Goal: Task Accomplishment & Management: Manage account settings

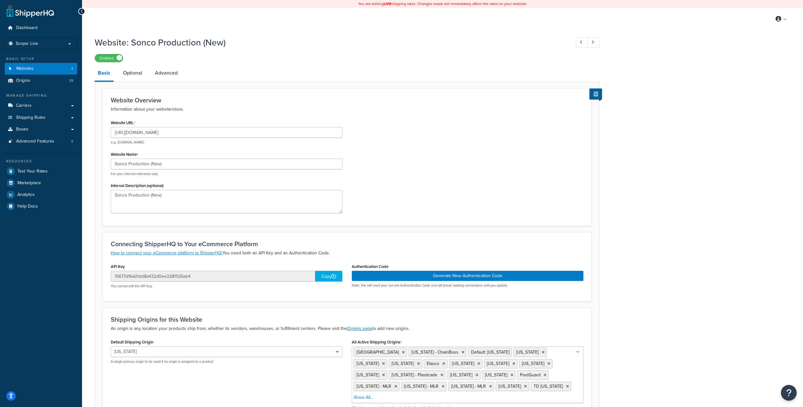
select select "5563"
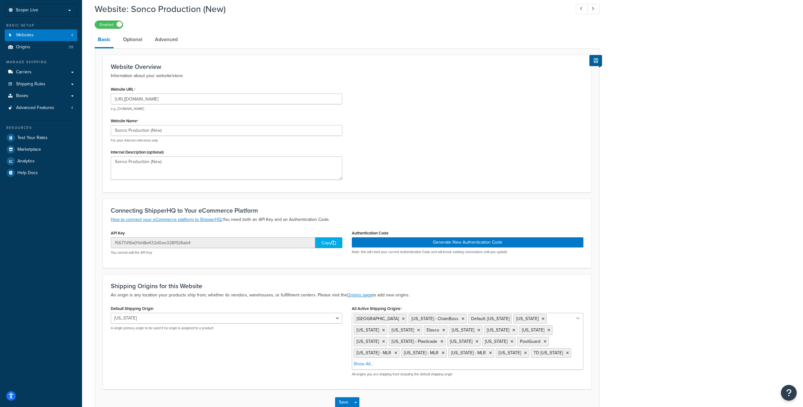
click at [638, 91] on div "Website: Sonco Production (New) Enabled Basic Optional Advanced Website Overvie…" at bounding box center [442, 215] width 721 height 431
click at [704, 152] on div "Website: Sonco Production (New) Enabled Basic Optional Advanced Website Overvie…" at bounding box center [442, 215] width 721 height 431
click at [623, 114] on div "Website: Sonco Production (New) Enabled Basic Optional Advanced Website Overvie…" at bounding box center [442, 215] width 721 height 431
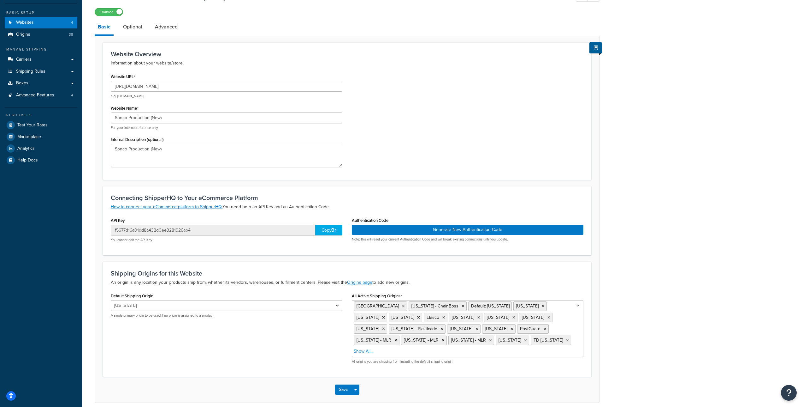
scroll to position [49, 0]
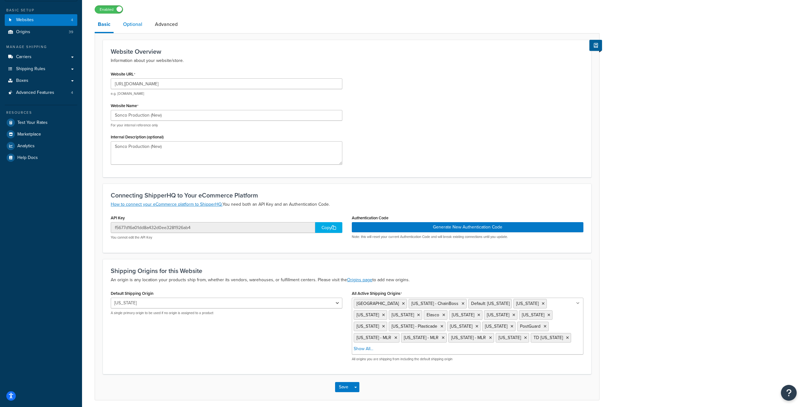
click at [136, 24] on link "Optional" at bounding box center [133, 24] width 26 height 15
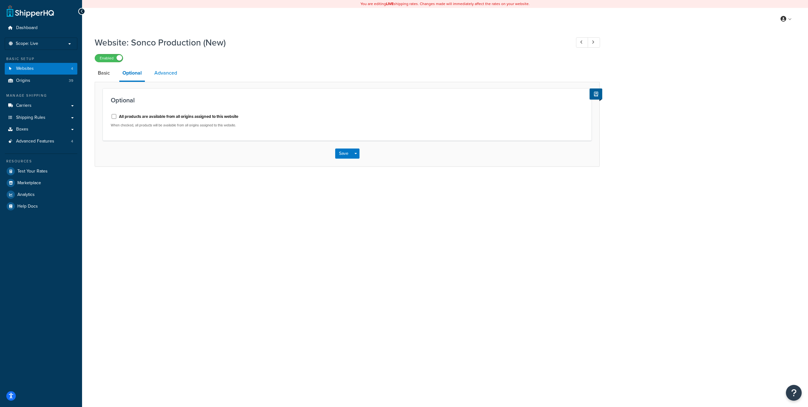
click at [161, 71] on link "Advanced" at bounding box center [165, 72] width 29 height 15
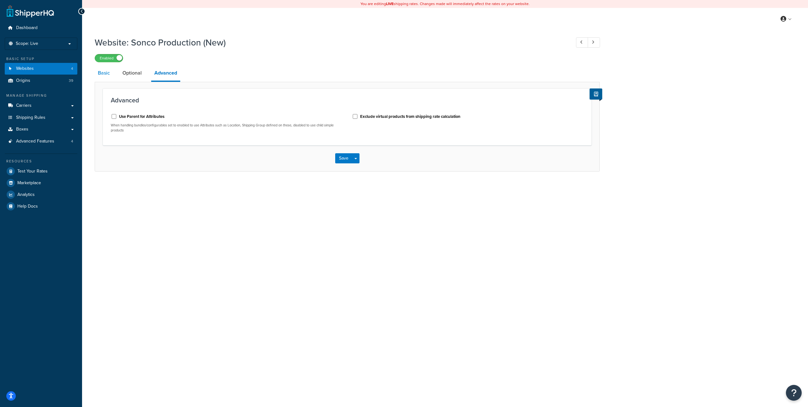
click at [105, 72] on link "Basic" at bounding box center [104, 72] width 18 height 15
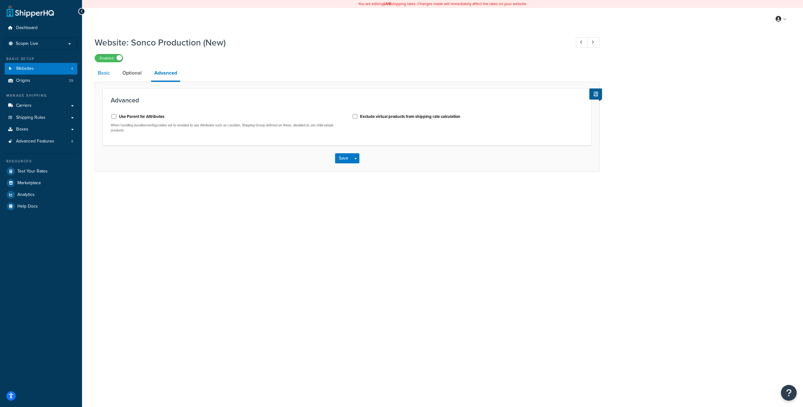
select select "5563"
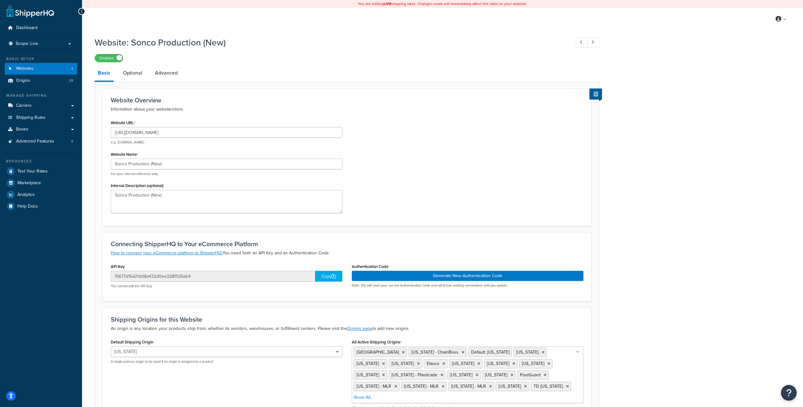
drag, startPoint x: 241, startPoint y: 57, endPoint x: 256, endPoint y: 53, distance: 15.4
click at [256, 53] on div "Enabled" at bounding box center [347, 57] width 505 height 9
drag, startPoint x: 255, startPoint y: 55, endPoint x: 266, endPoint y: 51, distance: 11.5
click at [623, 170] on div "Website: Sonco Production (New) Enabled Basic Optional Advanced Website Overvie…" at bounding box center [442, 248] width 721 height 431
click at [218, 132] on input "http://www.soncocrowdcontrol.com" at bounding box center [227, 132] width 232 height 11
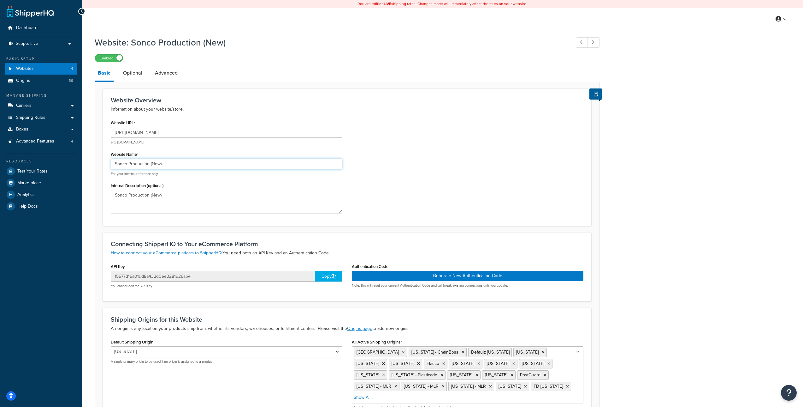
click at [188, 164] on input "Sonco Production (New)" at bounding box center [227, 163] width 232 height 11
click at [196, 202] on textarea "Sonco Production (New)" at bounding box center [227, 201] width 232 height 23
drag, startPoint x: 191, startPoint y: 195, endPoint x: 189, endPoint y: 192, distance: 3.8
click at [191, 194] on textarea "Sonco Production (New)" at bounding box center [227, 201] width 232 height 23
click at [183, 179] on div "Website URL http://www.soncocrowdcontrol.com e.g. mywebsite.com Website Name So…" at bounding box center [226, 168] width 241 height 100
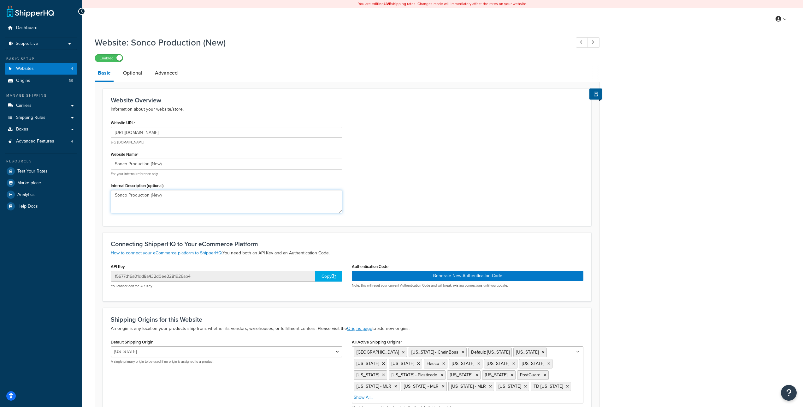
click at [181, 192] on textarea "Sonco Production (New)" at bounding box center [227, 201] width 232 height 23
click at [382, 195] on div "Website URL http://www.soncocrowdcontrol.com e.g. mywebsite.com Website Name So…" at bounding box center [347, 168] width 482 height 100
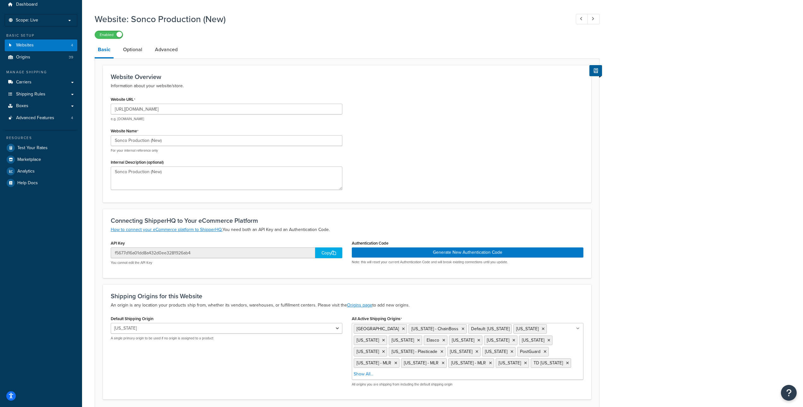
scroll to position [61, 0]
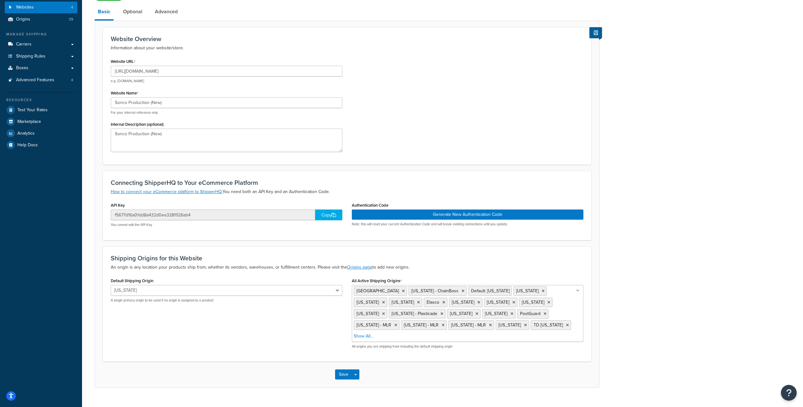
click at [399, 156] on div "Website Overview Information about your website/store. Website URL http://www.s…" at bounding box center [347, 95] width 489 height 137
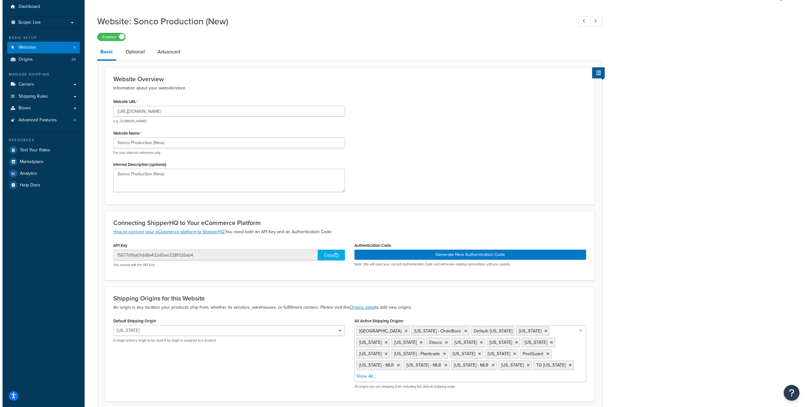
scroll to position [0, 0]
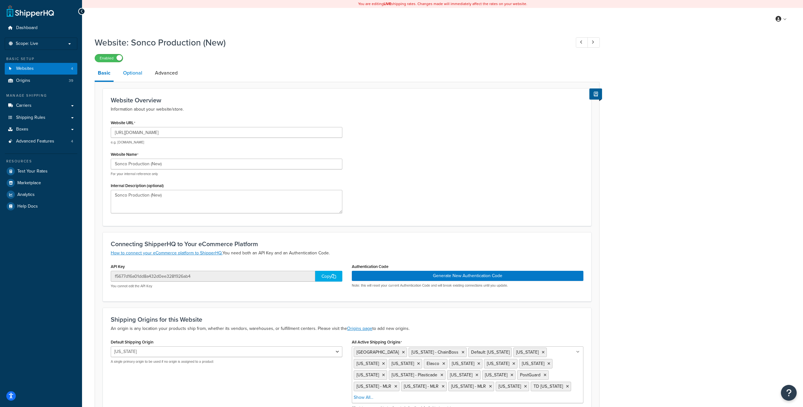
click at [131, 72] on link "Optional" at bounding box center [133, 72] width 26 height 15
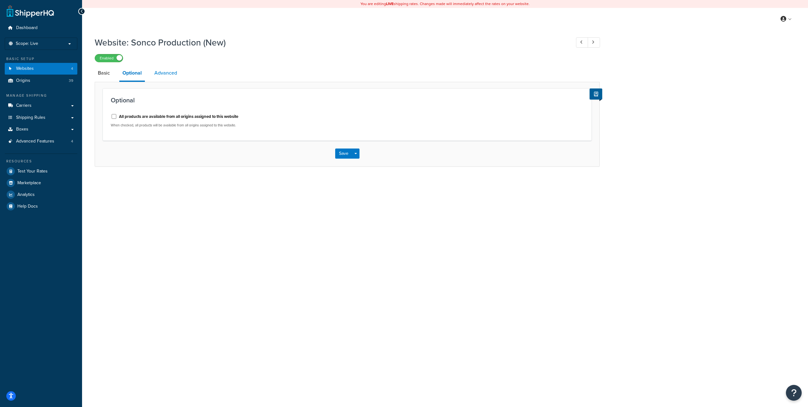
click at [164, 74] on link "Advanced" at bounding box center [165, 72] width 29 height 15
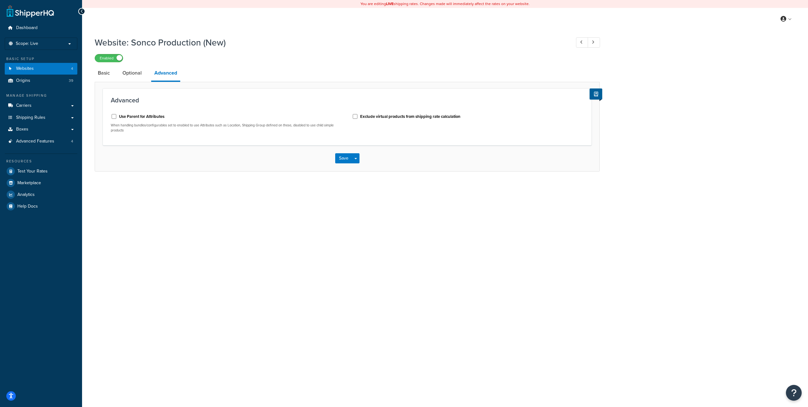
click at [372, 188] on div "You are editing LIVE shipping rates. Changes made will immediately affect the r…" at bounding box center [445, 203] width 726 height 407
drag, startPoint x: 231, startPoint y: 126, endPoint x: 186, endPoint y: 124, distance: 45.2
click at [182, 124] on p "When handling bundles/configurables set to enabled to use Attributes such as Lo…" at bounding box center [227, 128] width 232 height 10
drag, startPoint x: 200, startPoint y: 125, endPoint x: 226, endPoint y: 125, distance: 25.9
click at [200, 125] on p "When handling bundles/configurables set to enabled to use Attributes such as Lo…" at bounding box center [227, 128] width 232 height 10
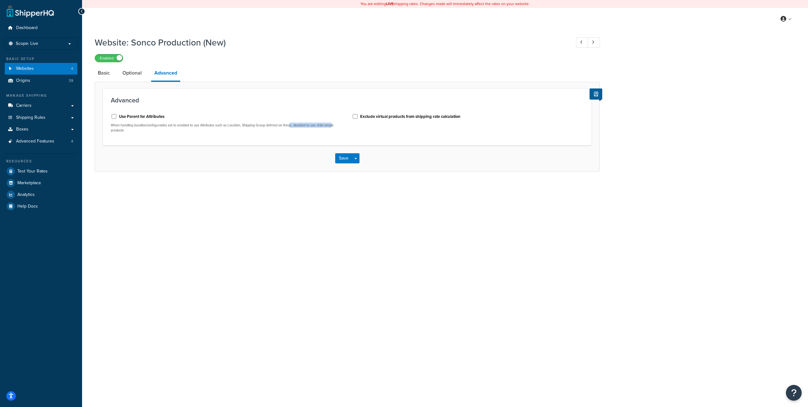
drag, startPoint x: 333, startPoint y: 125, endPoint x: 293, endPoint y: 124, distance: 40.7
click at [293, 124] on p "When handling bundles/configurables set to enabled to use Attributes such as Lo…" at bounding box center [227, 128] width 232 height 10
click at [335, 126] on p "When handling bundles/configurables set to enabled to use Attributes such as Lo…" at bounding box center [227, 128] width 232 height 10
drag, startPoint x: 335, startPoint y: 125, endPoint x: 300, endPoint y: 125, distance: 35.4
click at [300, 125] on p "When handling bundles/configurables set to enabled to use Attributes such as Lo…" at bounding box center [227, 128] width 232 height 10
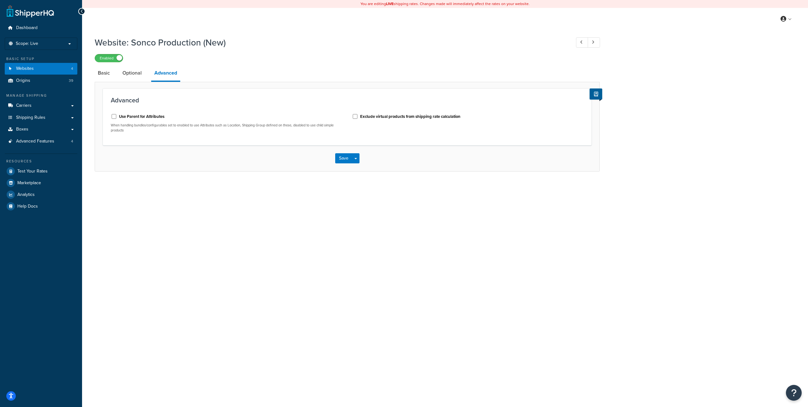
click at [343, 125] on div "Use Parent for Attributes When handling bundles/configurables set to enabled to…" at bounding box center [226, 123] width 241 height 29
click at [372, 116] on label "Exclude virtual products from shipping rate calculation" at bounding box center [410, 117] width 100 height 6
click at [358, 116] on input "Exclude virtual products from shipping rate calculation" at bounding box center [355, 116] width 6 height 5
click at [369, 116] on label "Exclude virtual products from shipping rate calculation" at bounding box center [410, 117] width 100 height 6
click at [358, 116] on input "Exclude virtual products from shipping rate calculation" at bounding box center [355, 116] width 6 height 5
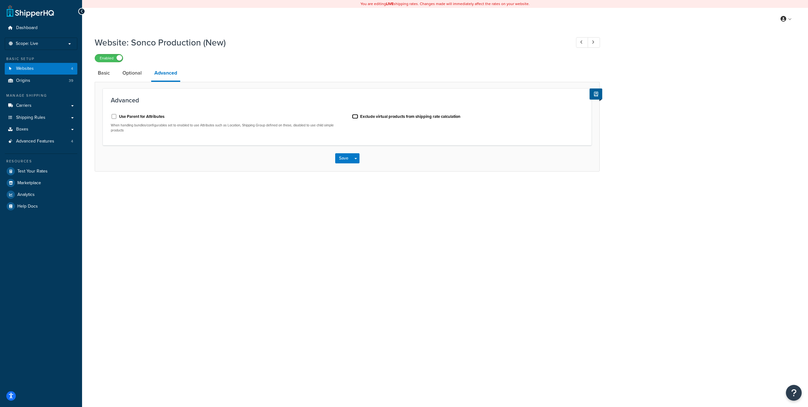
checkbox input "false"
click at [420, 194] on div "You are editing LIVE shipping rates. Changes made will immediately affect the r…" at bounding box center [445, 203] width 726 height 407
click at [56, 81] on link "Origins 39" at bounding box center [41, 81] width 73 height 12
click at [63, 76] on link "Origins 39" at bounding box center [41, 81] width 73 height 12
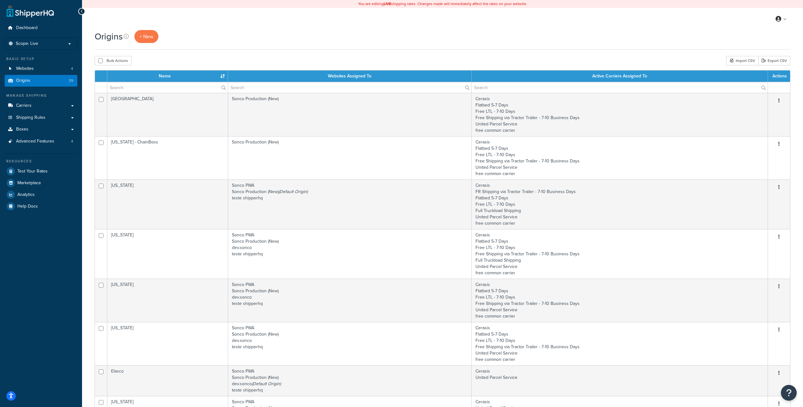
click at [389, 65] on div "Bulk Actions Duplicate [GEOGRAPHIC_DATA] Import CSV Export CSV" at bounding box center [443, 60] width 696 height 9
click at [51, 70] on link "Websites 4" at bounding box center [41, 69] width 73 height 12
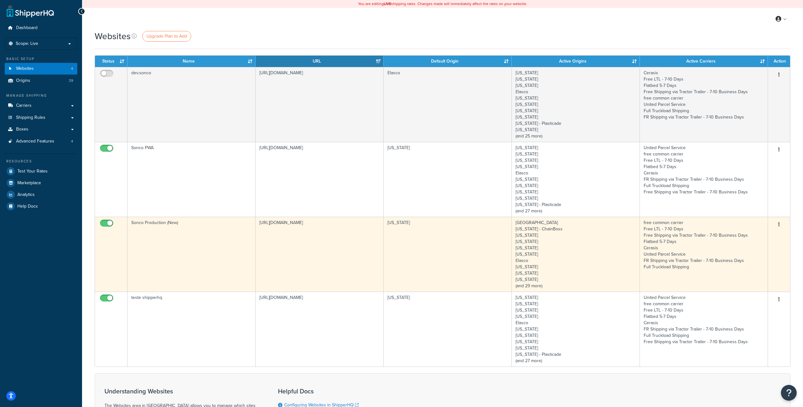
click at [779, 226] on icon "button" at bounding box center [779, 224] width 1 height 4
click at [767, 236] on link "Edit" at bounding box center [754, 236] width 50 height 13
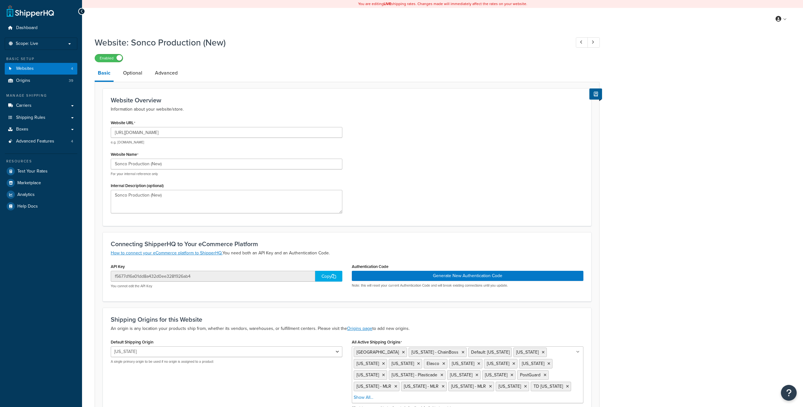
select select "5563"
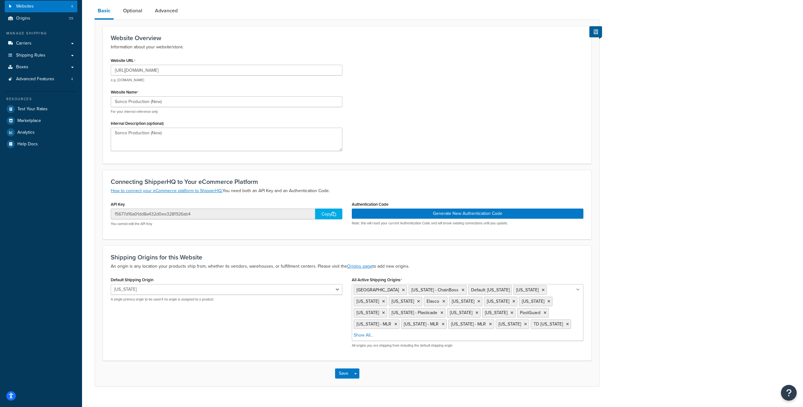
scroll to position [63, 0]
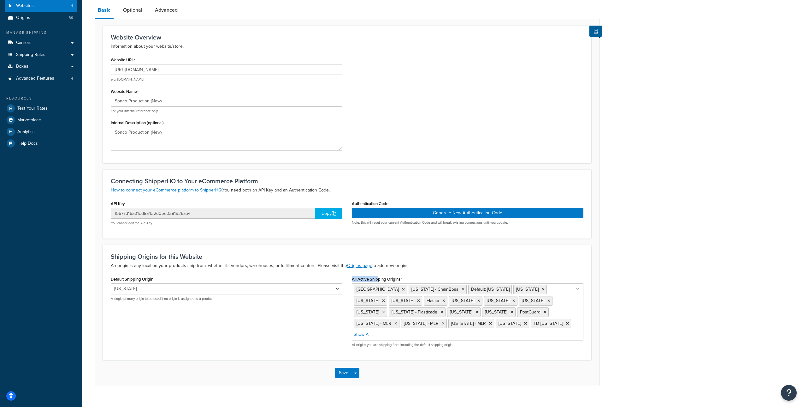
drag, startPoint x: 353, startPoint y: 278, endPoint x: 379, endPoint y: 278, distance: 25.9
click at [379, 278] on label "All Active Shipping Origins" at bounding box center [377, 279] width 50 height 5
click at [701, 190] on div "Website: Sonco Production (New) Enabled Basic Optional Advanced Website Overvie…" at bounding box center [442, 185] width 721 height 431
click at [32, 19] on link "Origins 39" at bounding box center [41, 18] width 73 height 12
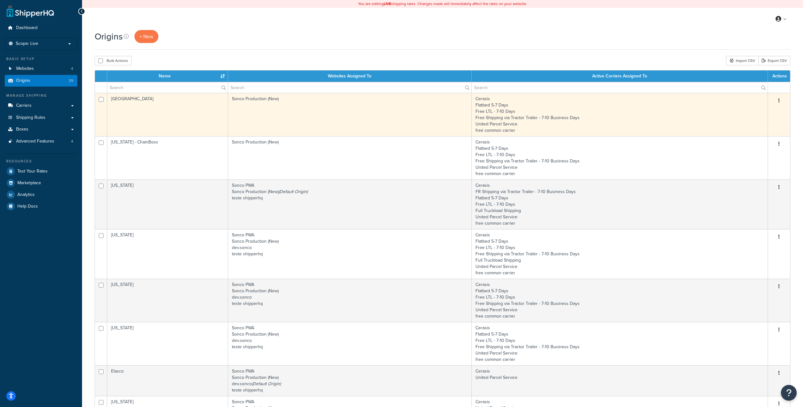
click at [782, 102] on button "button" at bounding box center [779, 101] width 9 height 10
click at [768, 114] on link "Edit" at bounding box center [759, 112] width 50 height 13
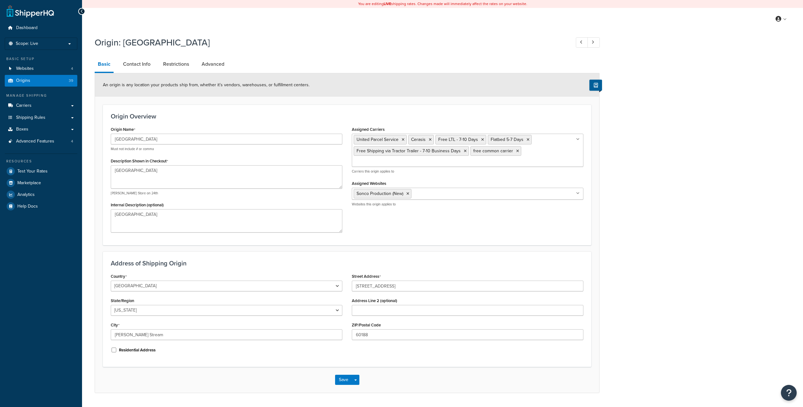
select select "13"
drag, startPoint x: 563, startPoint y: 223, endPoint x: 612, endPoint y: 238, distance: 51.1
click at [598, 235] on form "An origin is any location your products ship from, whether it’s vendors, wareho…" at bounding box center [347, 232] width 504 height 319
click at [283, 170] on textarea "[GEOGRAPHIC_DATA]" at bounding box center [227, 176] width 232 height 23
click at [179, 171] on textarea "[GEOGRAPHIC_DATA]" at bounding box center [227, 176] width 232 height 23
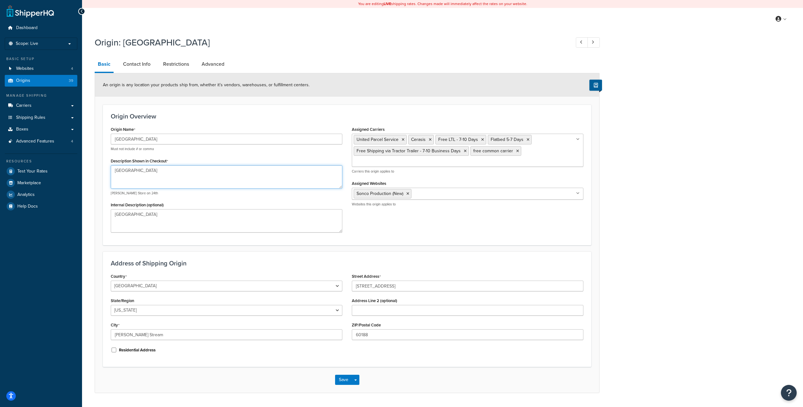
drag, startPoint x: 166, startPoint y: 168, endPoint x: 101, endPoint y: 164, distance: 65.5
click at [102, 164] on form "An origin is any location your products ship from, whether it’s vendors, wareho…" at bounding box center [347, 232] width 504 height 319
click at [143, 175] on textarea "[GEOGRAPHIC_DATA]" at bounding box center [227, 176] width 232 height 23
drag, startPoint x: 102, startPoint y: 170, endPoint x: 88, endPoint y: 169, distance: 13.9
click at [88, 169] on div "Origin: [GEOGRAPHIC_DATA] Basic Contact Info Restrictions Advanced An origin is…" at bounding box center [442, 220] width 721 height 375
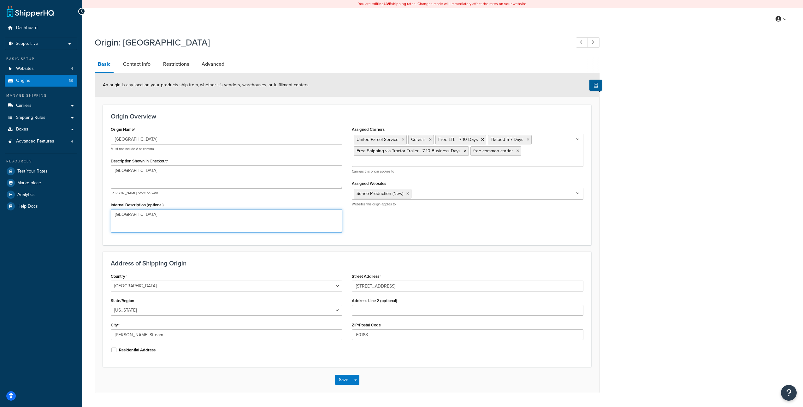
click at [150, 213] on textarea "[GEOGRAPHIC_DATA]" at bounding box center [227, 220] width 232 height 23
drag, startPoint x: 157, startPoint y: 217, endPoint x: 106, endPoint y: 213, distance: 51.0
click at [106, 213] on div "Origin Name [GEOGRAPHIC_DATA] Must not include # or comma Description Shown in …" at bounding box center [226, 181] width 241 height 112
click at [150, 177] on textarea "[GEOGRAPHIC_DATA]" at bounding box center [227, 176] width 232 height 23
drag, startPoint x: 149, startPoint y: 160, endPoint x: 166, endPoint y: 161, distance: 17.1
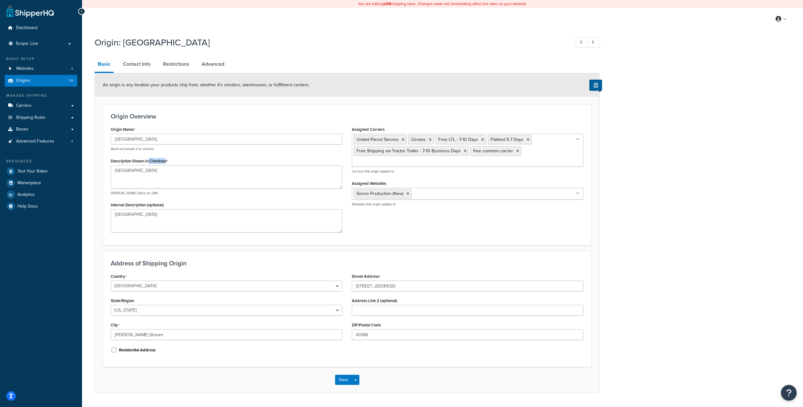
click at [166, 161] on label "Description Shown in Checkout" at bounding box center [139, 160] width 57 height 5
click at [166, 165] on textarea "[GEOGRAPHIC_DATA]" at bounding box center [227, 176] width 232 height 23
drag, startPoint x: 168, startPoint y: 159, endPoint x: 146, endPoint y: 159, distance: 21.8
click at [146, 159] on label "Description Shown in Checkout" at bounding box center [139, 160] width 57 height 5
click at [146, 165] on textarea "[GEOGRAPHIC_DATA]" at bounding box center [227, 176] width 232 height 23
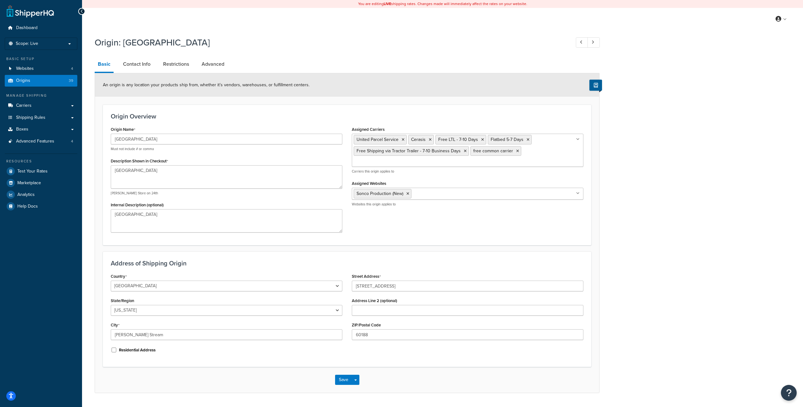
click at [639, 186] on div "Origin: Chicago Basic Contact Info Restrictions Advanced An origin is any locat…" at bounding box center [442, 220] width 721 height 375
click at [230, 169] on textarea "[GEOGRAPHIC_DATA]" at bounding box center [227, 176] width 232 height 23
click at [218, 156] on div "Origin Name Chicago Must not include # or comma Description Shown in Checkout C…" at bounding box center [226, 181] width 241 height 112
click at [242, 167] on textarea "[GEOGRAPHIC_DATA]" at bounding box center [227, 176] width 232 height 23
drag, startPoint x: 410, startPoint y: 209, endPoint x: 458, endPoint y: 208, distance: 48.6
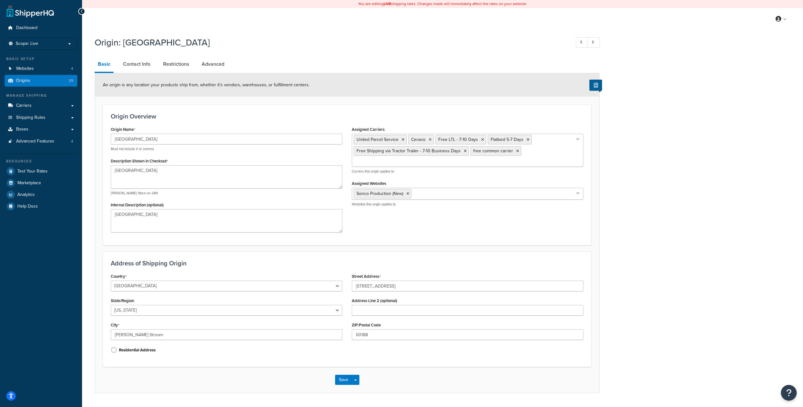
click at [458, 208] on div "Origin Name Chicago Must not include # or comma Description Shown in Checkout C…" at bounding box center [347, 181] width 482 height 112
drag, startPoint x: 442, startPoint y: 208, endPoint x: 491, endPoint y: 209, distance: 49.2
click at [459, 190] on input "Assigned Websites" at bounding box center [441, 193] width 56 height 7
click at [449, 179] on div "Assigned Websites Sonco Production (New) Sonco PWA dev.sonco teste shipperhq We…" at bounding box center [468, 193] width 232 height 28
click at [460, 247] on form "An origin is any location your products ship from, whether it’s vendors, wareho…" at bounding box center [347, 232] width 504 height 319
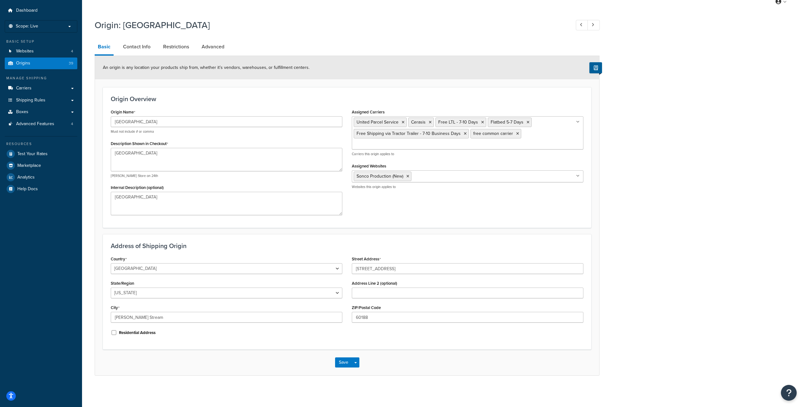
scroll to position [18, 0]
click at [244, 256] on div "Country United States United Kingdom Afghanistan Åland Islands Albania Algeria …" at bounding box center [227, 264] width 232 height 20
click at [185, 277] on div "Country United States United Kingdom Afghanistan Åland Islands Albania Algeria …" at bounding box center [226, 297] width 241 height 87
click at [389, 266] on input "290 Gerzevske Lane" at bounding box center [468, 268] width 232 height 11
drag, startPoint x: 156, startPoint y: 332, endPoint x: 124, endPoint y: 334, distance: 31.9
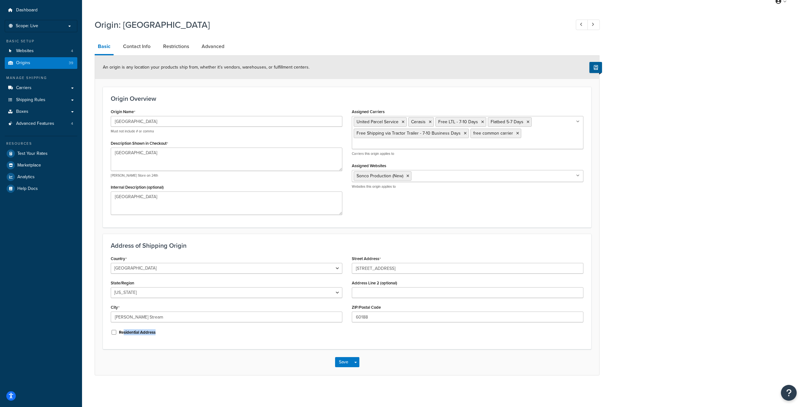
click at [124, 334] on label "Residential Address" at bounding box center [137, 332] width 37 height 6
click at [136, 46] on link "Contact Info" at bounding box center [137, 46] width 34 height 15
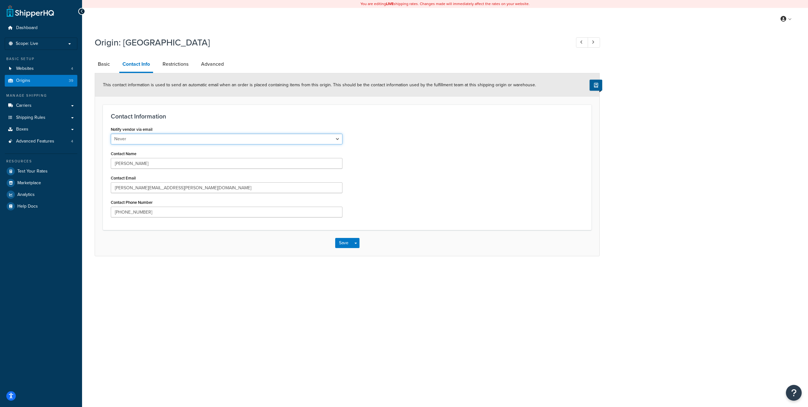
click at [337, 138] on select "Never When Order is Placed When Invoice is Placed" at bounding box center [227, 139] width 232 height 11
click at [327, 162] on input "Ed Bessner" at bounding box center [227, 163] width 232 height 11
click at [284, 188] on input "Eddie.Bessner@xpo.com" at bounding box center [227, 187] width 232 height 11
click at [274, 213] on input "240-487-1557" at bounding box center [227, 211] width 232 height 11
click at [341, 139] on select "Never When Order is Placed When Invoice is Placed" at bounding box center [227, 139] width 232 height 11
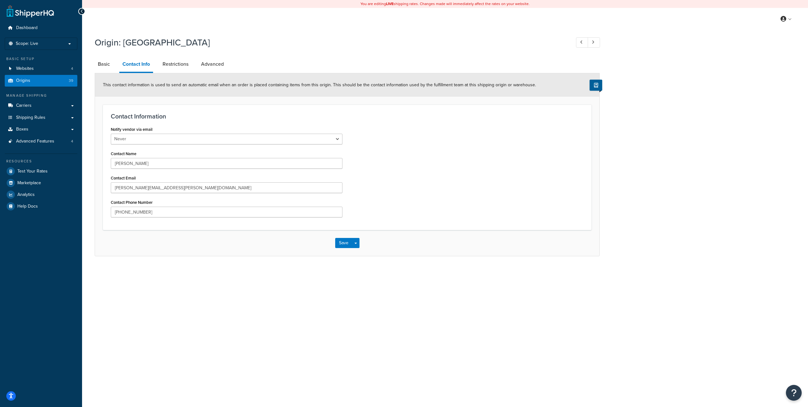
drag, startPoint x: 410, startPoint y: 167, endPoint x: 399, endPoint y: 167, distance: 11.4
click at [410, 167] on div "Notify vendor via email Never When Order is Placed When Invoice is Placed Conta…" at bounding box center [347, 173] width 482 height 97
click at [337, 139] on select "Never When Order is Placed When Invoice is Placed" at bounding box center [227, 139] width 232 height 11
click at [111, 134] on select "Never When Order is Placed When Invoice is Placed" at bounding box center [227, 139] width 232 height 11
click at [326, 137] on select "Never When Order is Placed When Invoice is Placed" at bounding box center [227, 139] width 232 height 11
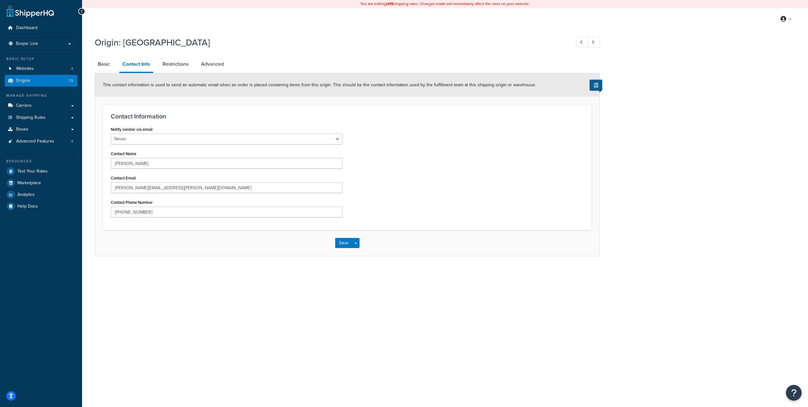
click at [367, 134] on div "Notify vendor via email Never When Order is Placed When Invoice is Placed Conta…" at bounding box center [347, 173] width 482 height 97
drag, startPoint x: 273, startPoint y: 92, endPoint x: 214, endPoint y: 81, distance: 60.3
click at [273, 92] on div "This contact information is used to send an automatic email when an order is pl…" at bounding box center [347, 84] width 504 height 23
click at [179, 64] on link "Restrictions" at bounding box center [175, 64] width 32 height 15
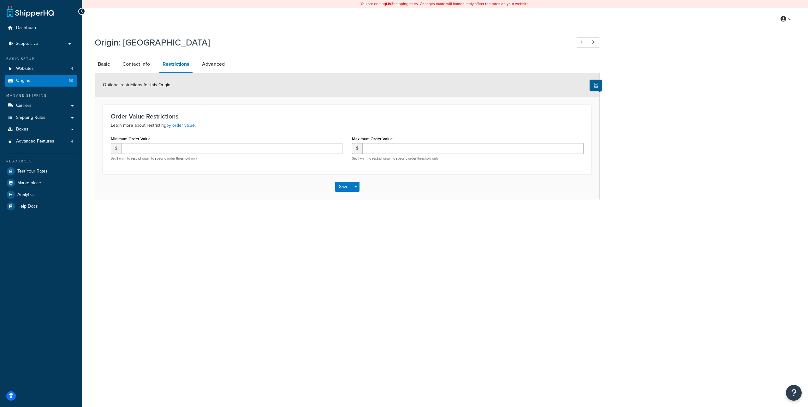
click at [401, 194] on div "Save Save Dropdown Save and Edit Save and Duplicate Save and Create New" at bounding box center [347, 187] width 504 height 26
drag, startPoint x: 385, startPoint y: 160, endPoint x: 421, endPoint y: 159, distance: 36.3
click at [421, 159] on p "Set if want to restrict origin to specific order threshold only" at bounding box center [468, 158] width 232 height 5
click at [215, 64] on link "Advanced" at bounding box center [213, 64] width 29 height 15
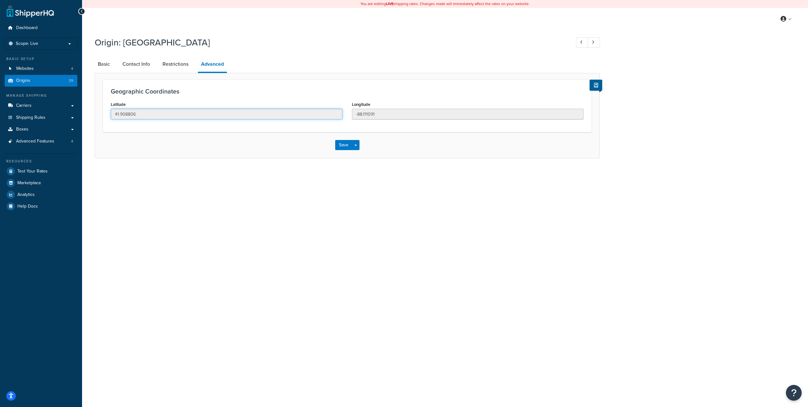
click at [235, 113] on input "41.908806" at bounding box center [227, 114] width 232 height 11
click at [389, 111] on input "-88.111091" at bounding box center [468, 114] width 232 height 11
click at [268, 109] on input "41.908806" at bounding box center [227, 114] width 232 height 11
click at [402, 110] on input "-88.111091" at bounding box center [468, 114] width 232 height 11
click at [313, 112] on input "41.908806" at bounding box center [227, 114] width 232 height 11
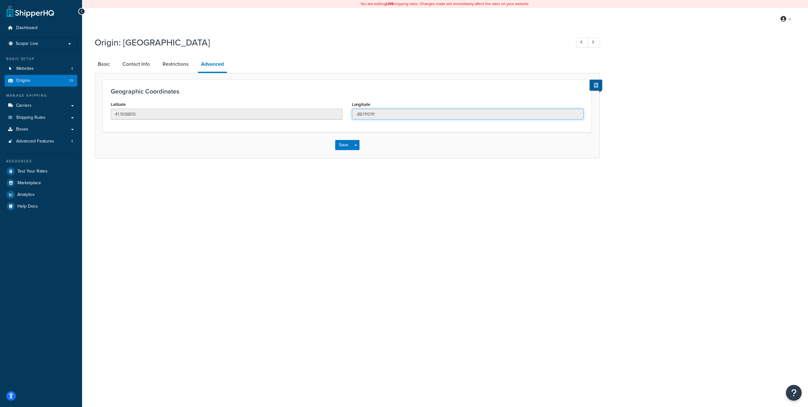
click at [394, 112] on input "-88.111091" at bounding box center [468, 114] width 232 height 11
click at [304, 111] on input "41.908806" at bounding box center [227, 114] width 232 height 11
click at [597, 180] on div "You are editing LIVE shipping rates. Changes made will immediately affect the r…" at bounding box center [445, 203] width 726 height 407
click at [43, 79] on link "Origins 39" at bounding box center [41, 81] width 73 height 12
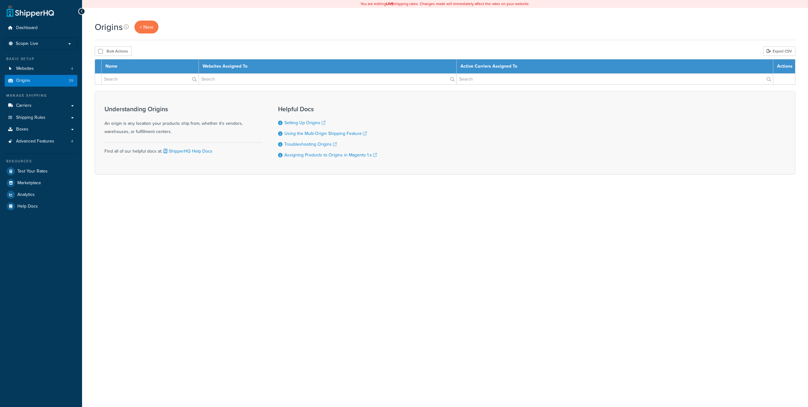
click at [108, 63] on th "Name" at bounding box center [150, 66] width 97 height 14
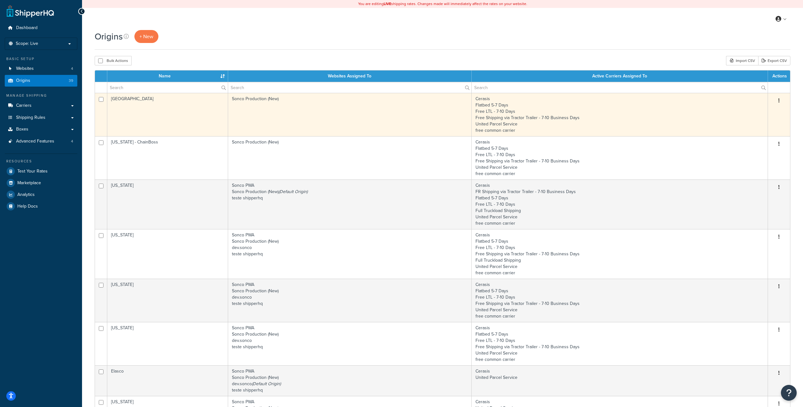
click at [779, 101] on icon "button" at bounding box center [779, 100] width 1 height 4
click at [768, 111] on link "Edit" at bounding box center [759, 112] width 50 height 13
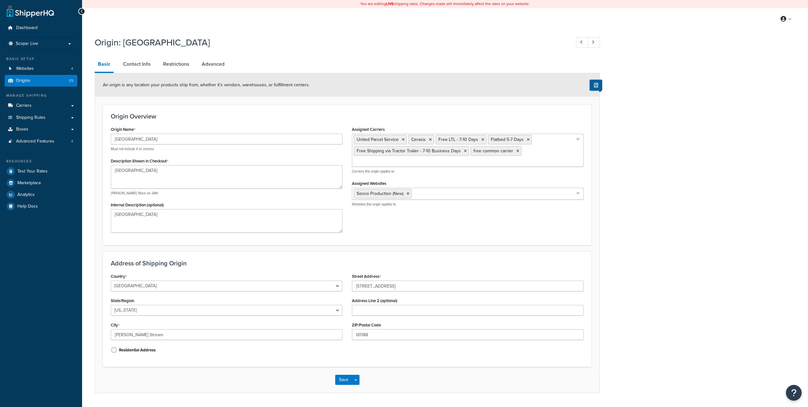
select select "13"
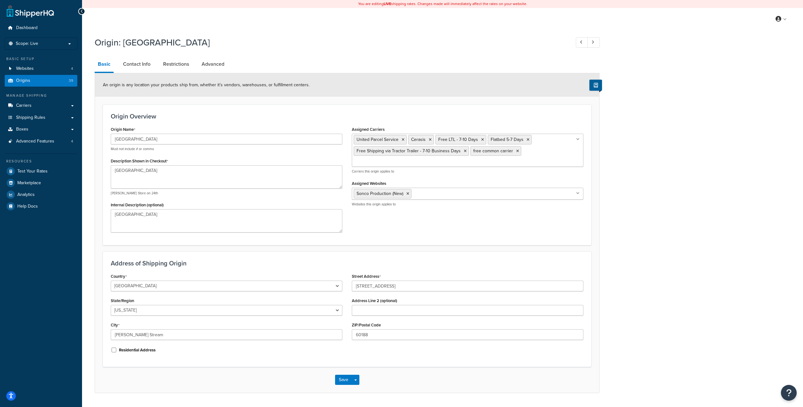
drag, startPoint x: 618, startPoint y: 182, endPoint x: 639, endPoint y: 154, distance: 35.2
click at [42, 104] on link "Carriers" at bounding box center [41, 104] width 73 height 12
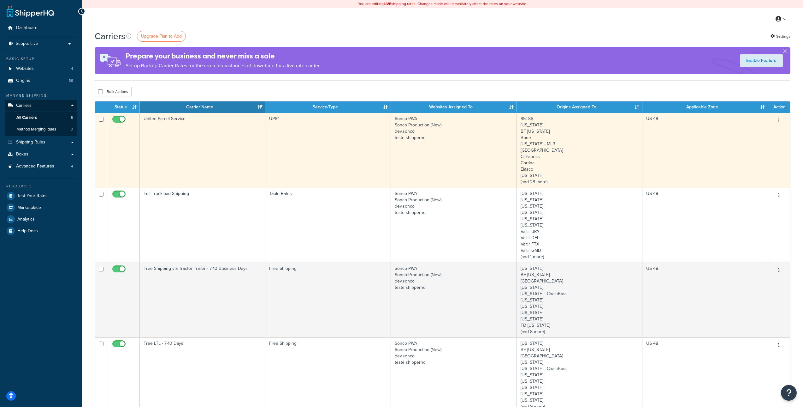
click at [781, 122] on button "button" at bounding box center [779, 121] width 9 height 10
click at [763, 131] on link "Edit" at bounding box center [754, 133] width 50 height 13
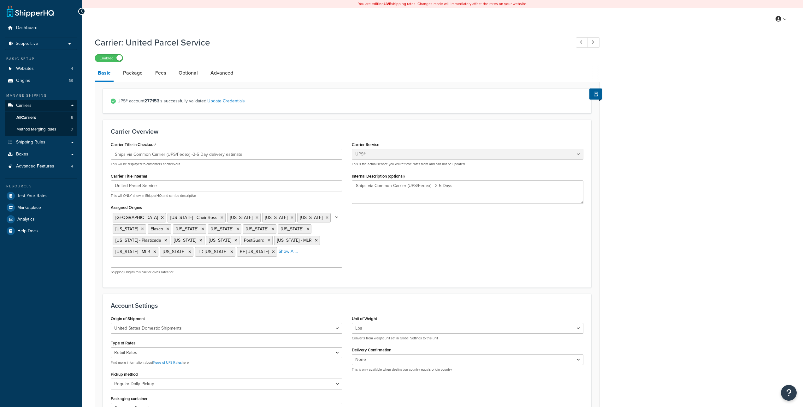
select select "ups"
select select "04"
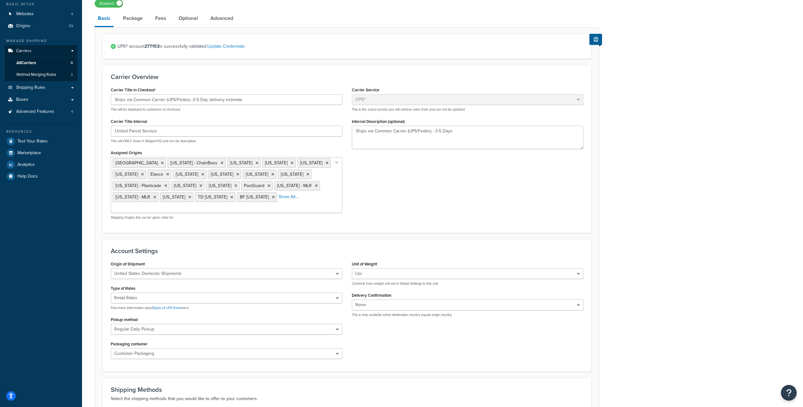
scroll to position [66, 0]
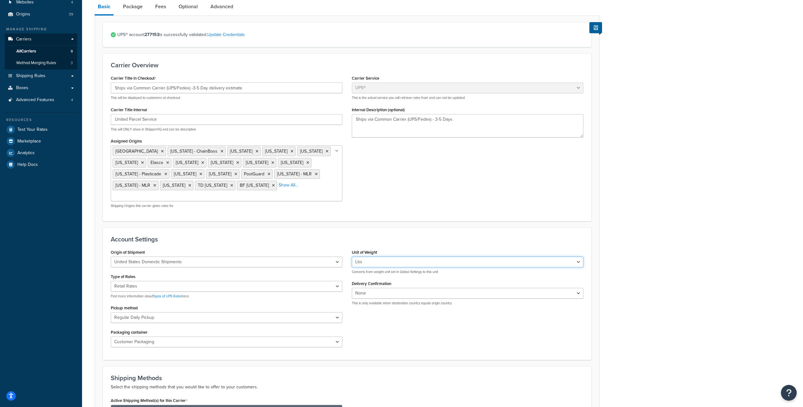
click at [397, 256] on select "Lbs Kgs Convert LBS to KG" at bounding box center [468, 261] width 232 height 11
click at [367, 256] on select "Lbs Kgs Convert LBS to KG" at bounding box center [468, 261] width 232 height 11
click at [313, 256] on select "United States Domestic Shipments Shipments Originating in United States Shipmen…" at bounding box center [227, 261] width 232 height 11
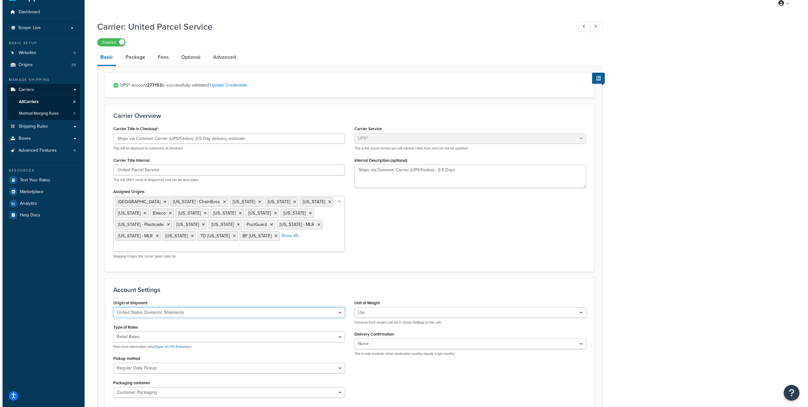
scroll to position [15, 0]
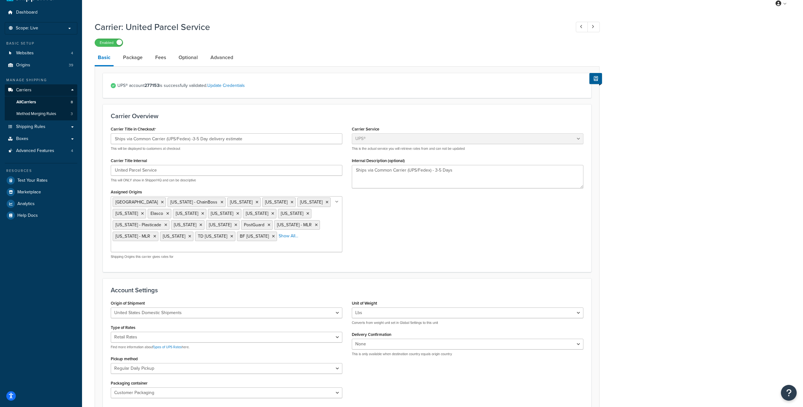
click at [704, 211] on div "Carrier: United Parcel Service Enabled Basic Package Fees Optional Advanced UPS…" at bounding box center [442, 328] width 721 height 620
drag, startPoint x: 132, startPoint y: 87, endPoint x: 160, endPoint y: 85, distance: 28.5
click at [160, 85] on span "UPS® account 277153 is successfully validated. Update Credentials" at bounding box center [350, 85] width 466 height 9
click at [159, 85] on strong "277153" at bounding box center [152, 85] width 15 height 7
click at [229, 83] on link "Update Credentials" at bounding box center [226, 85] width 38 height 7
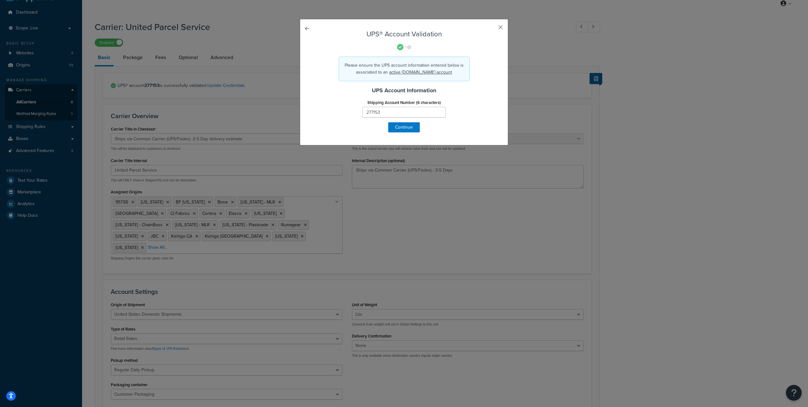
click at [492, 29] on button "button" at bounding box center [492, 30] width 2 height 2
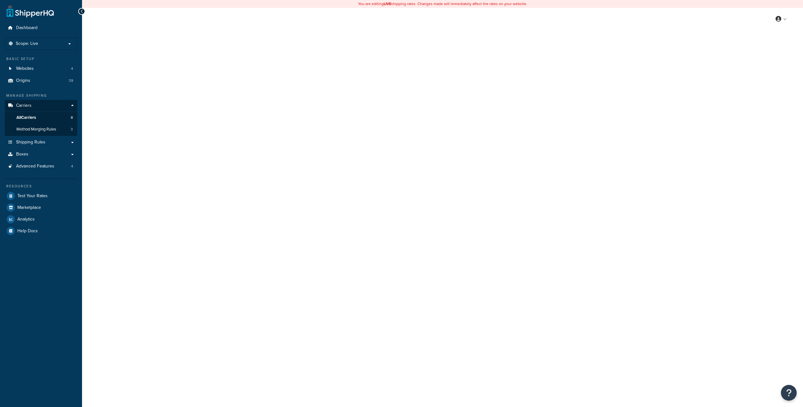
select select "ups"
select select "04"
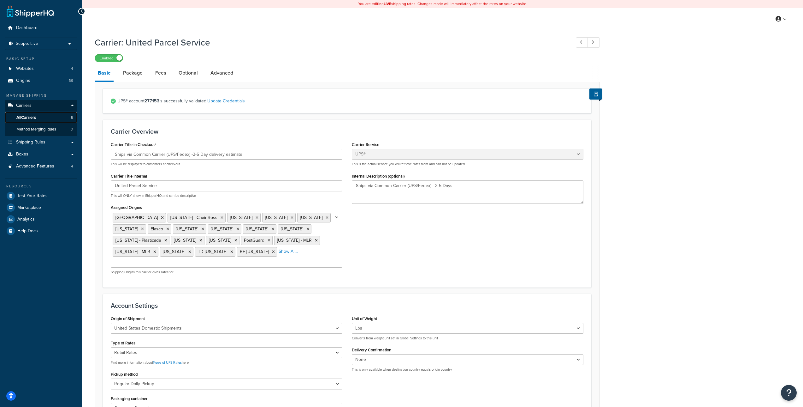
click at [53, 120] on link "All Carriers 8" at bounding box center [41, 118] width 73 height 12
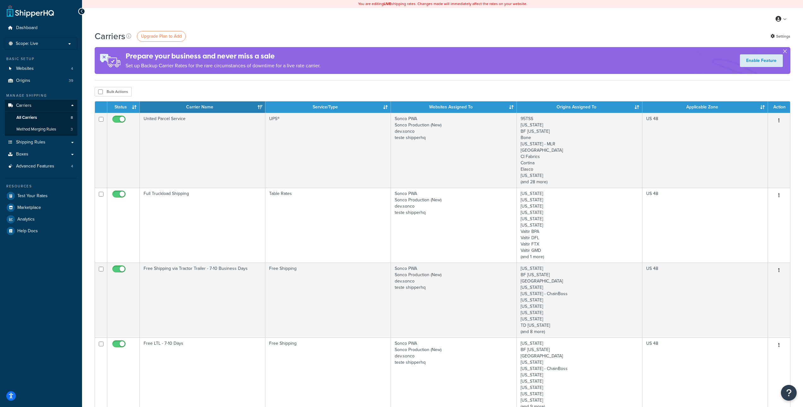
click at [786, 52] on button "button" at bounding box center [785, 53] width 2 height 2
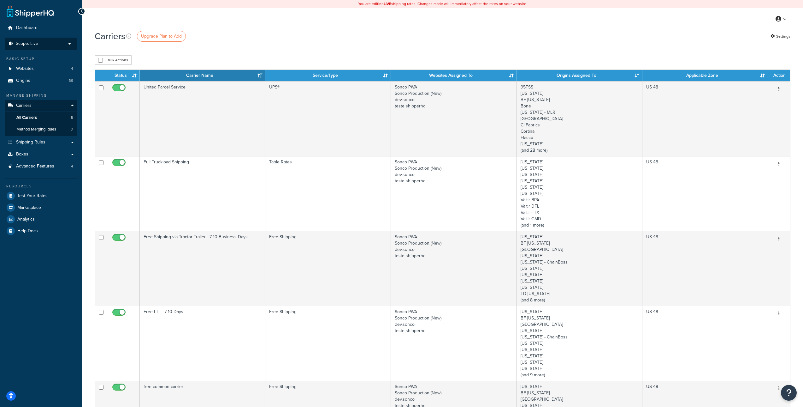
click at [60, 45] on p "Scope: Live" at bounding box center [41, 43] width 67 height 5
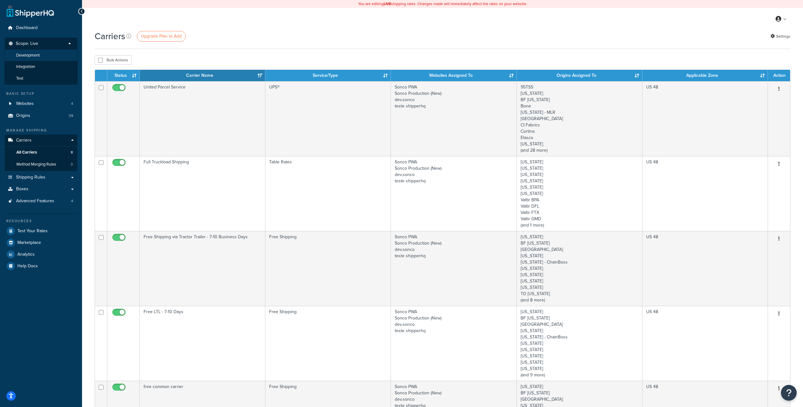
click at [55, 59] on li "Development" at bounding box center [40, 56] width 73 height 12
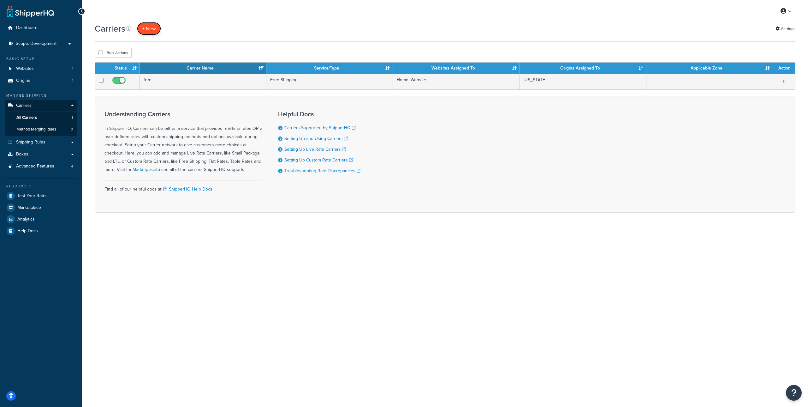
click at [157, 30] on button "+ New" at bounding box center [149, 28] width 24 height 13
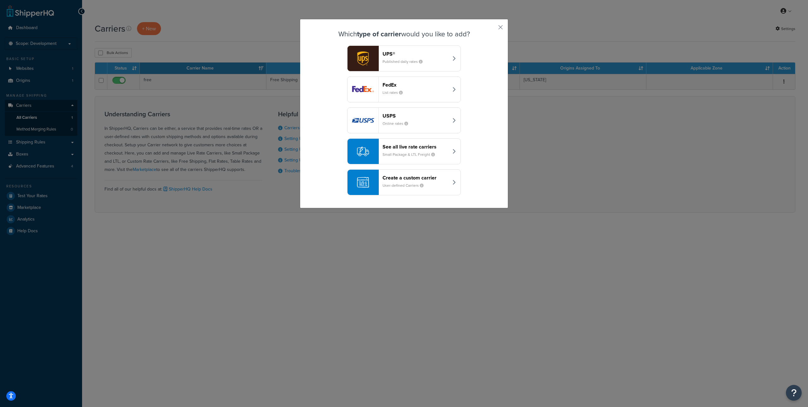
click at [447, 119] on button "USPS Online rates" at bounding box center [404, 120] width 114 height 26
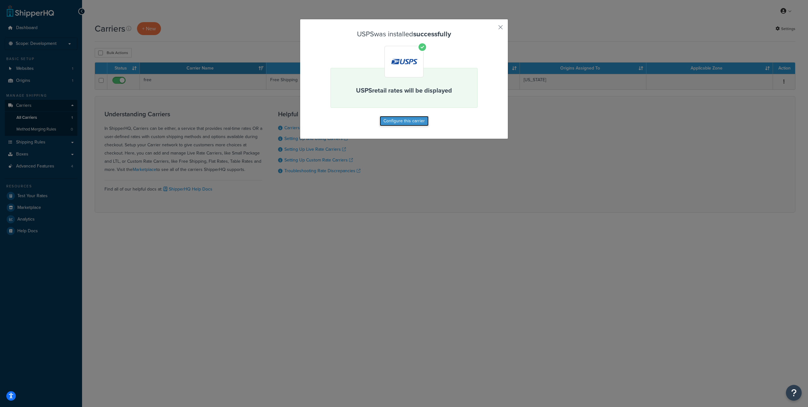
click at [414, 119] on button "Configure this carrier" at bounding box center [404, 121] width 49 height 10
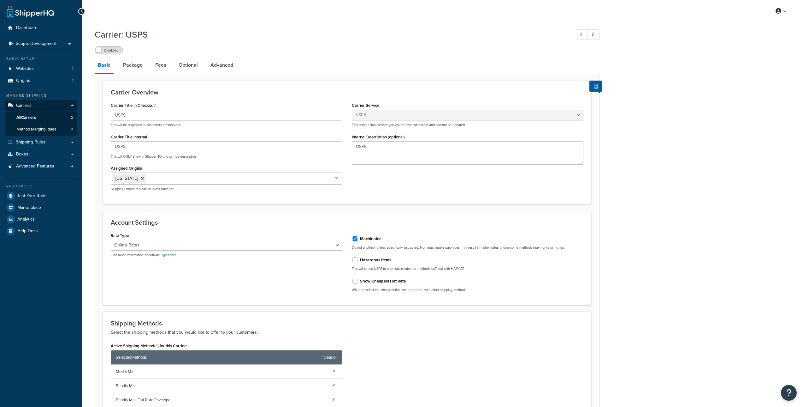
select select "usps"
select select "ONLINE"
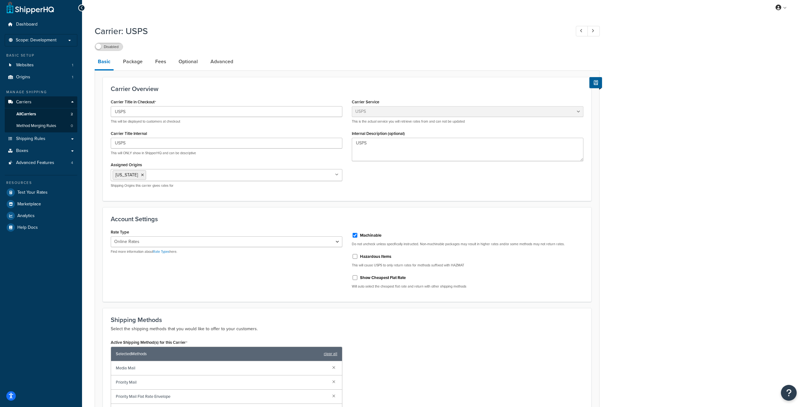
scroll to position [8, 0]
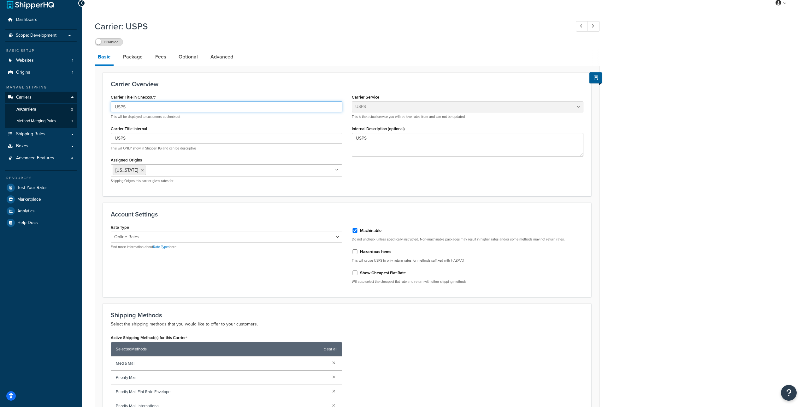
click at [150, 107] on input "USPS" at bounding box center [227, 106] width 232 height 11
click at [150, 138] on input "USPS" at bounding box center [227, 138] width 232 height 11
drag, startPoint x: 378, startPoint y: 138, endPoint x: 374, endPoint y: 140, distance: 4.7
click at [378, 138] on textarea "USPS" at bounding box center [468, 144] width 232 height 23
click at [237, 236] on select "Retail Rates Online Rates Commercial Plus" at bounding box center [227, 236] width 232 height 11
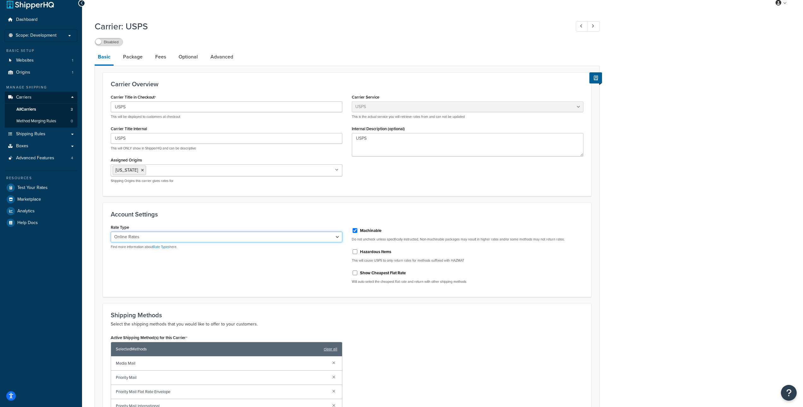
click at [111, 231] on select "Retail Rates Online Rates Commercial Plus" at bounding box center [227, 236] width 232 height 11
click at [133, 59] on link "Package" at bounding box center [133, 56] width 26 height 15
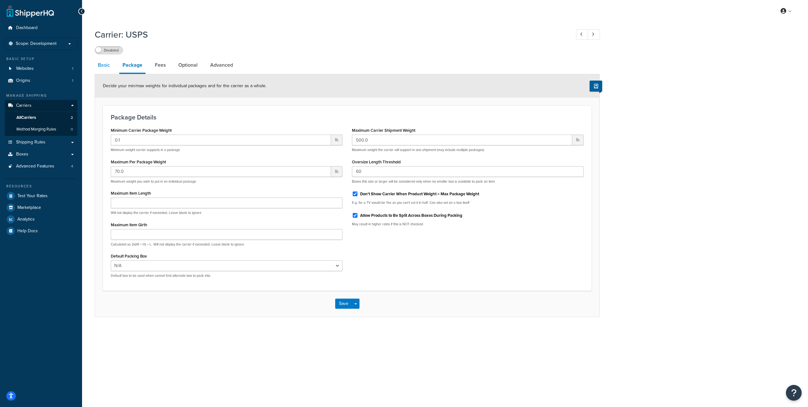
click at [105, 64] on link "Basic" at bounding box center [104, 64] width 18 height 15
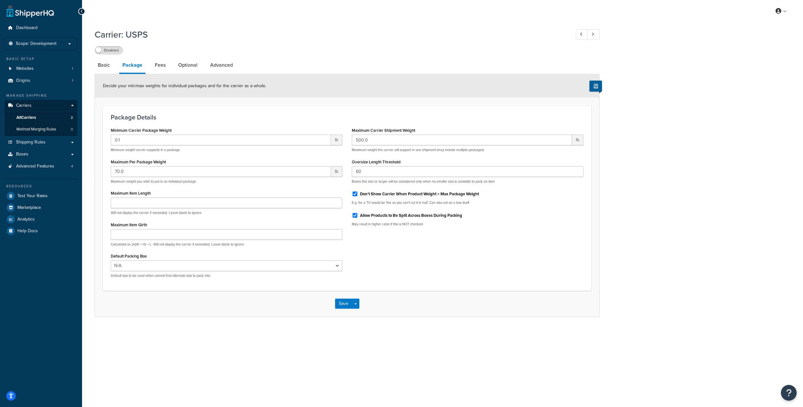
select select "usps"
select select "ONLINE"
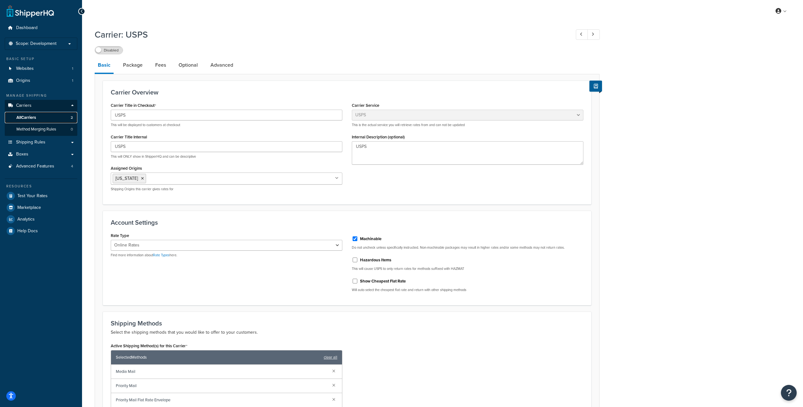
click at [54, 117] on link "All Carriers 2" at bounding box center [41, 118] width 73 height 12
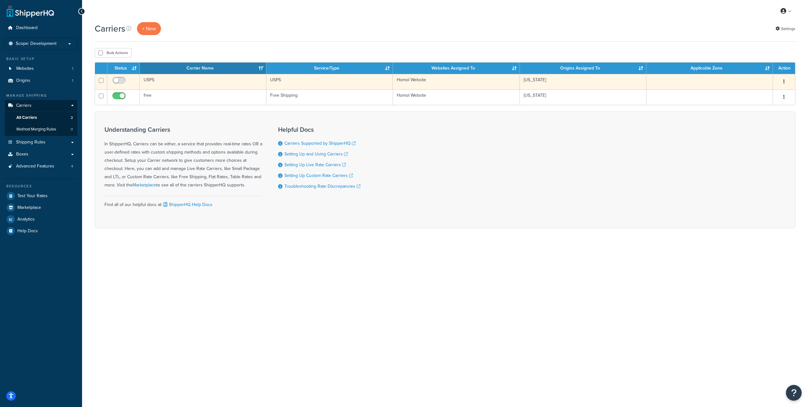
click at [783, 80] on button "button" at bounding box center [784, 82] width 9 height 10
click at [756, 119] on link "Delete" at bounding box center [759, 120] width 50 height 13
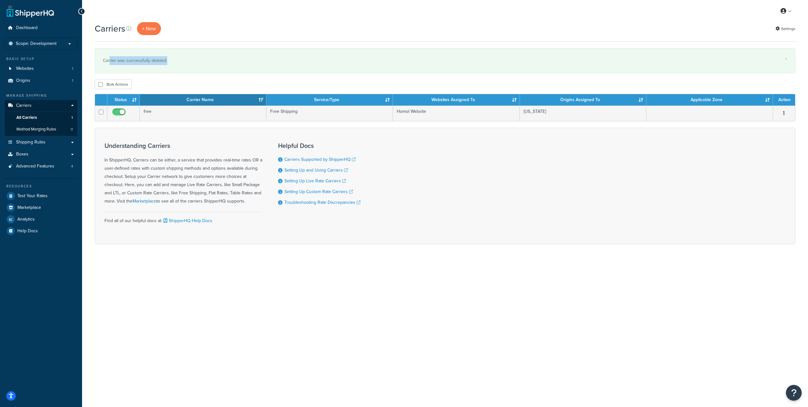
drag, startPoint x: 169, startPoint y: 60, endPoint x: 109, endPoint y: 58, distance: 60.3
click at [109, 58] on div "Carrier was successfully deleted." at bounding box center [445, 60] width 684 height 9
click at [151, 70] on div "× Carrier was successfully deleted." at bounding box center [445, 60] width 701 height 25
click at [152, 30] on button "+ New" at bounding box center [149, 28] width 24 height 13
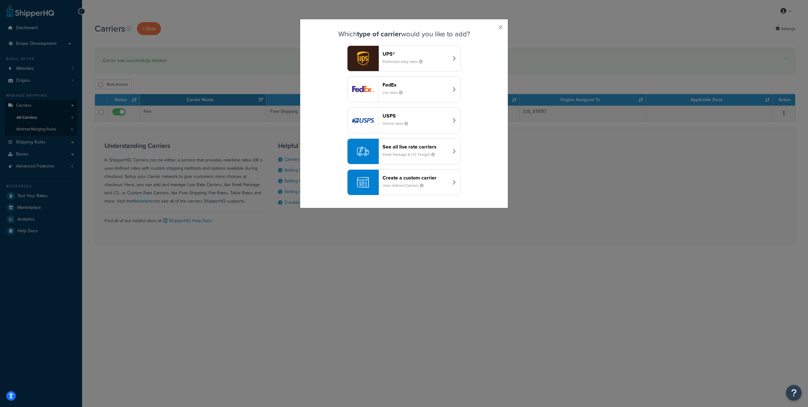
click at [427, 89] on div "FedEx List rates" at bounding box center [416, 89] width 66 height 15
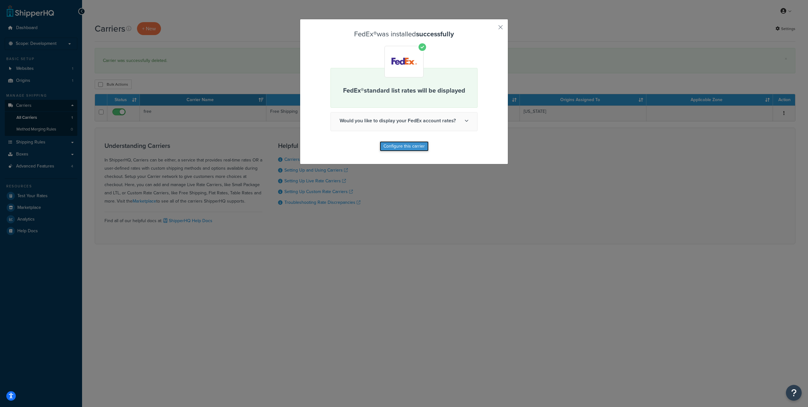
click at [404, 145] on button "Configure this carrier" at bounding box center [404, 146] width 49 height 10
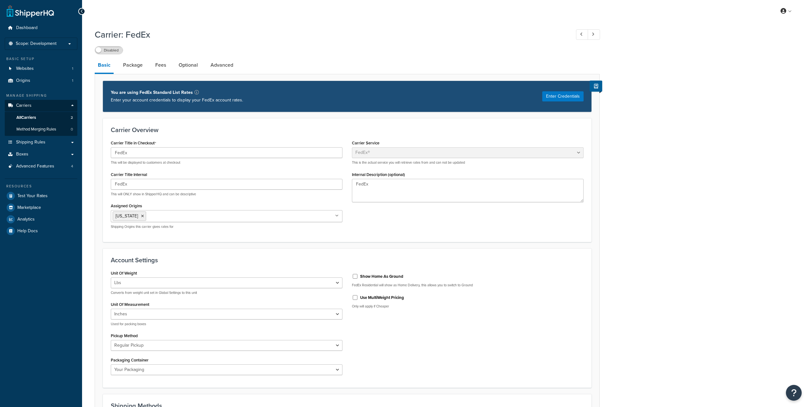
select select "fedEx"
select select "REGULAR_PICKUP"
select select "YOUR_PACKAGING"
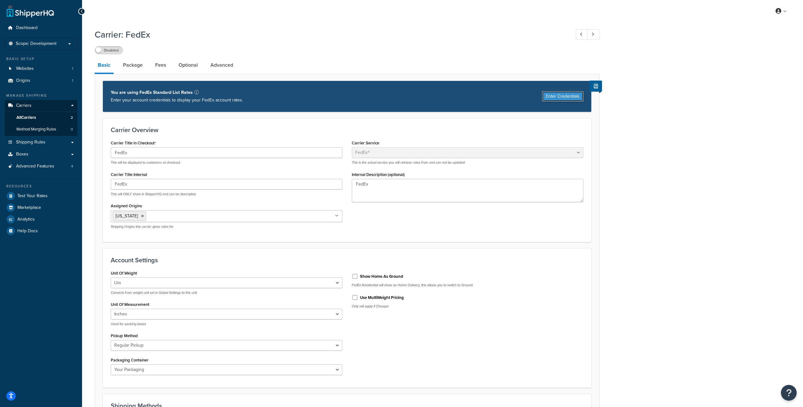
click at [555, 96] on button "Enter Credentials" at bounding box center [562, 96] width 41 height 10
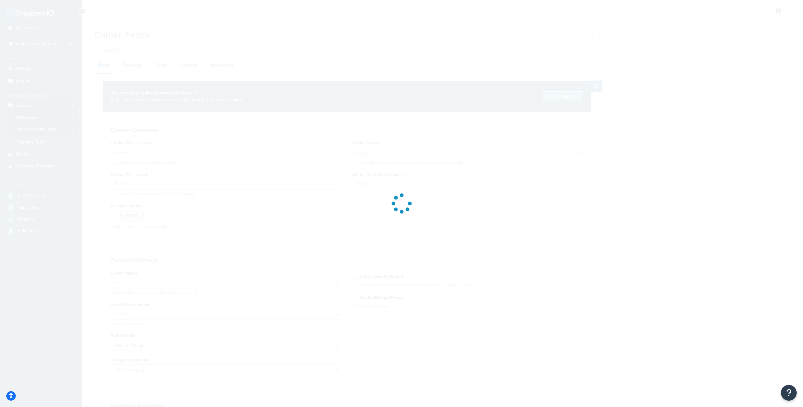
select select "US"
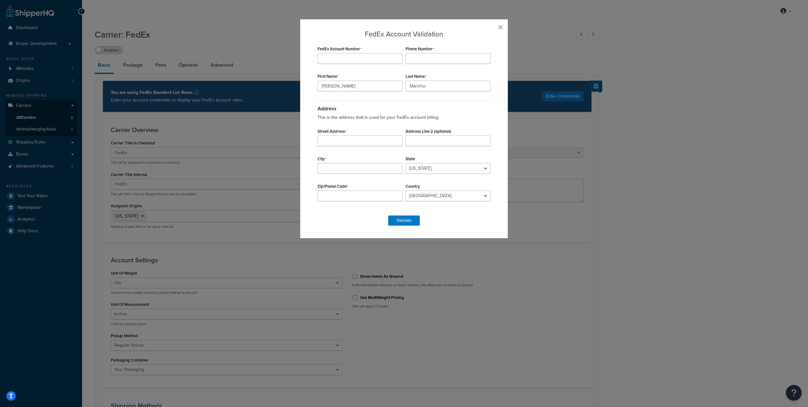
click at [492, 29] on button "button" at bounding box center [492, 30] width 2 height 2
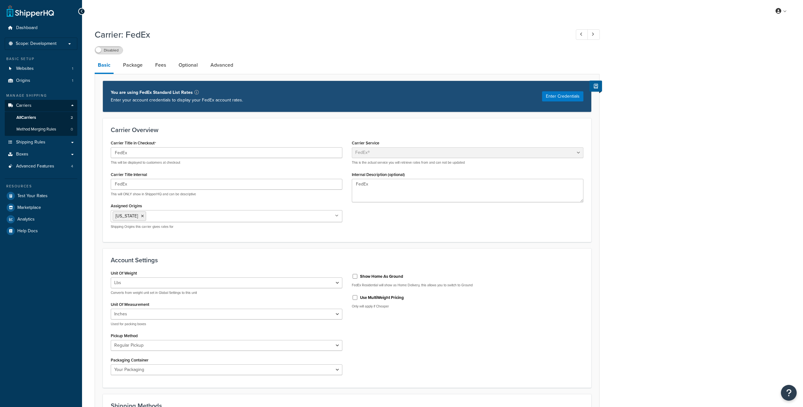
select select "fedEx"
select select "REGULAR_PICKUP"
select select "YOUR_PACKAGING"
click at [42, 116] on link "All Carriers 2" at bounding box center [41, 118] width 73 height 12
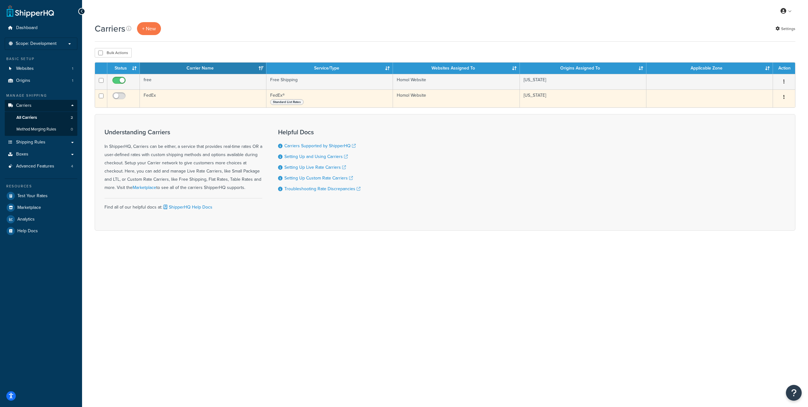
click at [783, 97] on icon "button" at bounding box center [783, 97] width 1 height 4
click at [765, 135] on link "Delete" at bounding box center [759, 135] width 50 height 13
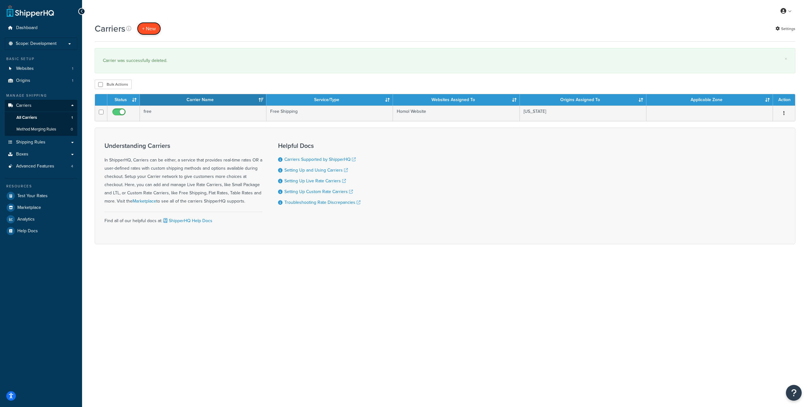
click at [148, 27] on button "+ New" at bounding box center [149, 28] width 24 height 13
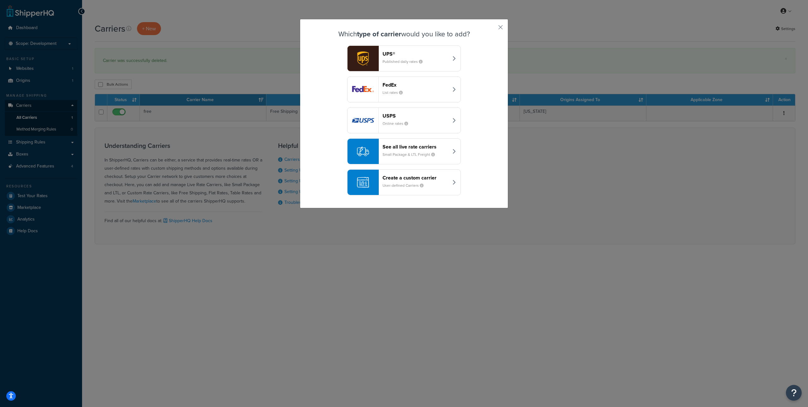
click at [387, 114] on header "USPS" at bounding box center [416, 116] width 66 height 6
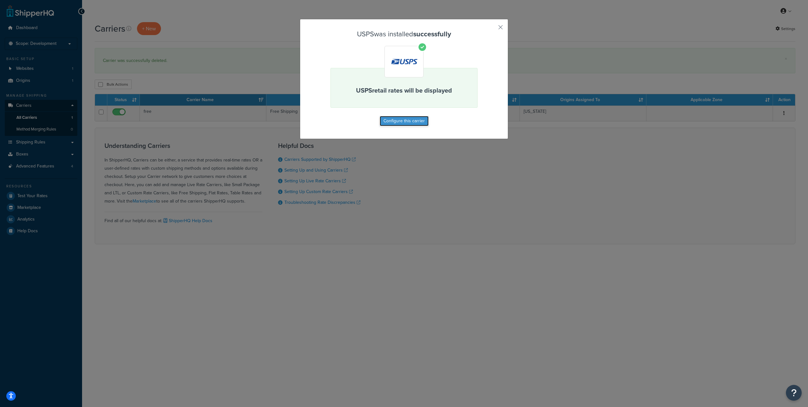
click at [399, 120] on button "Configure this carrier" at bounding box center [404, 121] width 49 height 10
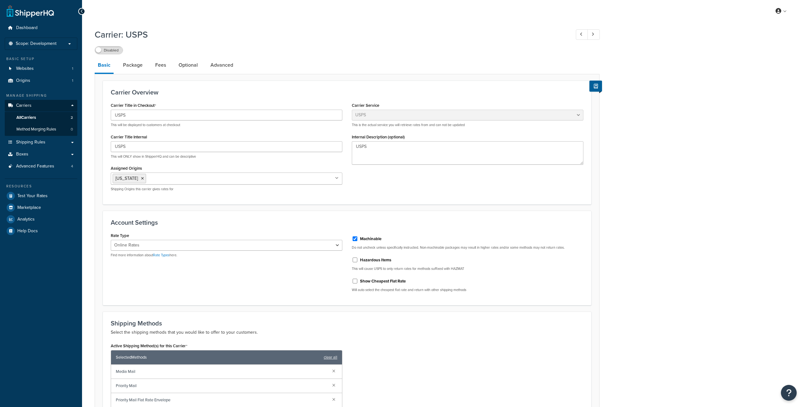
select select "usps"
select select "ONLINE"
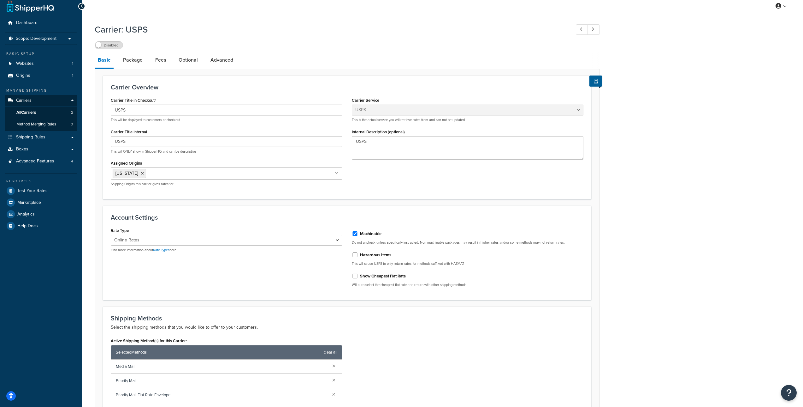
scroll to position [4, 0]
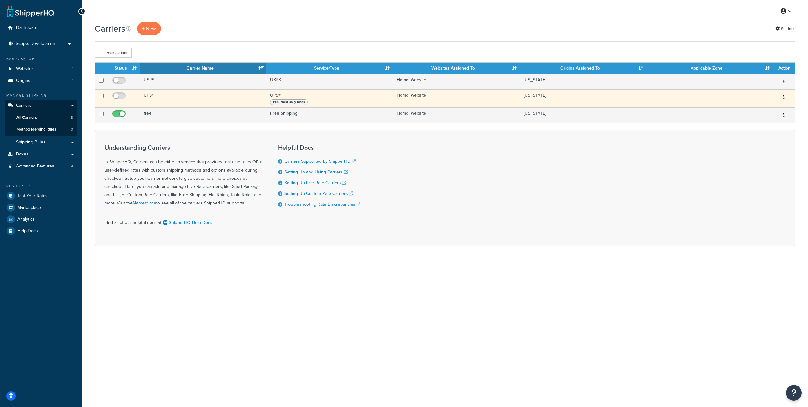
click at [784, 97] on icon "button" at bounding box center [783, 97] width 1 height 4
click at [758, 133] on link "Delete" at bounding box center [759, 135] width 50 height 13
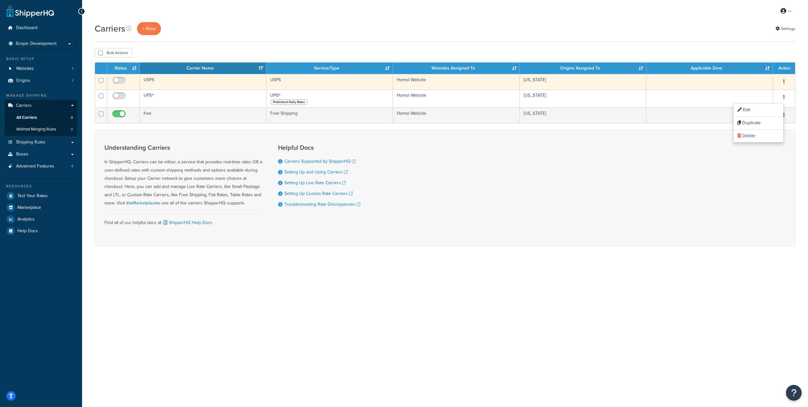
click at [784, 82] on icon "button" at bounding box center [783, 81] width 1 height 4
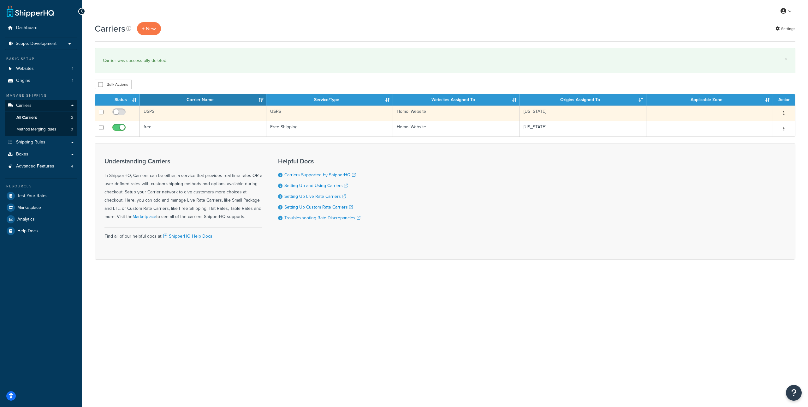
click at [784, 114] on icon "button" at bounding box center [783, 113] width 1 height 4
click at [759, 151] on link "Delete" at bounding box center [759, 152] width 50 height 13
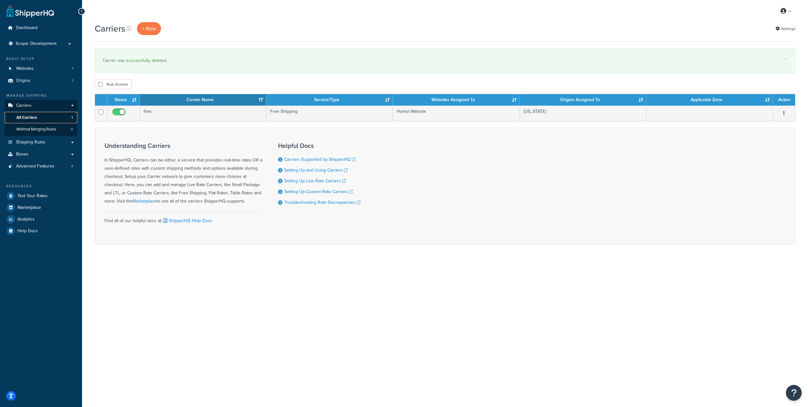
click at [47, 116] on link "All Carriers 1" at bounding box center [41, 118] width 73 height 12
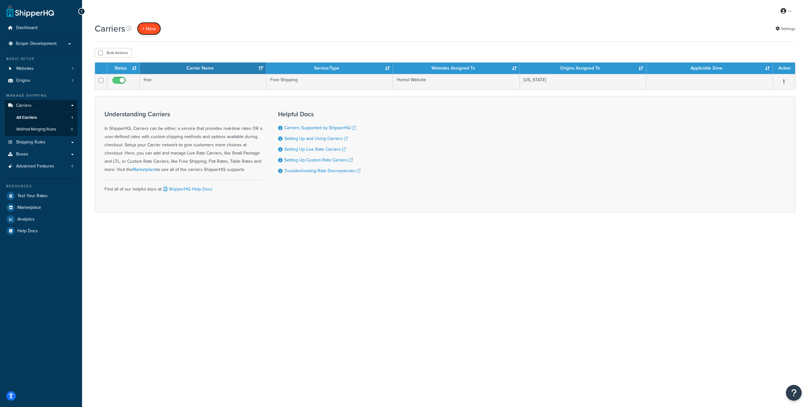
click at [152, 29] on button "+ New" at bounding box center [149, 28] width 24 height 13
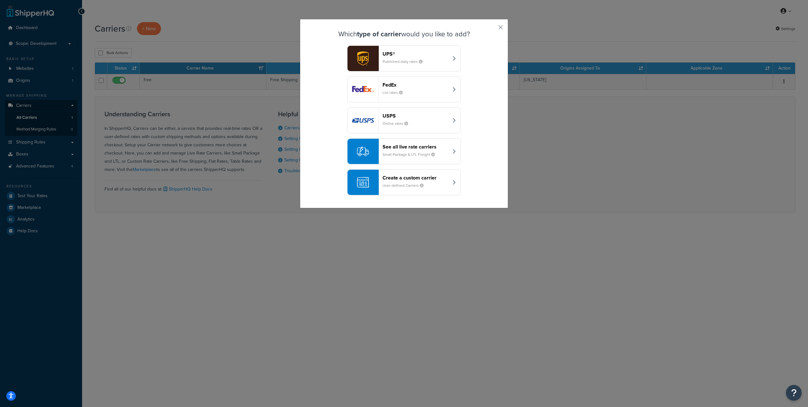
click at [396, 83] on header "FedEx" at bounding box center [416, 85] width 66 height 6
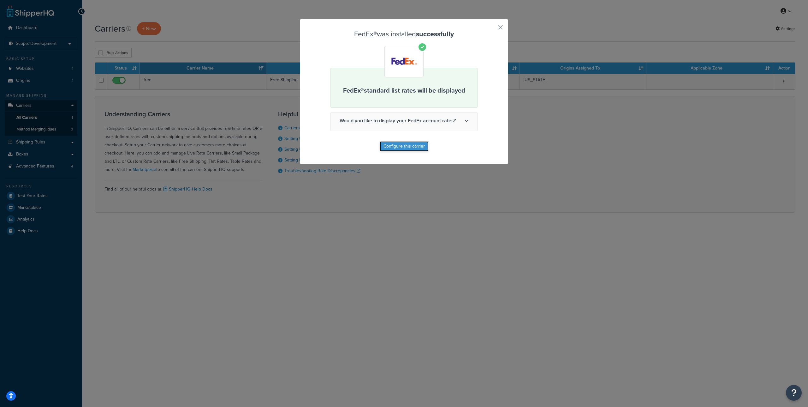
click at [410, 144] on button "Configure this carrier" at bounding box center [404, 146] width 49 height 10
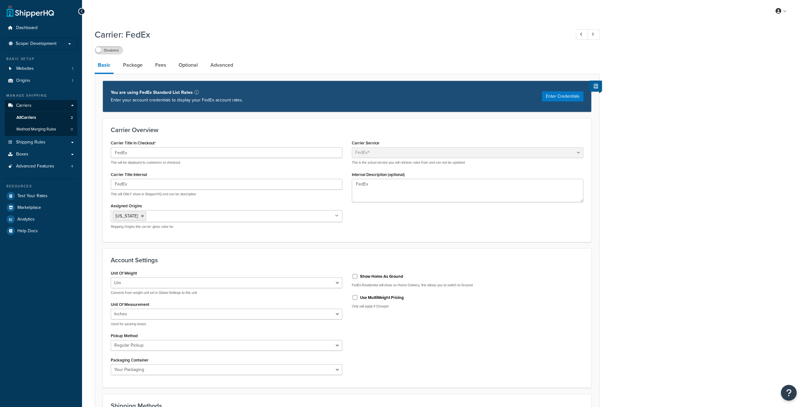
select select "fedEx"
select select "REGULAR_PICKUP"
select select "YOUR_PACKAGING"
click at [557, 98] on button "Enter Credentials" at bounding box center [562, 96] width 41 height 10
select select "US"
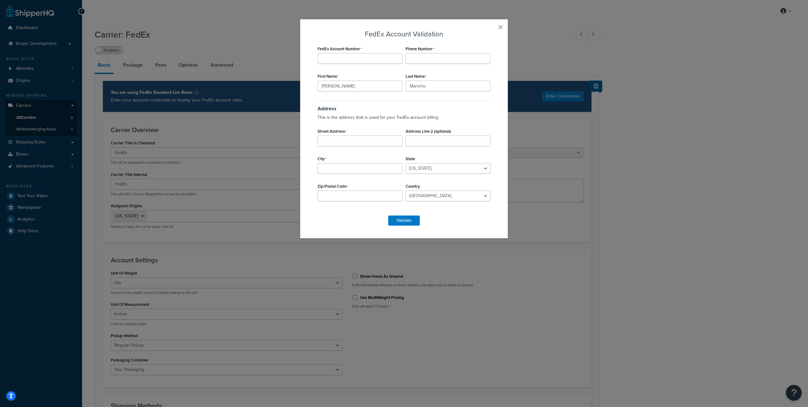
click at [492, 29] on button "button" at bounding box center [492, 30] width 2 height 2
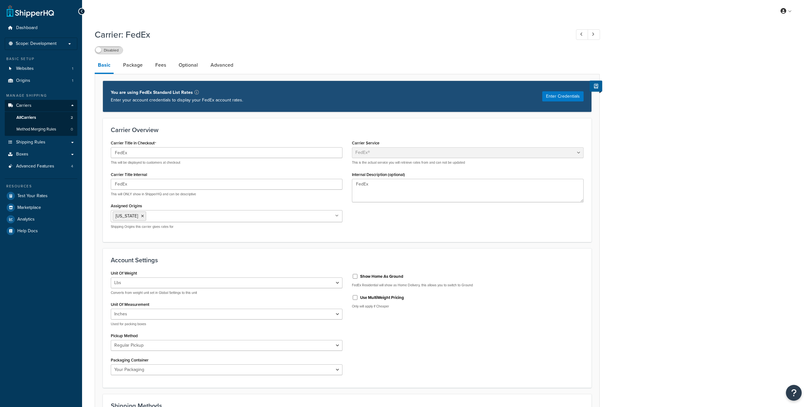
select select "fedEx"
select select "REGULAR_PICKUP"
select select "YOUR_PACKAGING"
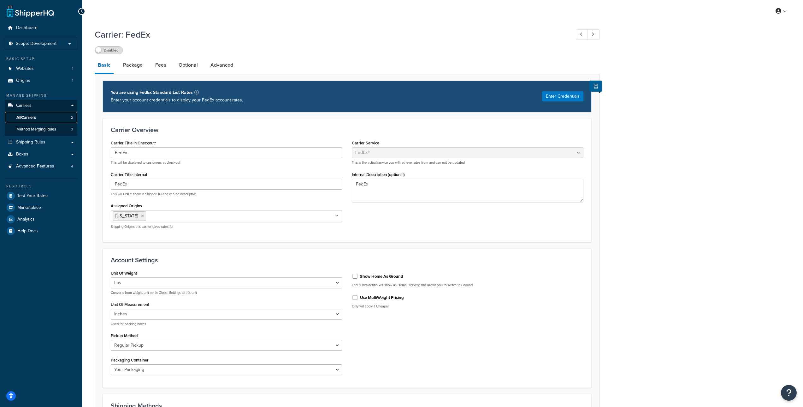
click at [41, 113] on link "All Carriers 2" at bounding box center [41, 118] width 73 height 12
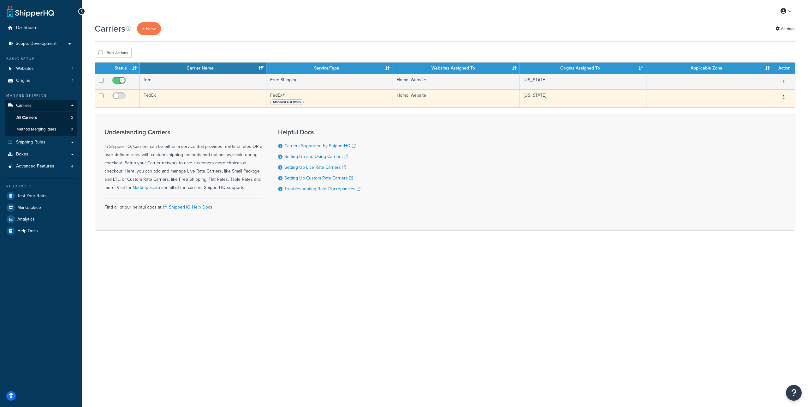
click at [783, 97] on icon "button" at bounding box center [783, 97] width 1 height 4
click at [753, 134] on link "Delete" at bounding box center [759, 135] width 50 height 13
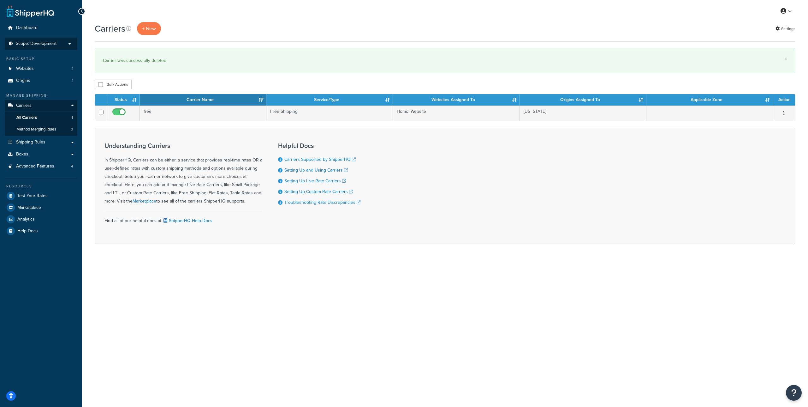
click at [65, 44] on p "Scope: Development" at bounding box center [41, 43] width 67 height 5
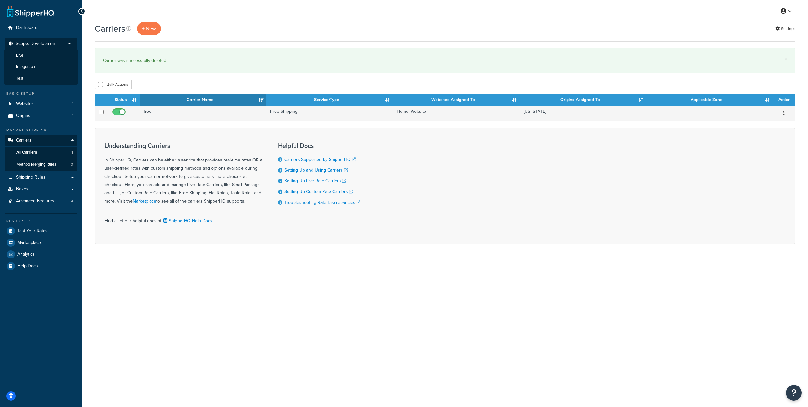
click at [65, 44] on p "Scope: Development" at bounding box center [41, 45] width 67 height 9
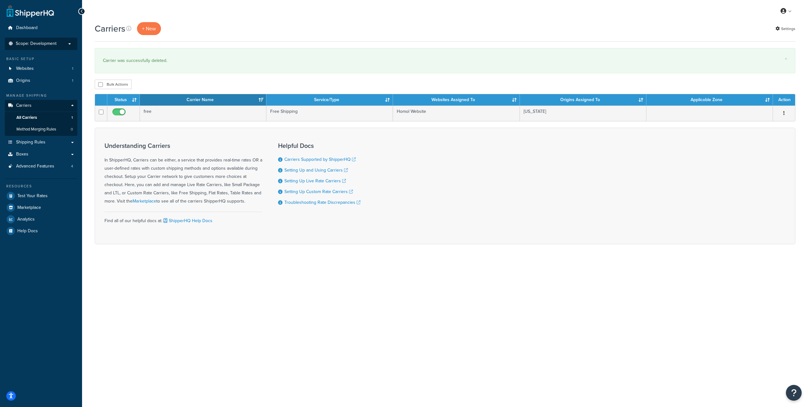
click at [62, 44] on p "Scope: Development" at bounding box center [41, 43] width 67 height 5
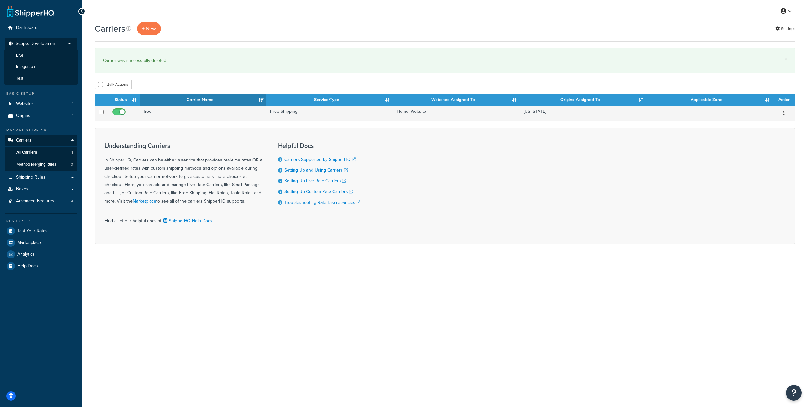
click at [62, 44] on p "Scope: Development" at bounding box center [41, 45] width 67 height 9
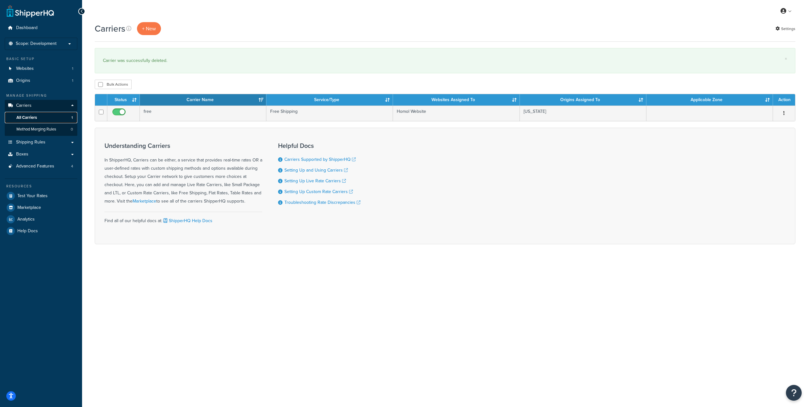
click at [46, 116] on link "All Carriers 1" at bounding box center [41, 118] width 73 height 12
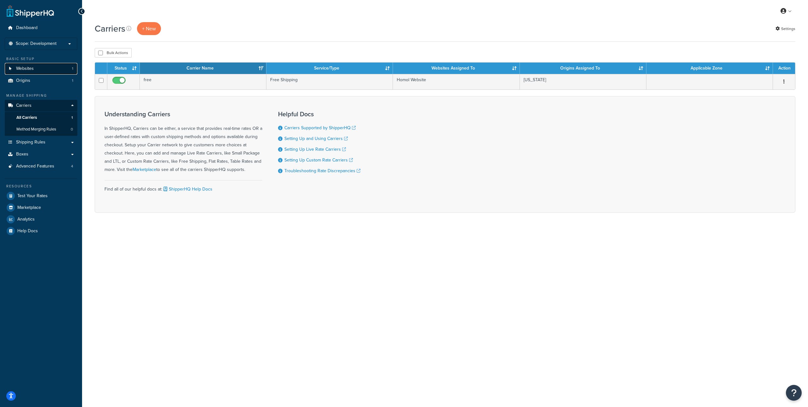
click at [48, 70] on link "Websites 1" at bounding box center [41, 69] width 73 height 12
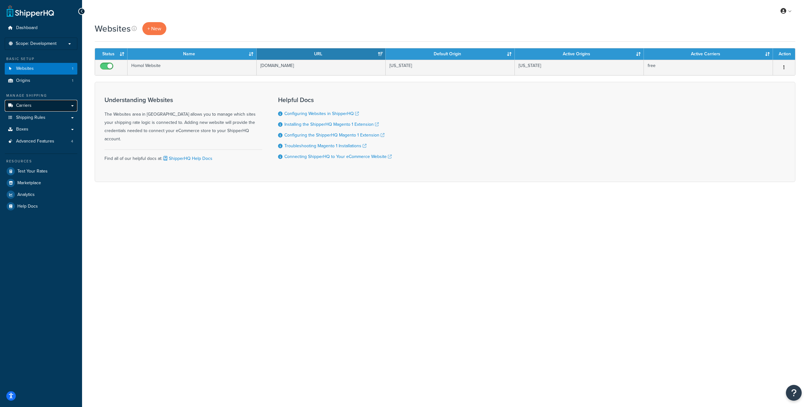
click at [49, 104] on link "Carriers" at bounding box center [41, 106] width 73 height 12
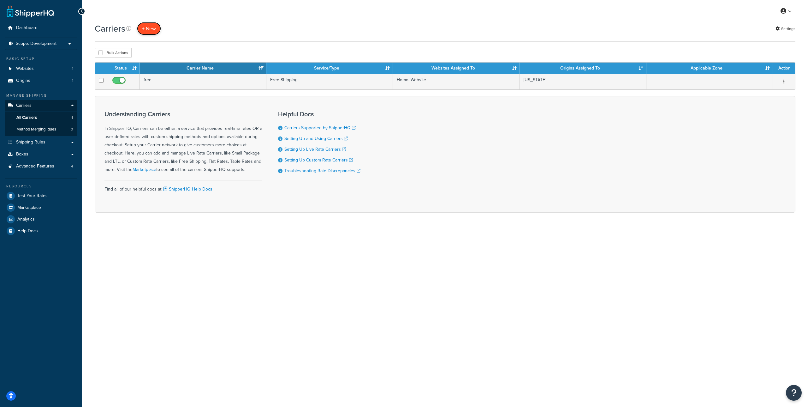
click at [150, 29] on button "+ New" at bounding box center [149, 28] width 24 height 13
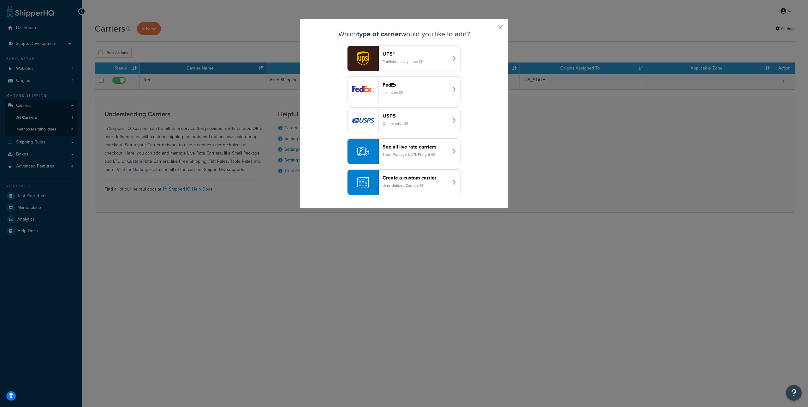
click at [413, 146] on header "See all live rate carriers" at bounding box center [416, 147] width 66 height 6
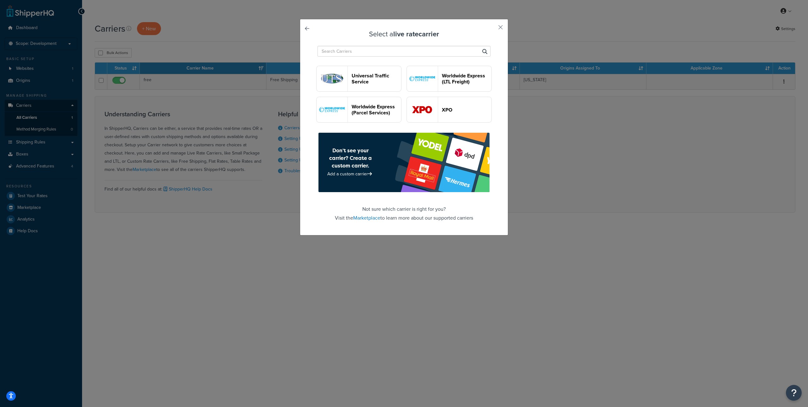
scroll to position [1740, 0]
click at [442, 113] on header "XPO" at bounding box center [467, 110] width 50 height 6
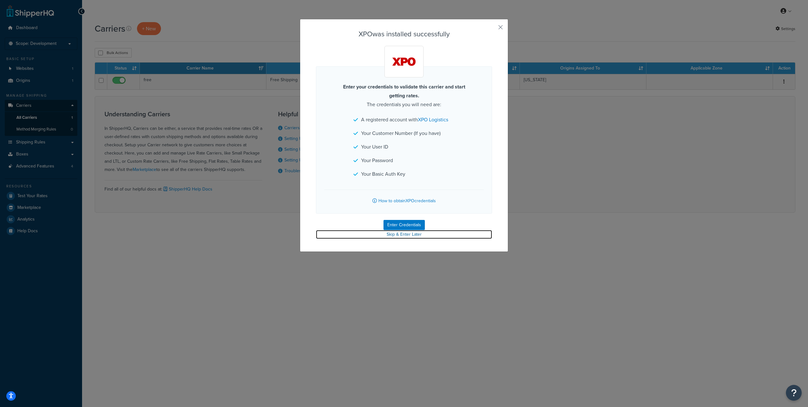
click at [397, 233] on link "Skip & Enter Later" at bounding box center [404, 234] width 176 height 9
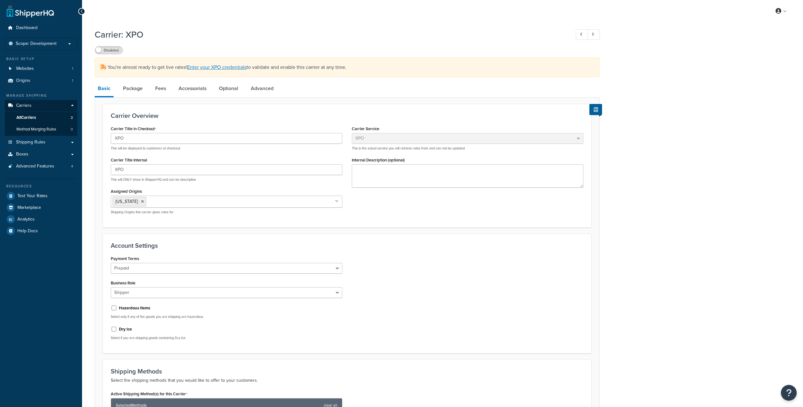
select select "xpoFreight"
click at [229, 66] on link "Enter your XPO credentials" at bounding box center [216, 66] width 59 height 7
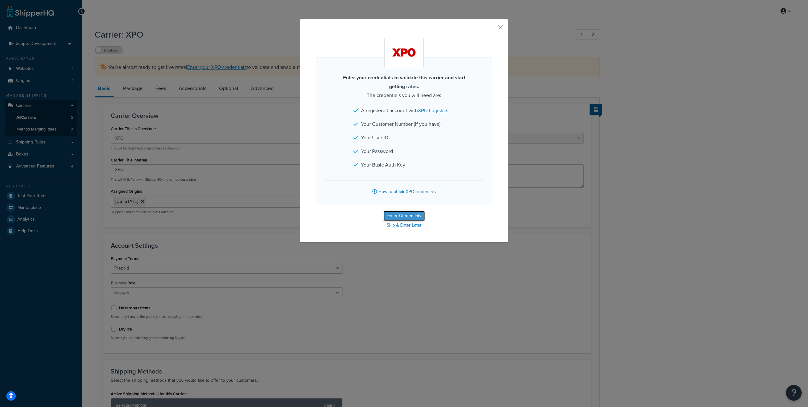
click at [410, 215] on button "Enter Credentials" at bounding box center [404, 216] width 41 height 10
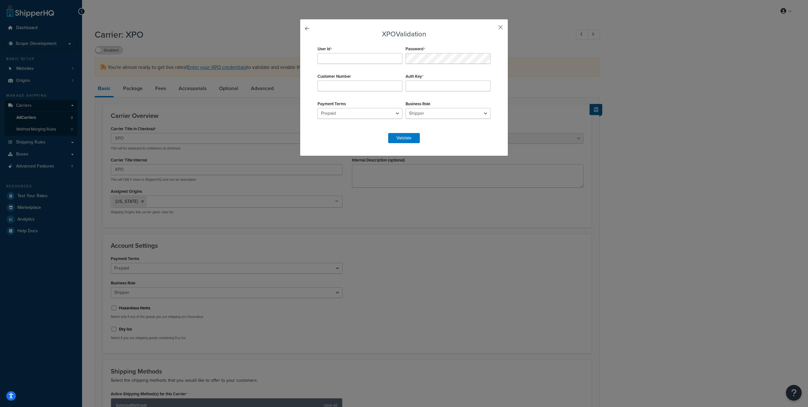
click at [492, 29] on button "button" at bounding box center [492, 30] width 2 height 2
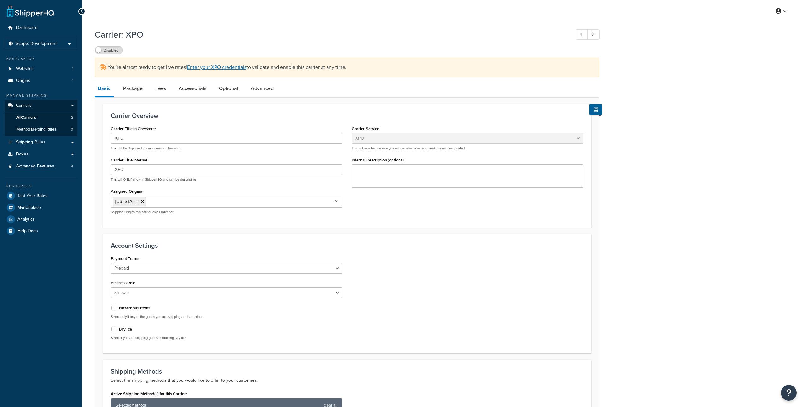
select select "xpoFreight"
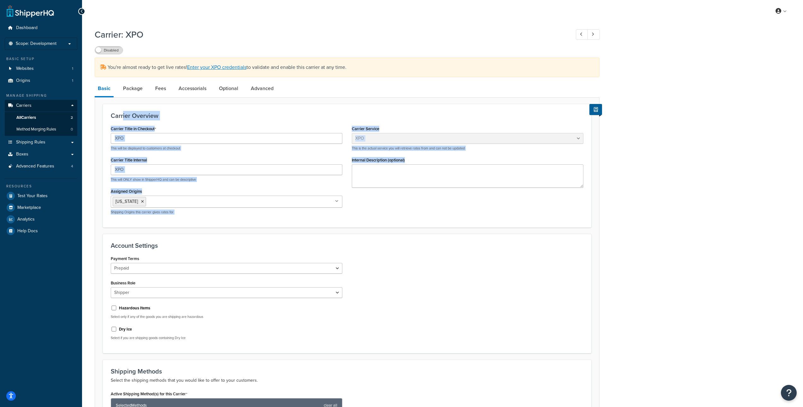
drag, startPoint x: 123, startPoint y: 114, endPoint x: 456, endPoint y: 217, distance: 349.1
click at [456, 217] on div "Carrier Overview Carrier Title in Checkout XPO This will be displayed to custom…" at bounding box center [347, 165] width 489 height 123
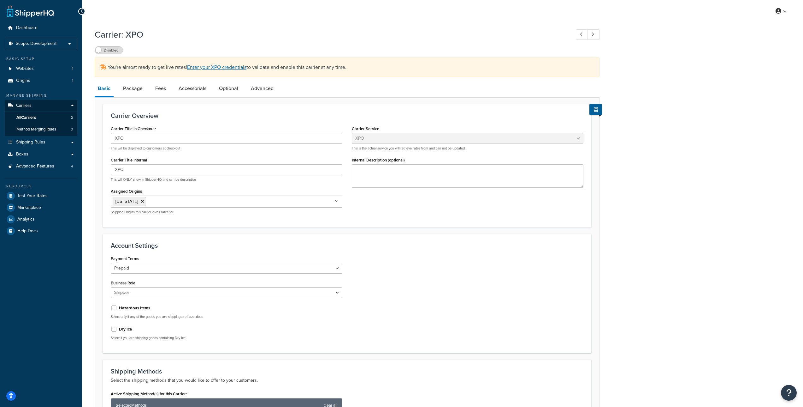
click at [436, 209] on div "Carrier Title in Checkout XPO This will be displayed to customers at checkout C…" at bounding box center [347, 171] width 482 height 95
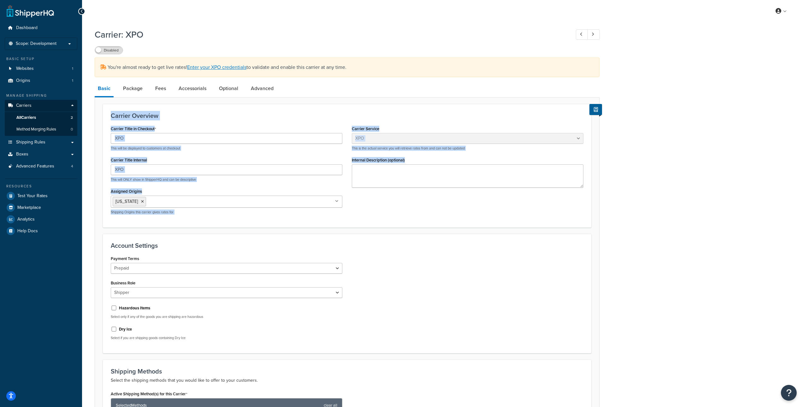
drag, startPoint x: 111, startPoint y: 114, endPoint x: 373, endPoint y: 169, distance: 267.1
click at [373, 169] on div "Carrier Overview Carrier Title in Checkout XPO This will be displayed to custom…" at bounding box center [347, 165] width 489 height 123
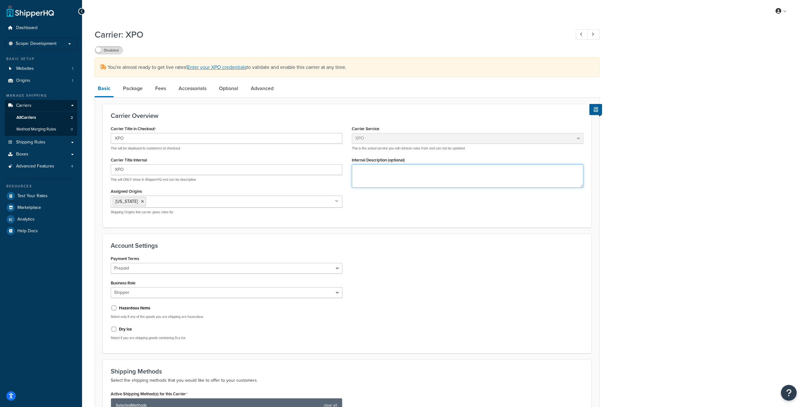
click at [370, 175] on textarea "Internal Description (optional)" at bounding box center [468, 175] width 232 height 23
drag, startPoint x: 372, startPoint y: 176, endPoint x: 132, endPoint y: 135, distance: 243.8
click at [132, 135] on div "Carrier Title in Checkout XPO This will be displayed to customers at checkout C…" at bounding box center [347, 171] width 482 height 95
drag, startPoint x: 122, startPoint y: 136, endPoint x: 369, endPoint y: 146, distance: 246.7
click at [364, 148] on div "Carrier Title in Checkout XPO This will be displayed to customers at checkout C…" at bounding box center [347, 171] width 482 height 95
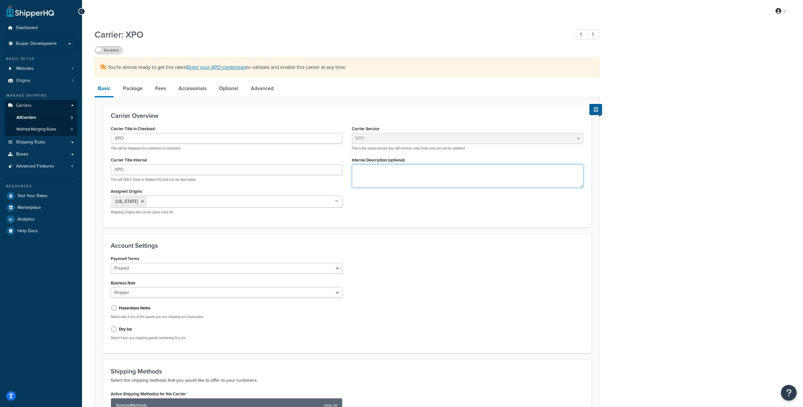
click at [361, 172] on textarea "Internal Description (optional)" at bounding box center [468, 175] width 232 height 23
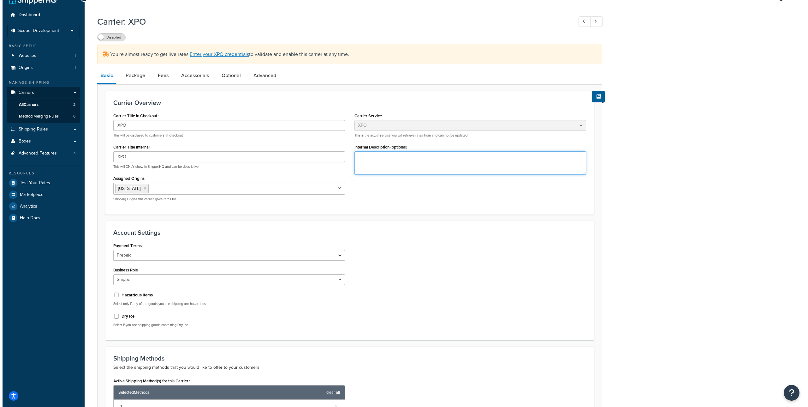
scroll to position [6, 0]
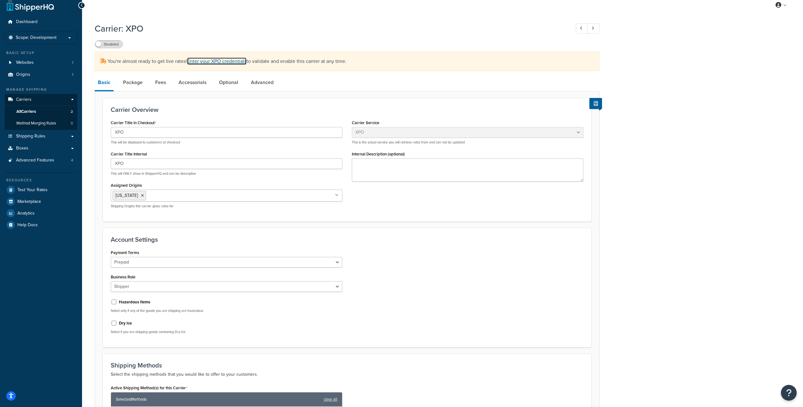
click at [220, 59] on link "Enter your XPO credentials" at bounding box center [216, 60] width 59 height 7
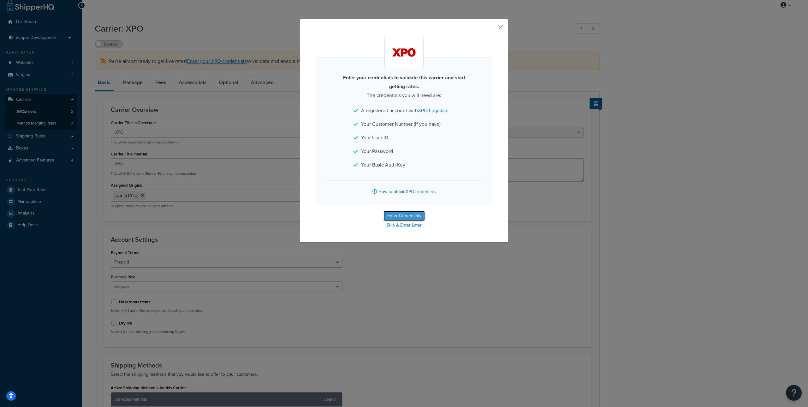
click at [407, 212] on button "Enter Credentials" at bounding box center [404, 216] width 41 height 10
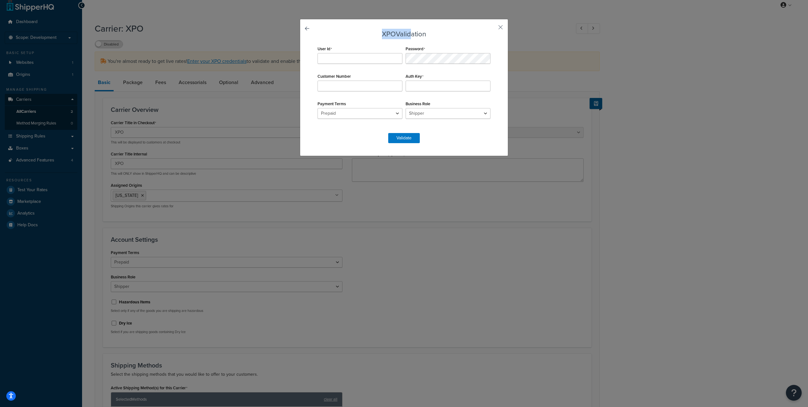
drag, startPoint x: 379, startPoint y: 33, endPoint x: 407, endPoint y: 33, distance: 27.8
click at [407, 33] on h3 "XPO Validation" at bounding box center [404, 34] width 176 height 8
click at [492, 29] on button "button" at bounding box center [492, 30] width 2 height 2
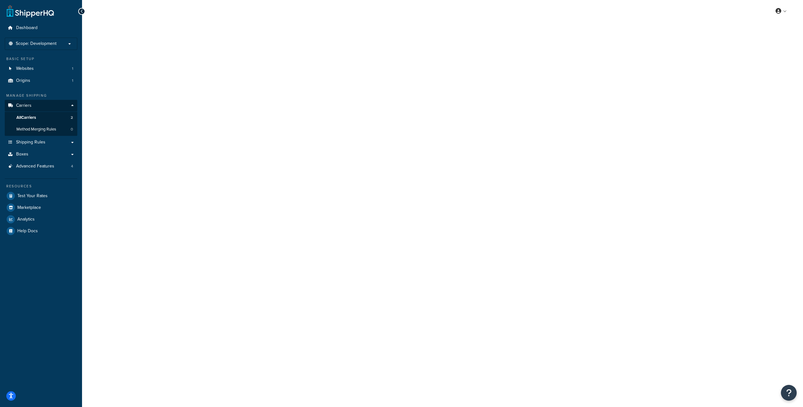
select select "xpoFreight"
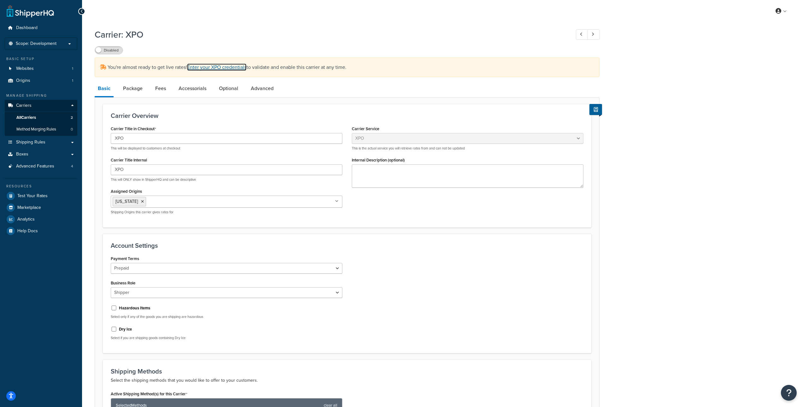
click at [234, 67] on link "Enter your XPO credentials" at bounding box center [216, 66] width 59 height 7
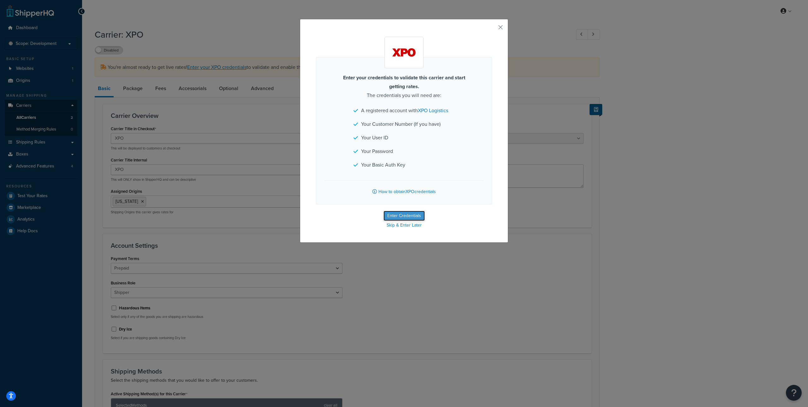
click at [398, 214] on button "Enter Credentials" at bounding box center [404, 216] width 41 height 10
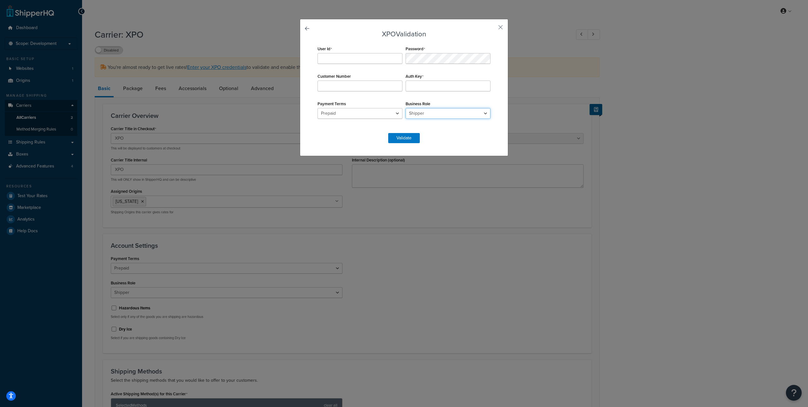
click at [421, 114] on select "Shipper Consignee Third Party" at bounding box center [448, 113] width 85 height 11
click at [388, 112] on select "Prepaid Collect" at bounding box center [360, 113] width 85 height 11
click at [318, 108] on select "Prepaid Collect" at bounding box center [360, 113] width 85 height 11
click at [358, 45] on div "User Id" at bounding box center [360, 54] width 88 height 20
click at [316, 30] on link at bounding box center [316, 30] width 0 height 0
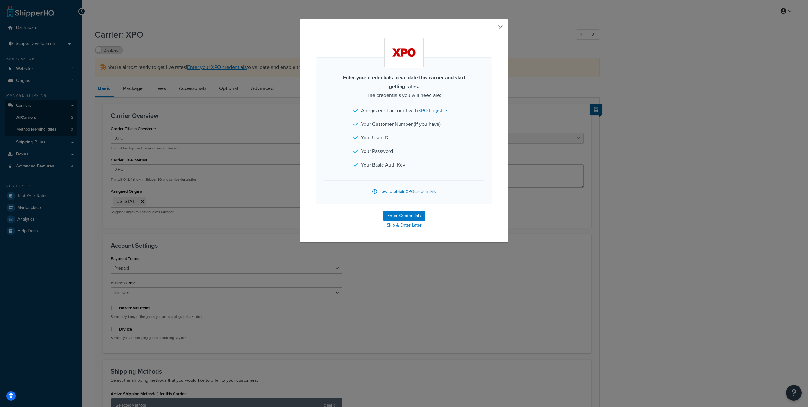
click at [492, 29] on button "button" at bounding box center [492, 30] width 2 height 2
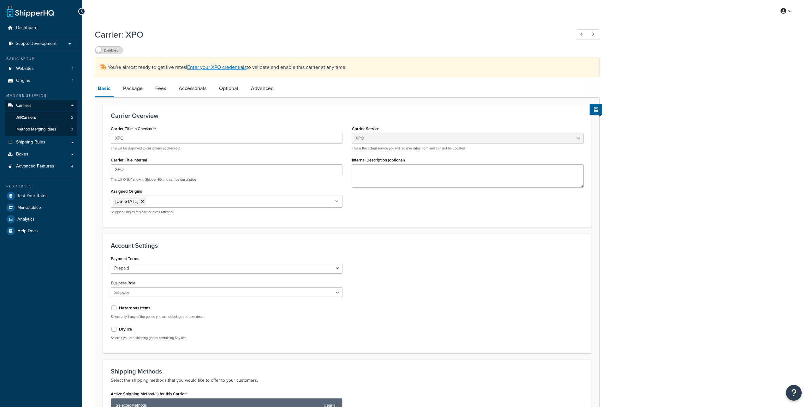
select select "xpoFreight"
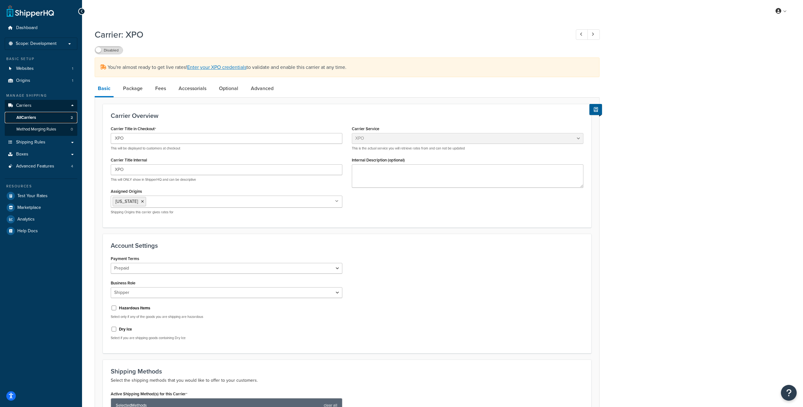
click at [53, 114] on link "All Carriers 2" at bounding box center [41, 118] width 73 height 12
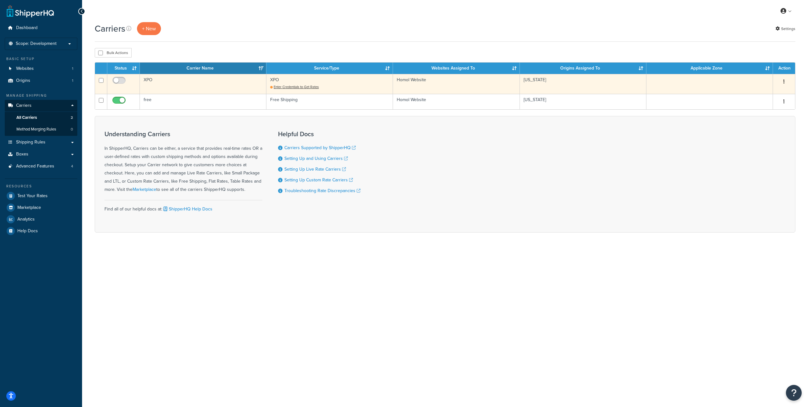
click at [787, 80] on button "button" at bounding box center [784, 82] width 9 height 10
click at [756, 117] on link "Delete" at bounding box center [759, 120] width 50 height 13
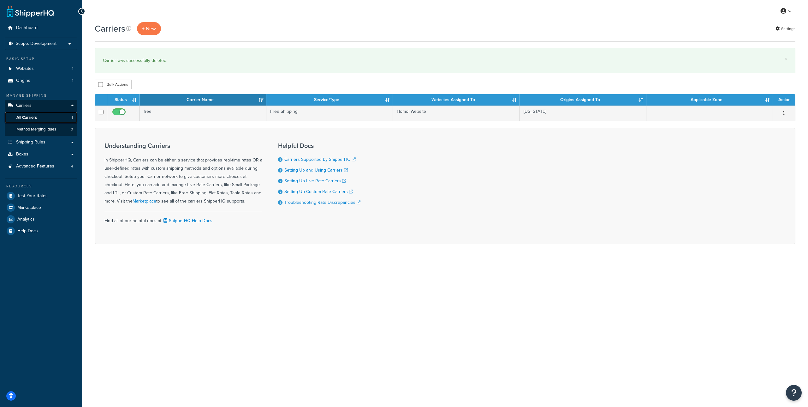
click at [20, 116] on span "All Carriers" at bounding box center [26, 117] width 21 height 5
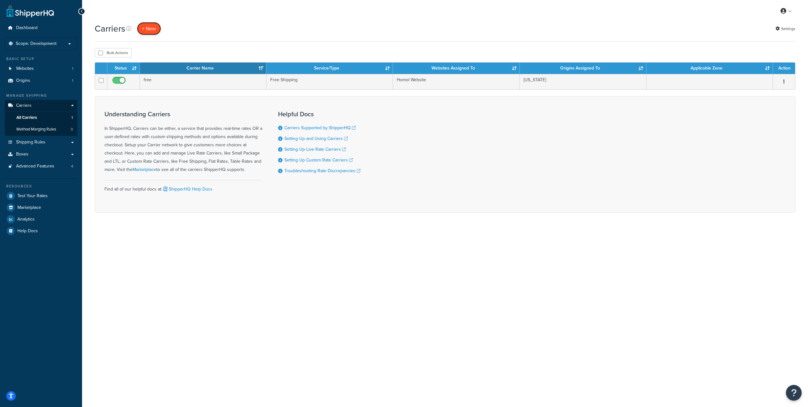
click at [146, 26] on button "+ New" at bounding box center [149, 28] width 24 height 13
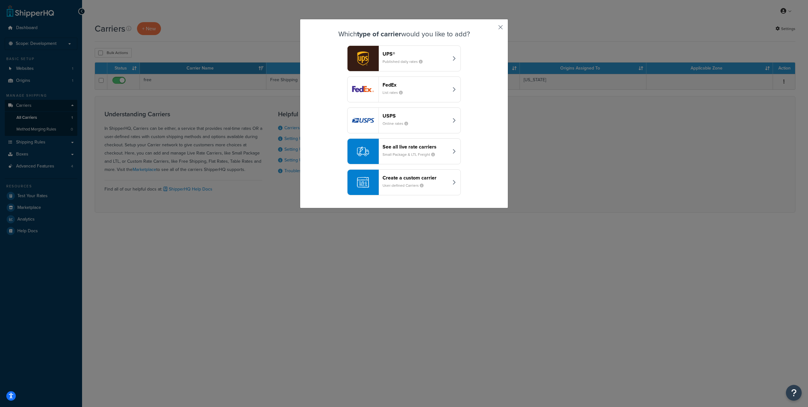
click at [492, 29] on button "button" at bounding box center [492, 30] width 2 height 2
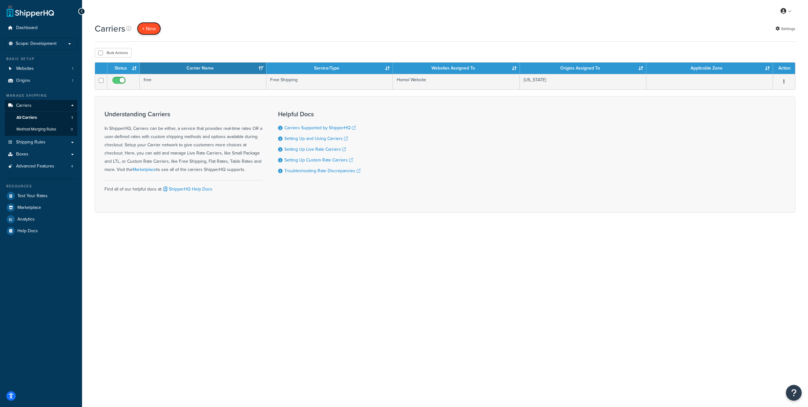
click at [150, 29] on button "+ New" at bounding box center [149, 28] width 24 height 13
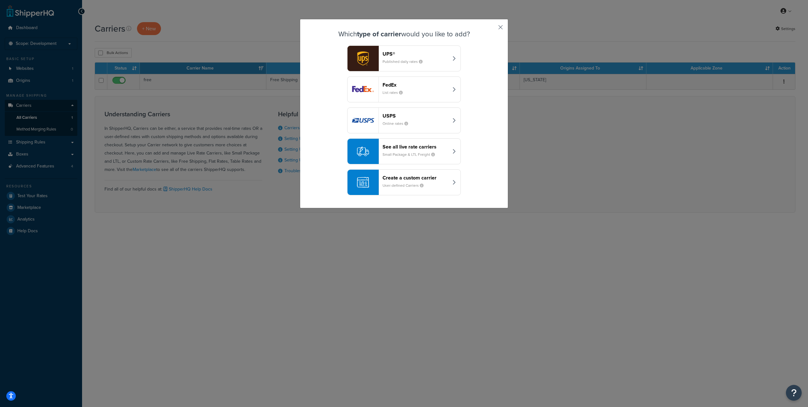
click at [492, 29] on button "button" at bounding box center [492, 30] width 2 height 2
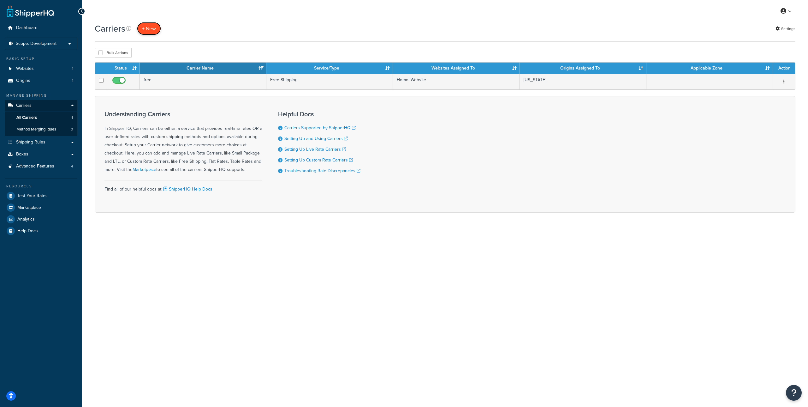
click at [148, 29] on button "+ New" at bounding box center [149, 28] width 24 height 13
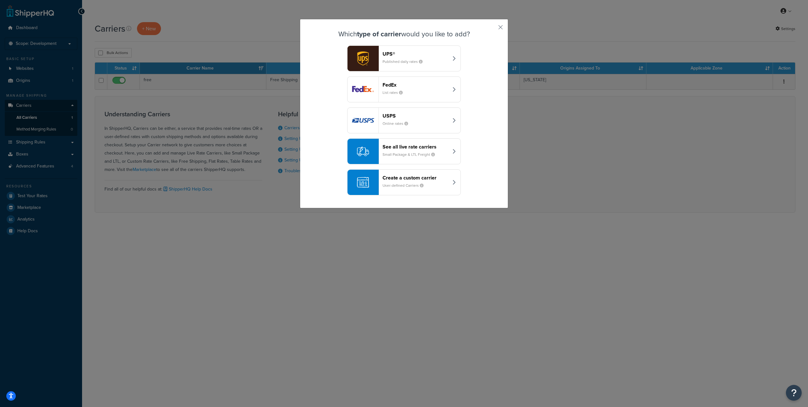
click at [410, 94] on div "FedEx List rates" at bounding box center [416, 89] width 66 height 15
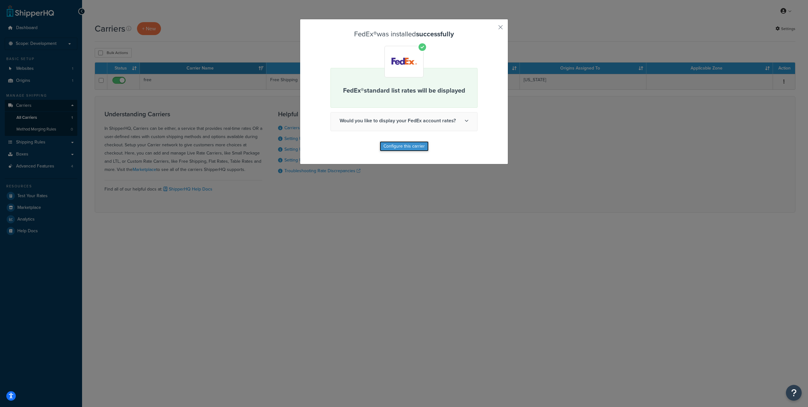
click at [410, 145] on button "Configure this carrier" at bounding box center [404, 146] width 49 height 10
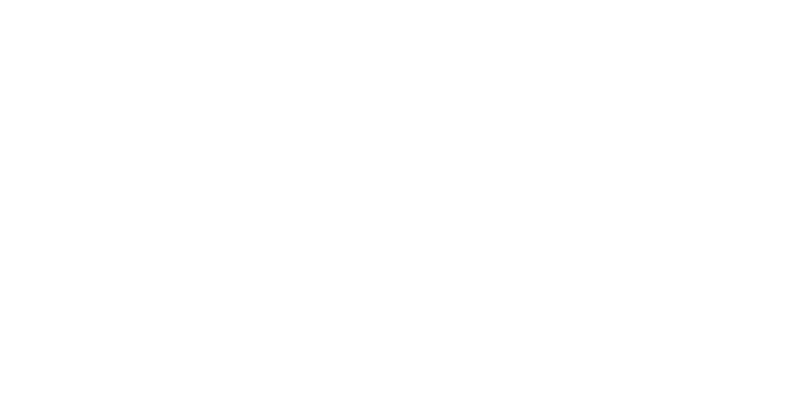
select select "fedEx"
select select "REGULAR_PICKUP"
select select "YOUR_PACKAGING"
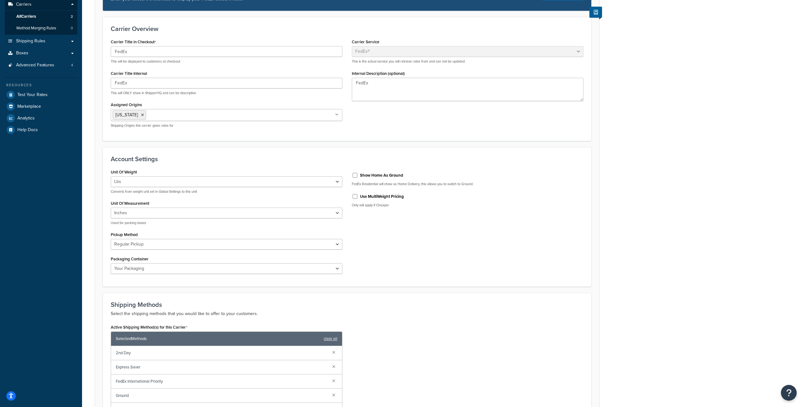
scroll to position [101, 0]
click at [310, 182] on select "Lbs Kgs Convert LBS to KG" at bounding box center [227, 181] width 232 height 11
click at [272, 180] on select "Lbs Kgs Convert LBS to KG" at bounding box center [227, 181] width 232 height 11
click at [200, 182] on select "Lbs Kgs Convert LBS to KG" at bounding box center [227, 181] width 232 height 11
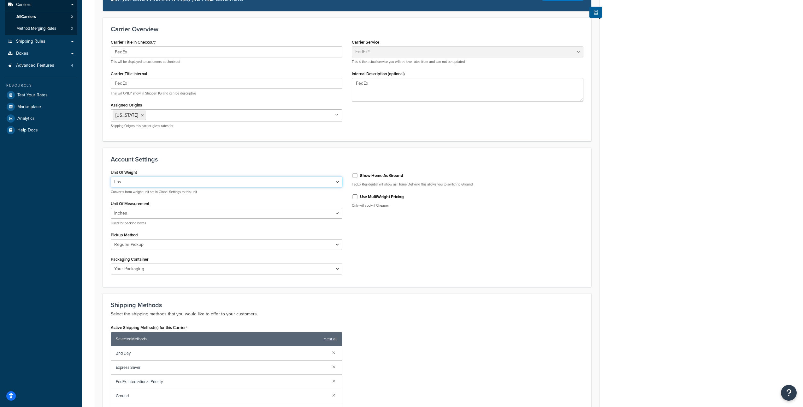
click at [200, 182] on select "Lbs Kgs Convert LBS to KG" at bounding box center [227, 181] width 232 height 11
click at [332, 180] on select "Lbs Kgs Convert LBS to KG" at bounding box center [227, 181] width 232 height 11
click at [111, 176] on select "Lbs Kgs Convert LBS to KG" at bounding box center [227, 181] width 232 height 11
click at [335, 214] on select "Inches Centimetres" at bounding box center [227, 213] width 232 height 11
click at [337, 213] on select "Inches Centimetres" at bounding box center [227, 213] width 232 height 11
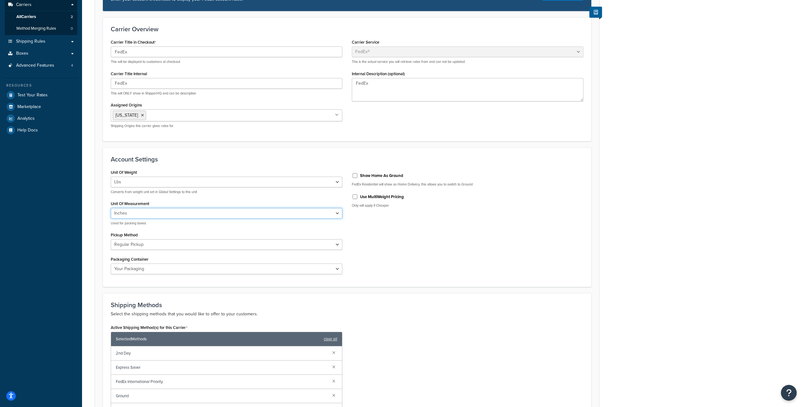
click at [337, 215] on select "Inches Centimetres" at bounding box center [227, 213] width 232 height 11
click at [335, 213] on select "Inches Centimetres" at bounding box center [227, 213] width 232 height 11
click at [328, 213] on select "Inches Centimetres" at bounding box center [227, 213] width 232 height 11
click at [111, 208] on select "Inches Centimetres" at bounding box center [227, 213] width 232 height 11
click at [336, 244] on select "Business Service Center Drop Box Regular Pickup Request Courier Station" at bounding box center [227, 244] width 232 height 11
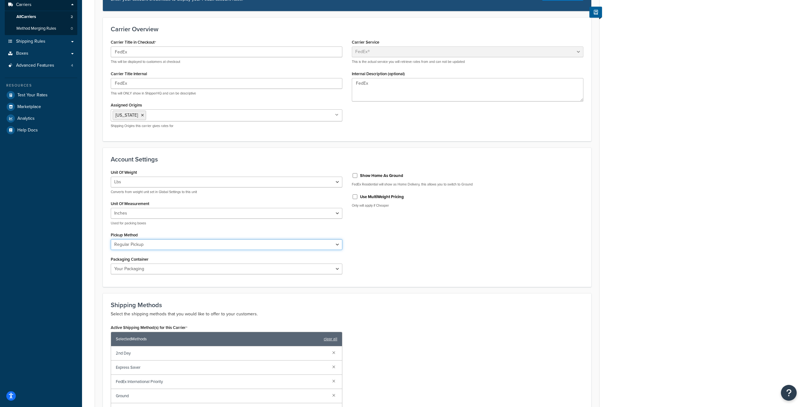
click at [324, 245] on select "Business Service Center Drop Box Regular Pickup Request Courier Station" at bounding box center [227, 244] width 232 height 11
click at [319, 243] on select "Business Service Center Drop Box Regular Pickup Request Courier Station" at bounding box center [227, 244] width 232 height 11
click at [307, 243] on select "Business Service Center Drop Box Regular Pickup Request Courier Station" at bounding box center [227, 244] width 232 height 11
click at [139, 245] on select "Business Service Center Drop Box Regular Pickup Request Courier Station" at bounding box center [227, 244] width 232 height 11
click at [266, 246] on select "Business Service Center Drop Box Regular Pickup Request Courier Station" at bounding box center [227, 244] width 232 height 11
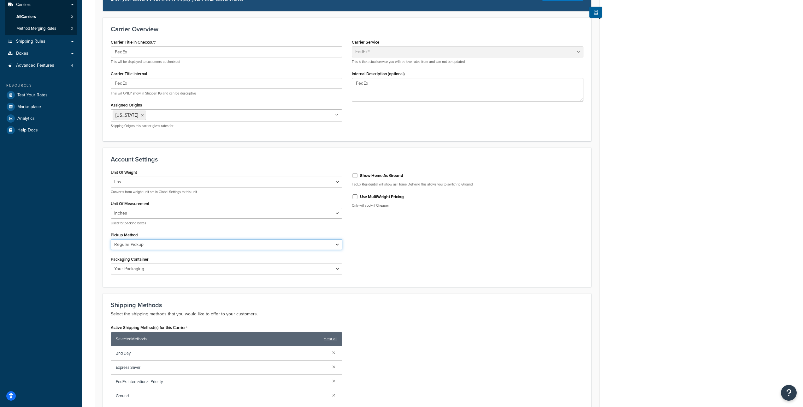
click at [336, 246] on select "Business Service Center Drop Box Regular Pickup Request Courier Station" at bounding box center [227, 244] width 232 height 11
click at [259, 243] on select "Business Service Center Drop Box Regular Pickup Request Courier Station" at bounding box center [227, 244] width 232 height 11
drag, startPoint x: 143, startPoint y: 235, endPoint x: 118, endPoint y: 235, distance: 25.6
click at [118, 235] on div "Pickup Method Business Service Center Drop Box Regular Pickup Request Courier S…" at bounding box center [227, 240] width 232 height 20
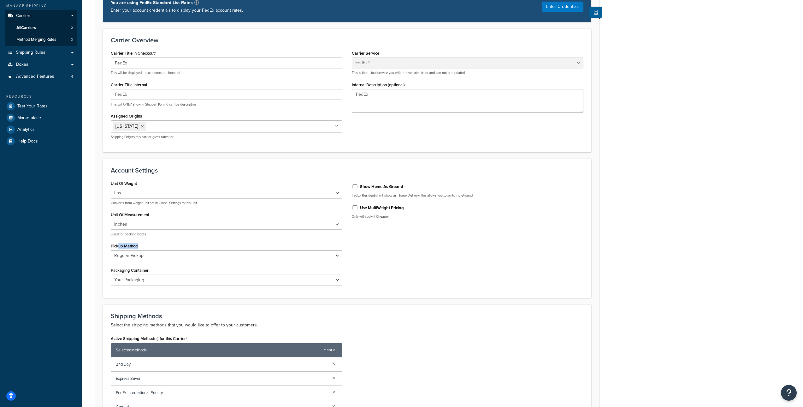
scroll to position [90, 0]
click at [179, 257] on select "Business Service Center Drop Box Regular Pickup Request Courier Station" at bounding box center [227, 255] width 232 height 11
drag, startPoint x: 142, startPoint y: 246, endPoint x: 123, endPoint y: 246, distance: 18.9
click at [123, 246] on div "Pickup Method Business Service Center Drop Box Regular Pickup Request Courier S…" at bounding box center [227, 251] width 232 height 20
drag, startPoint x: 123, startPoint y: 246, endPoint x: 128, endPoint y: 246, distance: 5.1
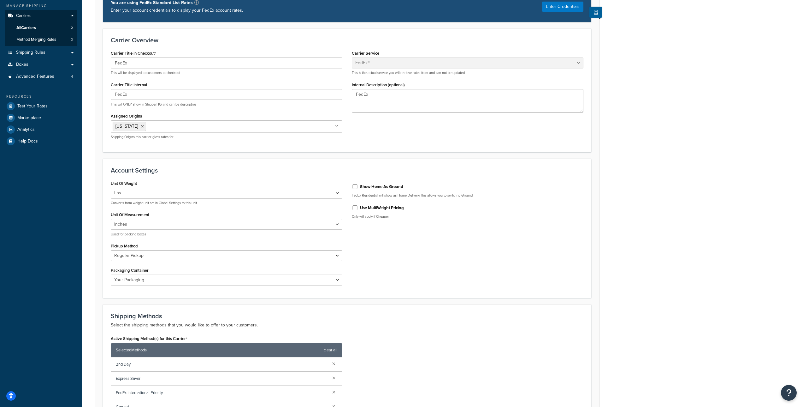
click at [123, 246] on label "Pickup Method" at bounding box center [124, 245] width 27 height 5
click at [123, 250] on select "Business Service Center Drop Box Regular Pickup Request Courier Station" at bounding box center [227, 255] width 232 height 11
click at [214, 253] on select "Business Service Center Drop Box Regular Pickup Request Courier Station" at bounding box center [227, 255] width 232 height 11
click at [280, 258] on select "Business Service Center Drop Box Regular Pickup Request Courier Station" at bounding box center [227, 255] width 232 height 11
click at [309, 258] on select "Business Service Center Drop Box Regular Pickup Request Courier Station" at bounding box center [227, 255] width 232 height 11
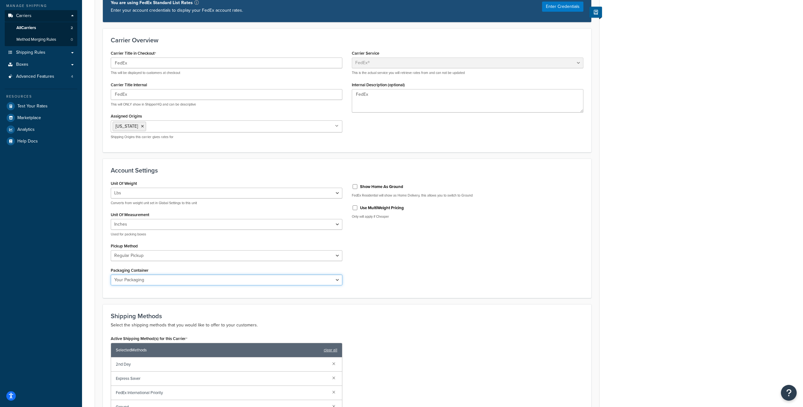
click at [266, 282] on select "FedEx 10kg Box FedEx 25kg Box FedEx Box FedEx Envelope FedEx Pak FedEx Tube You…" at bounding box center [227, 279] width 232 height 11
click at [182, 281] on select "FedEx 10kg Box FedEx 25kg Box FedEx Box FedEx Envelope FedEx Pak FedEx Tube You…" at bounding box center [227, 279] width 232 height 11
click at [341, 279] on select "FedEx 10kg Box FedEx 25kg Box FedEx Box FedEx Envelope FedEx Pak FedEx Tube You…" at bounding box center [227, 279] width 232 height 11
click at [338, 280] on select "FedEx 10kg Box FedEx 25kg Box FedEx Box FedEx Envelope FedEx Pak FedEx Tube You…" at bounding box center [227, 279] width 232 height 11
click at [330, 280] on select "FedEx 10kg Box FedEx 25kg Box FedEx Box FedEx Envelope FedEx Pak FedEx Tube You…" at bounding box center [227, 279] width 232 height 11
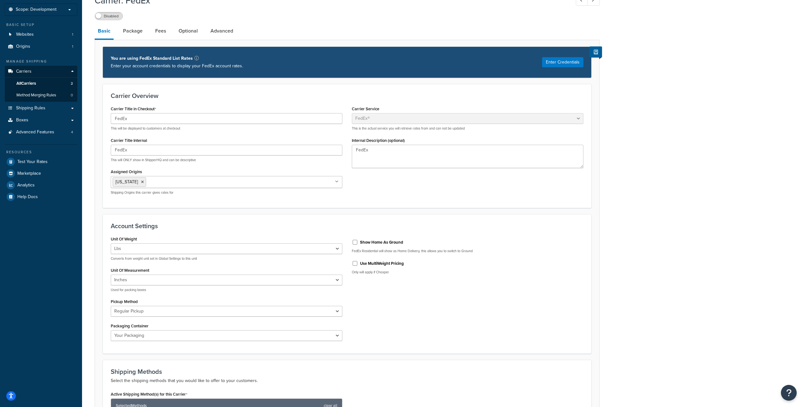
scroll to position [33, 0]
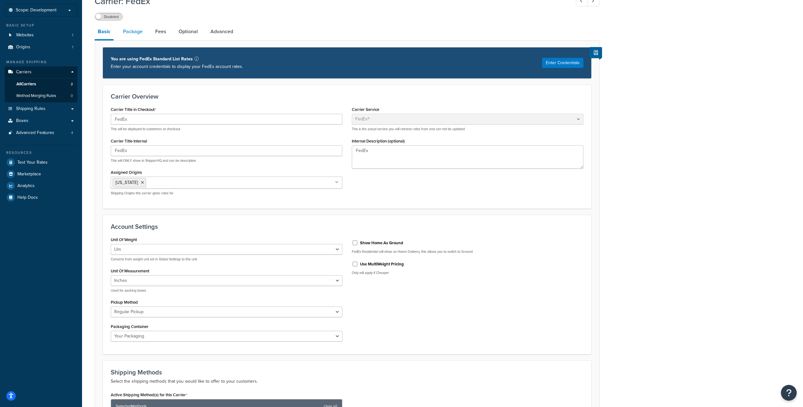
click at [129, 32] on link "Package" at bounding box center [133, 31] width 26 height 15
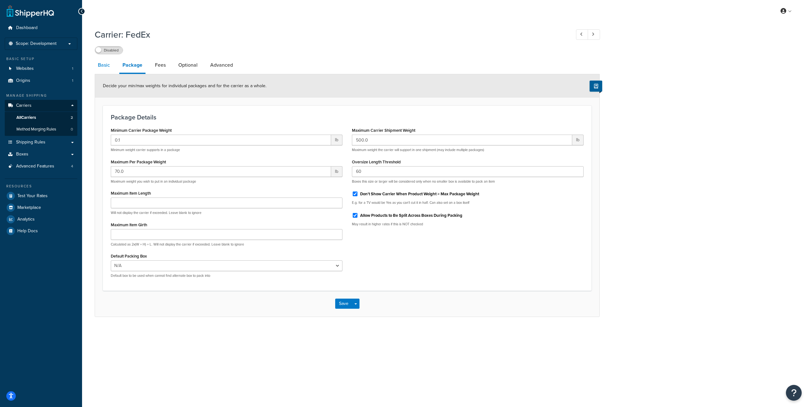
click at [110, 67] on link "Basic" at bounding box center [104, 64] width 18 height 15
select select "fedEx"
select select "REGULAR_PICKUP"
select select "YOUR_PACKAGING"
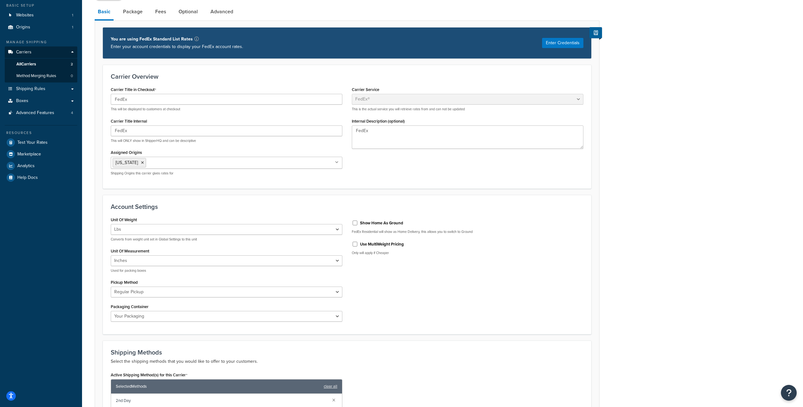
scroll to position [60, 0]
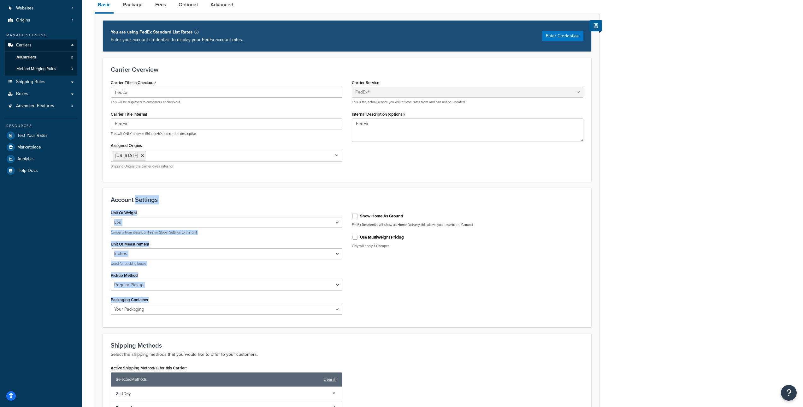
drag, startPoint x: 137, startPoint y: 197, endPoint x: 359, endPoint y: 309, distance: 248.7
click at [359, 309] on div "Account Settings Unit Of Weight Lbs Kgs Convert LBS to KG Converts from weight …" at bounding box center [347, 258] width 489 height 140
click at [353, 301] on div "Unit Of Weight Lbs Kgs Convert LBS to KG Converts from weight unit set in Globa…" at bounding box center [347, 263] width 482 height 111
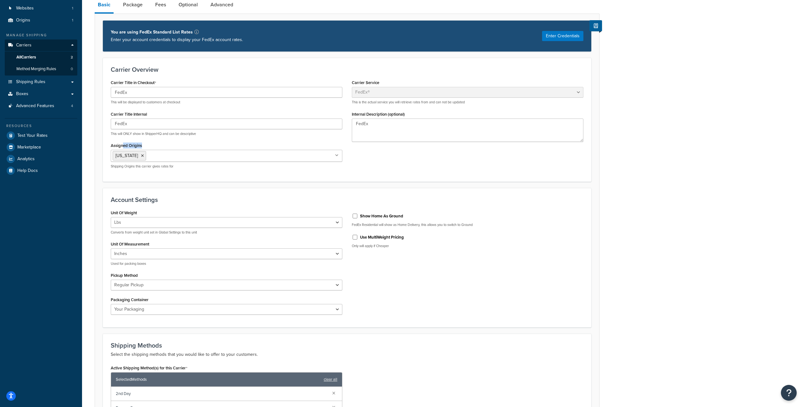
drag, startPoint x: 131, startPoint y: 145, endPoint x: 123, endPoint y: 144, distance: 7.3
click at [123, 144] on div "Assigned Origins Maryland All Origins Shipping Origins this carrier gives rates…" at bounding box center [227, 155] width 232 height 28
click at [331, 197] on h3 "Account Settings" at bounding box center [347, 199] width 473 height 7
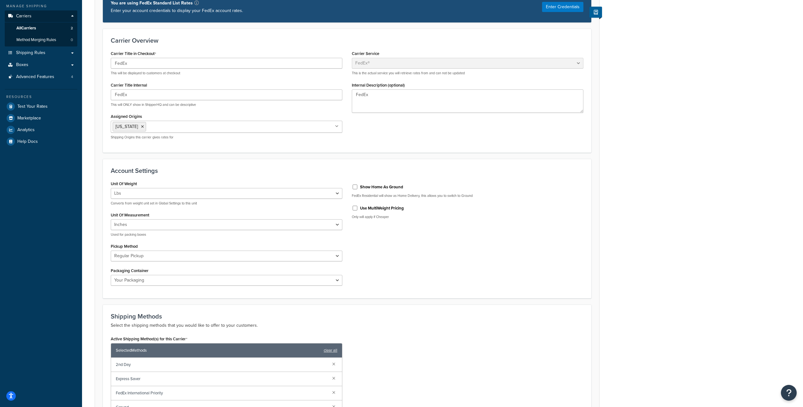
scroll to position [90, 0]
drag, startPoint x: 131, startPoint y: 167, endPoint x: 354, endPoint y: 278, distance: 248.7
click at [354, 278] on div "Account Settings Unit Of Weight Lbs Kgs Convert LBS to KG Converts from weight …" at bounding box center [347, 228] width 489 height 140
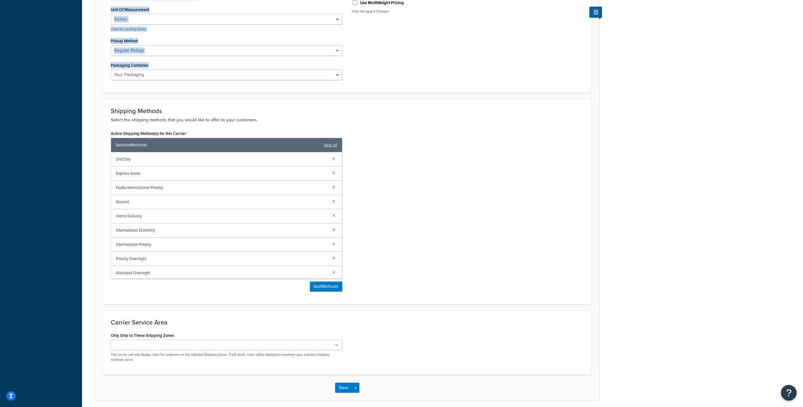
scroll to position [320, 0]
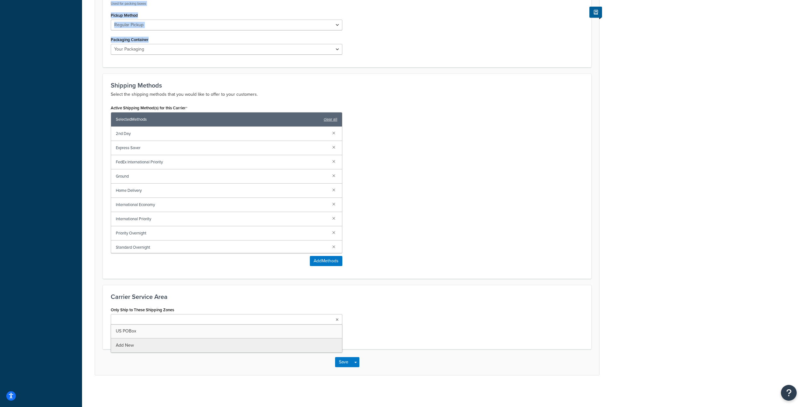
click at [338, 321] on icon at bounding box center [337, 320] width 3 height 4
click at [338, 316] on ul at bounding box center [227, 319] width 232 height 10
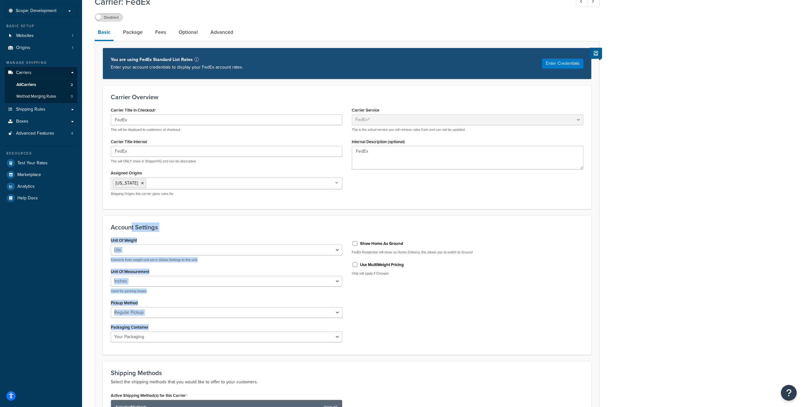
scroll to position [32, 0]
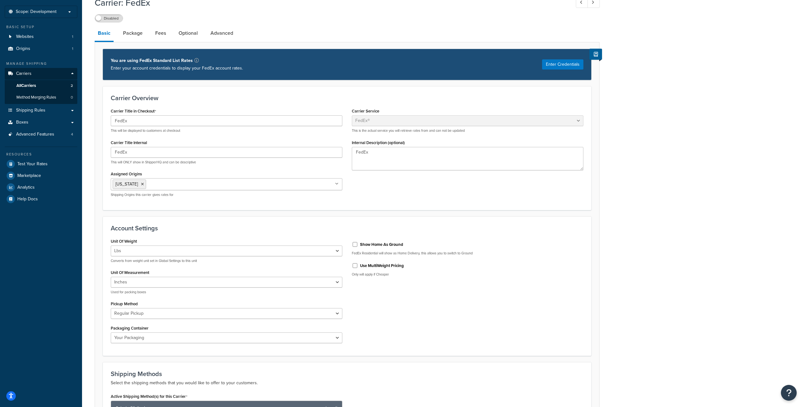
drag, startPoint x: 278, startPoint y: 216, endPoint x: 272, endPoint y: 217, distance: 6.4
click at [278, 216] on div "Account Settings Unit Of Weight Lbs Kgs Convert LBS to KG Converts from weight …" at bounding box center [347, 286] width 489 height 140
click at [228, 221] on div "Account Settings Unit Of Weight Lbs Kgs Convert LBS to KG Converts from weight …" at bounding box center [347, 286] width 489 height 140
drag, startPoint x: 140, startPoint y: 226, endPoint x: 367, endPoint y: 340, distance: 254.7
click at [367, 340] on div "Account Settings Unit Of Weight Lbs Kgs Convert LBS to KG Converts from weight …" at bounding box center [347, 286] width 489 height 140
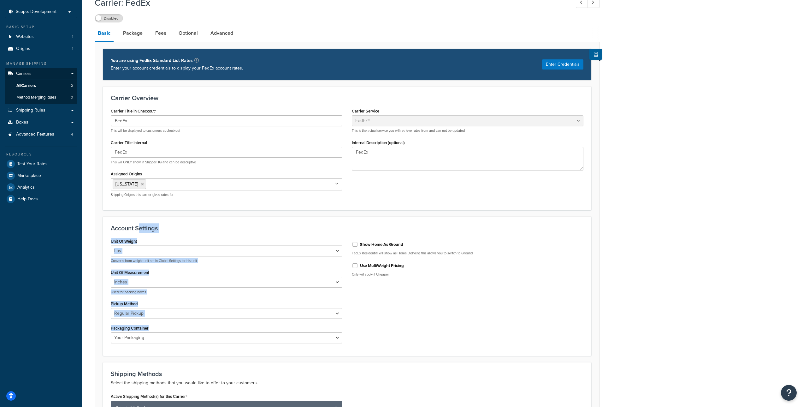
click at [350, 226] on h3 "Account Settings" at bounding box center [347, 227] width 473 height 7
drag, startPoint x: 191, startPoint y: 231, endPoint x: 383, endPoint y: 335, distance: 217.9
click at [383, 335] on div "Account Settings Unit Of Weight Lbs Kgs Convert LBS to KG Converts from weight …" at bounding box center [347, 286] width 489 height 140
click at [408, 276] on p "Only will apply if Cheaper" at bounding box center [468, 274] width 232 height 5
drag, startPoint x: 407, startPoint y: 274, endPoint x: 163, endPoint y: 225, distance: 249.5
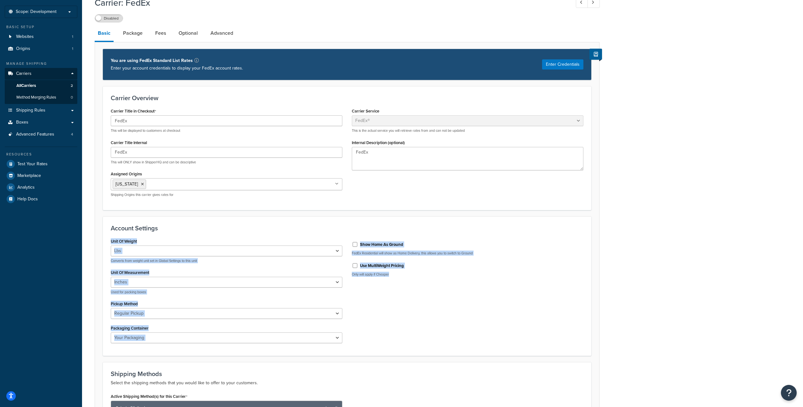
click at [163, 225] on div "Account Settings Unit Of Weight Lbs Kgs Convert LBS to KG Converts from weight …" at bounding box center [347, 286] width 489 height 140
click at [162, 231] on h3 "Account Settings" at bounding box center [347, 227] width 473 height 7
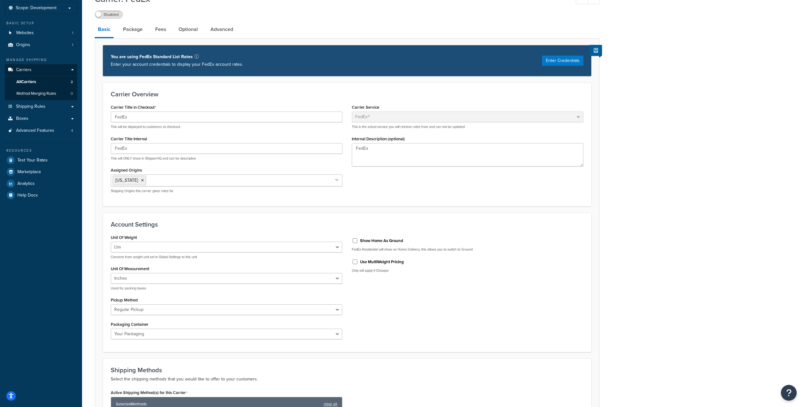
scroll to position [0, 0]
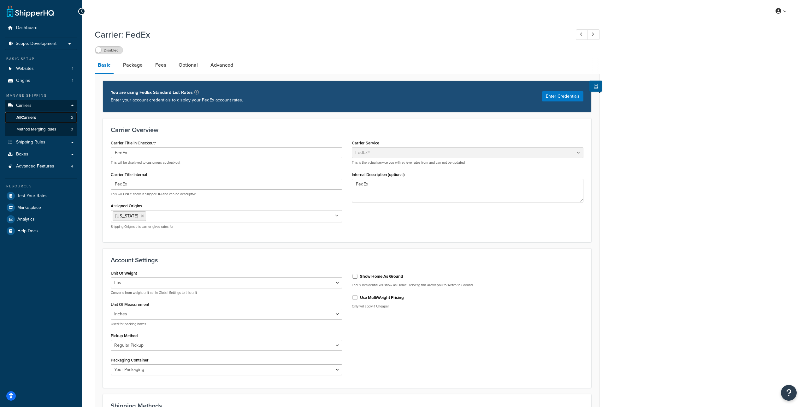
click at [48, 117] on link "All Carriers 2" at bounding box center [41, 118] width 73 height 12
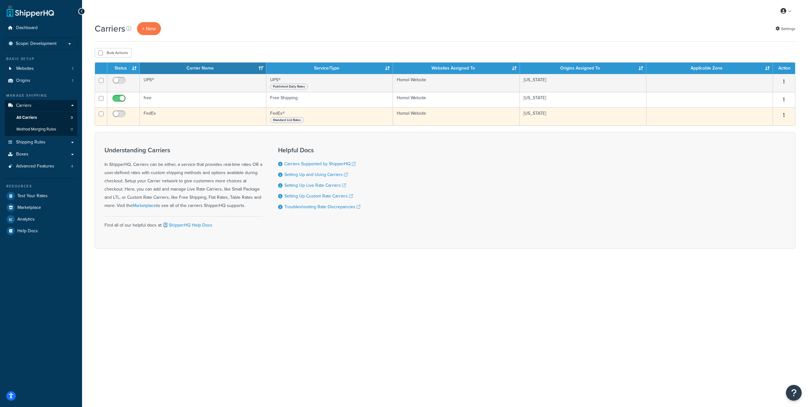
click at [158, 113] on td "FedEx" at bounding box center [203, 116] width 127 height 18
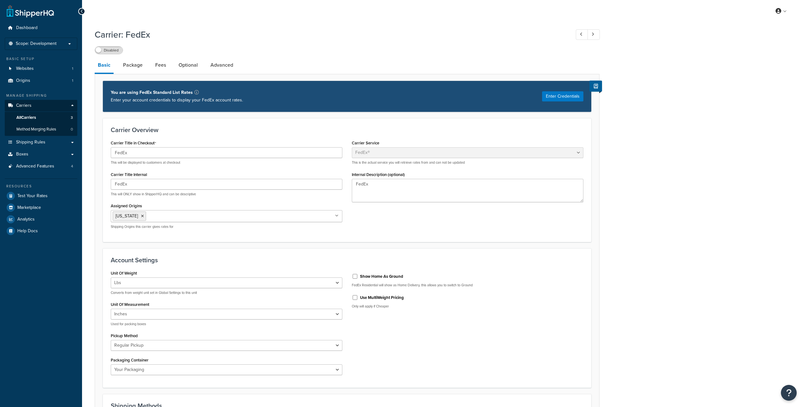
select select "fedEx"
select select "REGULAR_PICKUP"
select select "YOUR_PACKAGING"
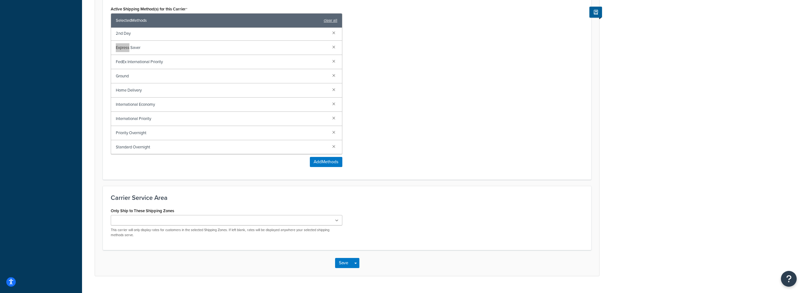
scroll to position [434, 0]
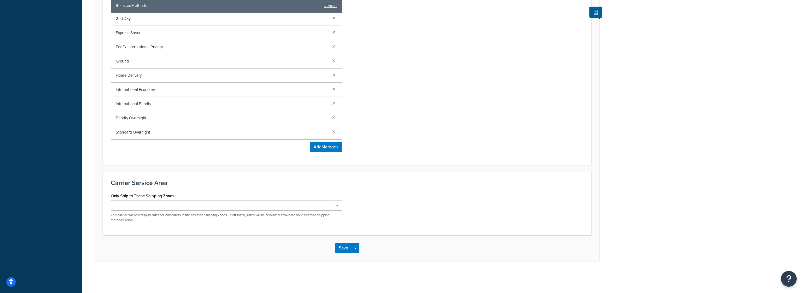
click at [224, 207] on ul at bounding box center [227, 205] width 232 height 10
click at [227, 194] on div "Only Ship to These Shipping Zones US POBox Add New This carrier will only displ…" at bounding box center [227, 206] width 232 height 31
click at [337, 206] on icon at bounding box center [337, 206] width 3 height 4
click at [360, 200] on div "Only Ship to These Shipping Zones US POBox Add New This carrier will only displ…" at bounding box center [347, 209] width 482 height 36
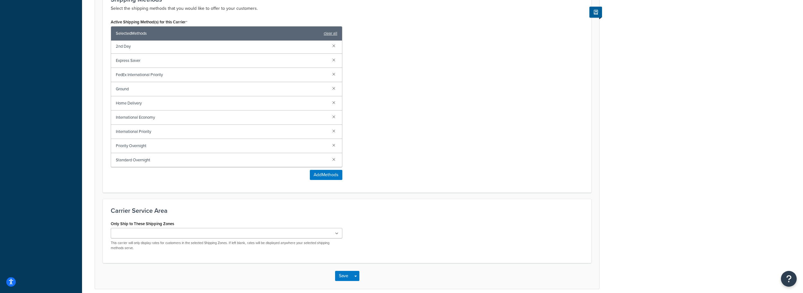
scroll to position [392, 0]
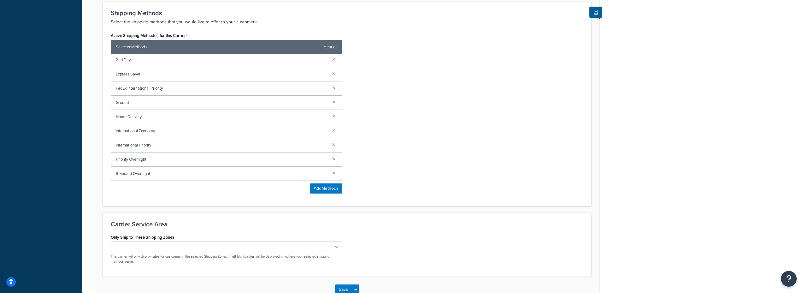
drag, startPoint x: 427, startPoint y: 99, endPoint x: 505, endPoint y: 116, distance: 79.8
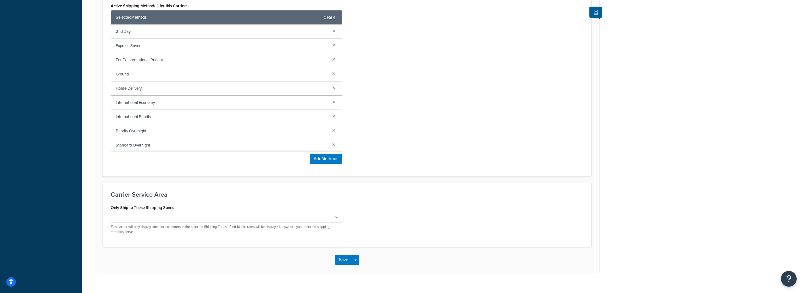
scroll to position [422, 0]
click at [338, 216] on icon at bounding box center [336, 217] width 3 height 4
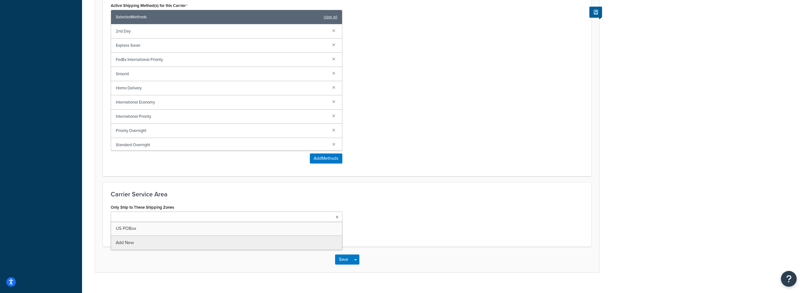
drag, startPoint x: 370, startPoint y: 208, endPoint x: 513, endPoint y: 231, distance: 145.2
click at [371, 208] on div "Only Ship to These Shipping Zones US POBox Add New This carrier will only displ…" at bounding box center [347, 221] width 482 height 36
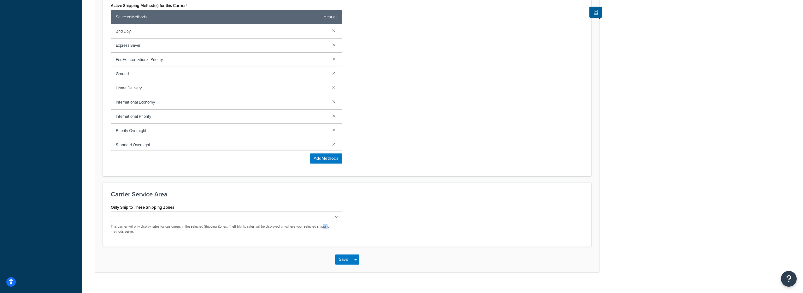
drag, startPoint x: 330, startPoint y: 227, endPoint x: 334, endPoint y: 226, distance: 4.2
click at [334, 226] on p "This carrier will only display rates for customers in the selected Shipping Zon…" at bounding box center [227, 229] width 232 height 10
drag, startPoint x: 141, startPoint y: 230, endPoint x: 127, endPoint y: 230, distance: 14.2
click at [127, 230] on p "This carrier will only display rates for customers in the selected Shipping Zon…" at bounding box center [227, 229] width 232 height 10
drag, startPoint x: 271, startPoint y: 227, endPoint x: 284, endPoint y: 227, distance: 12.9
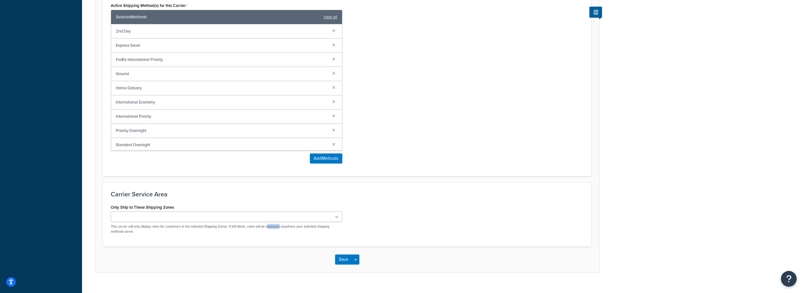
click at [284, 227] on p "This carrier will only display rates for customers in the selected Shipping Zon…" at bounding box center [227, 229] width 232 height 10
drag, startPoint x: 168, startPoint y: 196, endPoint x: 113, endPoint y: 194, distance: 54.3
click at [113, 194] on h3 "Carrier Service Area" at bounding box center [347, 194] width 473 height 7
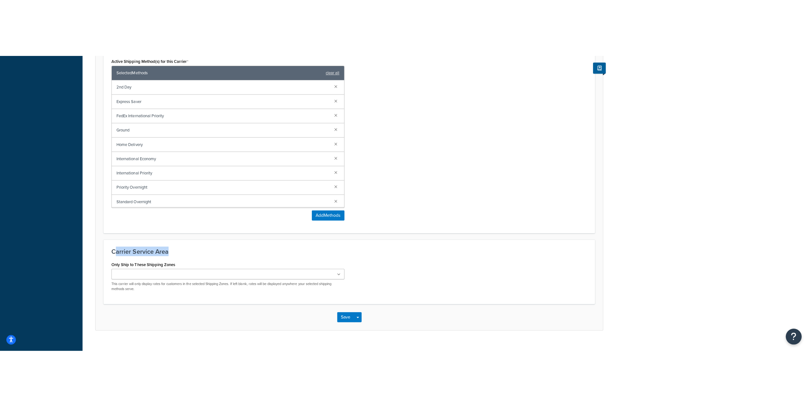
scroll to position [320, 0]
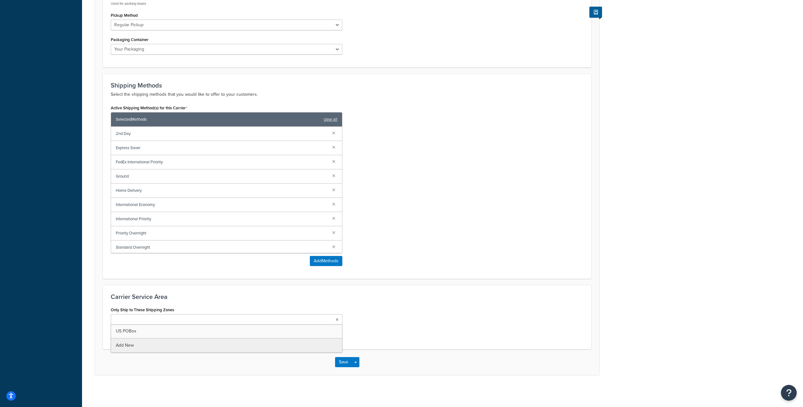
click at [330, 319] on ul at bounding box center [227, 319] width 232 height 10
click at [245, 343] on div "Carrier: FedEx Disabled Basic Package Fees Optional Advanced You are using FedE…" at bounding box center [442, 48] width 721 height 686
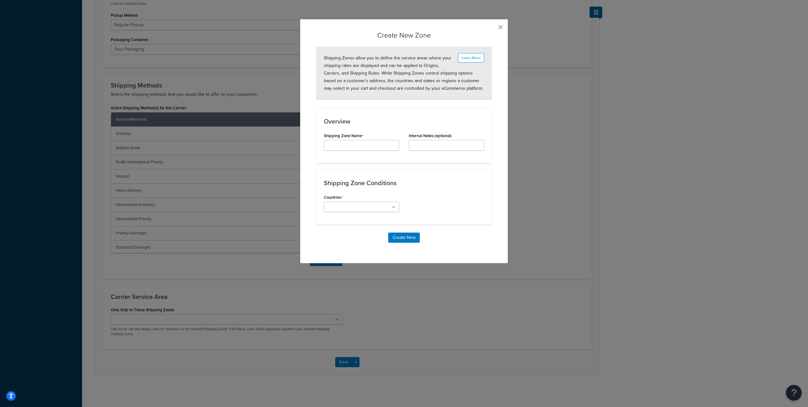
click at [492, 29] on button "button" at bounding box center [492, 30] width 2 height 2
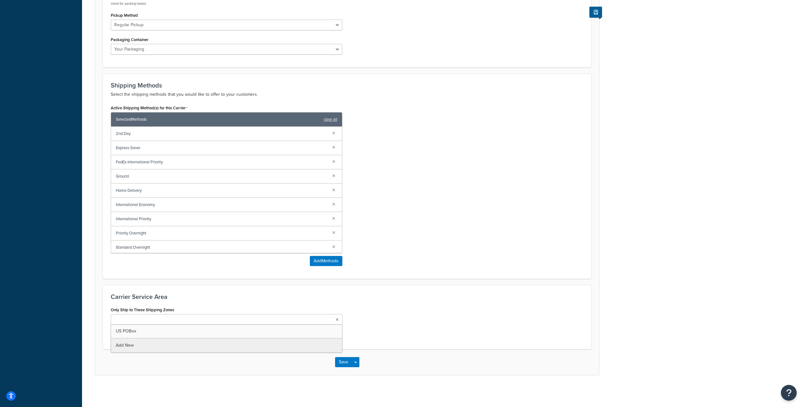
click at [337, 318] on icon at bounding box center [337, 320] width 3 height 4
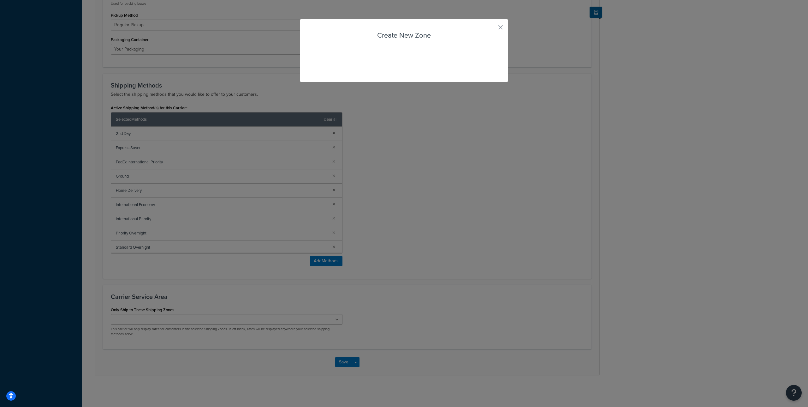
click at [271, 343] on div "Carrier: FedEx Disabled Basic Package Fees Optional Advanced You are using FedE…" at bounding box center [445, 48] width 726 height 686
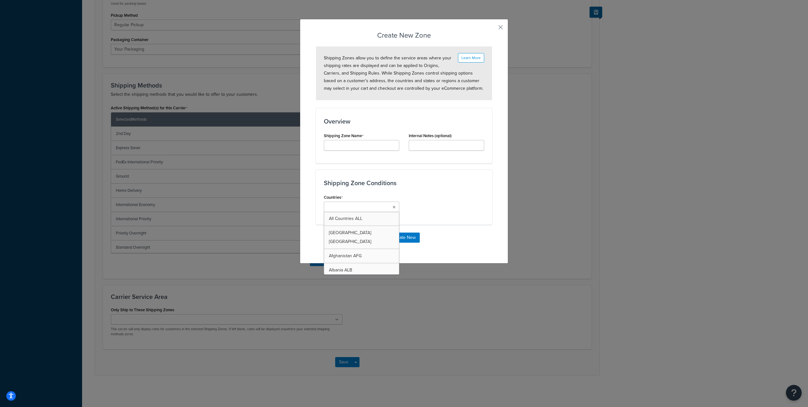
click at [384, 205] on ul at bounding box center [361, 206] width 75 height 10
click at [406, 194] on div "Countries All Countries ALL United States USA Afghanistan AFG Albania ALB Alger…" at bounding box center [404, 205] width 170 height 24
click at [393, 149] on input "Carrier Title Internal" at bounding box center [361, 145] width 75 height 11
click at [439, 159] on div "Overview Shipping Zone Name Internal Notes (optional)" at bounding box center [404, 135] width 176 height 55
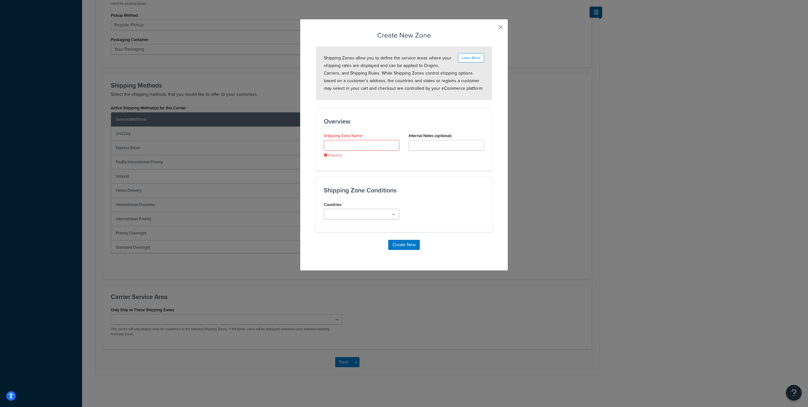
click at [492, 29] on button "button" at bounding box center [492, 30] width 2 height 2
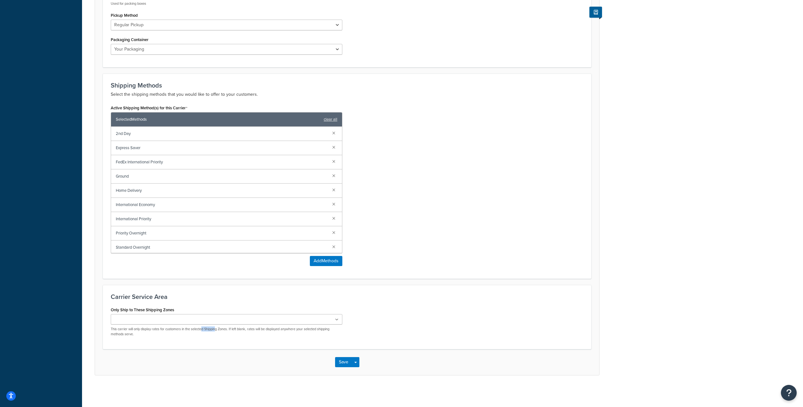
drag, startPoint x: 205, startPoint y: 330, endPoint x: 218, endPoint y: 330, distance: 13.3
click at [218, 330] on p "This carrier will only display rates for customers in the selected Shipping Zon…" at bounding box center [227, 331] width 232 height 10
click at [306, 318] on ul at bounding box center [227, 319] width 232 height 10
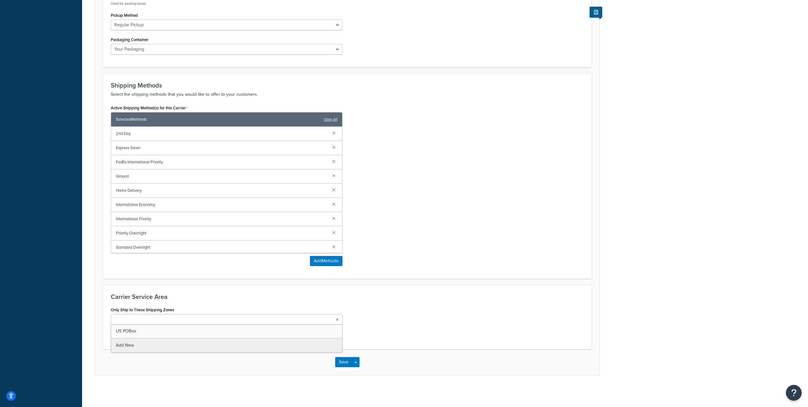
click at [234, 339] on div "Carrier: FedEx Disabled Basic Package Fees Optional Advanced You are using FedE…" at bounding box center [445, 48] width 726 height 686
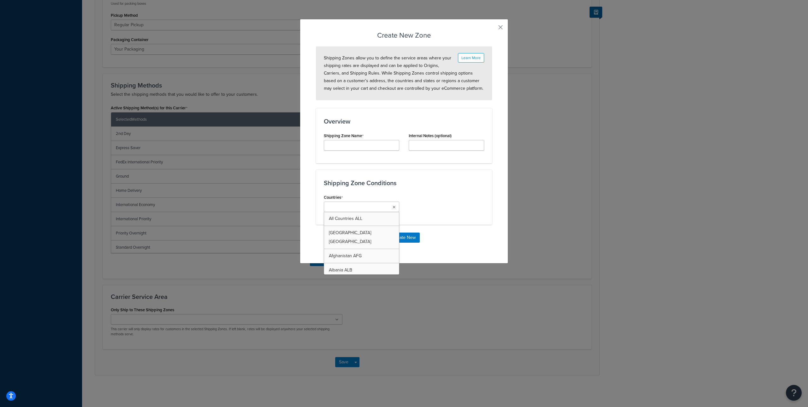
click at [384, 204] on ul at bounding box center [361, 206] width 75 height 10
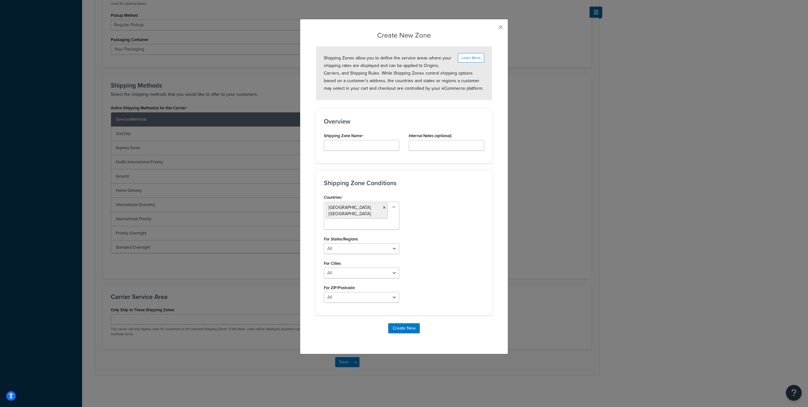
click at [435, 208] on div "Countries United States USA All Countries ALL Afghanistan AFG Albania ALB Alger…" at bounding box center [404, 250] width 170 height 115
click at [391, 217] on ul "United States USA" at bounding box center [361, 215] width 75 height 28
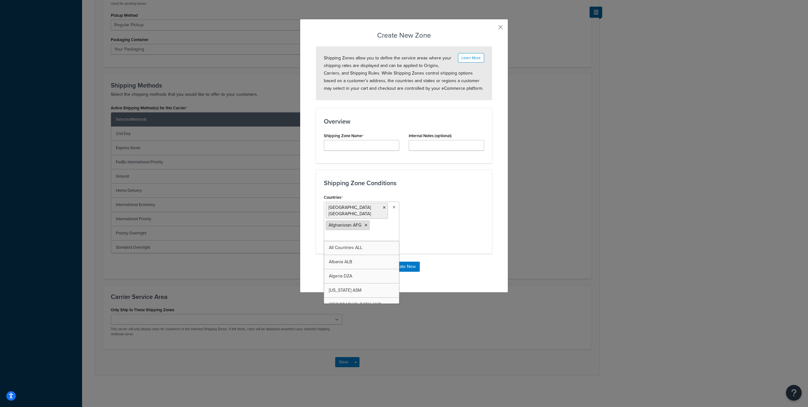
click at [365, 223] on icon at bounding box center [366, 225] width 3 height 4
click at [384, 226] on ul "United States USA Albania ALB" at bounding box center [361, 220] width 75 height 39
click at [386, 223] on ul "United States USA Albania ALB" at bounding box center [361, 220] width 75 height 39
click at [420, 208] on div "Countries United States USA Albania ALB All Countries ALL Afghanistan AFG Alger…" at bounding box center [404, 219] width 170 height 53
click at [385, 216] on ul "United States USA Albania ALB" at bounding box center [361, 220] width 75 height 39
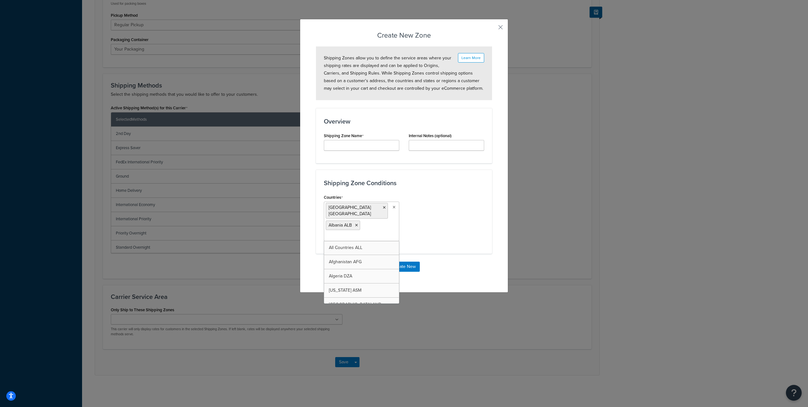
click at [420, 223] on div "Countries United States USA Albania ALB All Countries ALL Afghanistan AFG Alger…" at bounding box center [404, 219] width 170 height 53
click at [374, 148] on input "Carrier Title Internal" at bounding box center [361, 145] width 75 height 11
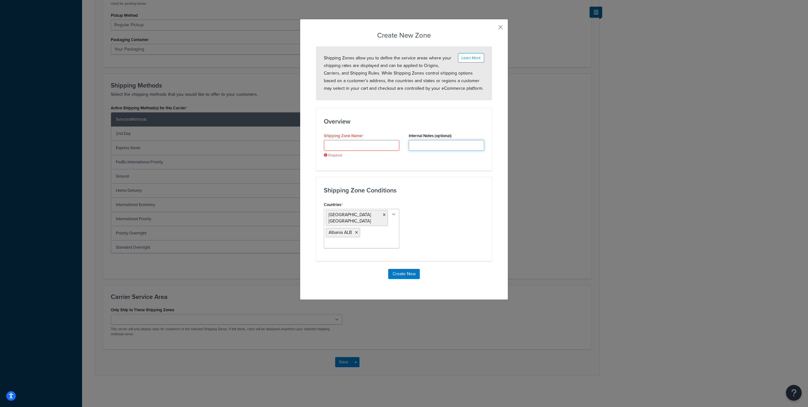
click at [426, 146] on input "Internal Description (optional)" at bounding box center [446, 145] width 75 height 11
click at [363, 146] on input "Carrier Title Internal" at bounding box center [361, 145] width 75 height 11
drag, startPoint x: 368, startPoint y: 229, endPoint x: 357, endPoint y: 229, distance: 10.8
click at [368, 230] on ul "United States USA Albania ALB" at bounding box center [361, 228] width 75 height 39
click at [355, 230] on icon at bounding box center [356, 232] width 3 height 4
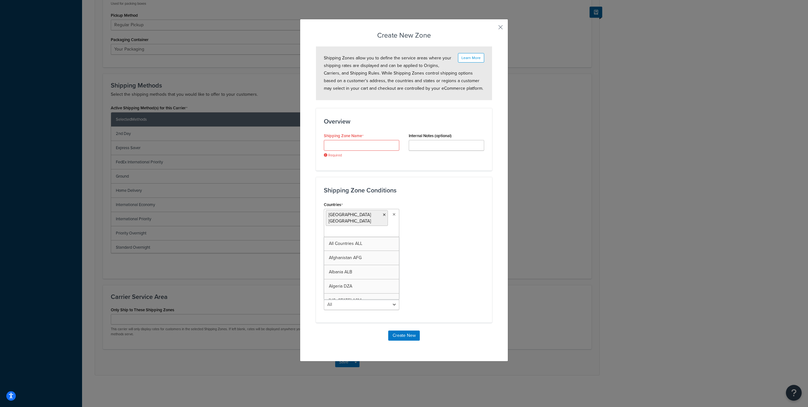
click at [355, 229] on input "Countries" at bounding box center [354, 232] width 56 height 7
click at [376, 224] on ul "United States USA" at bounding box center [361, 223] width 75 height 28
click at [373, 225] on ul "United States USA" at bounding box center [361, 223] width 75 height 28
click at [372, 225] on ul "United States USA" at bounding box center [361, 223] width 75 height 28
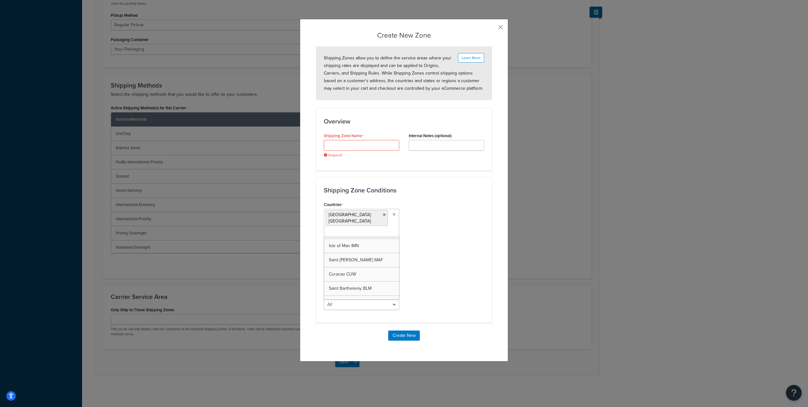
click at [370, 229] on input "Countries" at bounding box center [354, 232] width 56 height 7
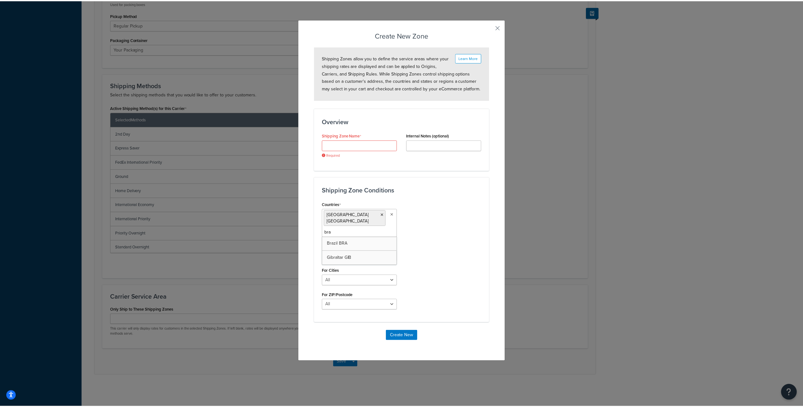
scroll to position [0, 0]
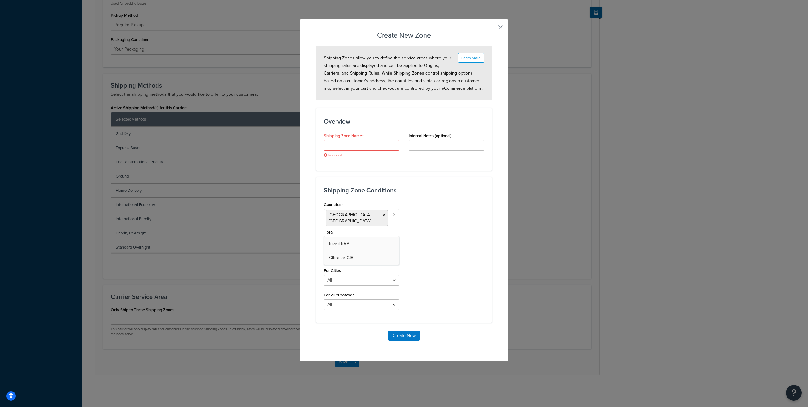
type input "braz"
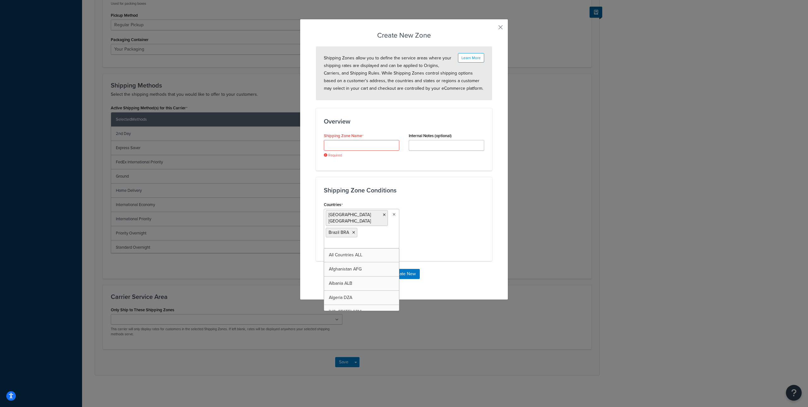
click at [434, 231] on div "Countries United States USA Brazil BRA All Countries ALL Afghanistan AFG Albani…" at bounding box center [404, 226] width 170 height 53
click at [355, 146] on input "Carrier Title Internal" at bounding box center [361, 145] width 75 height 11
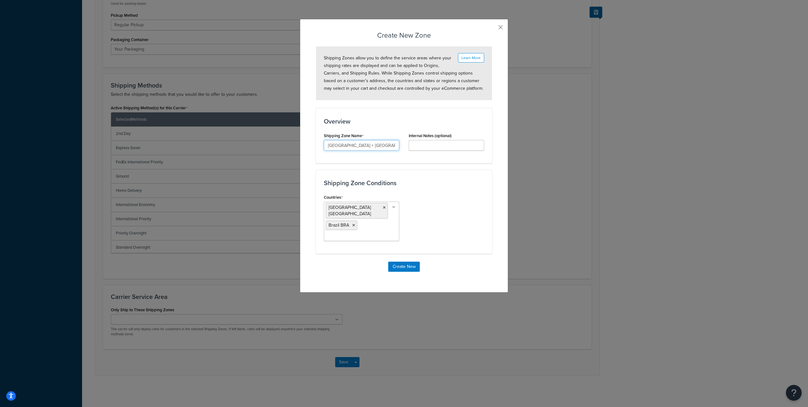
type input "EUA + Brazil"
click at [429, 147] on input "Internal Description (optional)" at bounding box center [446, 145] width 75 height 11
type input "test"
click at [404, 264] on button "Create New" at bounding box center [404, 266] width 32 height 10
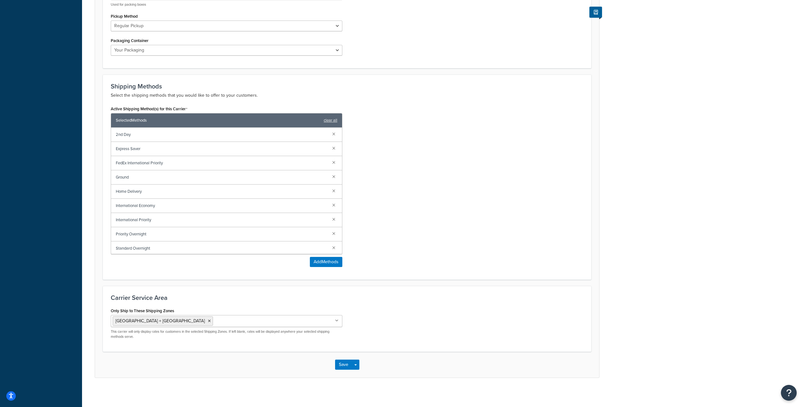
scroll to position [320, 0]
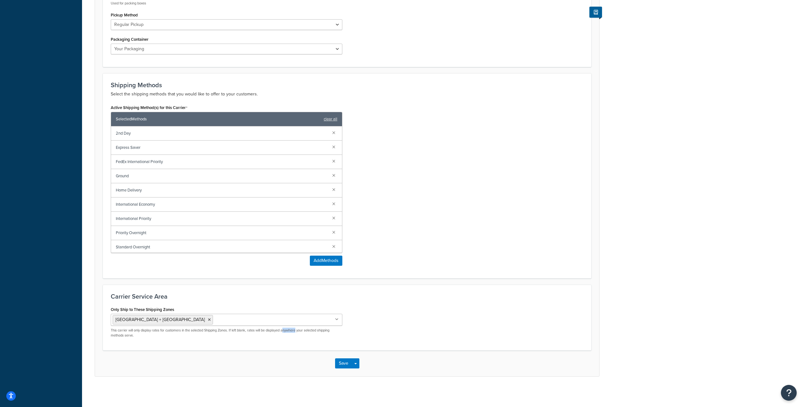
drag, startPoint x: 299, startPoint y: 331, endPoint x: 286, endPoint y: 332, distance: 13.3
click at [286, 332] on p "This carrier will only display rates for customers in the selected Shipping Zon…" at bounding box center [227, 333] width 232 height 10
drag, startPoint x: 138, startPoint y: 334, endPoint x: 244, endPoint y: 331, distance: 106.7
click at [244, 331] on p "This carrier will only display rates for customers in the selected Shipping Zon…" at bounding box center [227, 333] width 232 height 10
click at [249, 332] on p "This carrier will only display rates for customers in the selected Shipping Zon…" at bounding box center [227, 333] width 232 height 10
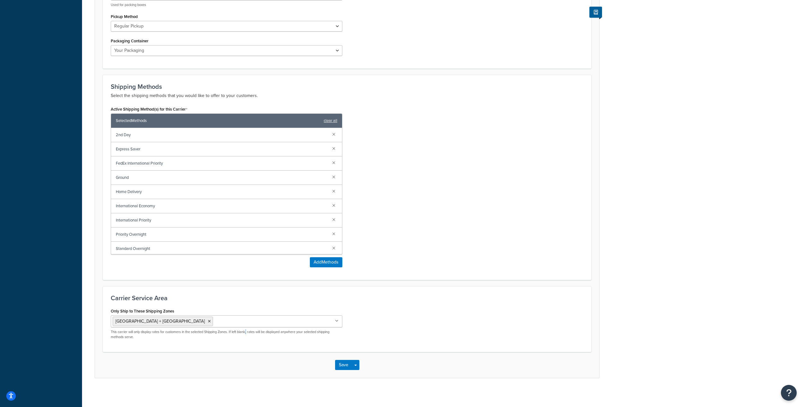
scroll to position [320, 0]
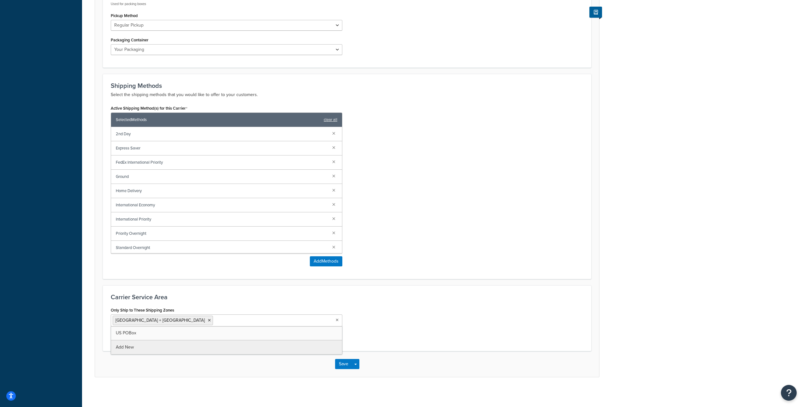
click at [336, 319] on ul "EUA + Brazil" at bounding box center [227, 320] width 232 height 12
click at [389, 312] on div "Only Ship to These Shipping Zones EUA + Brazil US POBox Add New This carrier wi…" at bounding box center [347, 324] width 482 height 38
click at [335, 320] on ul "EUA + Brazil" at bounding box center [227, 320] width 232 height 12
click at [351, 315] on div "Only Ship to These Shipping Zones EUA + Brazil US POBox Add New This carrier wi…" at bounding box center [347, 324] width 482 height 38
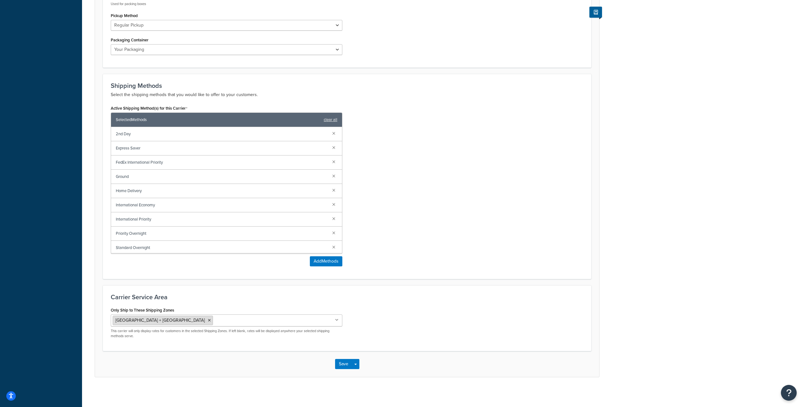
click at [208, 320] on icon at bounding box center [209, 320] width 3 height 4
click at [366, 308] on div "Only Ship to These Shipping Zones US POBox EUA + Brazil Add New This carrier wi…" at bounding box center [347, 324] width 482 height 38
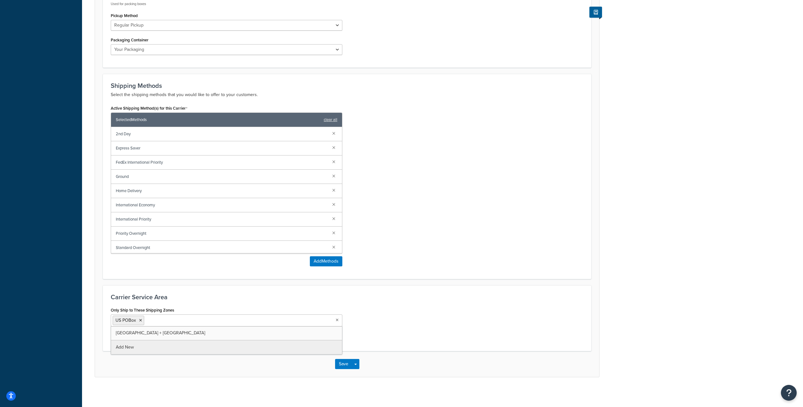
click at [327, 319] on ul "US POBox" at bounding box center [227, 320] width 232 height 12
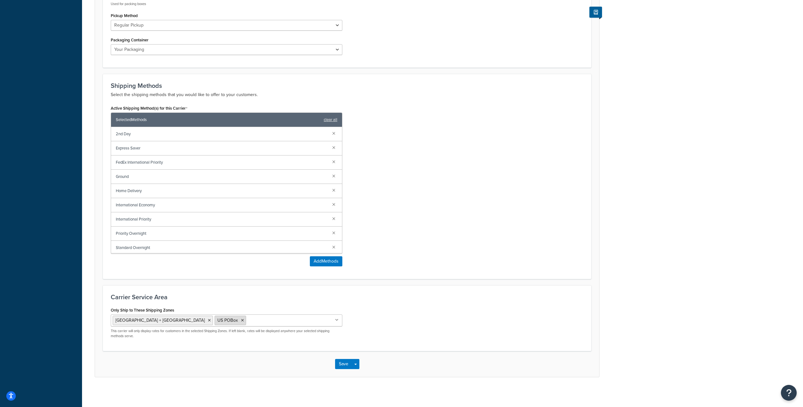
click at [215, 319] on li "US POBox" at bounding box center [231, 319] width 32 height 9
click at [208, 320] on icon at bounding box center [209, 320] width 3 height 4
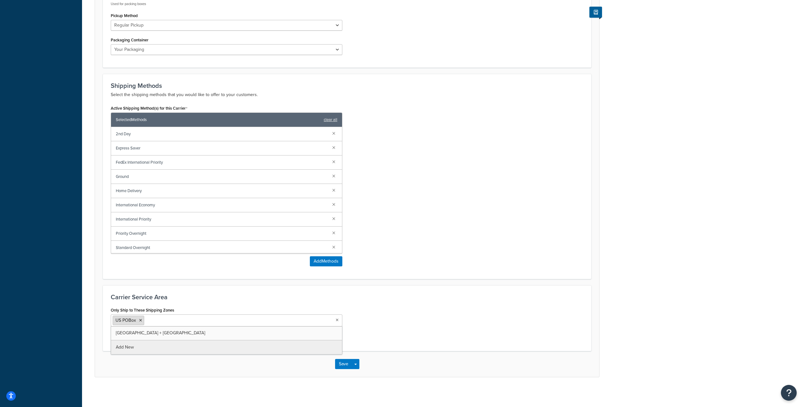
click at [141, 321] on icon at bounding box center [140, 320] width 3 height 4
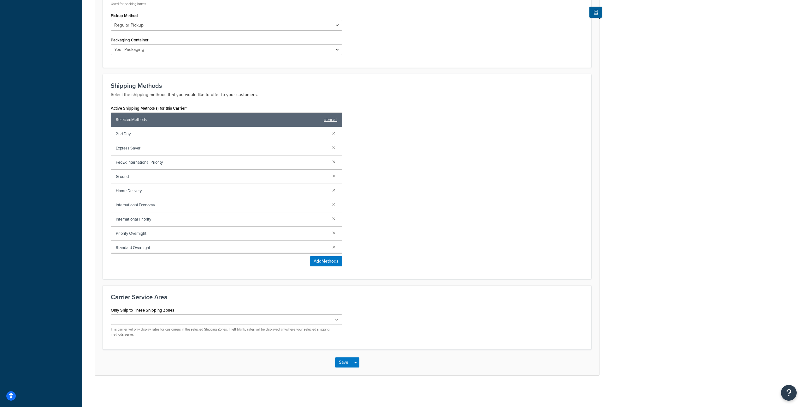
drag, startPoint x: 397, startPoint y: 315, endPoint x: 373, endPoint y: 315, distance: 24.6
click at [397, 315] on div "Only Ship to These Shipping Zones EUA + Brazil US POBox Add New This carrier wi…" at bounding box center [347, 323] width 482 height 36
click at [307, 318] on ul at bounding box center [227, 319] width 232 height 10
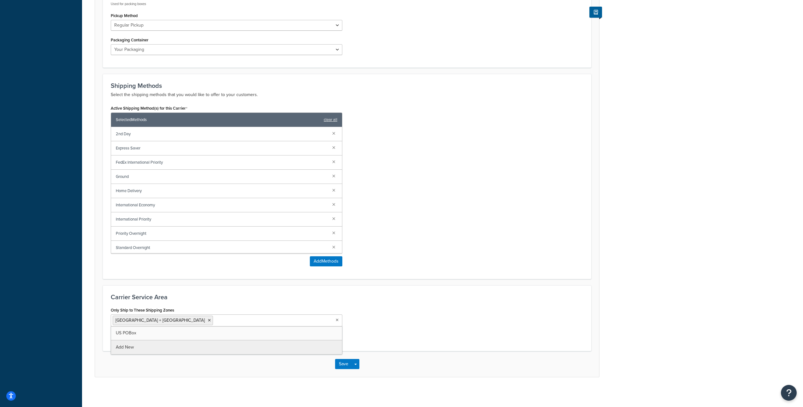
click at [406, 326] on div "Only Ship to These Shipping Zones EUA + Brazil US POBox Add New This carrier wi…" at bounding box center [347, 324] width 482 height 38
click at [256, 327] on div "EUA + Brazil US POBox Add New This carrier will only display rates for customer…" at bounding box center [227, 326] width 232 height 24
click at [252, 324] on ul "EUA + Brazil" at bounding box center [227, 320] width 232 height 12
click at [419, 318] on div "Only Ship to These Shipping Zones EUA + Brazil US POBox Add New This carrier wi…" at bounding box center [347, 324] width 482 height 38
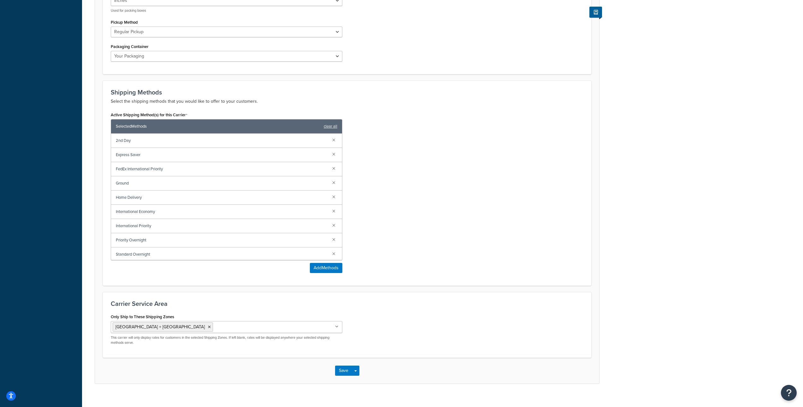
scroll to position [322, 0]
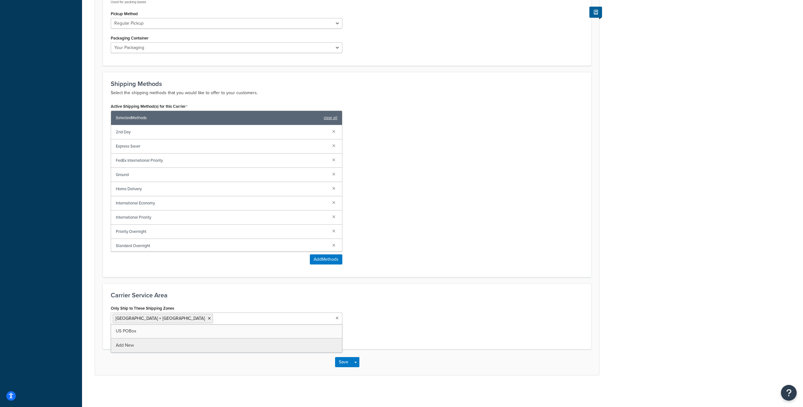
click at [305, 322] on ul "EUA + Brazil" at bounding box center [227, 318] width 232 height 12
click at [241, 344] on div "Carrier: FedEx Disabled Basic Package Fees Optional Advanced You are using FedE…" at bounding box center [442, 47] width 721 height 687
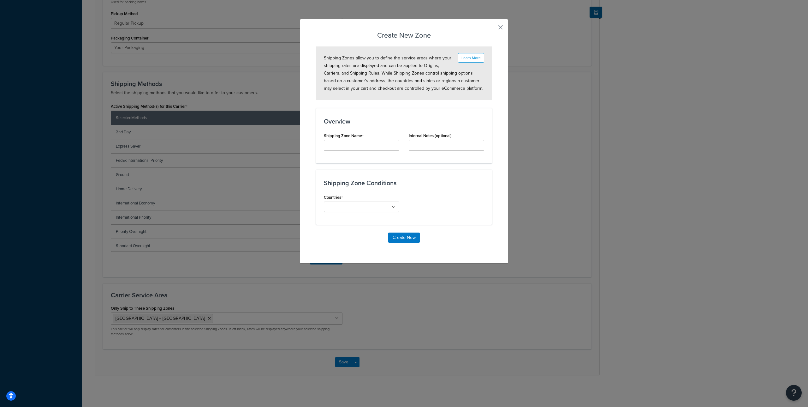
click at [492, 29] on button "button" at bounding box center [492, 30] width 2 height 2
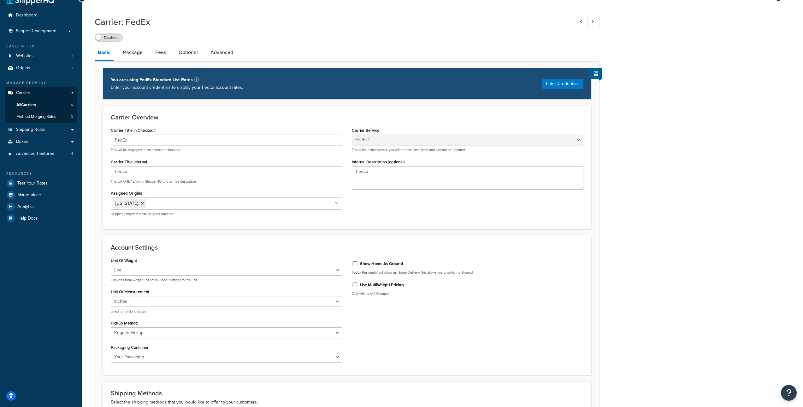
scroll to position [0, 0]
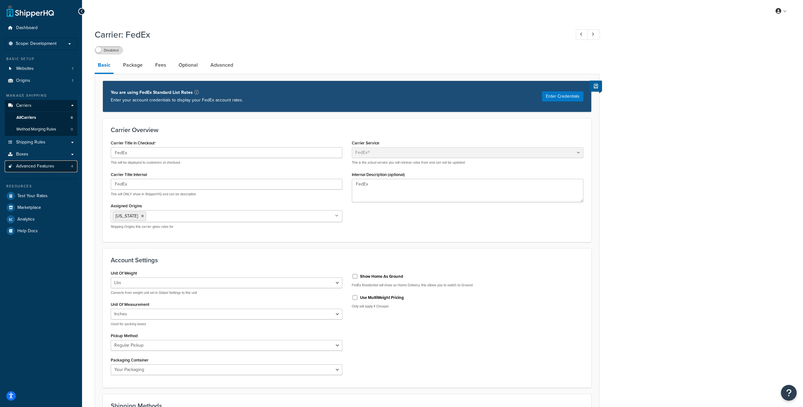
click at [43, 166] on span "Advanced Features" at bounding box center [35, 166] width 38 height 5
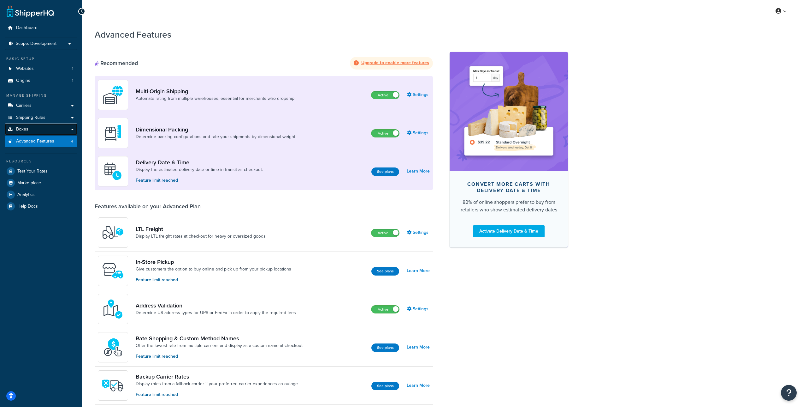
click at [36, 128] on link "Boxes" at bounding box center [41, 129] width 73 height 12
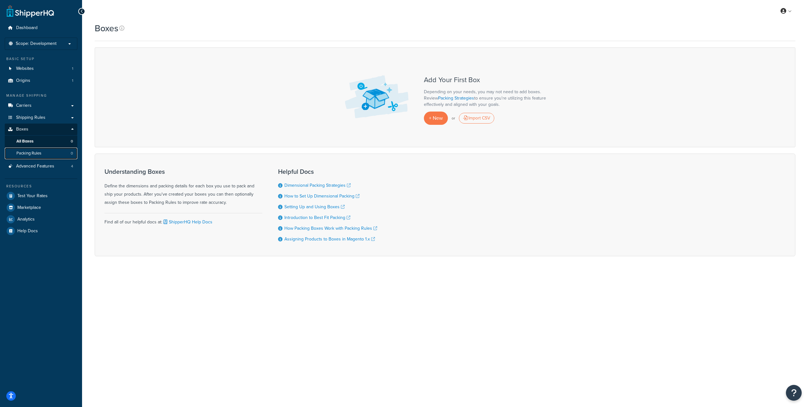
click at [38, 152] on span "Packing Rules" at bounding box center [28, 153] width 25 height 5
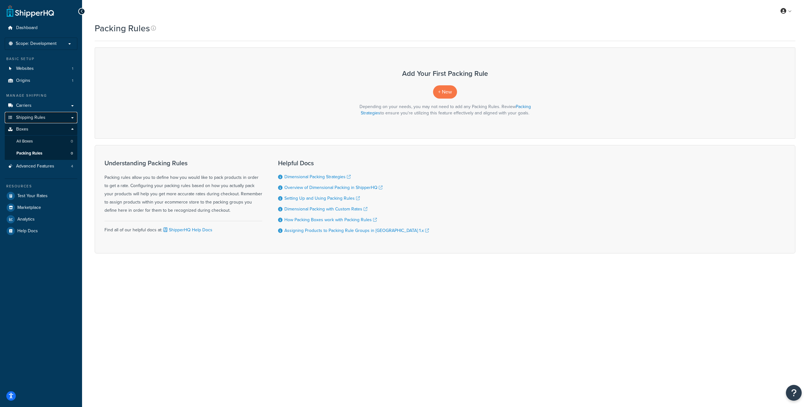
click at [39, 116] on span "Shipping Rules" at bounding box center [30, 117] width 29 height 5
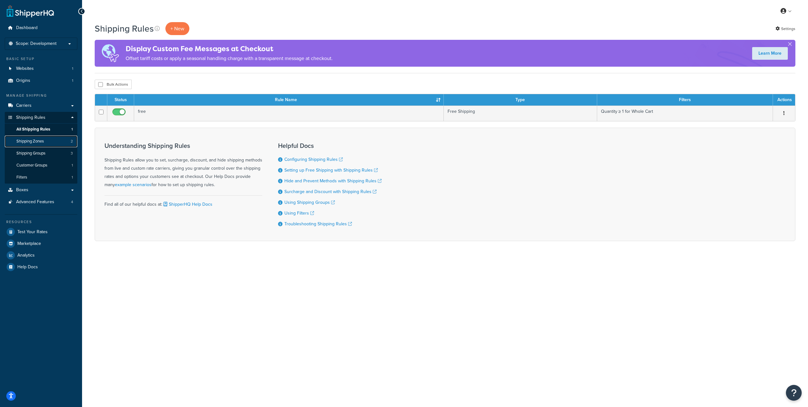
click at [40, 141] on span "Shipping Zones" at bounding box center [29, 141] width 27 height 5
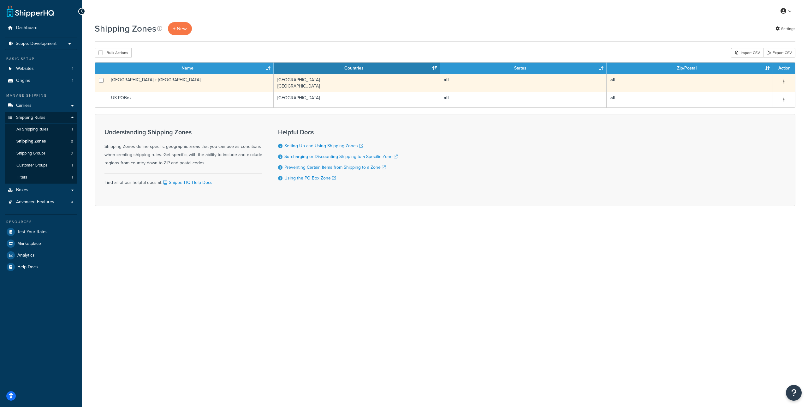
click at [786, 78] on button "button" at bounding box center [784, 82] width 9 height 10
click at [763, 90] on link "Edit" at bounding box center [759, 94] width 50 height 13
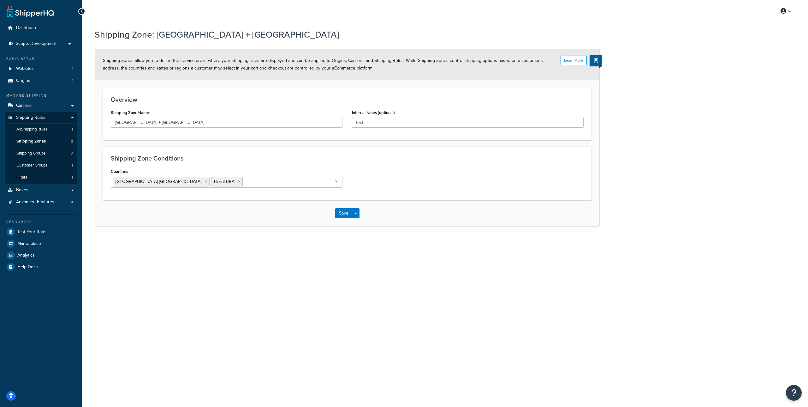
click at [289, 181] on ul "[GEOGRAPHIC_DATA] [GEOGRAPHIC_DATA] [GEOGRAPHIC_DATA] BRA" at bounding box center [227, 182] width 232 height 12
click at [291, 162] on div "Shipping Zone Conditions Countries [GEOGRAPHIC_DATA] [GEOGRAPHIC_DATA] [GEOGRAP…" at bounding box center [347, 173] width 489 height 54
click at [54, 142] on link "Shipping Zones 2" at bounding box center [41, 141] width 73 height 12
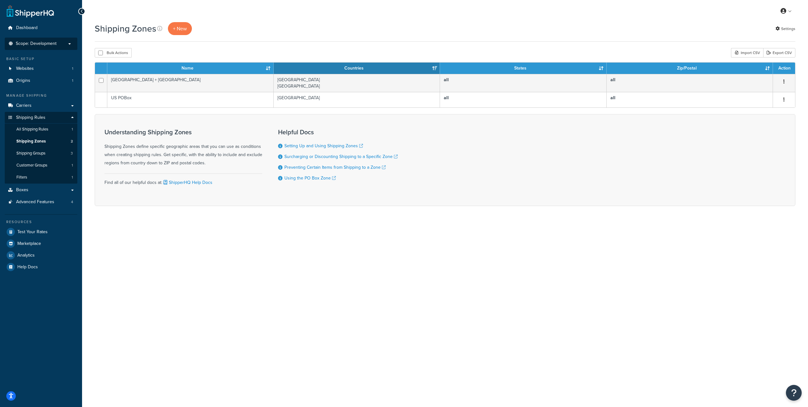
click at [34, 41] on span "Scope: Development" at bounding box center [36, 43] width 41 height 5
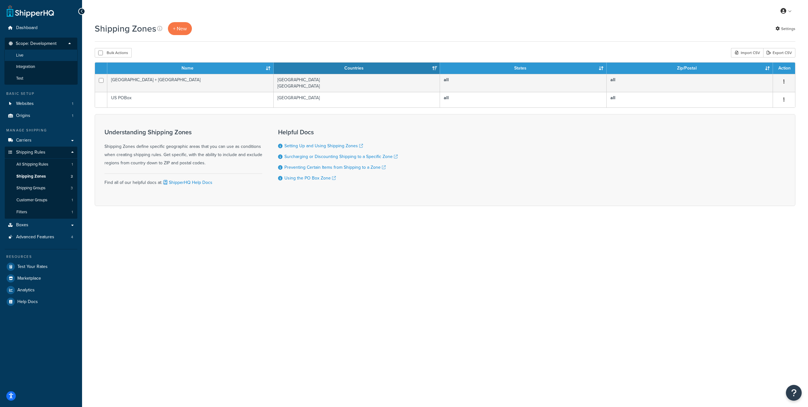
click at [41, 58] on li "Live" at bounding box center [40, 56] width 73 height 12
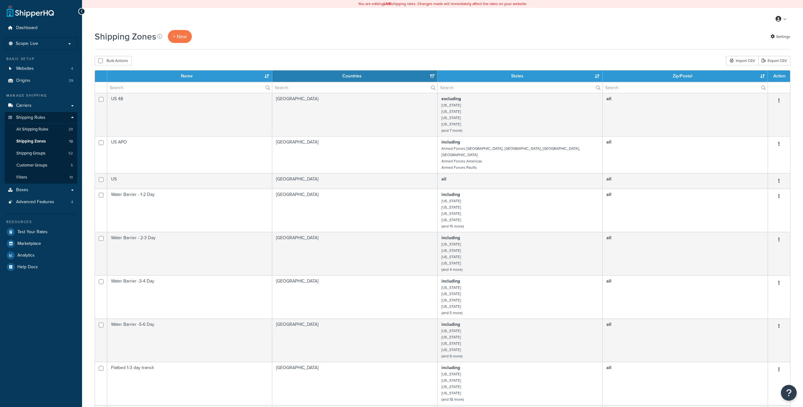
select select "15"
click at [48, 139] on link "Shipping Zones 12" at bounding box center [41, 141] width 73 height 12
select select "15"
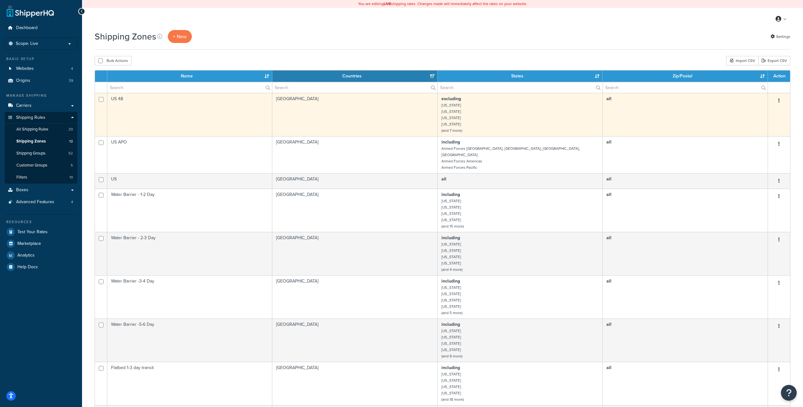
click at [778, 100] on button "button" at bounding box center [779, 101] width 9 height 10
click at [759, 111] on link "Edit" at bounding box center [754, 113] width 50 height 13
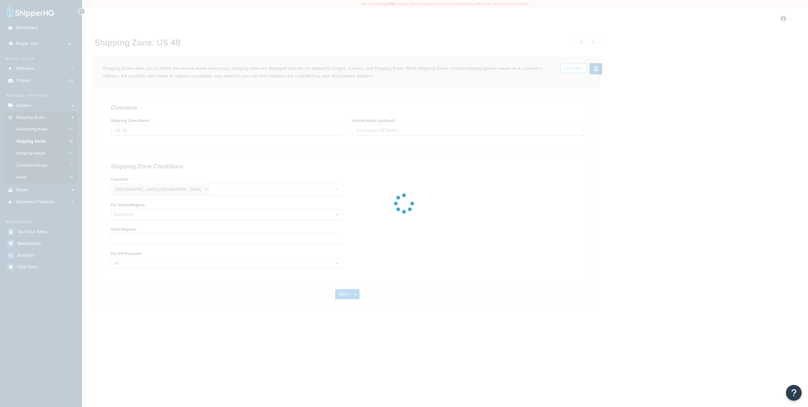
select select "excluding"
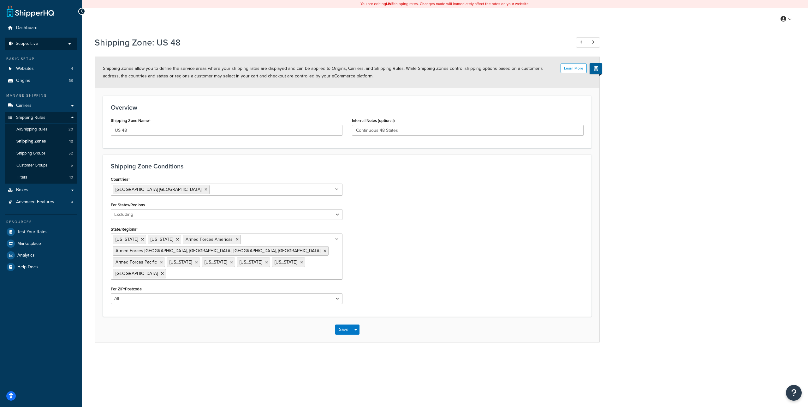
click at [46, 42] on p "Scope: Live" at bounding box center [41, 43] width 67 height 5
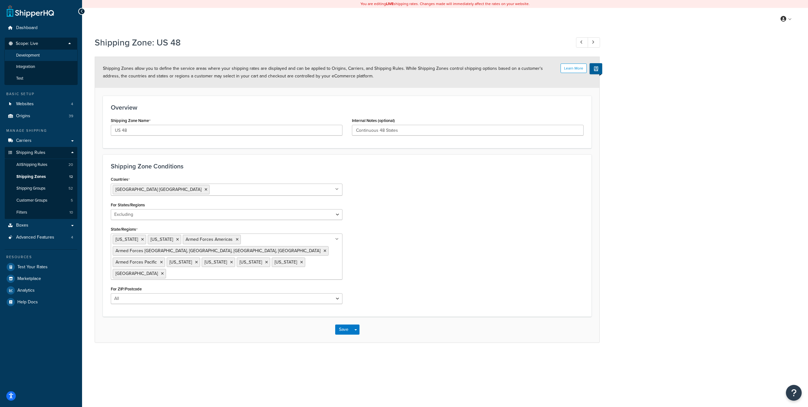
click at [40, 57] on span "Development" at bounding box center [28, 55] width 24 height 5
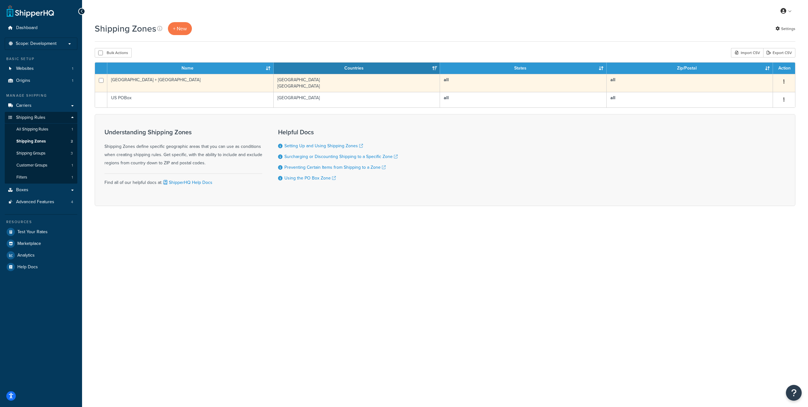
click at [787, 81] on button "button" at bounding box center [784, 82] width 9 height 10
click at [764, 93] on link "Edit" at bounding box center [759, 94] width 50 height 13
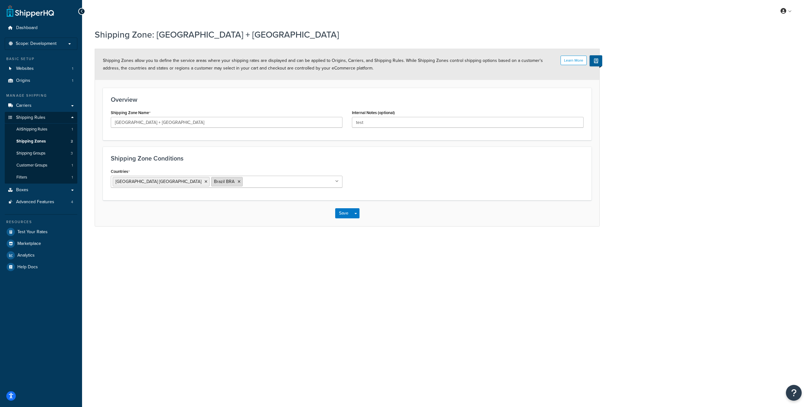
click at [238, 180] on icon at bounding box center [239, 182] width 3 height 4
click at [451, 205] on div "Countries United States USA All Countries ALL Afghanistan AFG Albania ALB Alger…" at bounding box center [347, 216] width 482 height 98
click at [331, 203] on select "All Including Excluding" at bounding box center [227, 206] width 232 height 11
select select "including"
click at [111, 201] on select "All Including Excluding" at bounding box center [227, 206] width 232 height 11
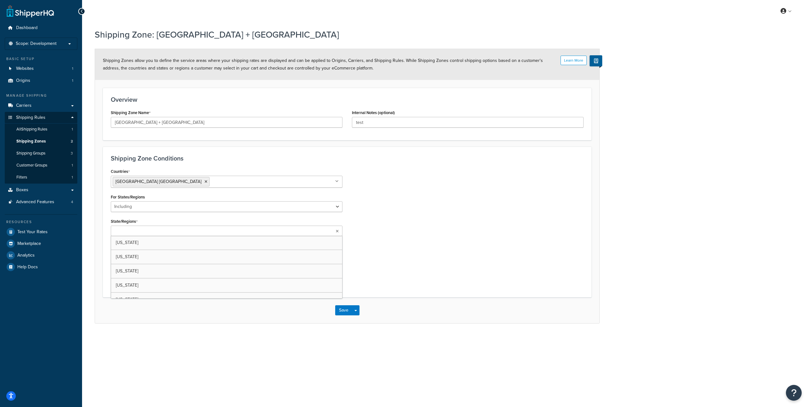
click at [245, 232] on ul at bounding box center [227, 230] width 232 height 10
type input "b"
click at [368, 219] on div "Countries United States USA All Countries ALL Afghanistan AFG Albania ALB Alger…" at bounding box center [347, 228] width 482 height 122
click at [235, 206] on select "All Including Excluding" at bounding box center [227, 206] width 232 height 11
click at [336, 230] on icon at bounding box center [336, 231] width 3 height 4
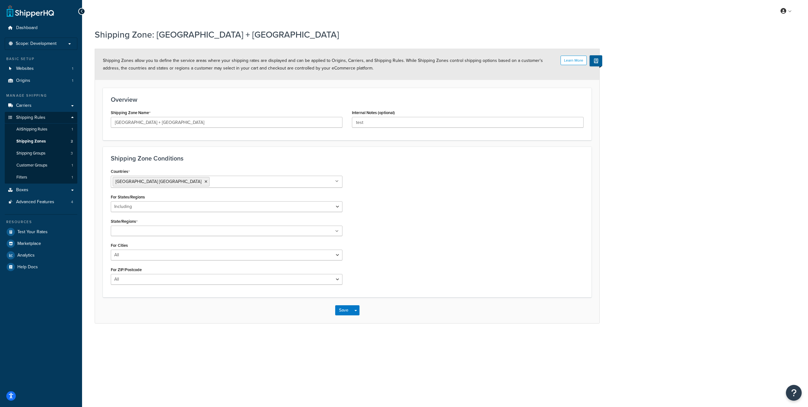
click at [413, 219] on div "Countries United States USA All Countries ALL Afghanistan AFG Albania ALB Alger…" at bounding box center [347, 228] width 482 height 122
click at [338, 226] on ul at bounding box center [227, 230] width 232 height 10
click at [299, 212] on div "Countries United States USA All Countries ALL Afghanistan AFG Albania ALB Alger…" at bounding box center [226, 228] width 241 height 122
click at [301, 209] on select "All Including Excluding" at bounding box center [227, 206] width 232 height 11
select select "excluding"
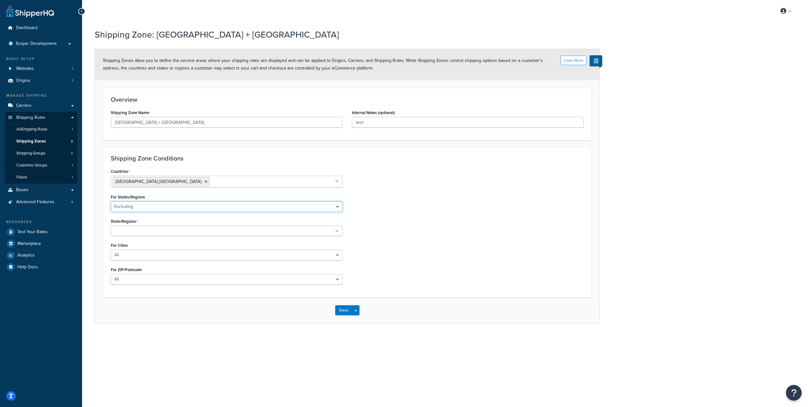
click at [111, 201] on select "All Including Excluding" at bounding box center [227, 206] width 232 height 11
click at [321, 231] on ul at bounding box center [227, 230] width 232 height 10
type input "alas"
drag, startPoint x: 378, startPoint y: 194, endPoint x: 385, endPoint y: 144, distance: 50.7
click at [378, 194] on div "Countries United States USA All Countries ALL Afghanistan AFG Albania ALB Alger…" at bounding box center [347, 229] width 482 height 124
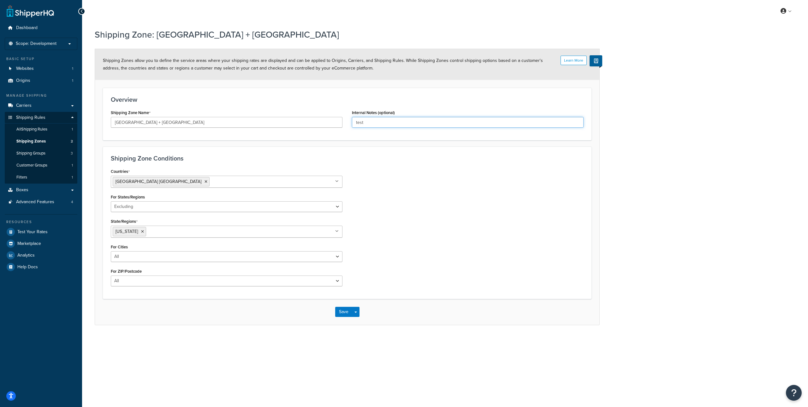
drag, startPoint x: 378, startPoint y: 120, endPoint x: 344, endPoint y: 123, distance: 34.2
click at [344, 123] on div "Shipping Zone Name EUA + Brazil Internal Notes (optional) test" at bounding box center [347, 120] width 482 height 24
type input "48 states"
click at [432, 201] on div "Countries United States USA All Countries ALL Afghanistan AFG Albania ALB Alger…" at bounding box center [347, 229] width 482 height 124
click at [227, 258] on select "All Including Excluding" at bounding box center [227, 256] width 232 height 11
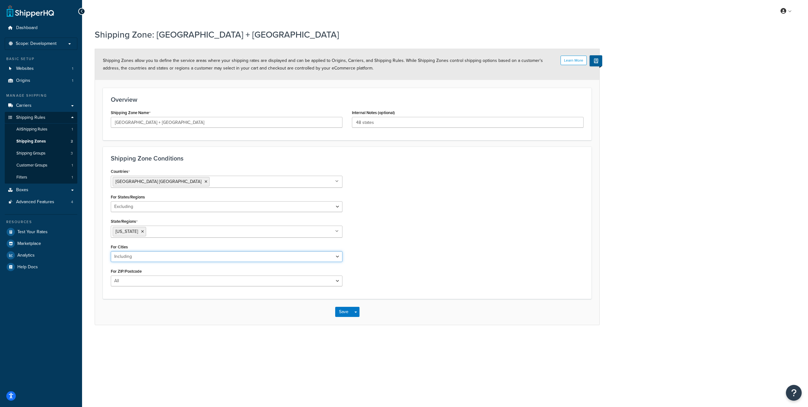
click at [111, 251] on select "All Including Excluding" at bounding box center [227, 256] width 232 height 11
click at [229, 257] on select "All Including Excluding" at bounding box center [227, 256] width 232 height 11
select select "excluding"
click at [111, 251] on select "All Including Excluding" at bounding box center [227, 256] width 232 height 11
click at [188, 280] on textarea "Cities" at bounding box center [227, 286] width 232 height 23
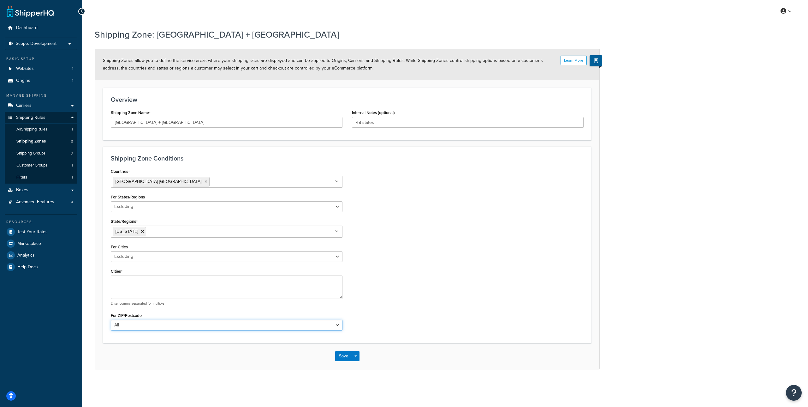
click at [196, 324] on div "For ZIP/Postcode All Including Excluding" at bounding box center [227, 321] width 232 height 20
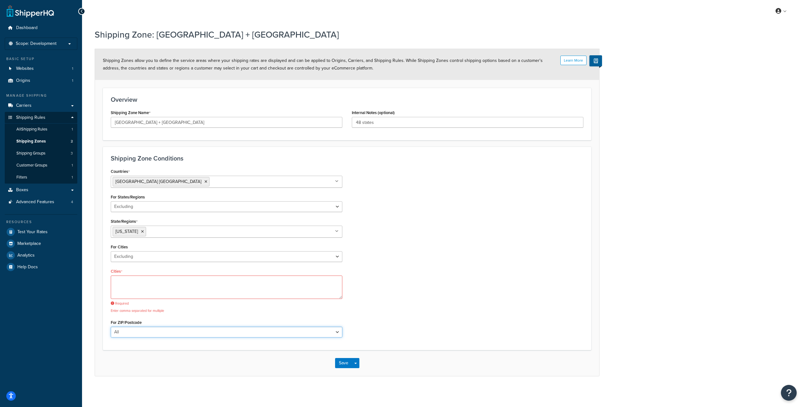
select select "excluding"
click at [111, 326] on select "All Including Excluding" at bounding box center [227, 331] width 232 height 11
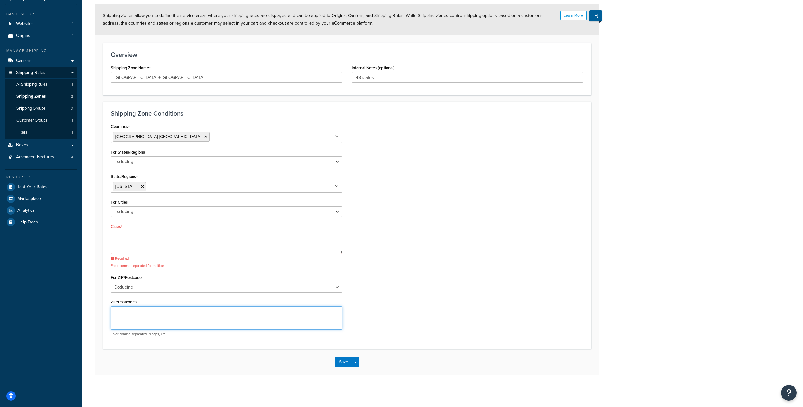
click at [210, 321] on textarea "ZIP/Postcodes" at bounding box center [227, 317] width 232 height 23
click at [146, 300] on div "ZIP/Postcodes Please use comma to separate postcodes Enter comma separated, ran…" at bounding box center [227, 320] width 232 height 46
click at [450, 300] on div "Countries United States USA All Countries ALL Afghanistan AFG Albania ALB Alger…" at bounding box center [347, 235] width 482 height 226
click at [389, 252] on div "Countries United States USA All Countries ALL Afghanistan AFG Albania ALB Alger…" at bounding box center [347, 235] width 482 height 226
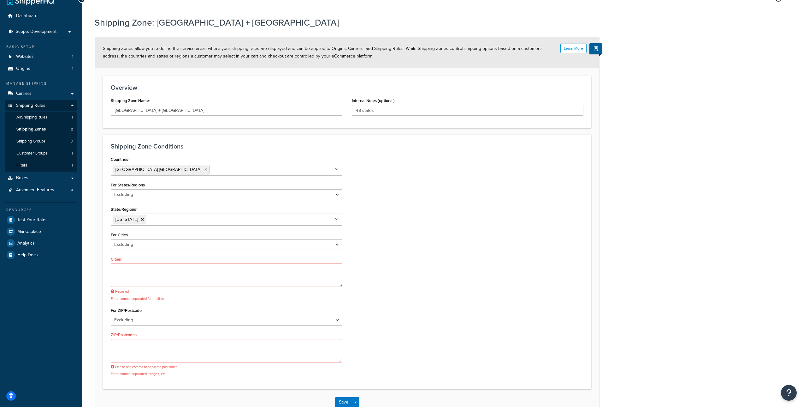
scroll to position [0, 0]
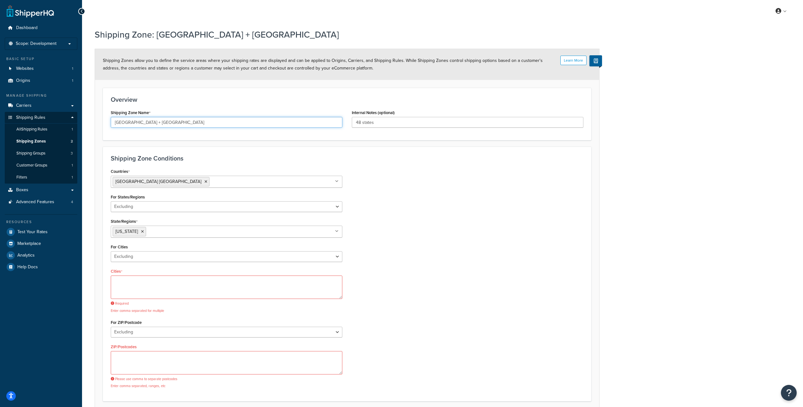
click at [161, 123] on input "[GEOGRAPHIC_DATA] + [GEOGRAPHIC_DATA]" at bounding box center [227, 122] width 232 height 11
drag, startPoint x: 154, startPoint y: 121, endPoint x: 124, endPoint y: 121, distance: 29.4
click at [124, 121] on input "EUA + Brazil" at bounding box center [227, 122] width 232 height 11
type input "EUA limited"
click at [568, 201] on div "Countries United States USA All Countries ALL Afghanistan AFG Albania ALB Alger…" at bounding box center [347, 280] width 482 height 226
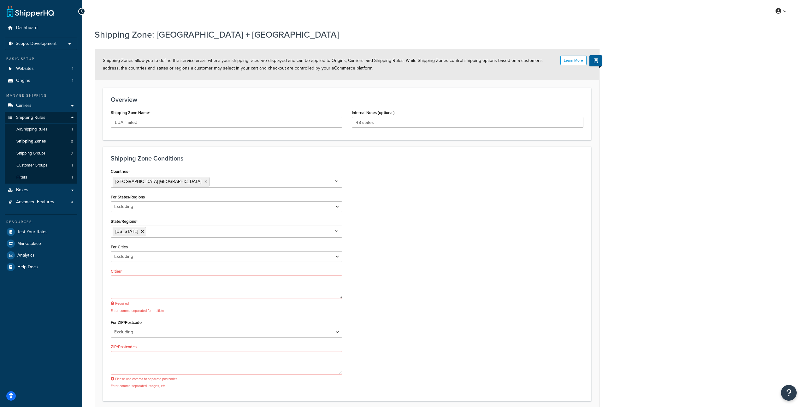
scroll to position [52, 0]
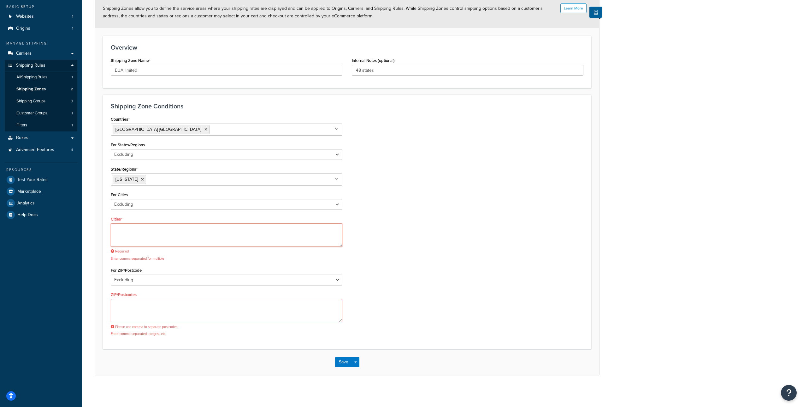
click at [288, 238] on textarea "Cities" at bounding box center [227, 234] width 232 height 23
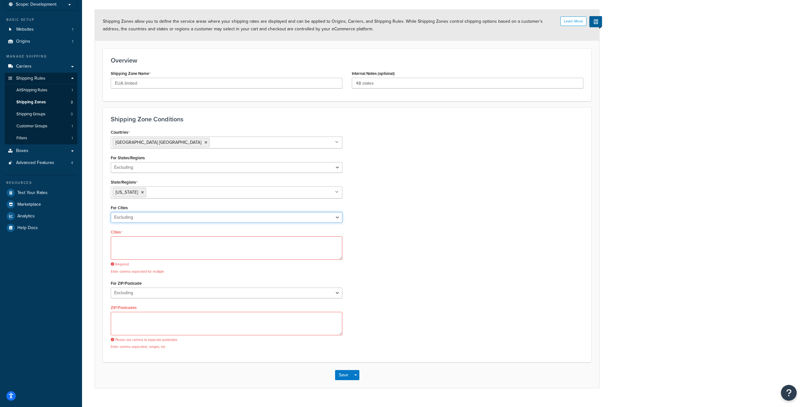
click at [334, 216] on select "All Including Excluding" at bounding box center [227, 217] width 232 height 11
click at [111, 212] on select "All Including Excluding" at bounding box center [227, 217] width 232 height 11
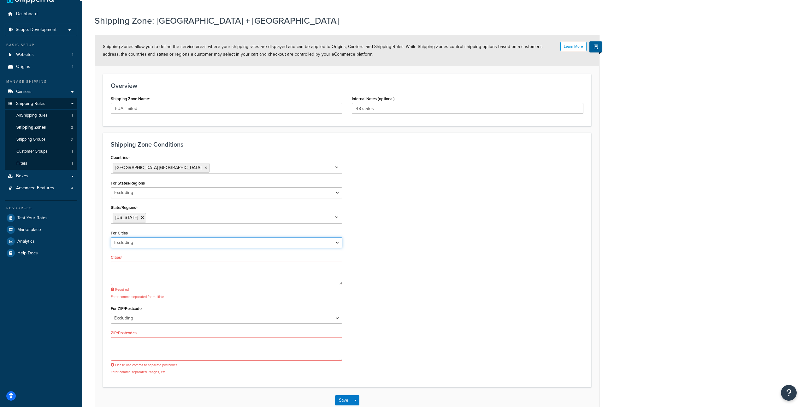
scroll to position [0, 0]
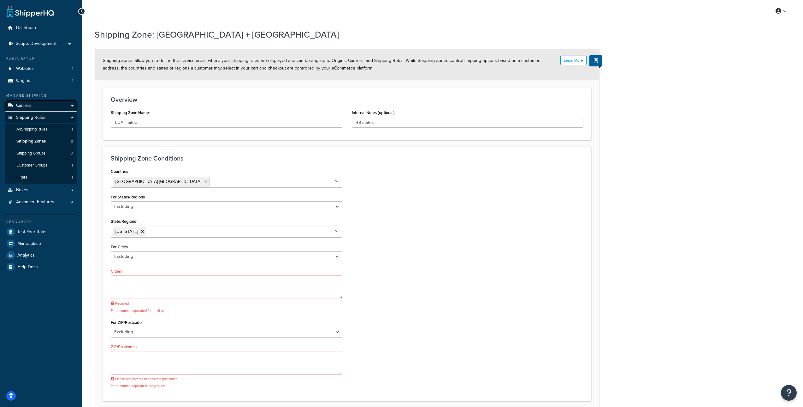
click at [38, 105] on link "Carriers" at bounding box center [41, 106] width 73 height 12
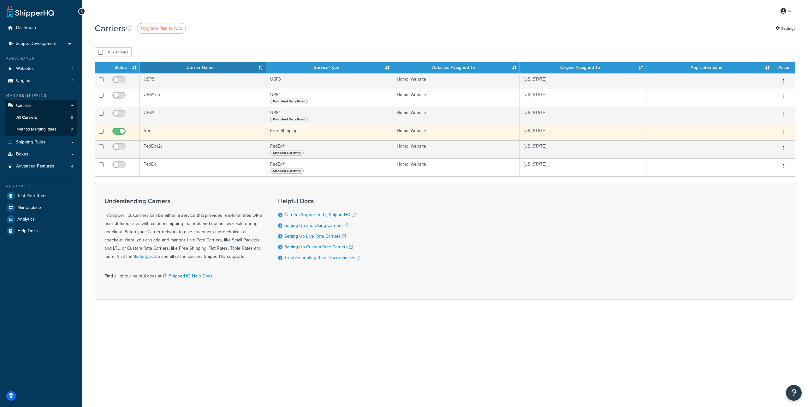
click at [783, 133] on button "button" at bounding box center [784, 133] width 9 height 10
click at [763, 142] on link "Edit" at bounding box center [759, 145] width 50 height 13
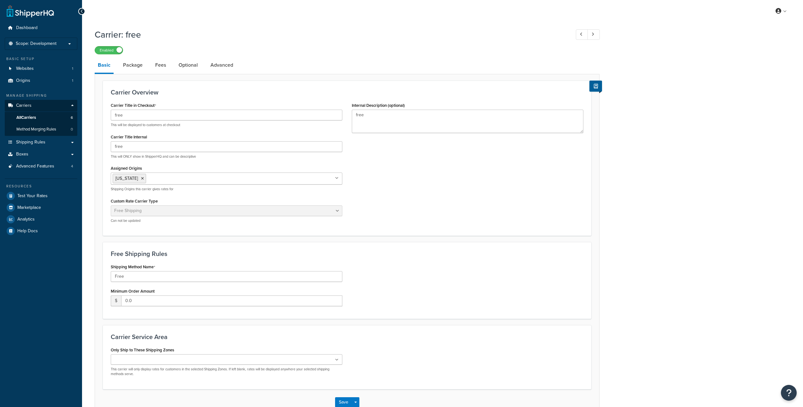
select select "free"
click at [104, 69] on link "Basic" at bounding box center [104, 65] width 19 height 16
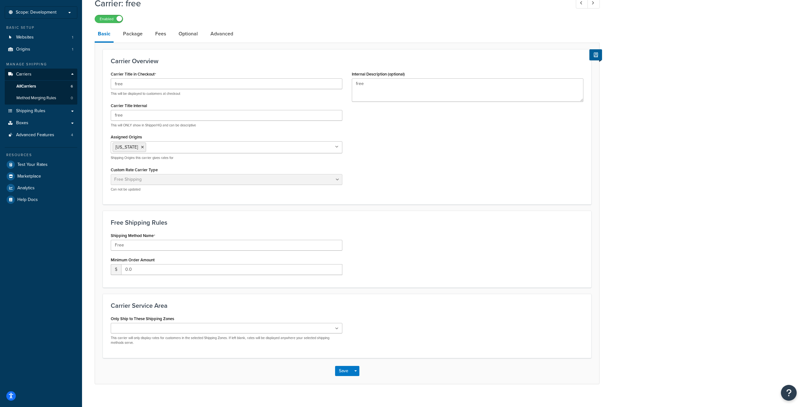
scroll to position [40, 0]
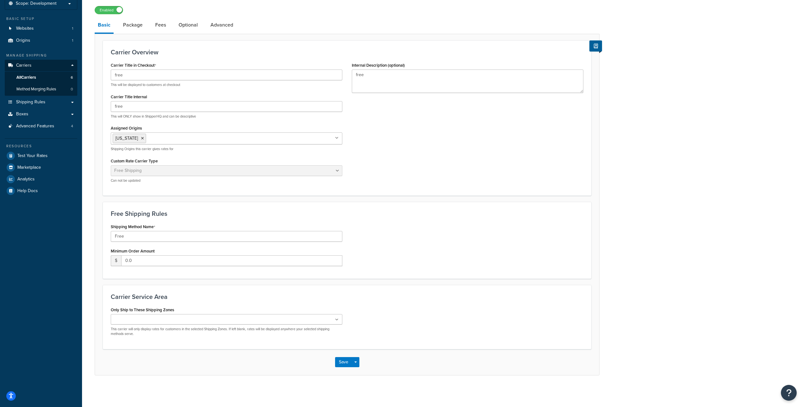
click at [334, 321] on ul at bounding box center [227, 319] width 232 height 10
click at [334, 220] on div "Free Shipping Rules Shipping Method Name Free Minimum Order Amount $ 0.0" at bounding box center [347, 240] width 489 height 77
click at [36, 76] on span "All Carriers" at bounding box center [26, 77] width 20 height 5
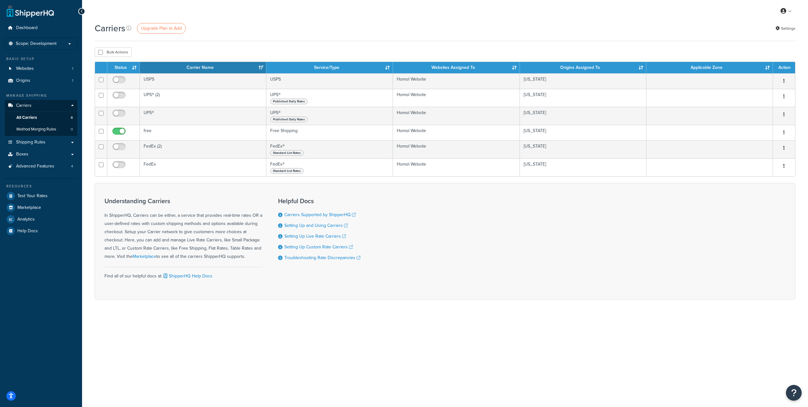
click at [180, 50] on div "Bulk Actions Duplicate [GEOGRAPHIC_DATA]" at bounding box center [445, 51] width 701 height 9
click at [64, 45] on p "Scope: Development" at bounding box center [41, 43] width 67 height 5
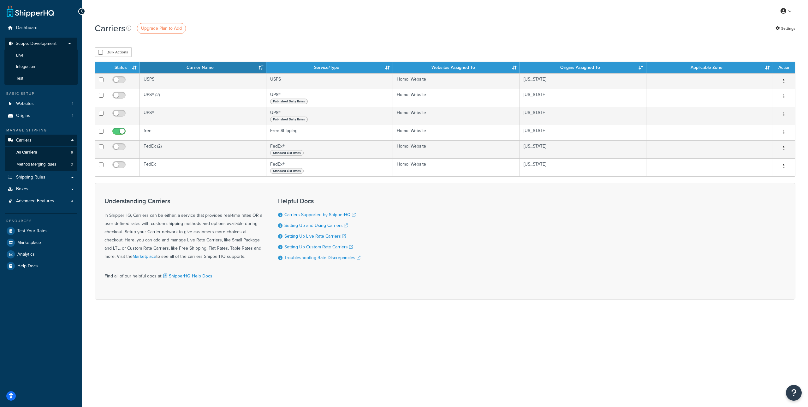
click at [64, 45] on p "Scope: Development" at bounding box center [41, 45] width 67 height 9
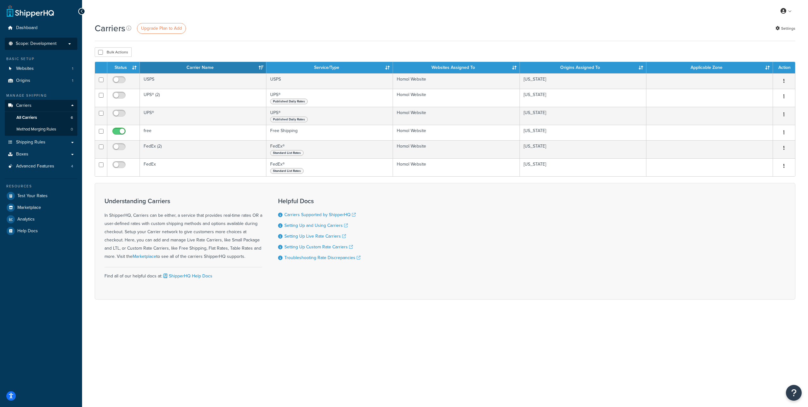
click at [64, 45] on p "Scope: Development" at bounding box center [41, 43] width 67 height 5
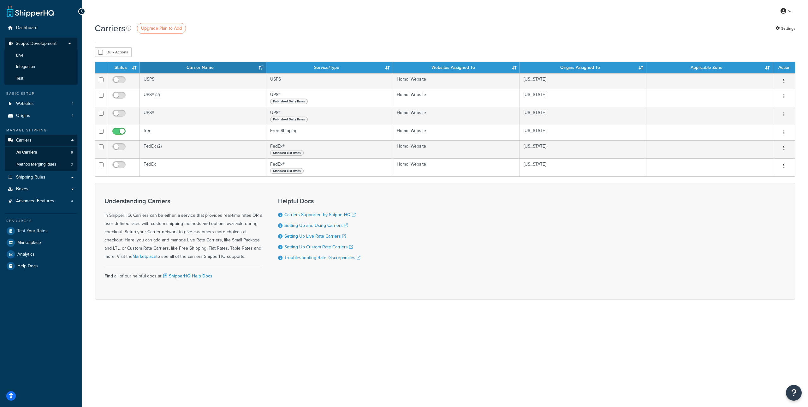
click at [64, 45] on p "Scope: Development" at bounding box center [41, 45] width 67 height 9
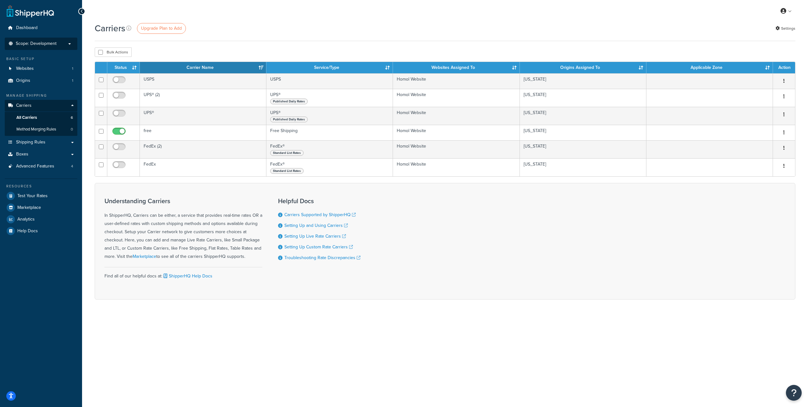
click at [64, 45] on p "Scope: Development" at bounding box center [41, 43] width 67 height 5
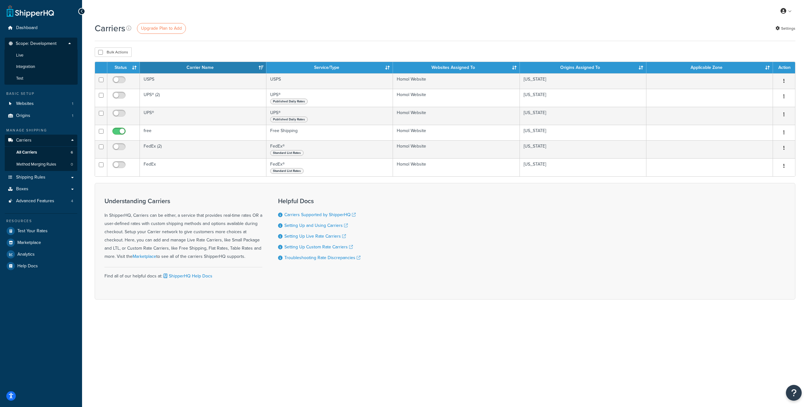
click at [64, 45] on p "Scope: Development" at bounding box center [41, 45] width 67 height 9
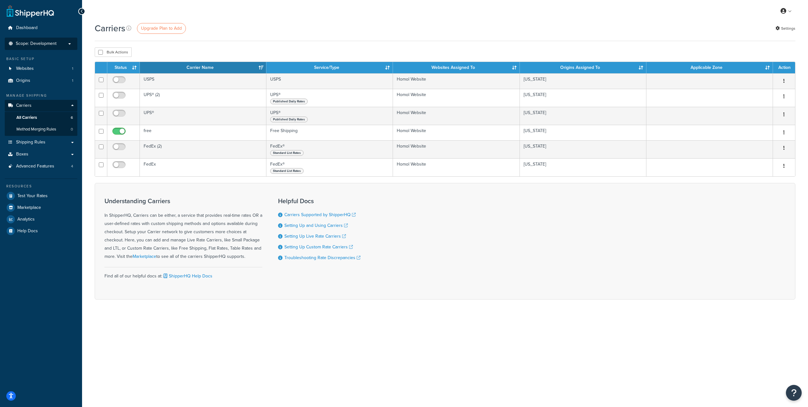
click at [64, 45] on p "Scope: Development" at bounding box center [41, 43] width 67 height 5
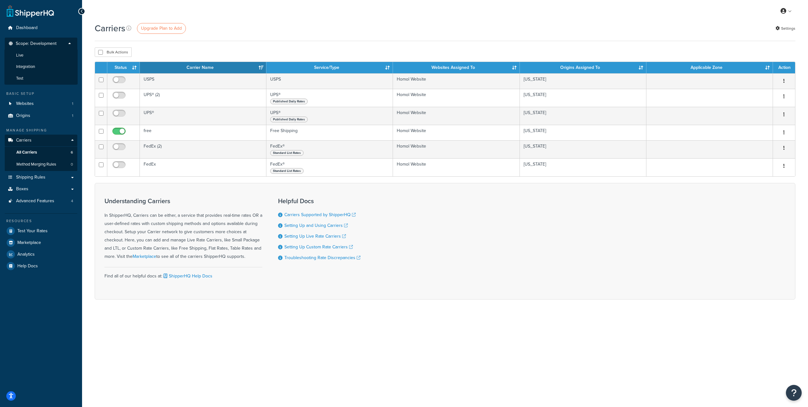
click at [262, 54] on div "Bulk Actions Duplicate [GEOGRAPHIC_DATA]" at bounding box center [445, 51] width 701 height 9
click at [71, 45] on p "Scope: Development" at bounding box center [41, 45] width 67 height 9
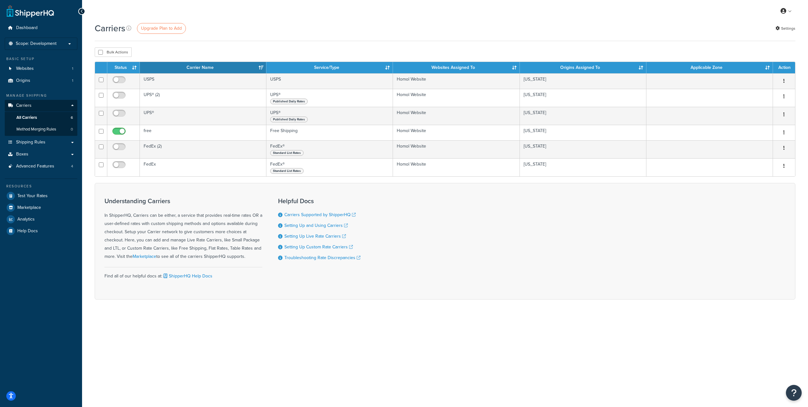
click at [508, 52] on div "Bulk Actions Duplicate [GEOGRAPHIC_DATA]" at bounding box center [445, 51] width 701 height 9
click at [198, 59] on div "Carriers Upgrade Plan to Add Settings Bulk Actions Duplicate [GEOGRAPHIC_DATA] …" at bounding box center [445, 171] width 726 height 299
click at [290, 51] on div "Bulk Actions Duplicate [GEOGRAPHIC_DATA]" at bounding box center [445, 51] width 701 height 9
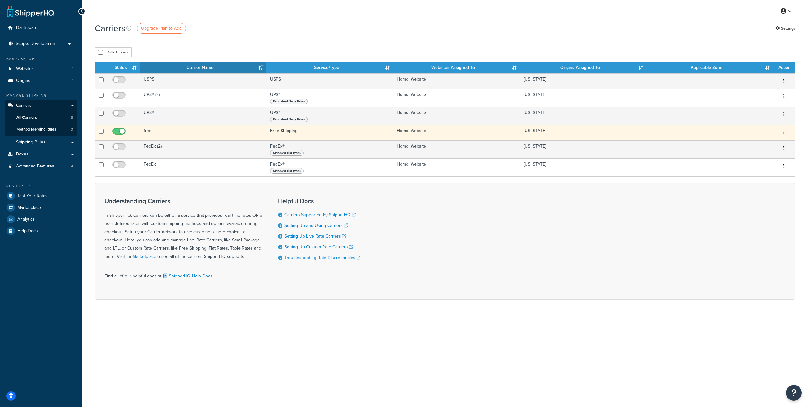
click at [785, 132] on button "button" at bounding box center [784, 133] width 9 height 10
click at [756, 143] on link "Edit" at bounding box center [759, 145] width 50 height 13
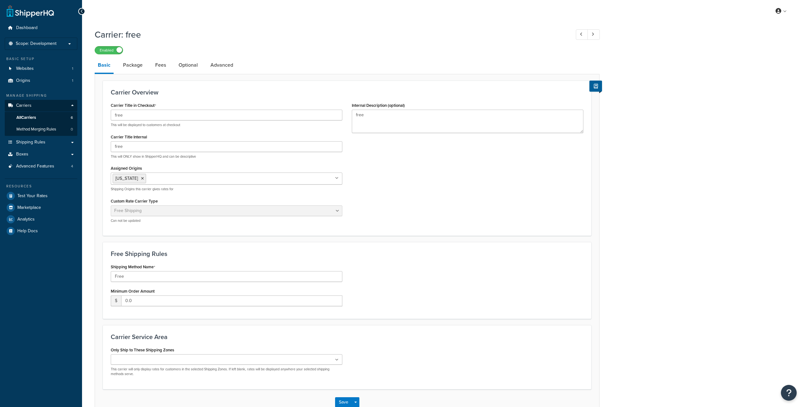
select select "free"
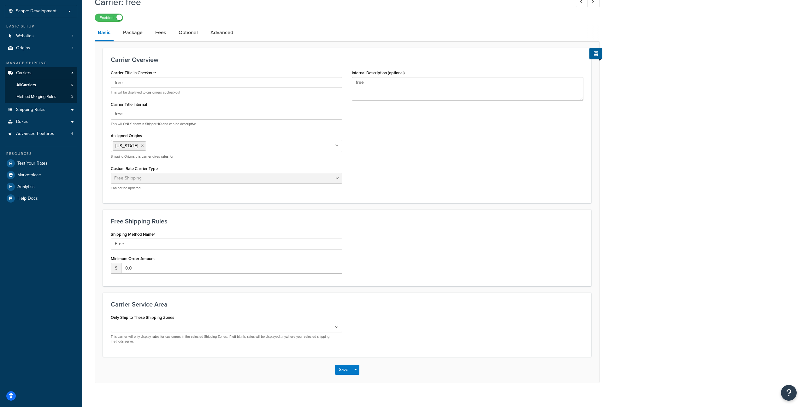
scroll to position [25, 0]
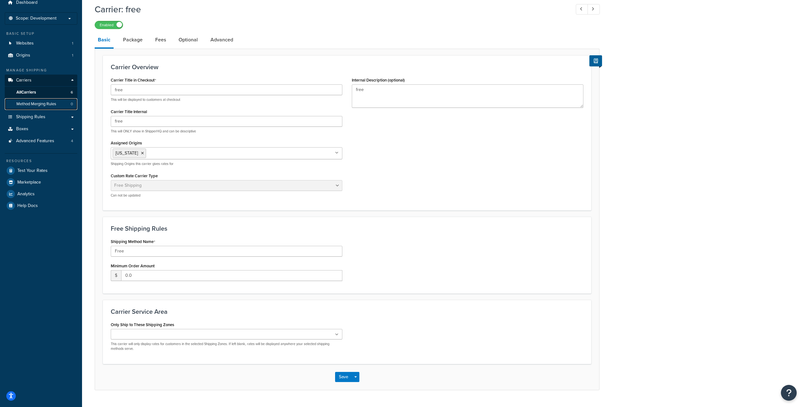
click at [45, 102] on span "Method Merging Rules" at bounding box center [36, 103] width 40 height 5
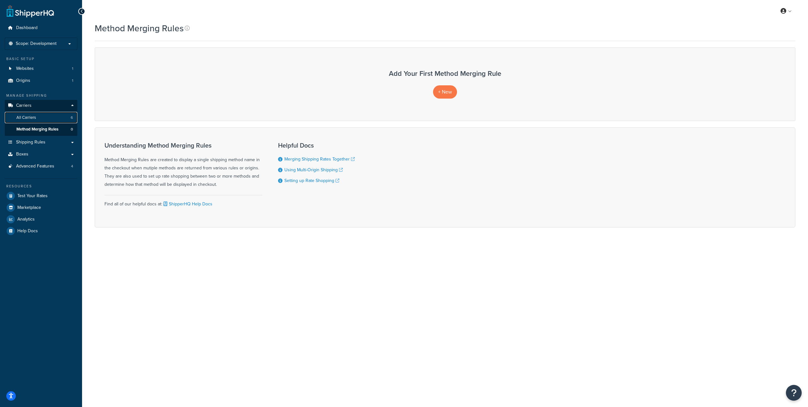
click at [42, 113] on link "All Carriers 6" at bounding box center [41, 118] width 73 height 12
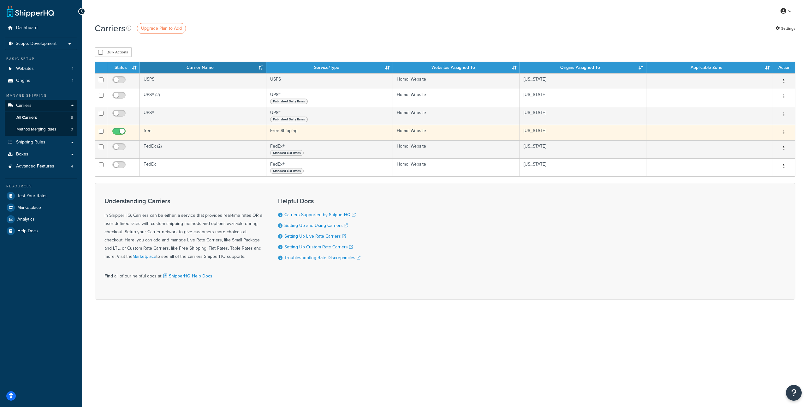
click at [784, 131] on icon "button" at bounding box center [783, 132] width 1 height 4
click at [761, 142] on link "Edit" at bounding box center [759, 145] width 50 height 13
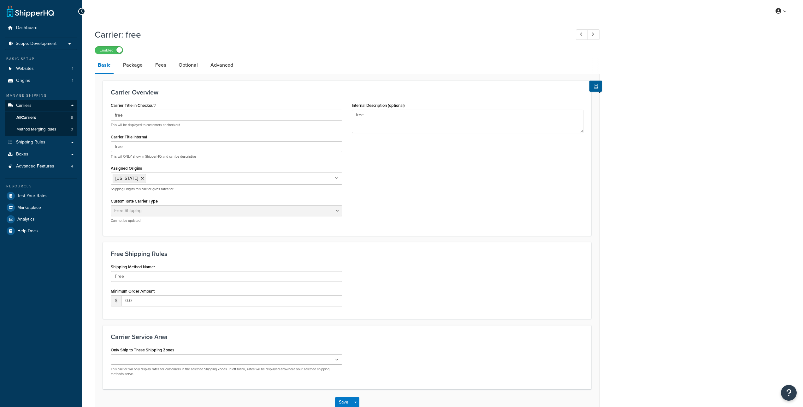
select select "free"
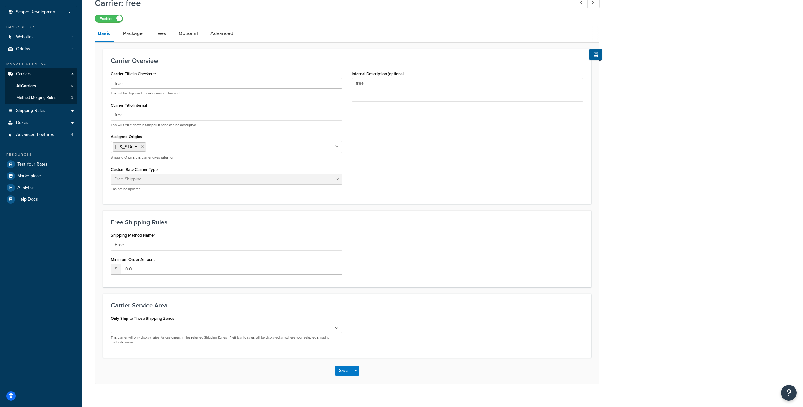
scroll to position [27, 0]
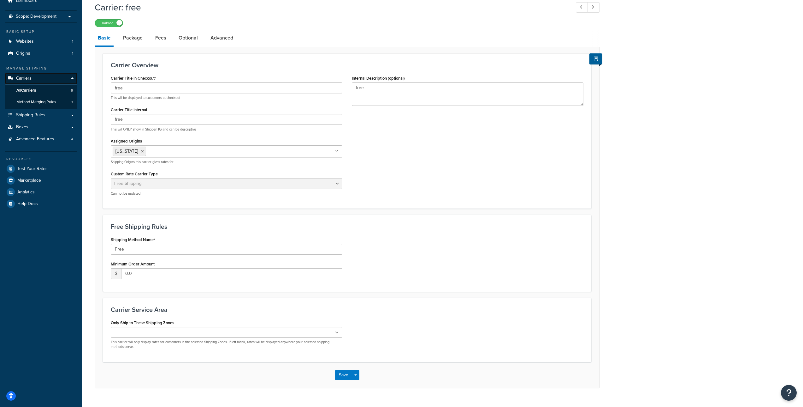
click at [40, 75] on link "Carriers" at bounding box center [41, 79] width 73 height 12
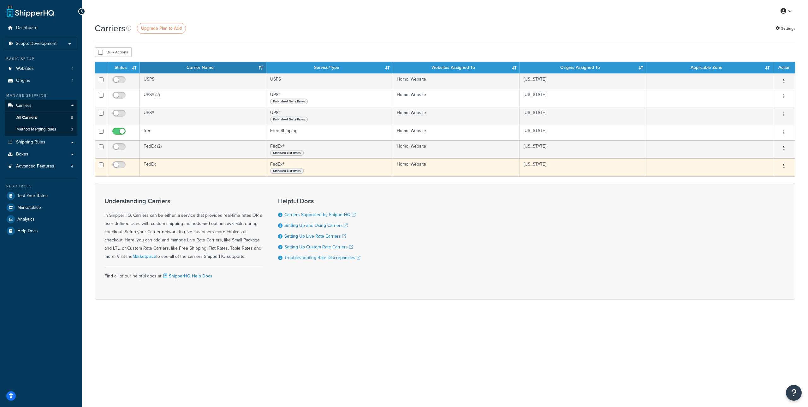
click at [785, 165] on button "button" at bounding box center [784, 166] width 9 height 10
click at [763, 175] on link "Edit" at bounding box center [759, 178] width 50 height 13
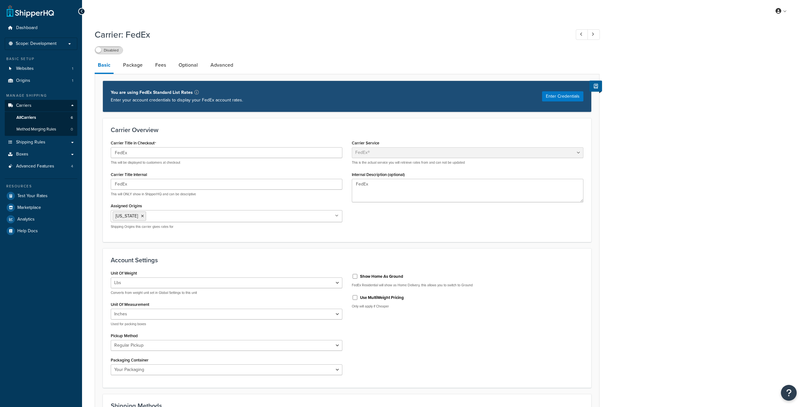
select select "fedEx"
select select "REGULAR_PICKUP"
select select "YOUR_PACKAGING"
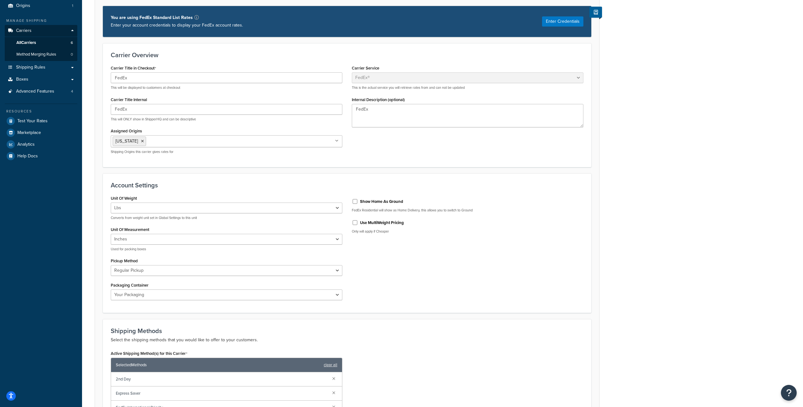
scroll to position [74, 0]
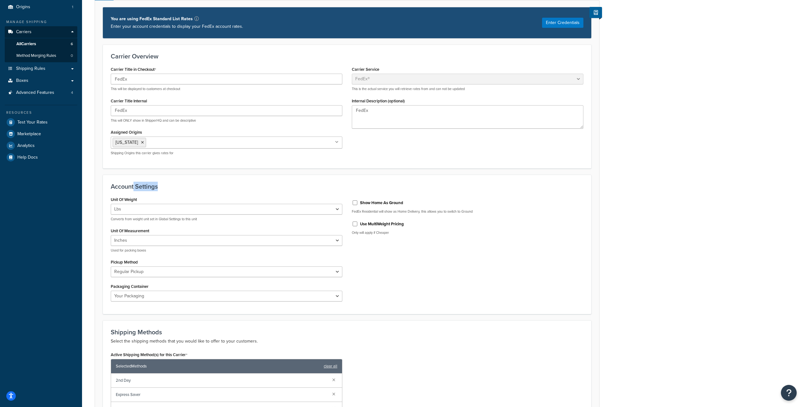
drag, startPoint x: 159, startPoint y: 186, endPoint x: 134, endPoint y: 185, distance: 24.9
click at [134, 185] on h3 "Account Settings" at bounding box center [347, 186] width 473 height 7
click at [169, 184] on h3 "Account Settings" at bounding box center [347, 186] width 473 height 7
drag, startPoint x: 168, startPoint y: 186, endPoint x: 110, endPoint y: 186, distance: 57.8
click at [110, 186] on div "Account Settings Unit Of Weight Lbs Kgs Convert LBS to KG Converts from weight …" at bounding box center [347, 245] width 489 height 140
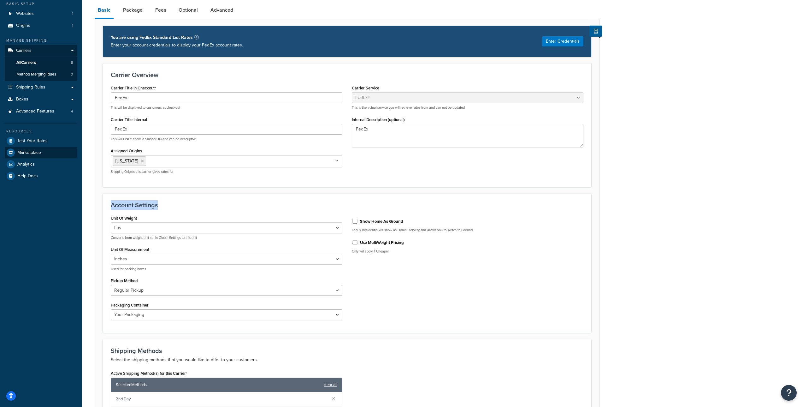
scroll to position [41, 0]
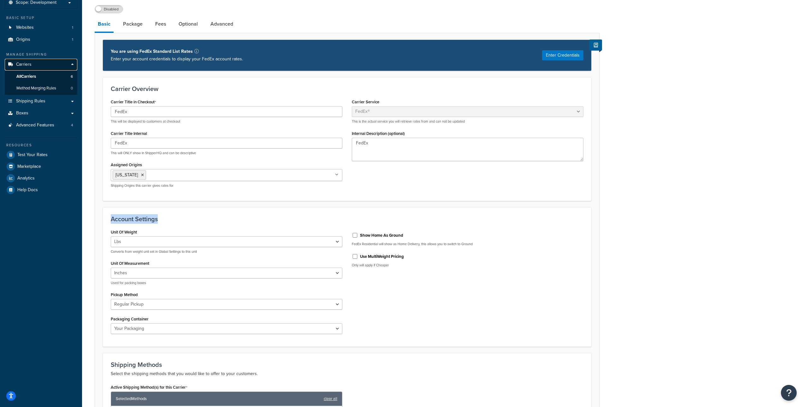
click at [47, 65] on link "Carriers" at bounding box center [41, 65] width 73 height 12
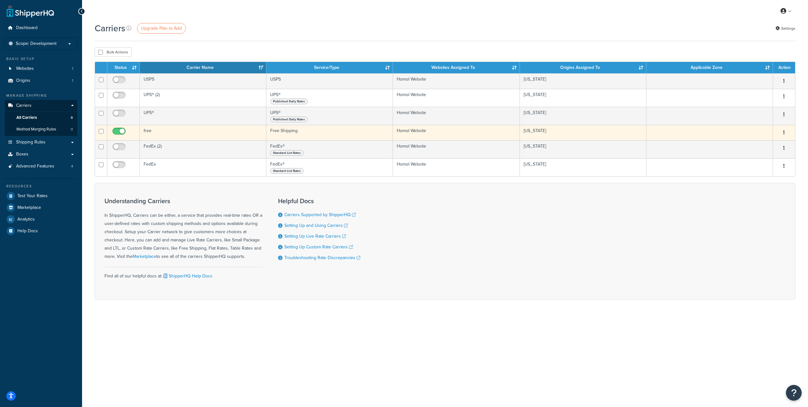
click at [784, 133] on icon "button" at bounding box center [783, 132] width 1 height 4
click at [762, 143] on link "Edit" at bounding box center [759, 145] width 50 height 13
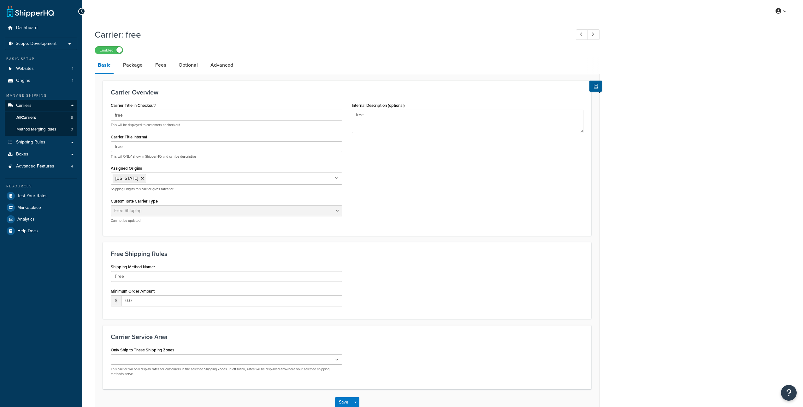
select select "free"
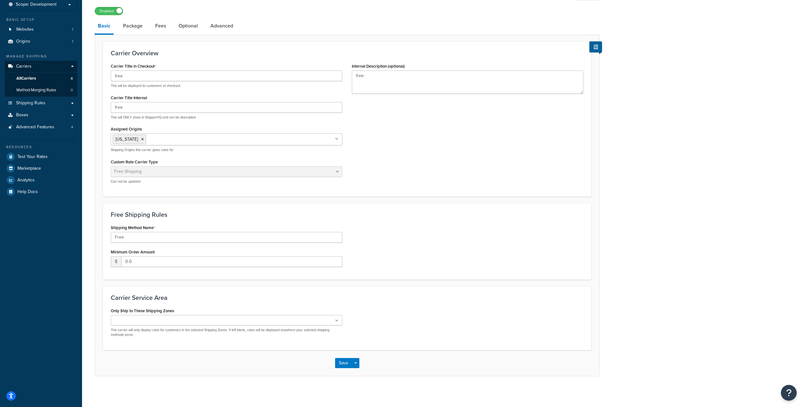
scroll to position [40, 0]
click at [145, 260] on input "0.0" at bounding box center [231, 260] width 221 height 11
click at [192, 247] on div "Minimum Order Amount $ 0.0" at bounding box center [227, 256] width 232 height 20
drag, startPoint x: 140, startPoint y: 261, endPoint x: 114, endPoint y: 259, distance: 26.6
click at [114, 259] on div "$ 0.0" at bounding box center [227, 260] width 232 height 11
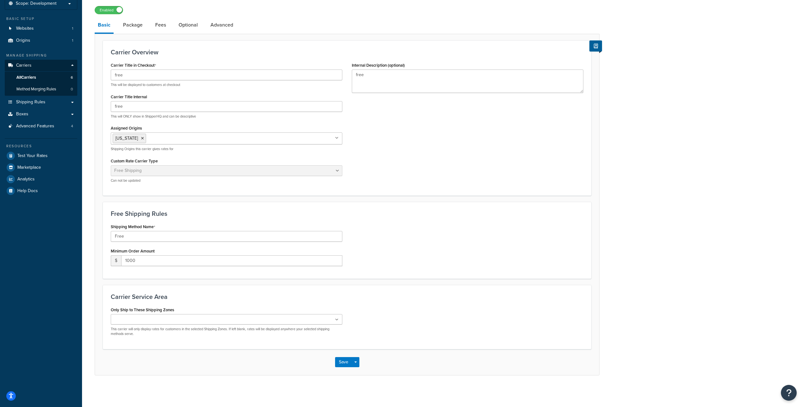
click at [417, 271] on div "Free Shipping Rules Shipping Method Name Free Minimum Order Amount $ 1000" at bounding box center [347, 240] width 489 height 77
drag, startPoint x: 154, startPoint y: 252, endPoint x: 130, endPoint y: 251, distance: 24.7
click at [130, 251] on div "Minimum Order Amount $ 1000" at bounding box center [227, 256] width 232 height 20
drag, startPoint x: 141, startPoint y: 261, endPoint x: 155, endPoint y: 270, distance: 16.0
click at [141, 261] on input "1000" at bounding box center [231, 260] width 221 height 11
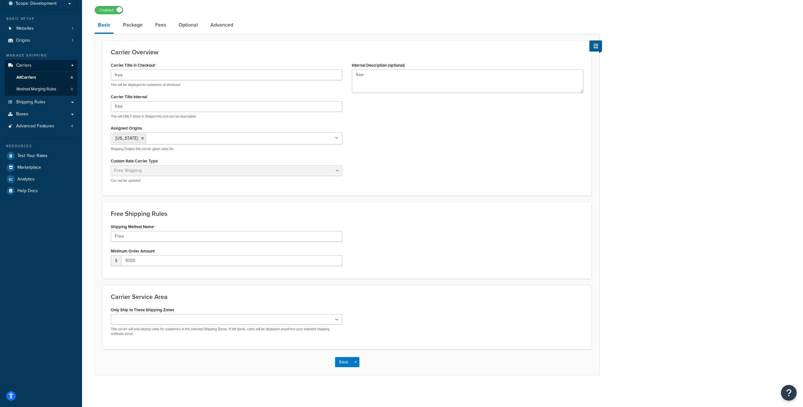
click at [167, 277] on div "Free Shipping Rules Shipping Method Name Free Minimum Order Amount $ 1000" at bounding box center [347, 240] width 489 height 77
drag, startPoint x: 139, startPoint y: 257, endPoint x: 123, endPoint y: 256, distance: 15.2
click at [123, 256] on input "1000" at bounding box center [231, 260] width 221 height 11
type input "0"
click at [207, 281] on form "Carrier Overview Carrier Title in Checkout free This will be displayed to custo…" at bounding box center [347, 207] width 504 height 334
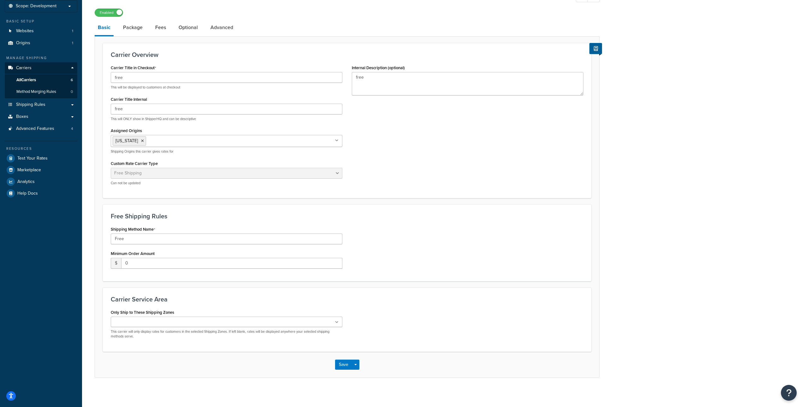
scroll to position [38, 0]
drag, startPoint x: 126, startPoint y: 163, endPoint x: 152, endPoint y: 164, distance: 25.9
click at [149, 163] on label "Custom Rate Carrier Type" at bounding box center [134, 163] width 47 height 5
click at [152, 164] on label "Custom Rate Carrier Type" at bounding box center [134, 163] width 47 height 5
click at [153, 164] on label "Custom Rate Carrier Type" at bounding box center [134, 163] width 47 height 5
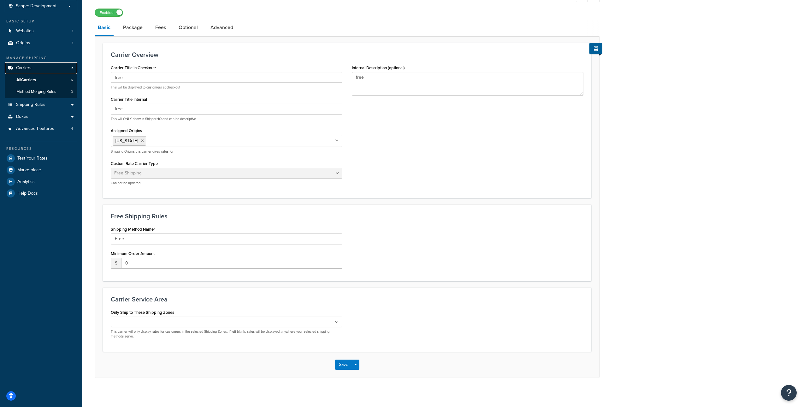
click at [39, 69] on link "Carriers" at bounding box center [41, 68] width 73 height 12
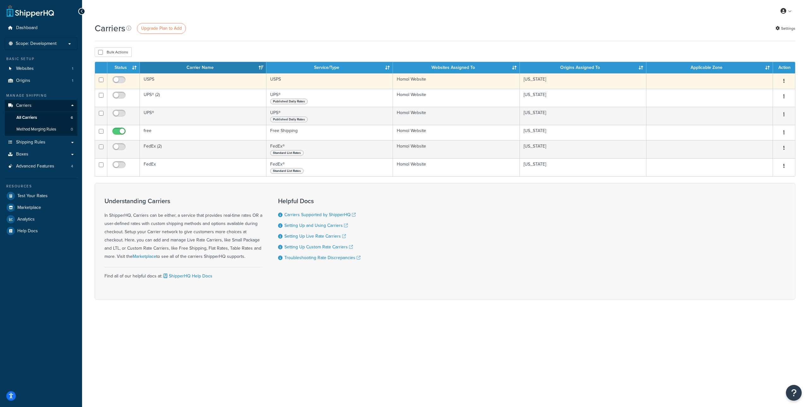
click at [785, 81] on button "button" at bounding box center [784, 81] width 9 height 10
click at [764, 104] on link "Delete" at bounding box center [759, 106] width 50 height 13
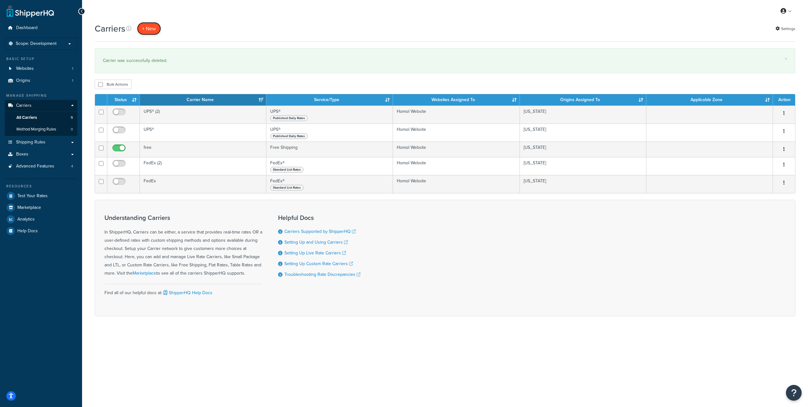
click at [149, 30] on button "+ New" at bounding box center [149, 28] width 24 height 13
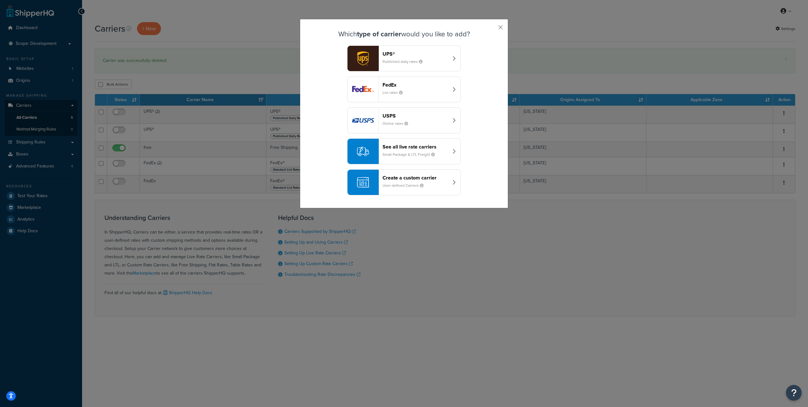
click at [403, 177] on header "Create a custom carrier" at bounding box center [416, 178] width 66 height 6
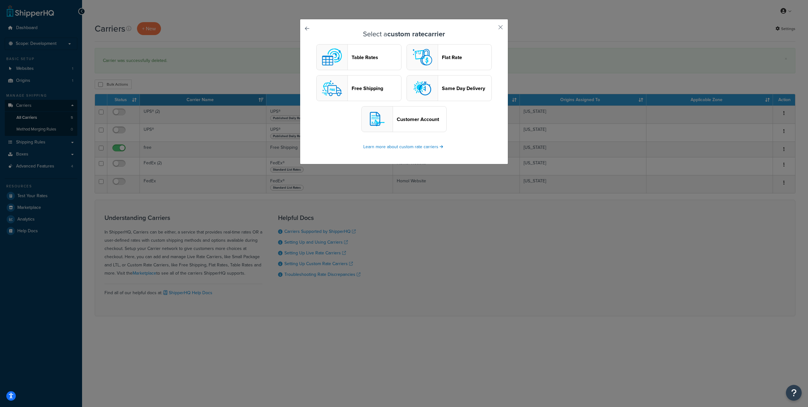
click at [374, 58] on header "Table Rates" at bounding box center [377, 57] width 50 height 6
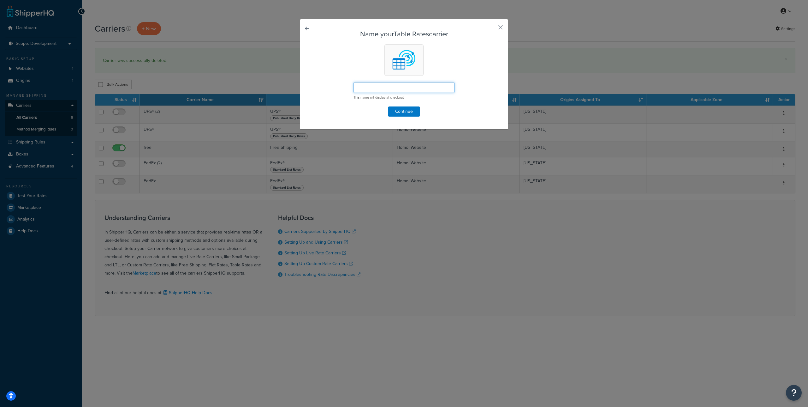
click at [414, 86] on input "text" at bounding box center [404, 87] width 101 height 11
type input "Test Matrix Rate"
click at [396, 110] on button "Continue" at bounding box center [404, 111] width 32 height 10
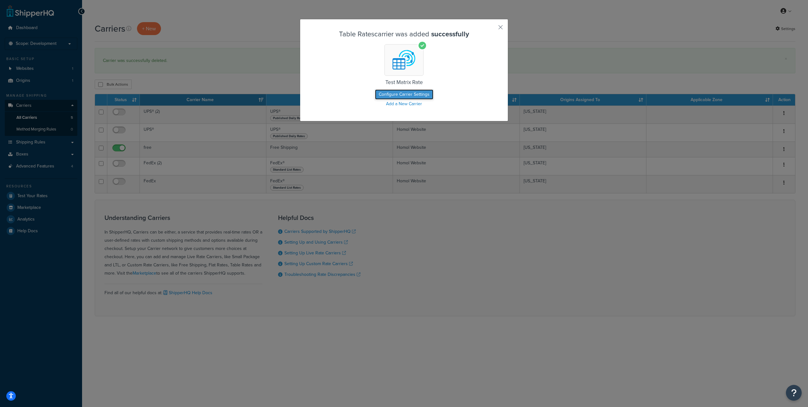
click at [409, 96] on button "Configure Carrier Settings" at bounding box center [404, 94] width 58 height 10
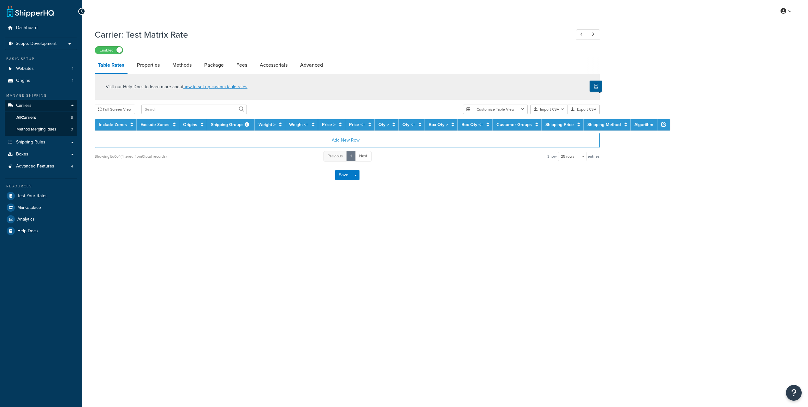
select select "25"
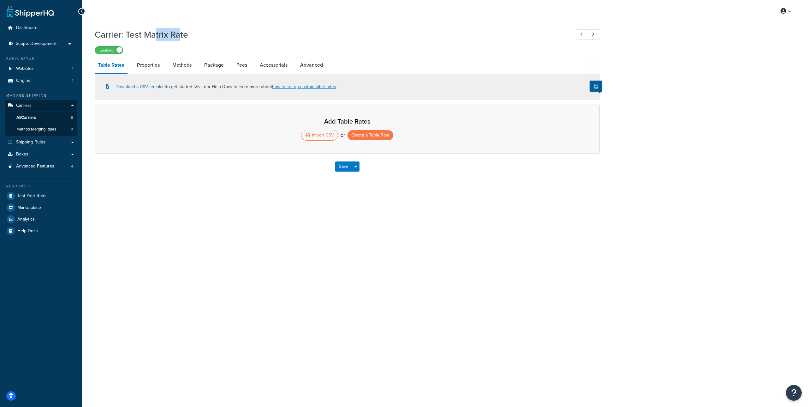
drag, startPoint x: 155, startPoint y: 36, endPoint x: 181, endPoint y: 33, distance: 26.3
click at [181, 33] on h1 "Carrier: Test Matrix Rate" at bounding box center [330, 34] width 470 height 12
click at [271, 55] on div "Carrier: Test Matrix Rate Enabled Table Rates Properties Methods Package Fees A…" at bounding box center [347, 102] width 505 height 154
click at [160, 84] on link "Download a CSV template" at bounding box center [136, 86] width 60 height 7
click at [280, 87] on link "how to set up custom table rates" at bounding box center [304, 86] width 64 height 7
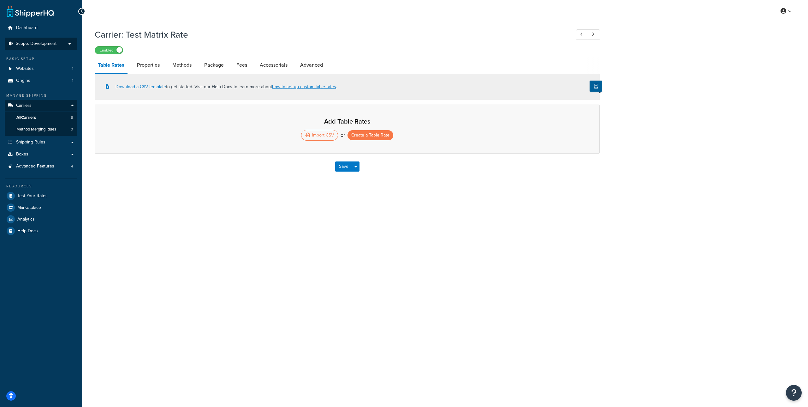
click at [41, 45] on span "Scope: Development" at bounding box center [36, 43] width 41 height 5
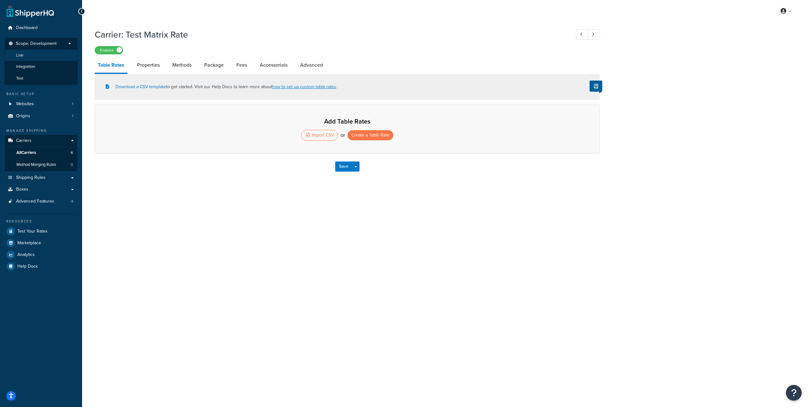
click at [39, 57] on li "Live" at bounding box center [40, 56] width 73 height 12
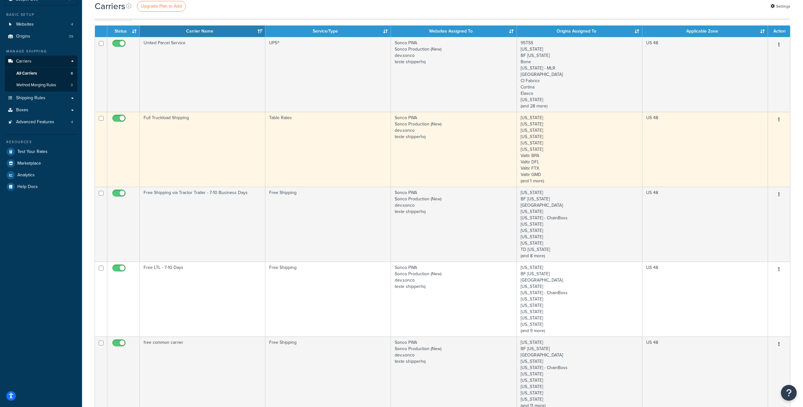
scroll to position [40, 0]
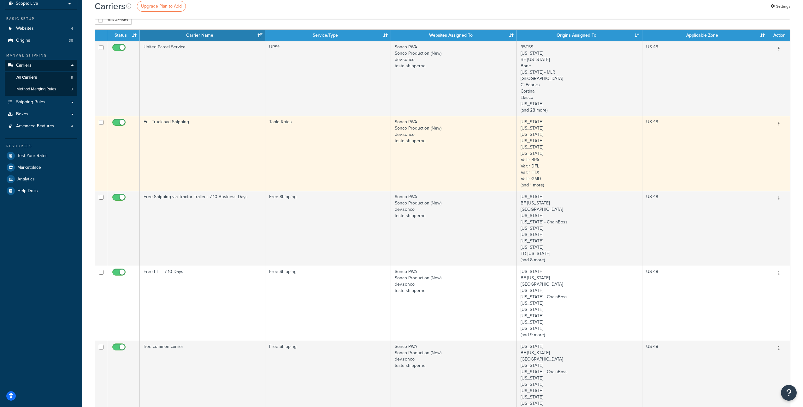
click at [779, 124] on icon "button" at bounding box center [779, 123] width 1 height 4
click at [757, 134] on link "Edit" at bounding box center [754, 136] width 50 height 13
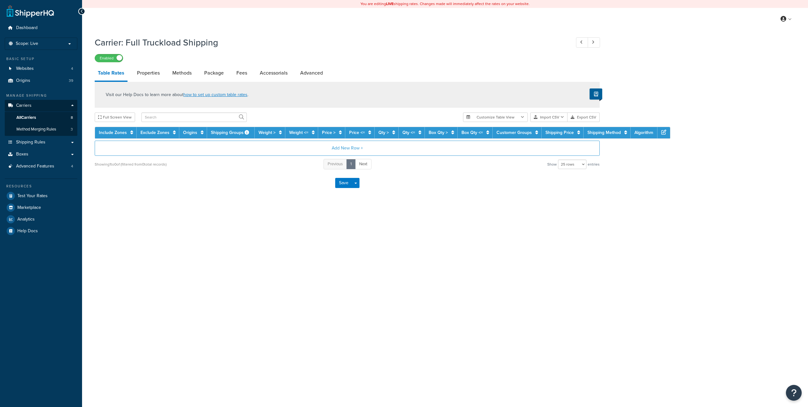
select select "25"
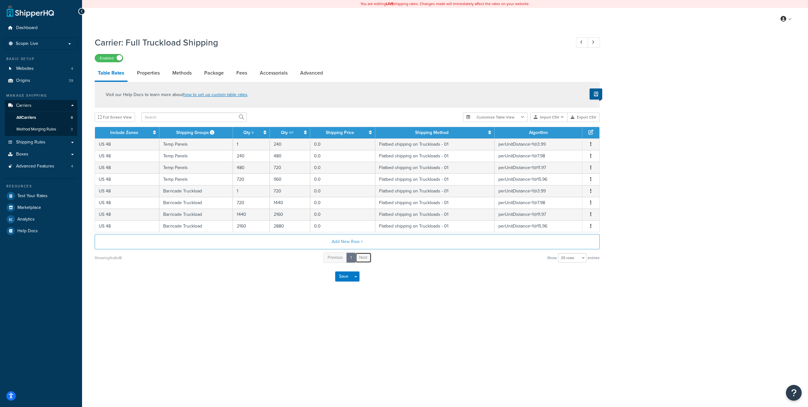
click at [366, 256] on span "Next" at bounding box center [363, 257] width 8 height 6
click at [339, 256] on span "Previous" at bounding box center [335, 257] width 15 height 6
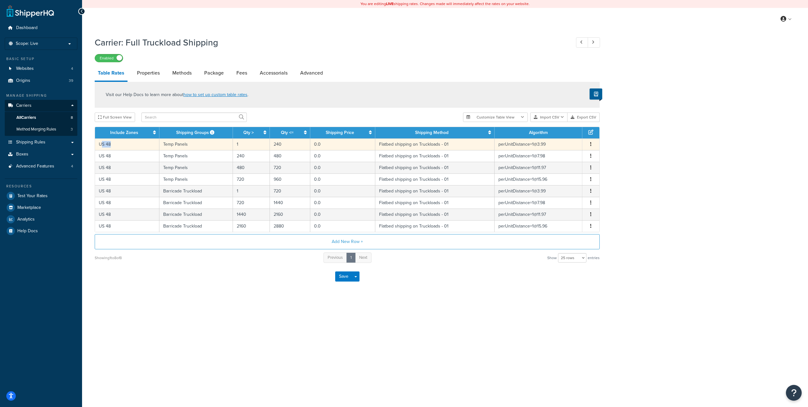
drag, startPoint x: 114, startPoint y: 144, endPoint x: 101, endPoint y: 145, distance: 13.3
click at [101, 145] on td "US 48" at bounding box center [127, 144] width 64 height 12
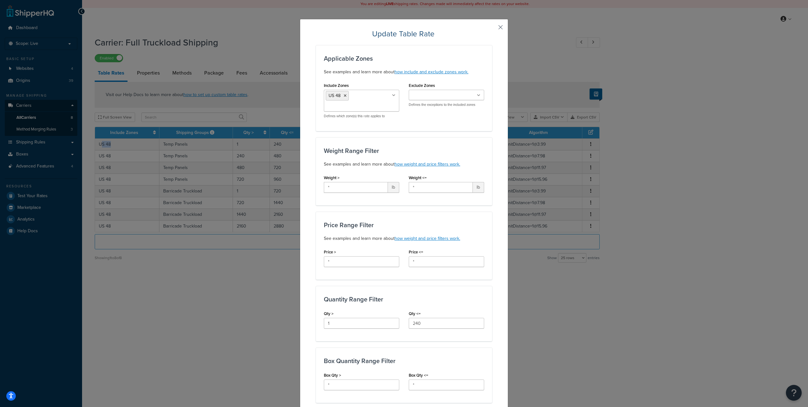
click at [492, 29] on button "button" at bounding box center [492, 30] width 2 height 2
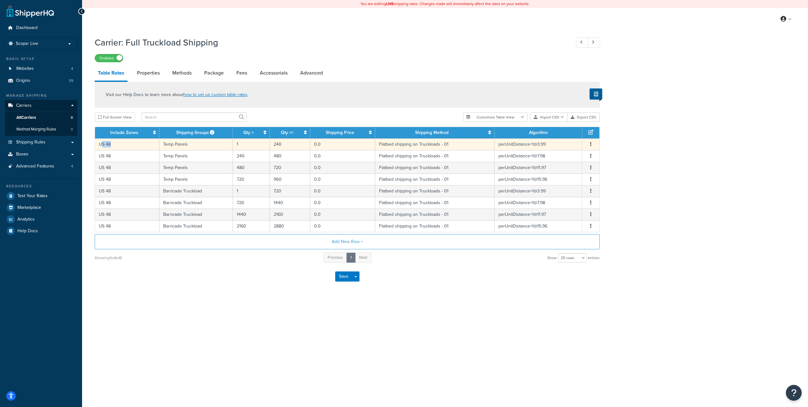
click at [140, 146] on td "US 48" at bounding box center [127, 144] width 64 height 12
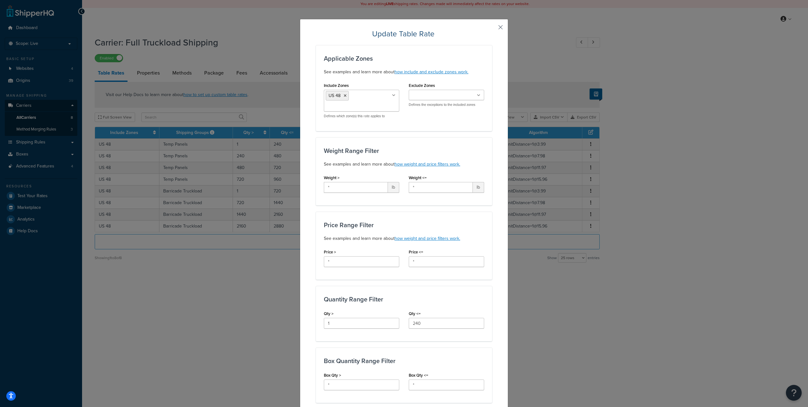
click at [492, 29] on button "button" at bounding box center [492, 30] width 2 height 2
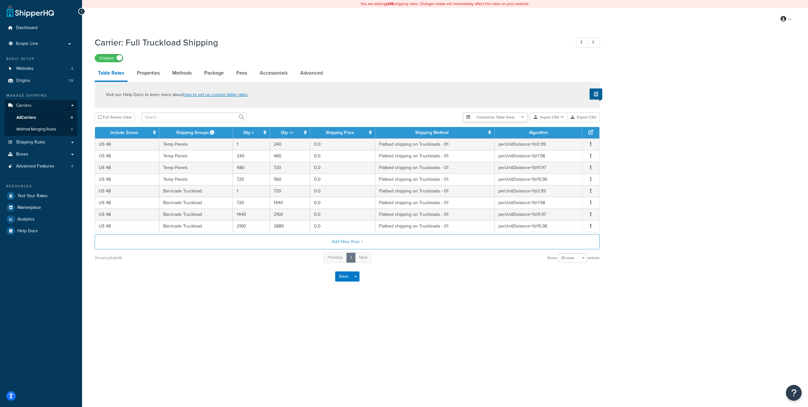
click at [509, 116] on button "Customize Table View" at bounding box center [495, 116] width 65 height 9
click at [414, 112] on div "Visit our Help Docs to learn more about how to set up custom table rates . Full…" at bounding box center [347, 173] width 515 height 182
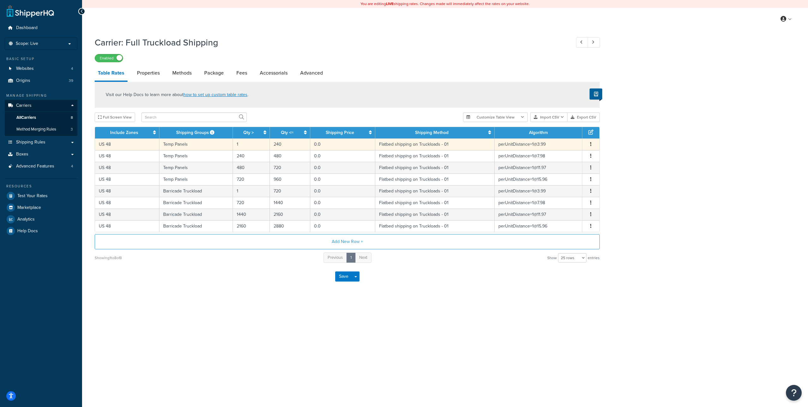
click at [141, 146] on td "US 48" at bounding box center [127, 144] width 64 height 12
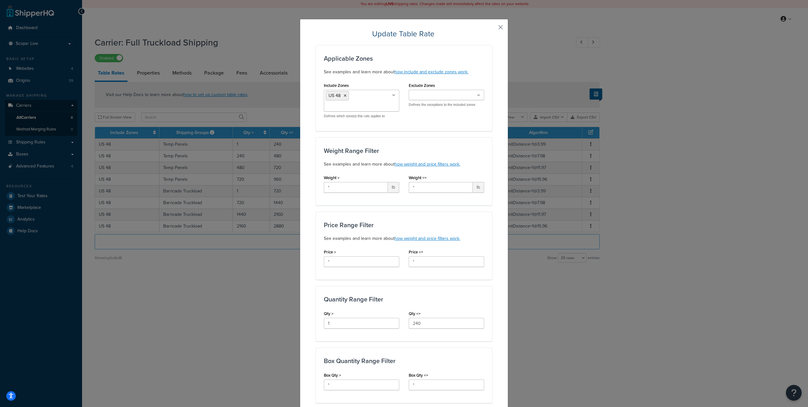
click at [492, 29] on button "button" at bounding box center [492, 30] width 2 height 2
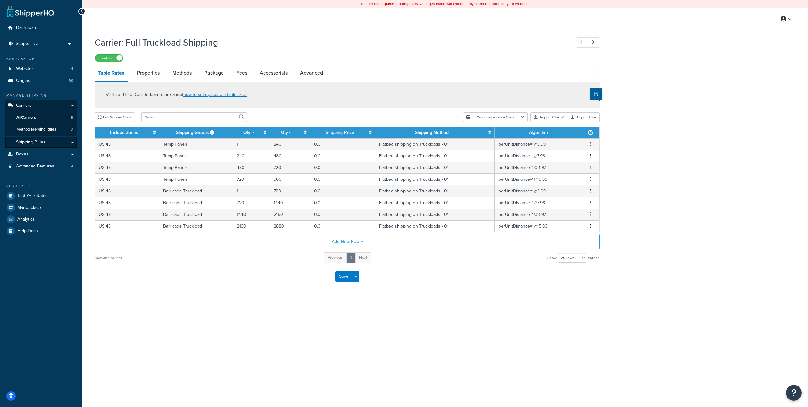
click at [57, 142] on link "Shipping Rules" at bounding box center [41, 142] width 73 height 12
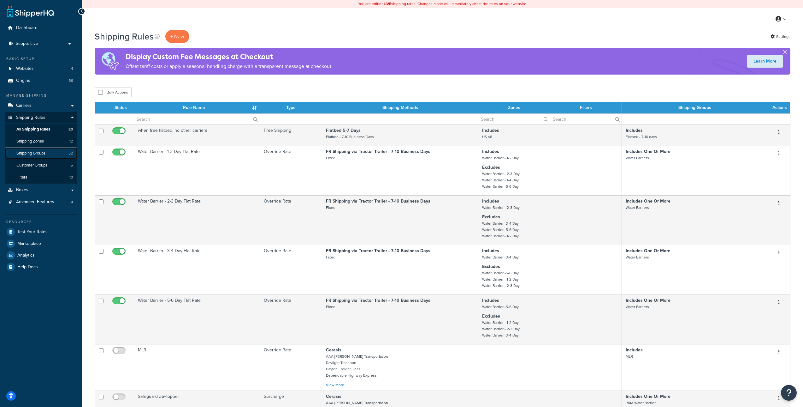
click at [57, 154] on link "Shipping Groups 52" at bounding box center [41, 153] width 73 height 12
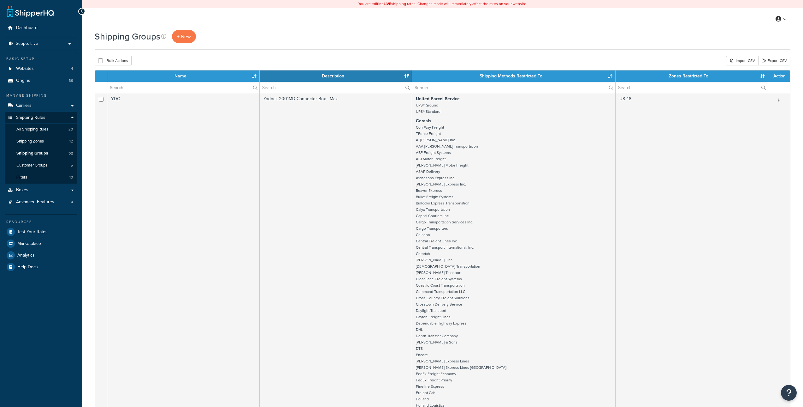
select select "15"
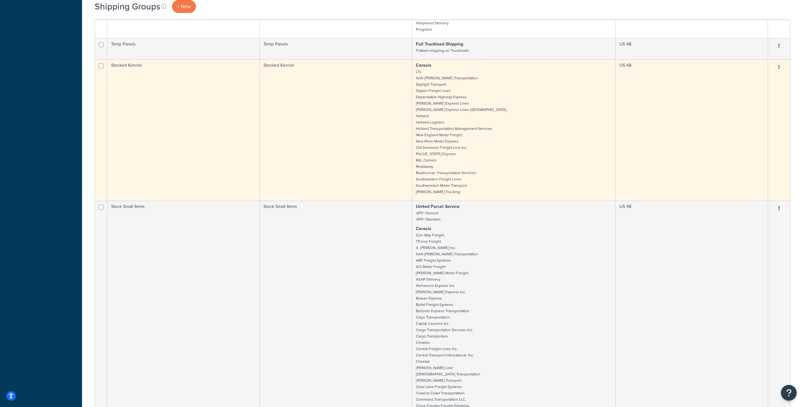
scroll to position [2265, 0]
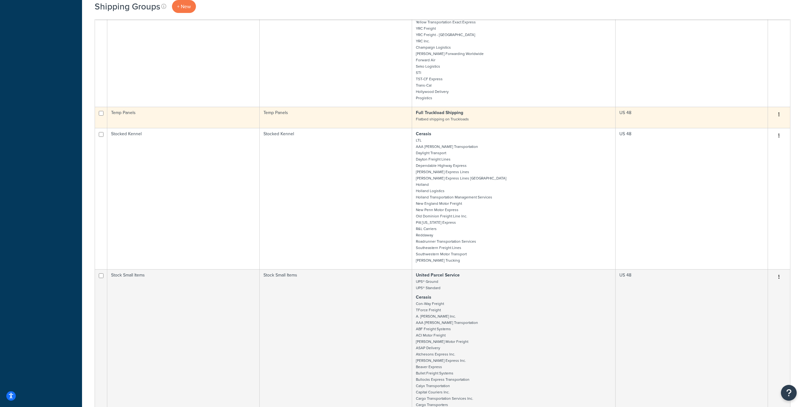
click at [778, 114] on button "button" at bounding box center [779, 115] width 9 height 10
click at [755, 124] on link "Edit" at bounding box center [754, 127] width 50 height 13
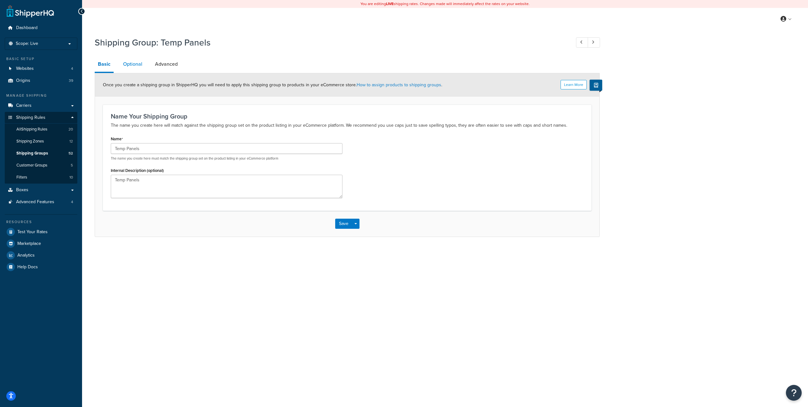
click at [130, 64] on link "Optional" at bounding box center [133, 64] width 26 height 15
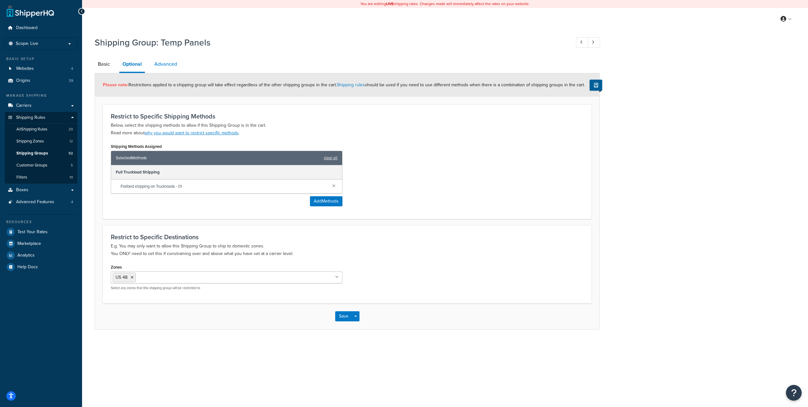
click at [173, 63] on link "Advanced" at bounding box center [165, 64] width 29 height 15
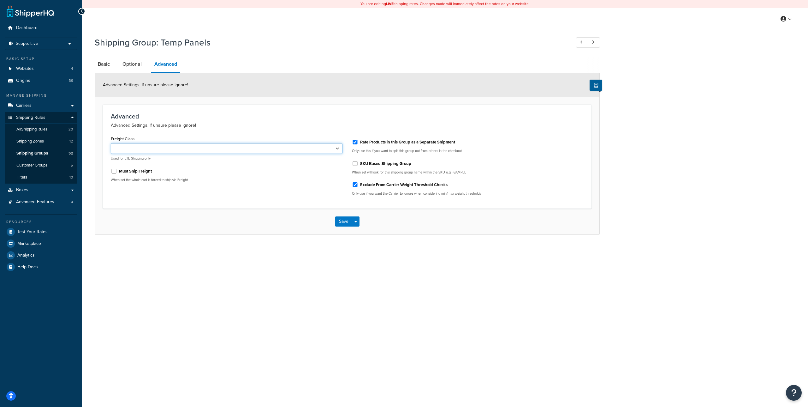
click at [313, 149] on select "50 55 60 65 70 77.5 85 92.5 100 110 125 150 175 200 250 300 400 500" at bounding box center [227, 148] width 232 height 11
click at [54, 43] on p "Scope: Live" at bounding box center [41, 43] width 67 height 5
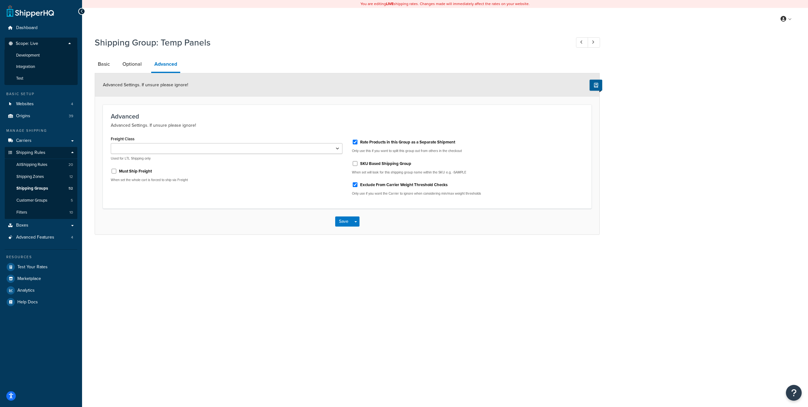
click at [221, 54] on div "Shipping Group: Temp Panels Basic Optional Advanced Advanced Settings. If unsur…" at bounding box center [347, 133] width 505 height 201
click at [46, 54] on li "Development" at bounding box center [40, 56] width 73 height 12
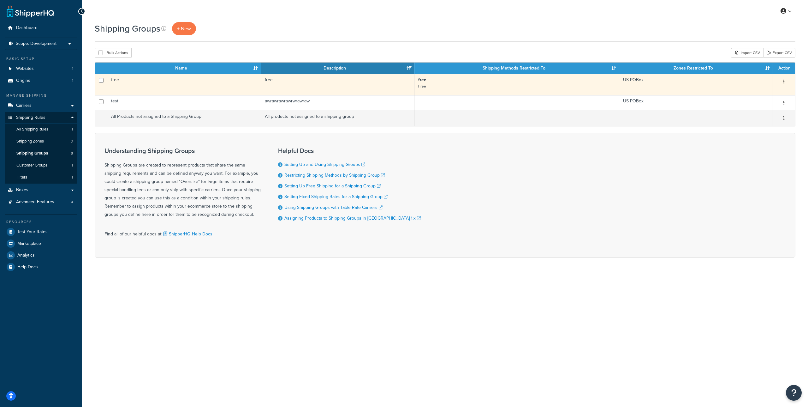
click at [785, 82] on button "button" at bounding box center [784, 82] width 9 height 10
click at [762, 91] on link "Edit" at bounding box center [759, 94] width 50 height 13
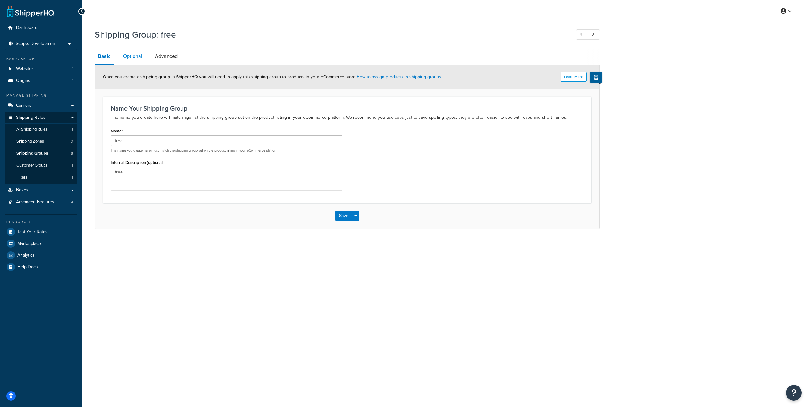
click at [133, 57] on link "Optional" at bounding box center [133, 56] width 26 height 15
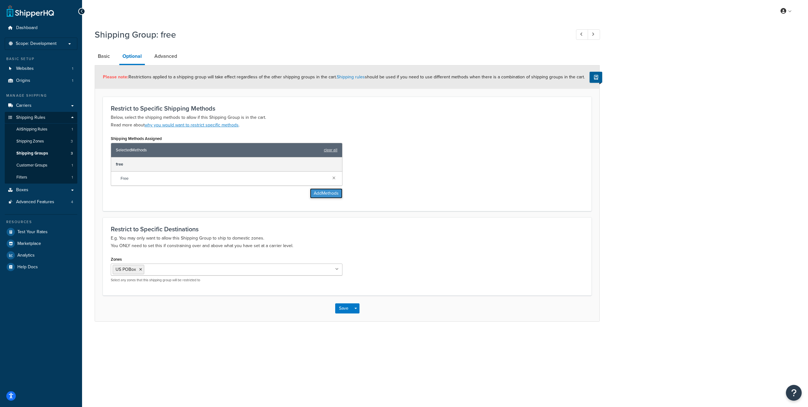
click at [331, 195] on button "Add Methods" at bounding box center [326, 193] width 33 height 10
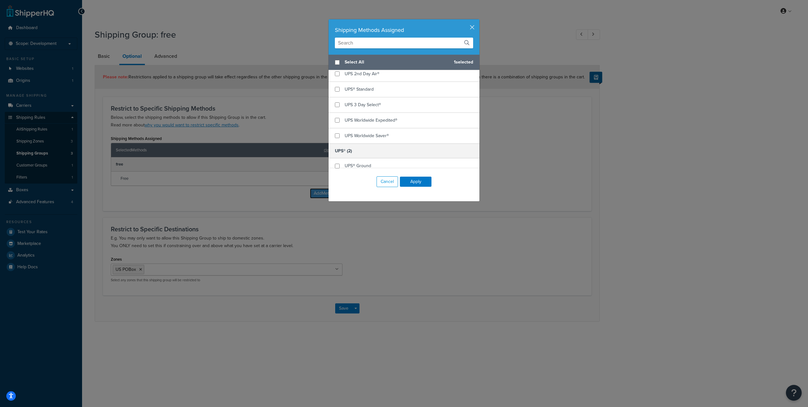
scroll to position [75, 0]
click at [478, 21] on button "button" at bounding box center [479, 20] width 2 height 2
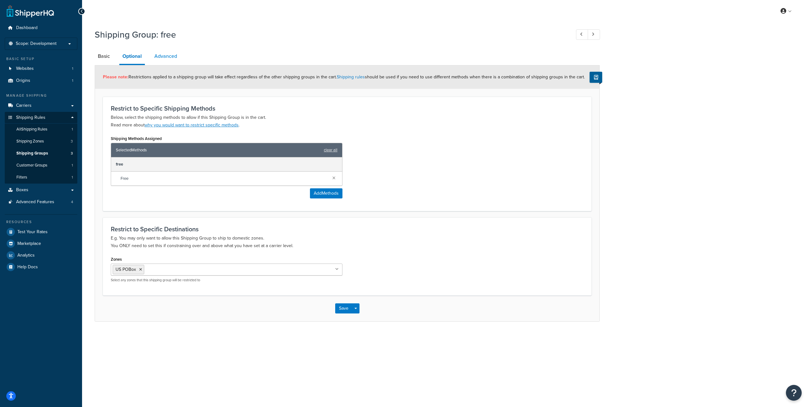
click at [159, 52] on link "Advanced" at bounding box center [165, 56] width 29 height 15
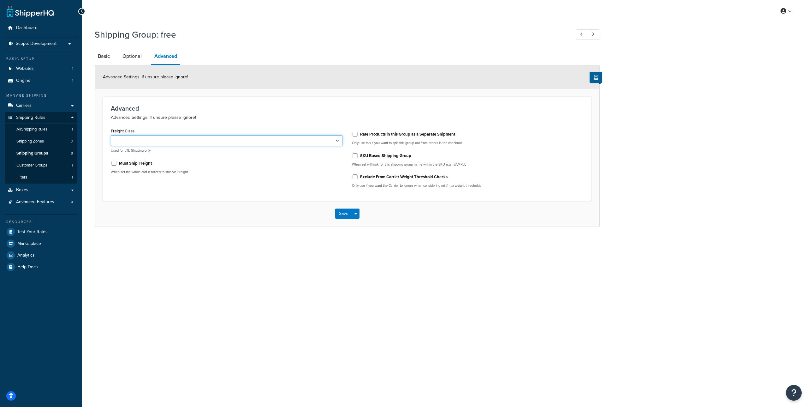
click at [255, 140] on select "50 55 60 65 70 77.5 85 92.5 100 110 125 150 175 200 250 300 400 500" at bounding box center [227, 140] width 232 height 11
click at [158, 138] on select "50 55 60 65 70 77.5 85 92.5 100 110 125 150 175 200 250 300 400 500" at bounding box center [227, 140] width 232 height 11
click at [40, 106] on link "Carriers" at bounding box center [41, 106] width 73 height 12
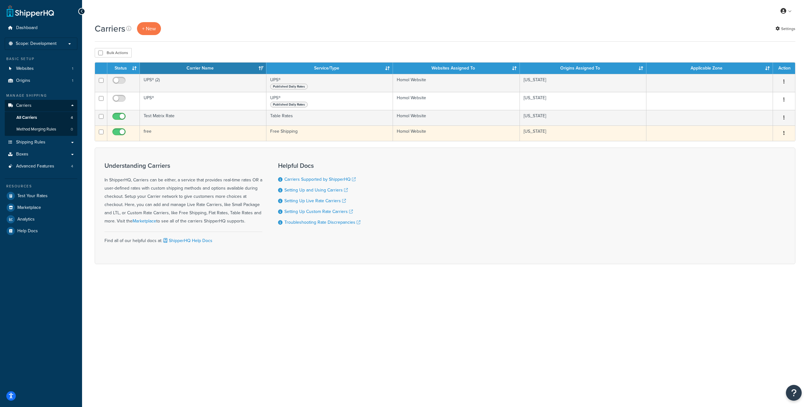
click at [784, 132] on icon "button" at bounding box center [783, 133] width 1 height 4
click at [750, 147] on link "Edit" at bounding box center [759, 146] width 50 height 13
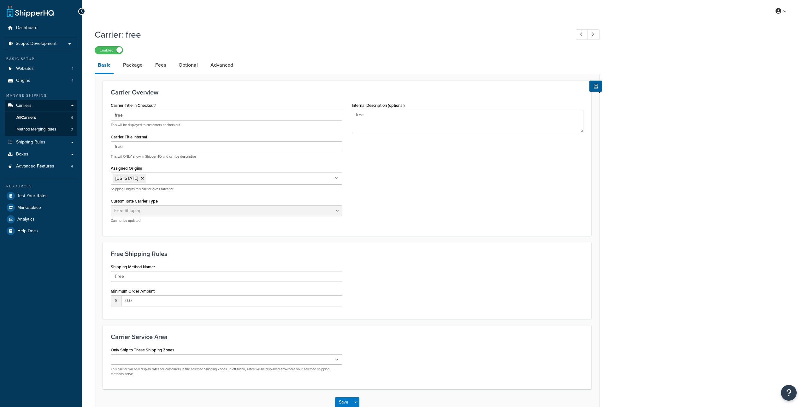
select select "free"
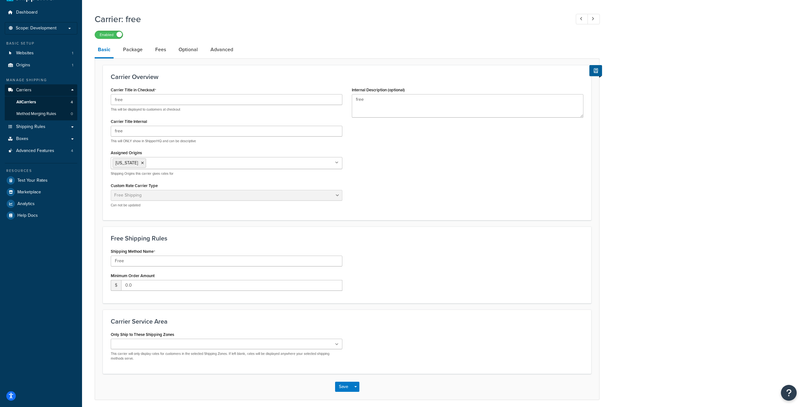
scroll to position [40, 0]
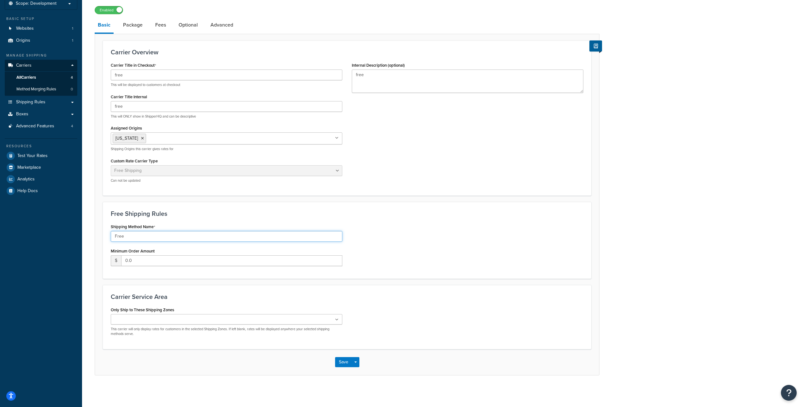
drag, startPoint x: 247, startPoint y: 237, endPoint x: 197, endPoint y: 240, distance: 50.2
click at [247, 237] on input "Free" at bounding box center [227, 236] width 232 height 11
drag, startPoint x: 142, startPoint y: 239, endPoint x: 75, endPoint y: 233, distance: 66.9
click at [75, 233] on div "Dashboard Scope: Development Basic Setup Websites 1 Origins 1 Manage Shipping C…" at bounding box center [401, 183] width 803 height 447
click at [407, 235] on div "Shipping Method Name Free Minimum Order Amount $ 0.0" at bounding box center [347, 246] width 482 height 49
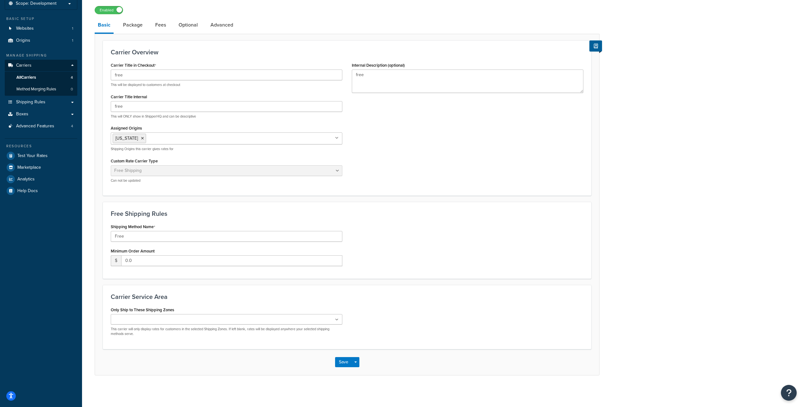
click at [402, 235] on div "Shipping Method Name Free Minimum Order Amount $ 0.0" at bounding box center [347, 246] width 482 height 49
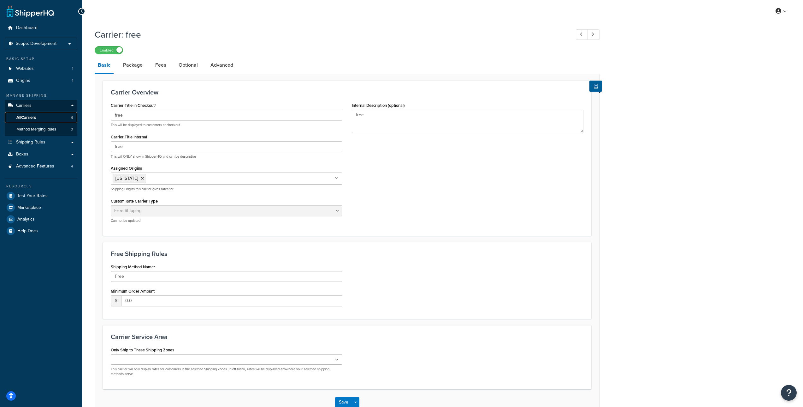
click at [57, 116] on link "All Carriers 4" at bounding box center [41, 118] width 73 height 12
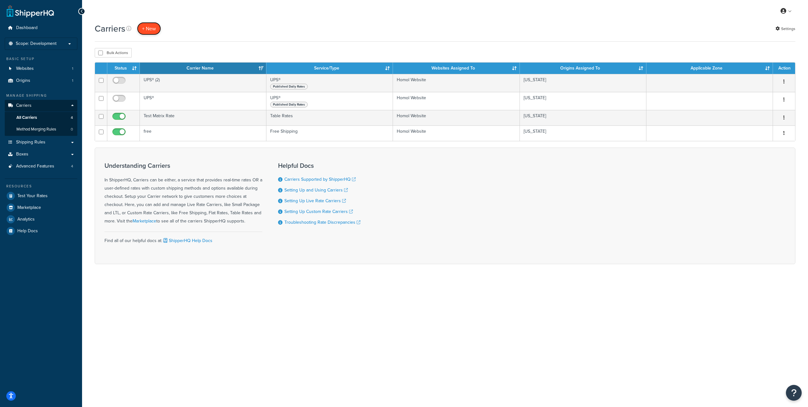
click at [145, 31] on button "+ New" at bounding box center [149, 28] width 24 height 13
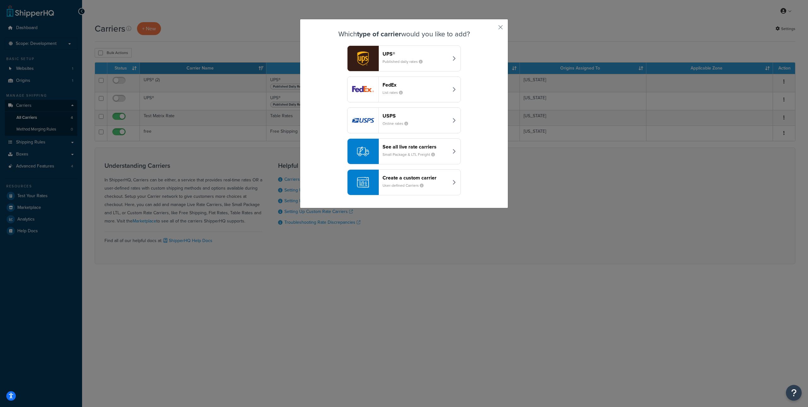
click at [396, 180] on header "Create a custom carrier" at bounding box center [416, 178] width 66 height 6
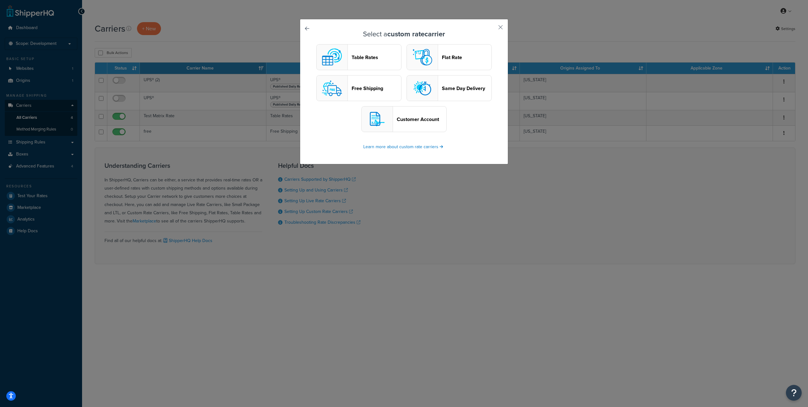
click at [453, 61] on button "Flat Rate" at bounding box center [449, 57] width 85 height 26
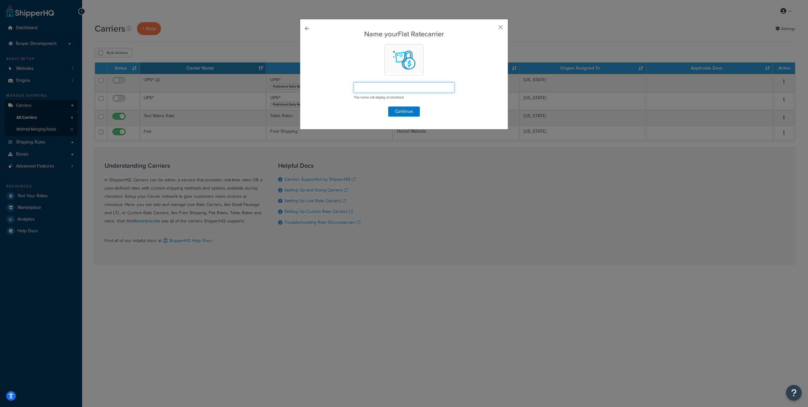
click at [405, 87] on input "text" at bounding box center [404, 87] width 101 height 11
type input "Flat Test"
click at [402, 108] on button "Continue" at bounding box center [404, 111] width 32 height 10
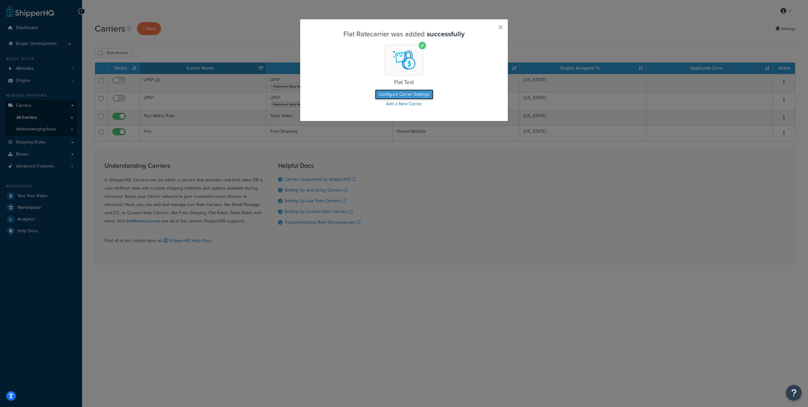
click at [407, 93] on button "Configure Carrier Settings" at bounding box center [404, 94] width 58 height 10
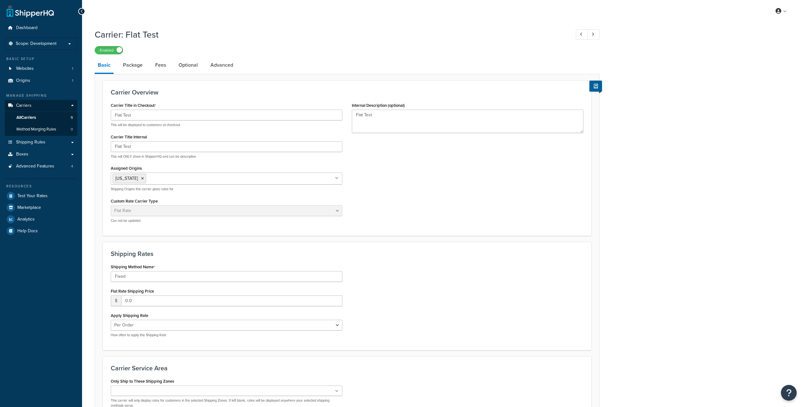
select select "flat"
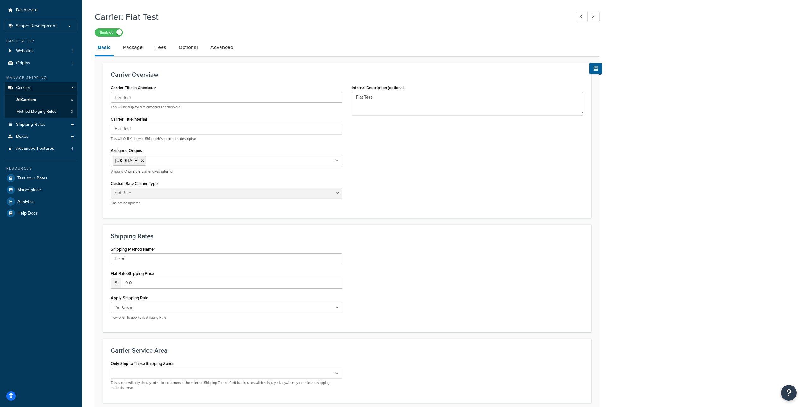
scroll to position [50, 0]
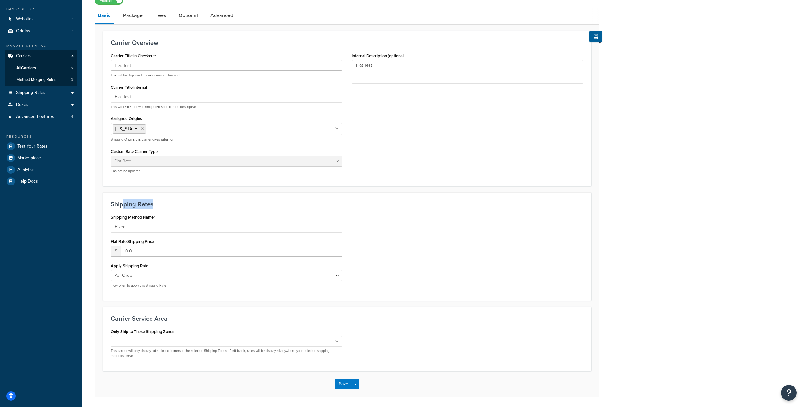
drag, startPoint x: 130, startPoint y: 203, endPoint x: 155, endPoint y: 203, distance: 24.6
click at [155, 203] on h3 "Shipping Rates" at bounding box center [347, 203] width 473 height 7
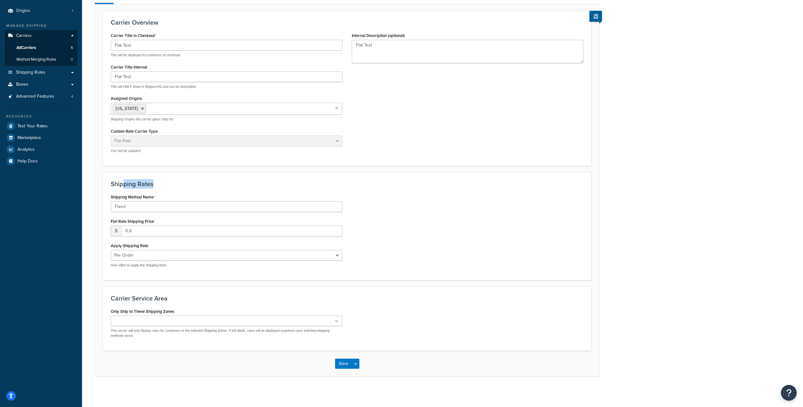
scroll to position [71, 0]
click at [154, 250] on select "Per Order Per Item Per Package" at bounding box center [227, 253] width 232 height 11
drag, startPoint x: 154, startPoint y: 229, endPoint x: 111, endPoint y: 229, distance: 42.6
click at [111, 229] on div "$ 0.0" at bounding box center [227, 229] width 232 height 11
click at [193, 206] on input "Fixed" at bounding box center [227, 205] width 232 height 11
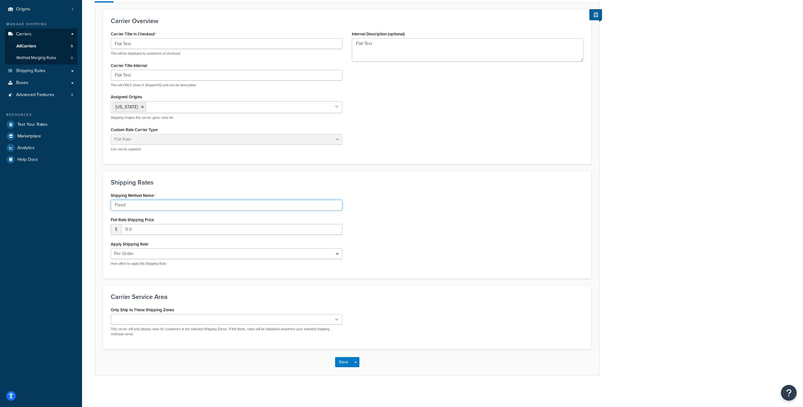
click at [190, 208] on input "Fixed" at bounding box center [227, 205] width 232 height 11
click at [176, 224] on input "0.0" at bounding box center [231, 229] width 221 height 11
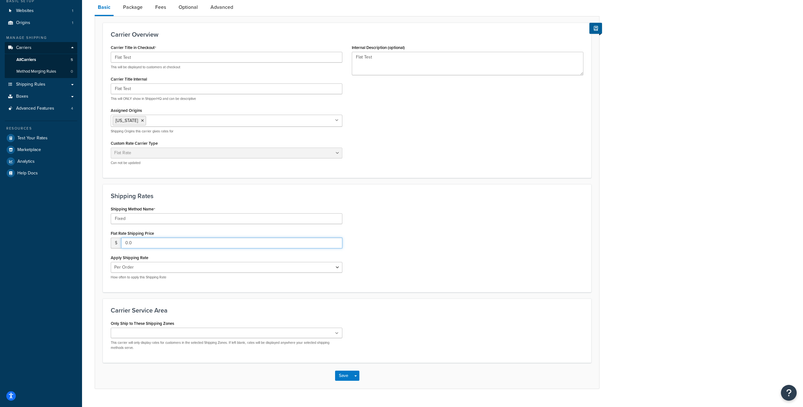
scroll to position [55, 0]
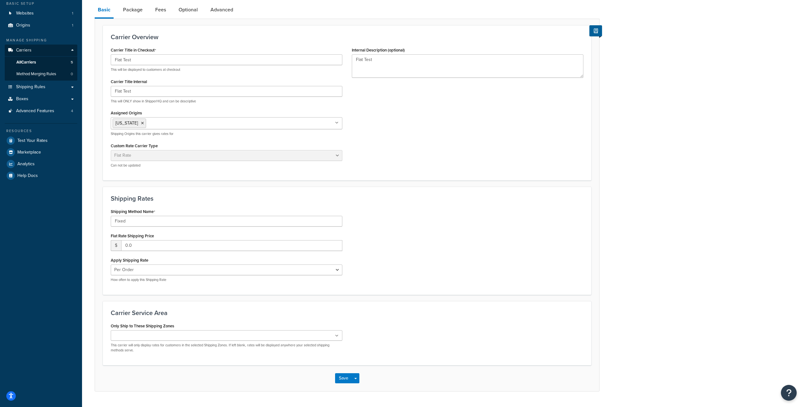
click at [416, 221] on div "Shipping Method Name Fixed Flat Rate Shipping Price $ 0.0 Apply Shipping Rate P…" at bounding box center [347, 247] width 482 height 80
click at [286, 203] on div "Shipping Rates Shipping Method Name Fixed Flat Rate Shipping Price $ 0.0 Apply …" at bounding box center [347, 241] width 489 height 108
click at [155, 267] on select "Per Order Per Item Per Package" at bounding box center [227, 269] width 232 height 11
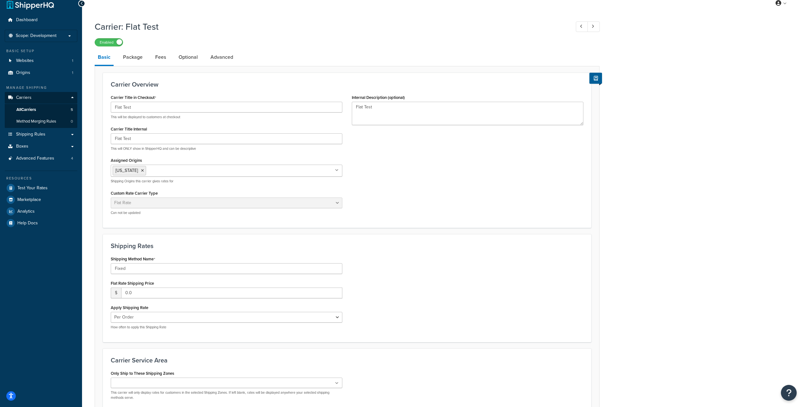
click at [505, 168] on div "Carrier Title in Checkout Flat Test This will be displayed to customers at chec…" at bounding box center [347, 156] width 482 height 127
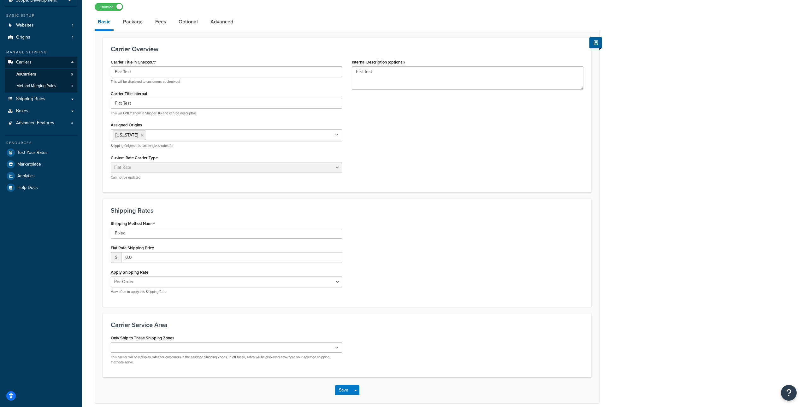
scroll to position [44, 0]
click at [292, 279] on select "Per Order Per Item Per Package" at bounding box center [227, 281] width 232 height 11
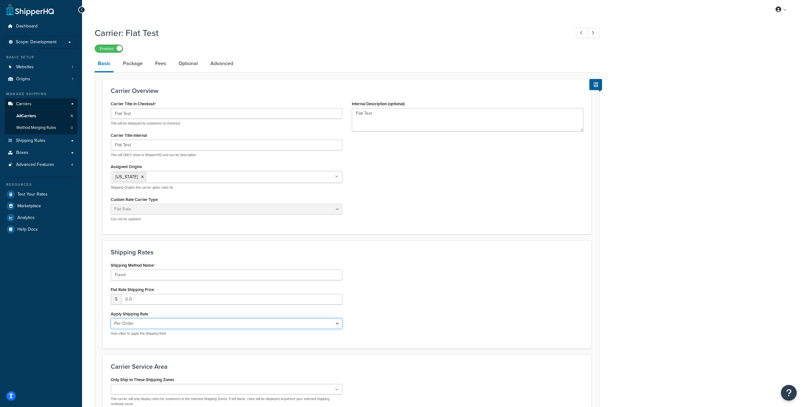
scroll to position [0, 0]
drag, startPoint x: 152, startPoint y: 201, endPoint x: 142, endPoint y: 200, distance: 9.8
click at [142, 200] on label "Custom Rate Carrier Type" at bounding box center [134, 201] width 47 height 5
drag, startPoint x: 159, startPoint y: 201, endPoint x: 136, endPoint y: 200, distance: 23.4
click at [136, 200] on div "Custom Rate Carrier Type Table Rates Flat Rate Free Shipping In-Store Pickup Sa…" at bounding box center [227, 209] width 232 height 27
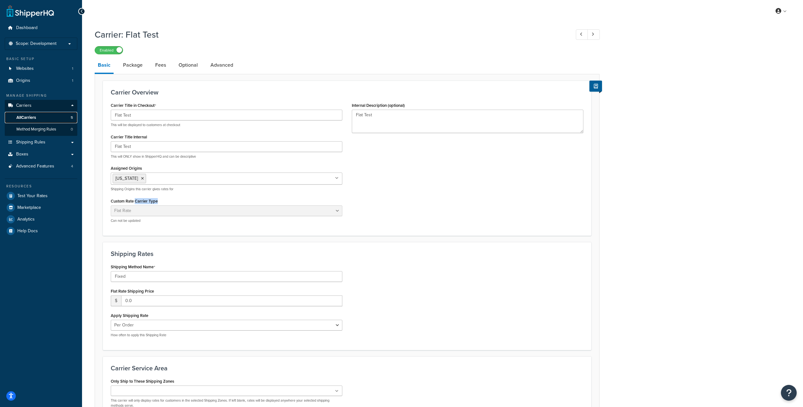
click at [64, 116] on link "All Carriers 5" at bounding box center [41, 118] width 73 height 12
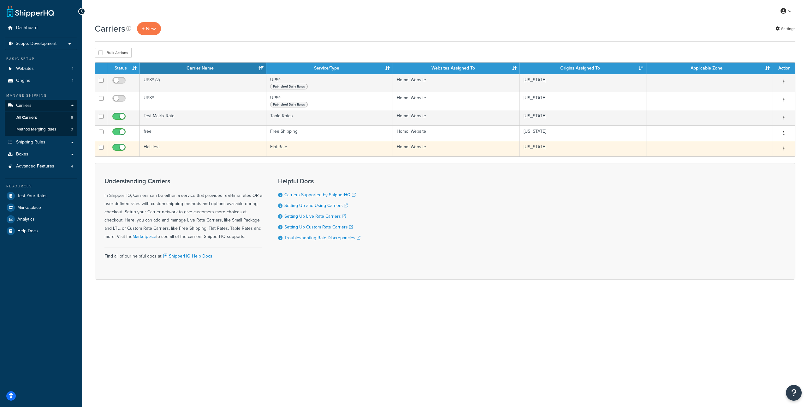
click at [783, 149] on icon "button" at bounding box center [783, 148] width 1 height 4
click at [750, 186] on link "Delete" at bounding box center [759, 187] width 50 height 13
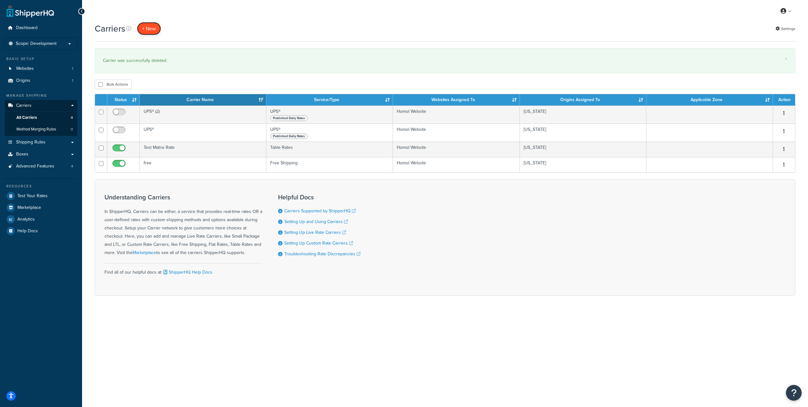
click at [153, 30] on button "+ New" at bounding box center [149, 28] width 24 height 13
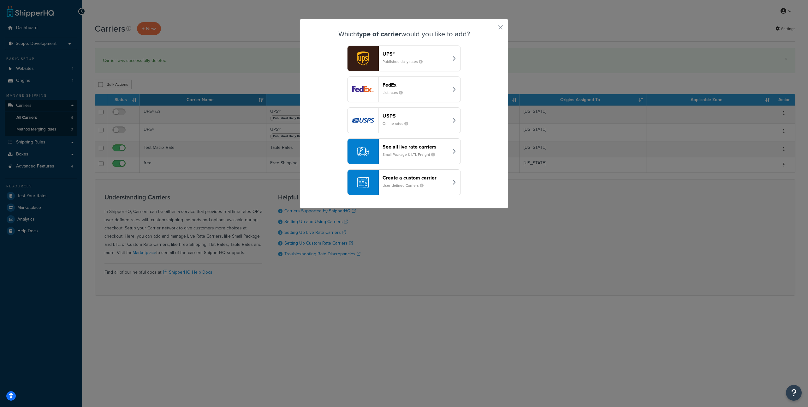
click at [426, 177] on header "Create a custom carrier" at bounding box center [416, 178] width 66 height 6
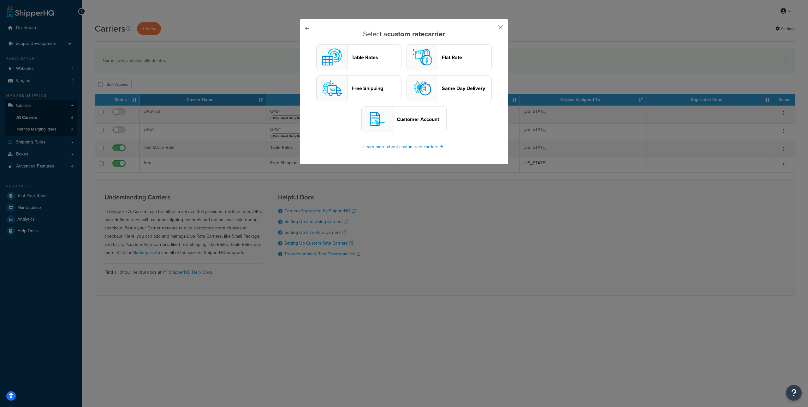
click at [492, 29] on button "button" at bounding box center [492, 30] width 2 height 2
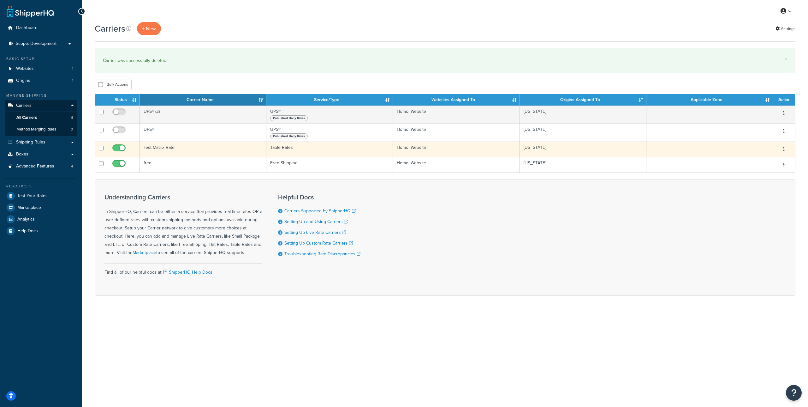
click at [782, 148] on button "button" at bounding box center [784, 149] width 9 height 10
click at [767, 158] on link "Edit" at bounding box center [759, 162] width 50 height 13
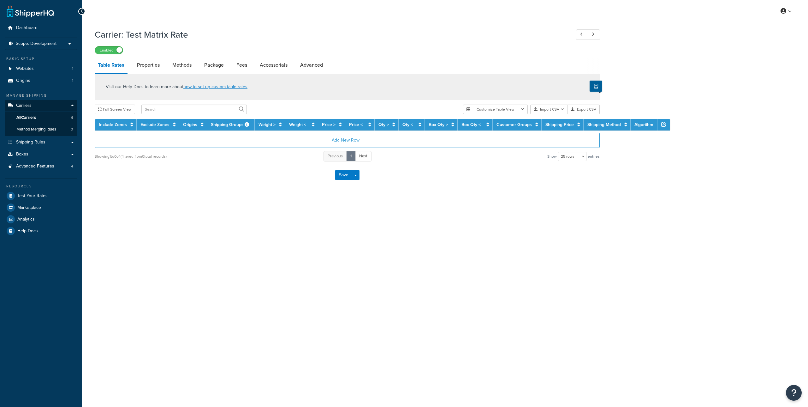
select select "25"
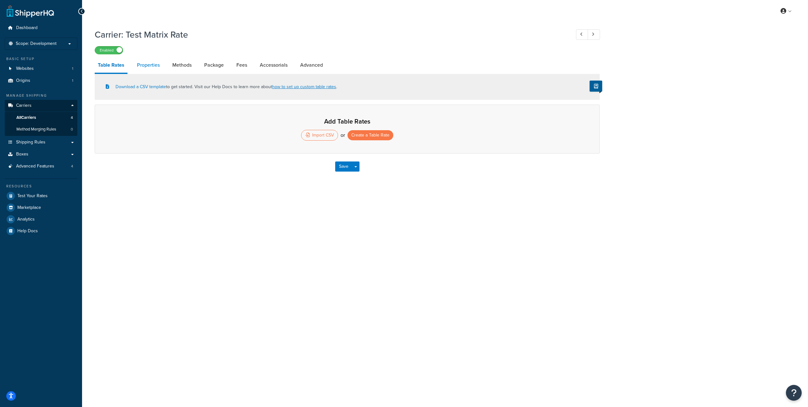
click at [157, 66] on link "Properties" at bounding box center [148, 64] width 29 height 15
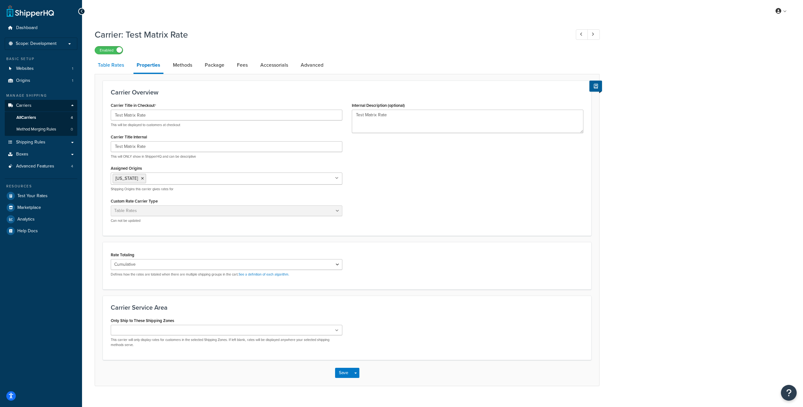
click at [116, 66] on link "Table Rates" at bounding box center [111, 64] width 33 height 15
select select "25"
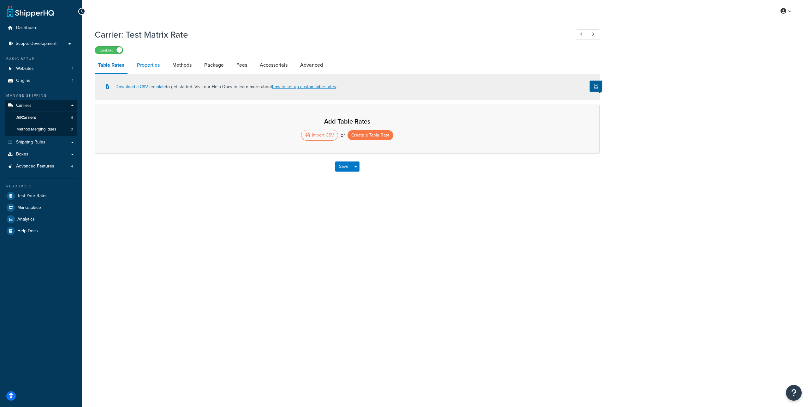
click at [145, 65] on link "Properties" at bounding box center [148, 64] width 29 height 15
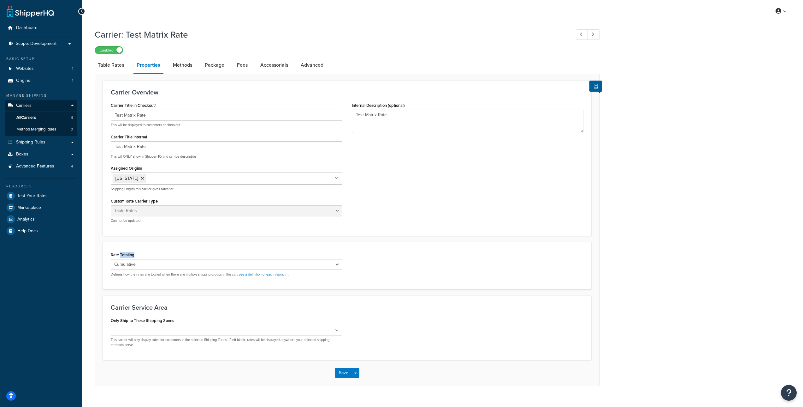
drag, startPoint x: 121, startPoint y: 255, endPoint x: 134, endPoint y: 255, distance: 13.6
click at [134, 255] on label "Rate Totaling" at bounding box center [123, 254] width 24 height 5
click at [154, 266] on select "Cumulative Highest Per Item Per SKU" at bounding box center [227, 264] width 232 height 11
click at [150, 251] on div "Rate Totaling Cumulative Highest Per Item Per SKU Defines how the rates are tot…" at bounding box center [227, 263] width 232 height 27
click at [145, 263] on select "Cumulative Highest Per Item Per SKU" at bounding box center [227, 264] width 232 height 11
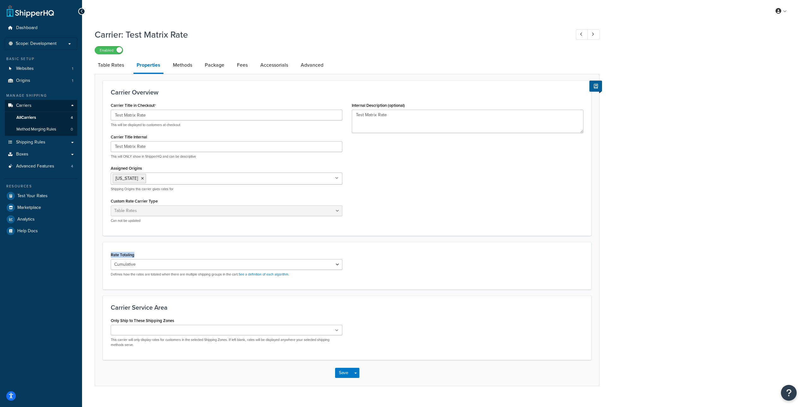
drag, startPoint x: 356, startPoint y: 266, endPoint x: 289, endPoint y: 247, distance: 69.8
click at [291, 247] on div "Rate Totaling Cumulative Highest Per Item Per SKU Defines how the rates are tot…" at bounding box center [347, 265] width 489 height 47
click at [283, 246] on div "Rate Totaling Cumulative Highest Per Item Per SKU Defines how the rates are tot…" at bounding box center [347, 265] width 489 height 47
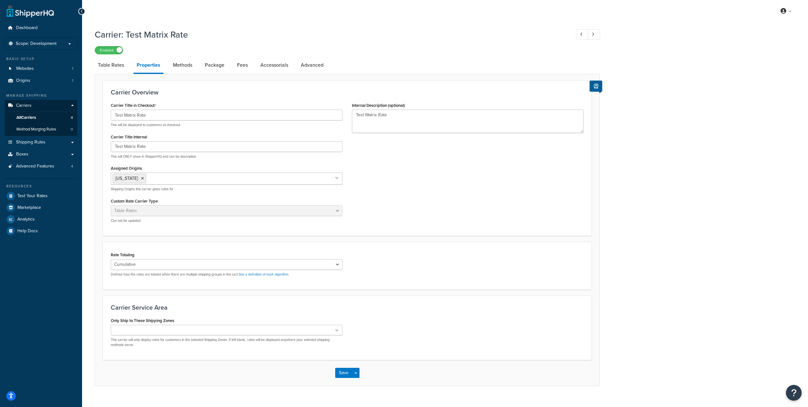
select select "25"
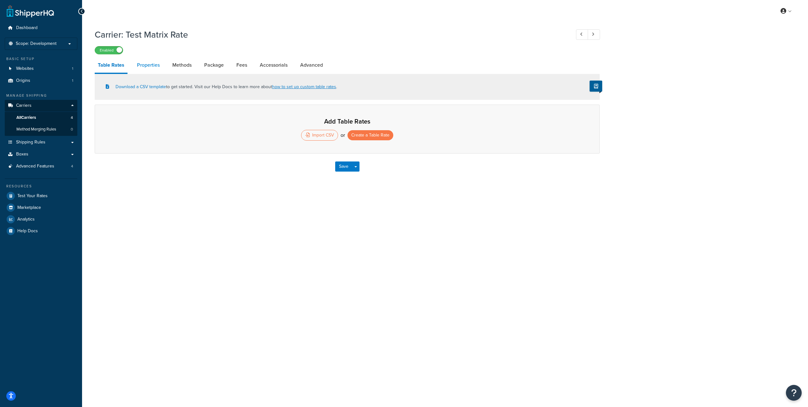
click at [152, 67] on link "Properties" at bounding box center [148, 64] width 29 height 15
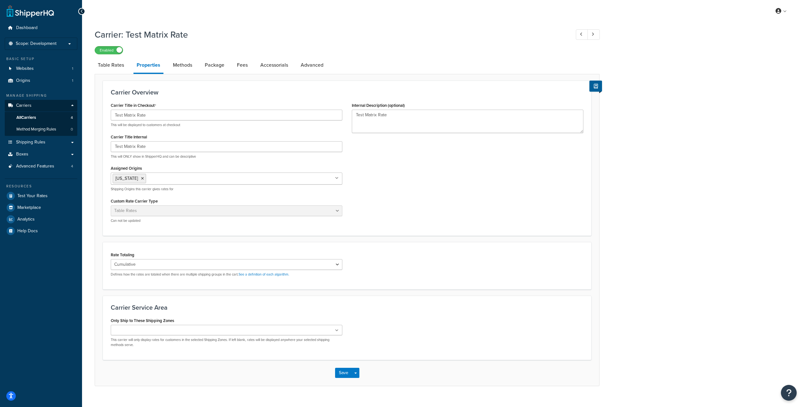
select select "25"
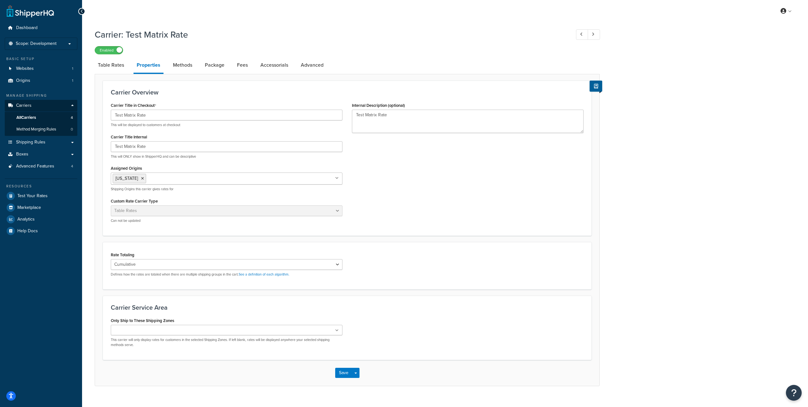
select select "25"
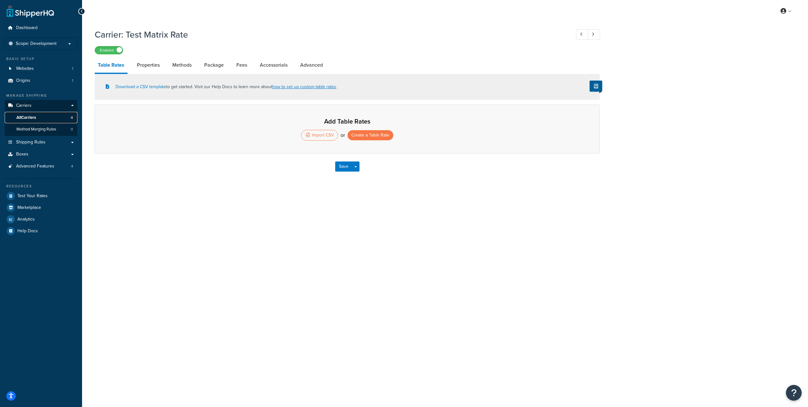
click at [29, 116] on span "All Carriers" at bounding box center [26, 117] width 20 height 5
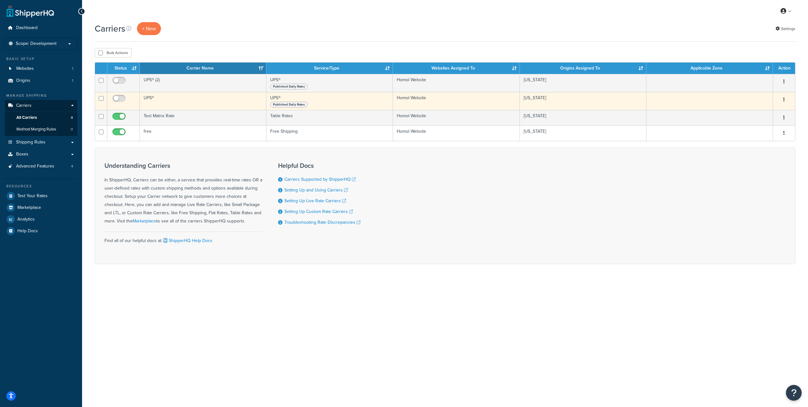
click at [785, 99] on button "button" at bounding box center [784, 100] width 9 height 10
click at [761, 110] on link "Edit" at bounding box center [759, 112] width 50 height 13
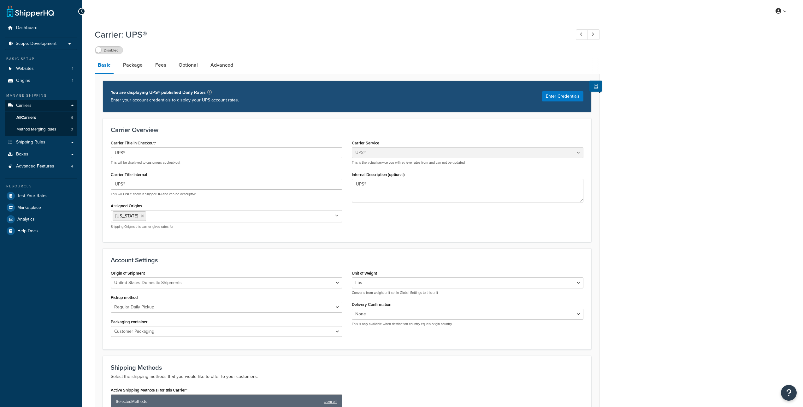
select select "ups"
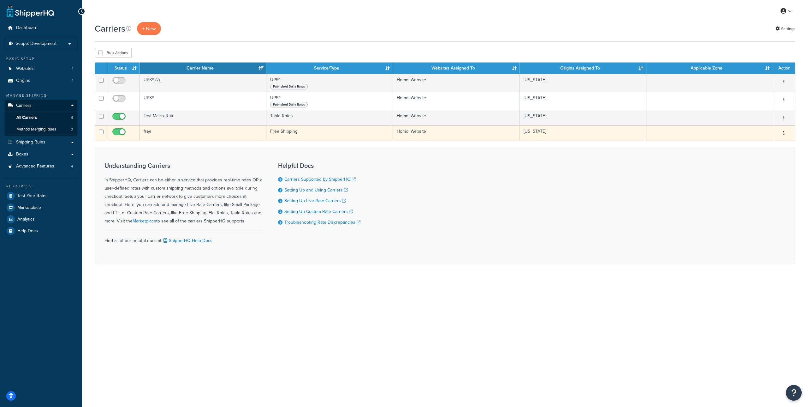
click at [783, 133] on icon "button" at bounding box center [783, 133] width 1 height 4
click at [756, 142] on link "Edit" at bounding box center [759, 146] width 50 height 13
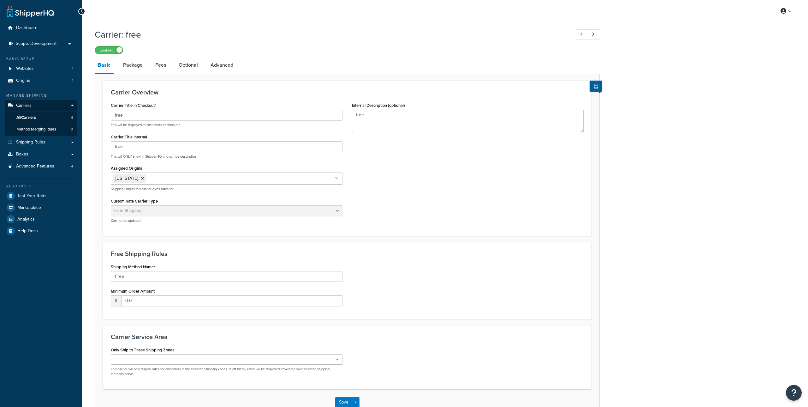
select select "free"
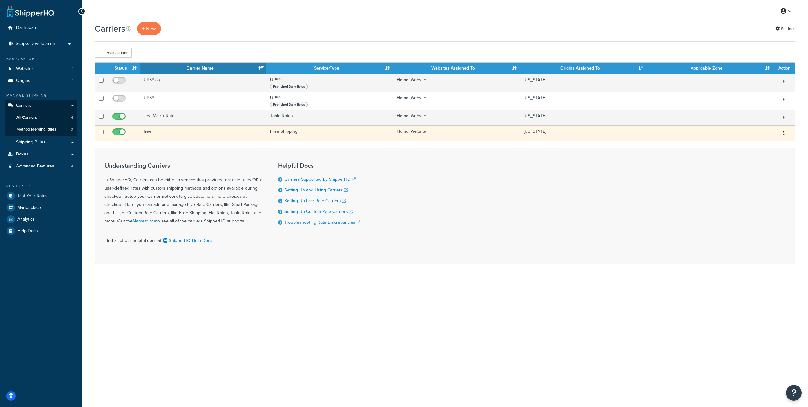
click at [783, 133] on icon "button" at bounding box center [783, 133] width 1 height 4
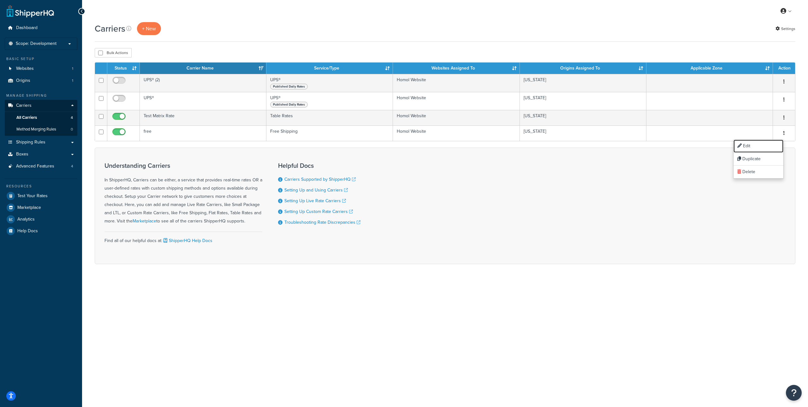
click at [770, 141] on link "Edit" at bounding box center [759, 146] width 50 height 13
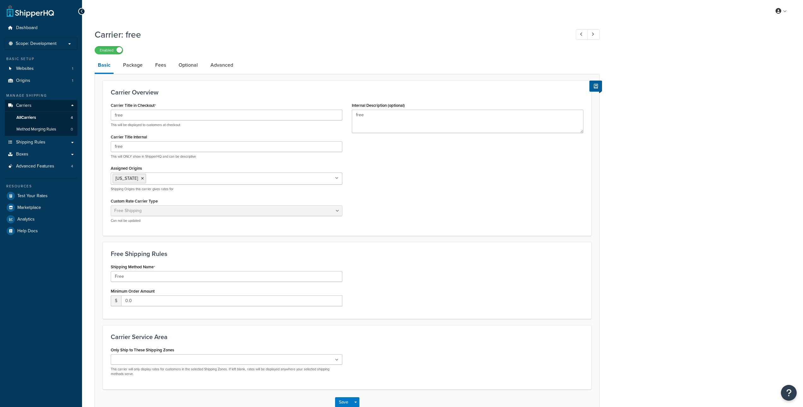
select select "free"
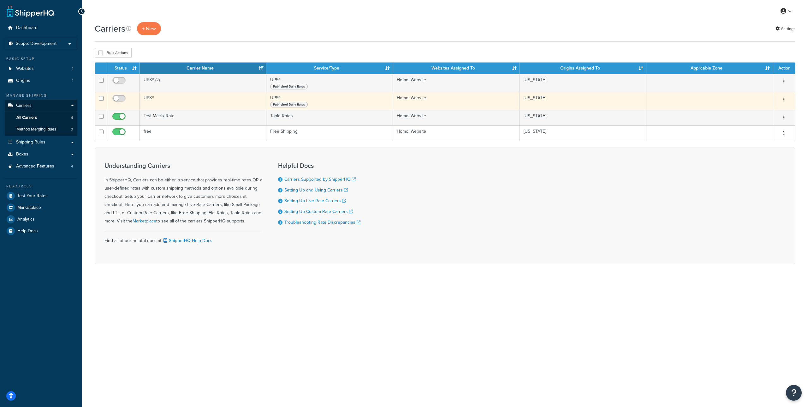
click at [786, 99] on button "button" at bounding box center [784, 100] width 9 height 10
click at [758, 110] on link "Edit" at bounding box center [759, 112] width 50 height 13
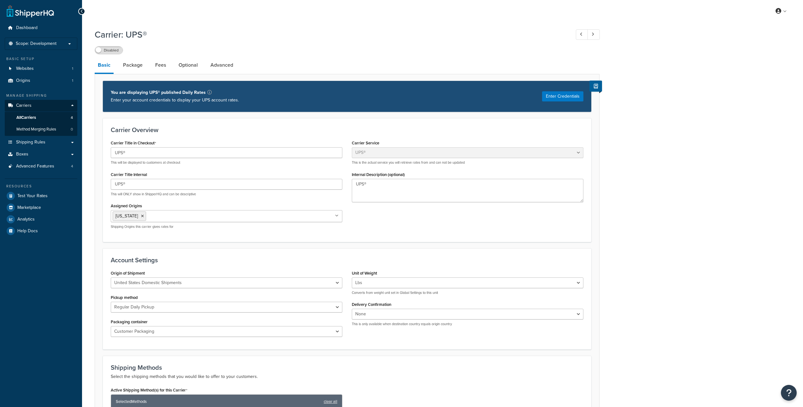
select select "ups"
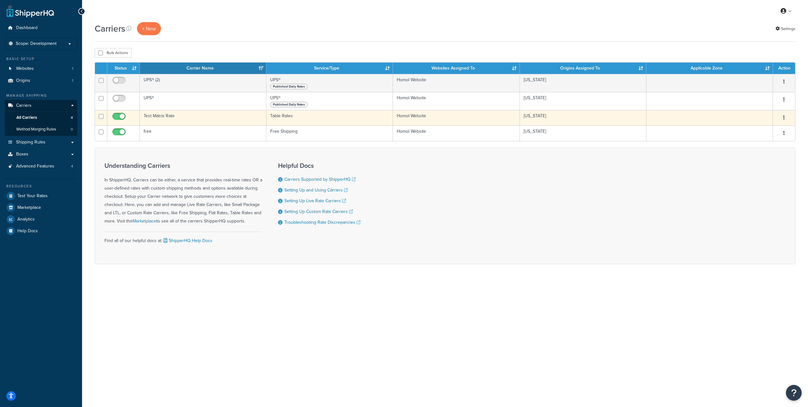
click at [783, 117] on icon "button" at bounding box center [783, 117] width 1 height 4
click at [762, 128] on link "Edit" at bounding box center [759, 130] width 50 height 13
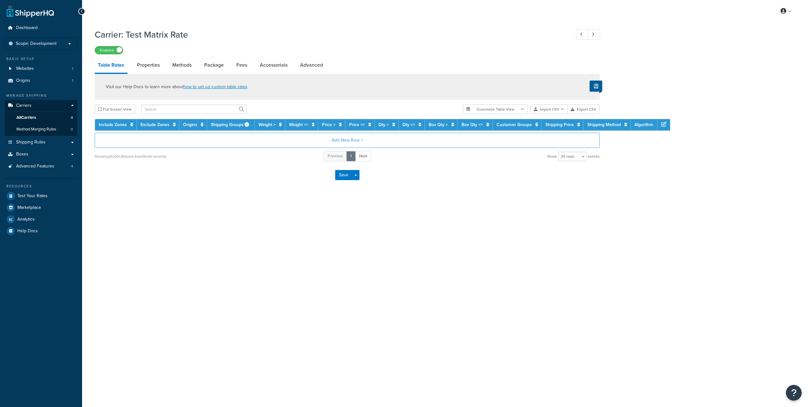
select select "25"
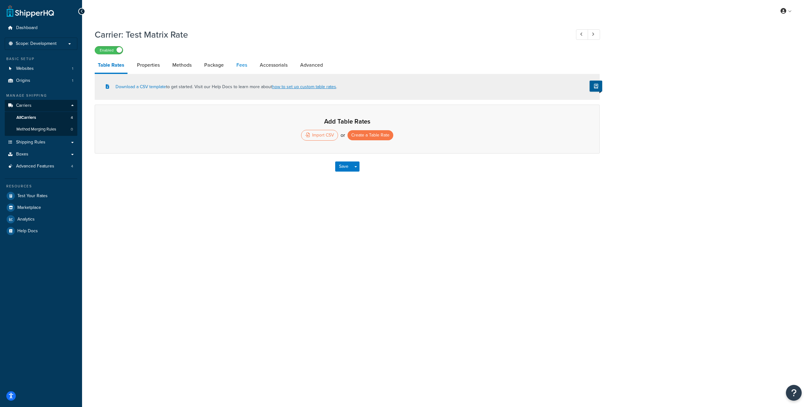
click at [241, 65] on link "Fees" at bounding box center [241, 64] width 17 height 15
select select "AFTER"
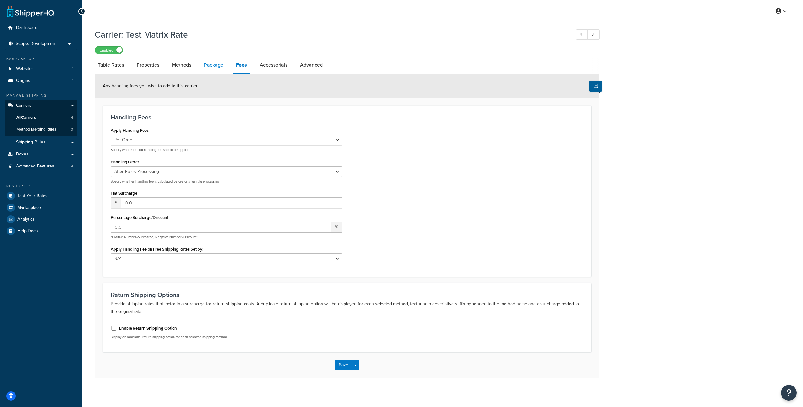
click at [214, 66] on link "Package" at bounding box center [214, 64] width 26 height 15
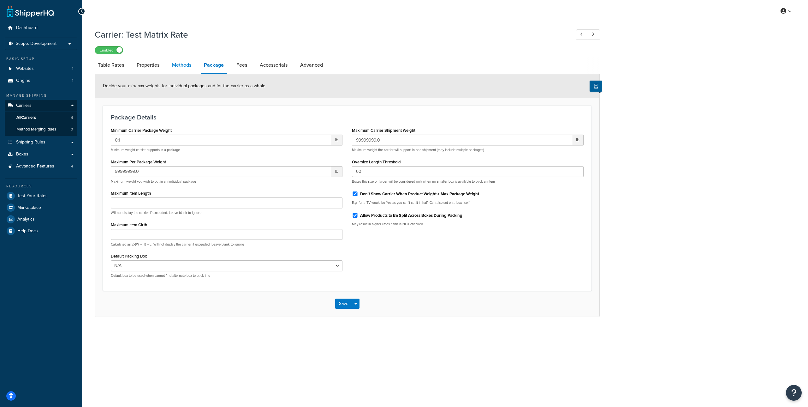
click at [187, 65] on link "Methods" at bounding box center [182, 64] width 26 height 15
select select "25"
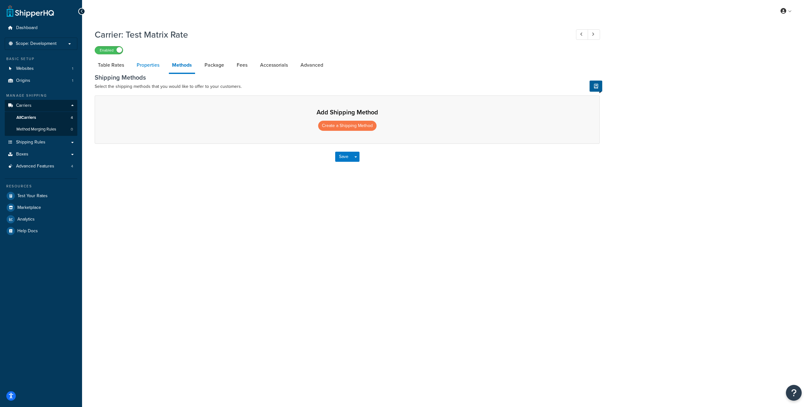
click at [148, 62] on link "Properties" at bounding box center [148, 64] width 29 height 15
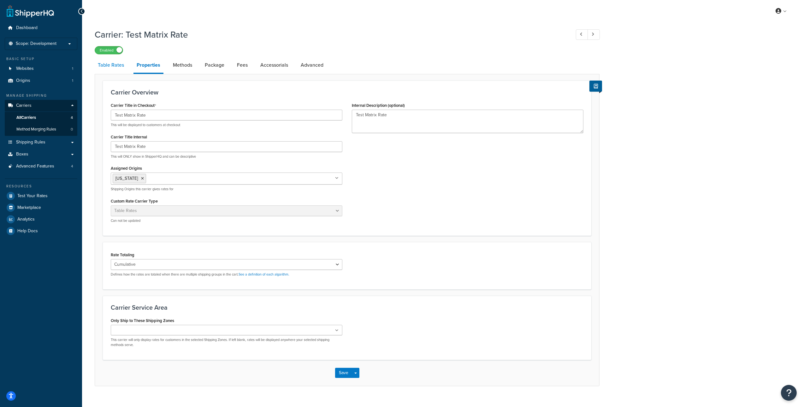
drag, startPoint x: 117, startPoint y: 64, endPoint x: 124, endPoint y: 64, distance: 7.3
click at [117, 64] on link "Table Rates" at bounding box center [111, 64] width 33 height 15
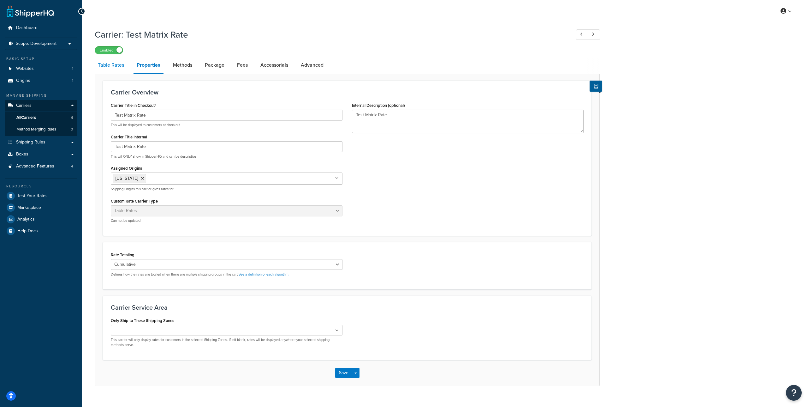
select select "25"
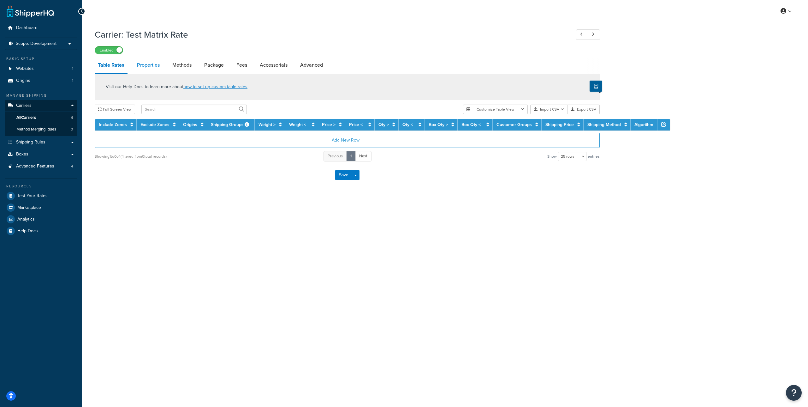
click at [146, 63] on link "Properties" at bounding box center [148, 64] width 29 height 15
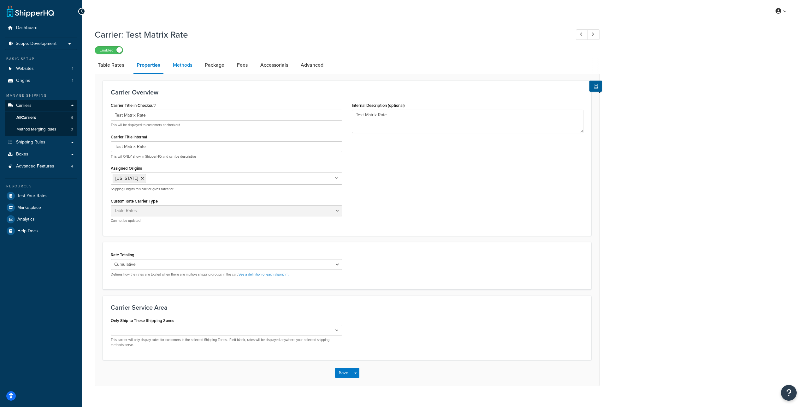
click at [182, 64] on link "Methods" at bounding box center [183, 64] width 26 height 15
select select "25"
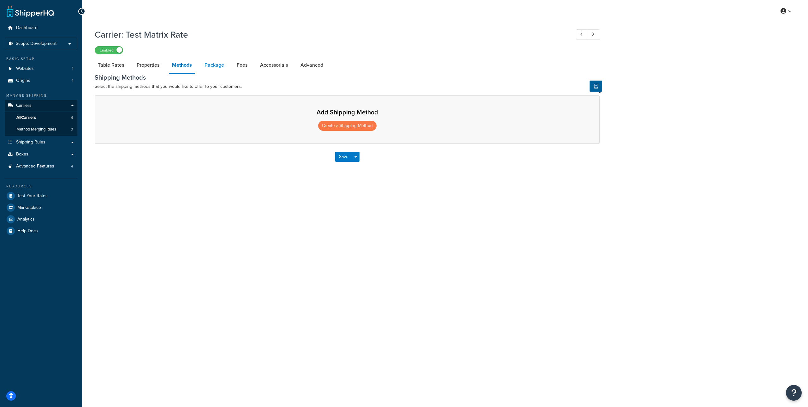
click at [212, 63] on link "Package" at bounding box center [214, 64] width 26 height 15
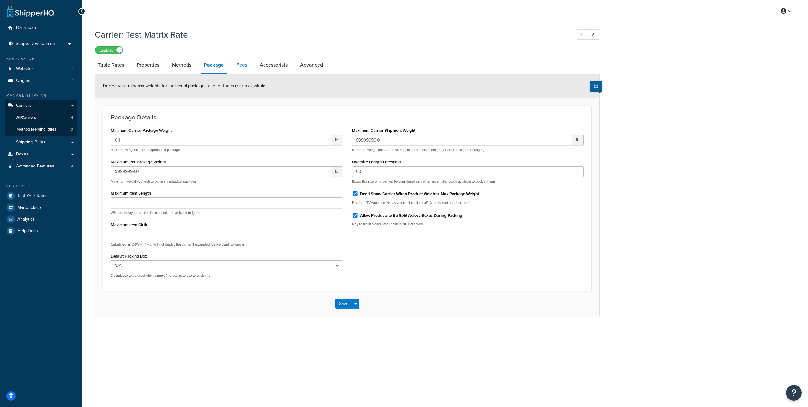
click at [246, 63] on link "Fees" at bounding box center [241, 64] width 17 height 15
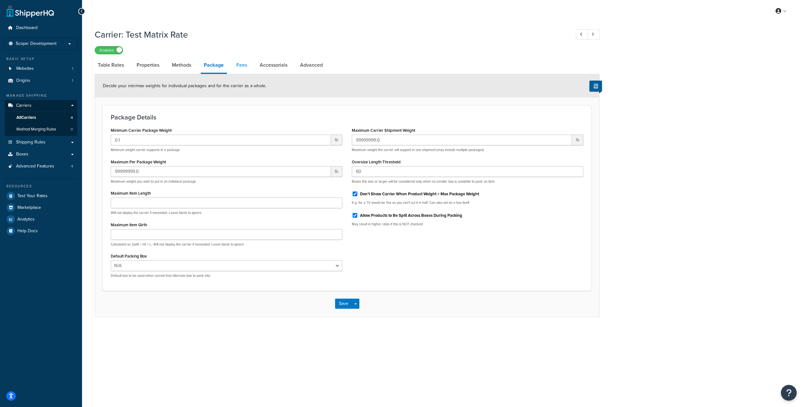
select select "AFTER"
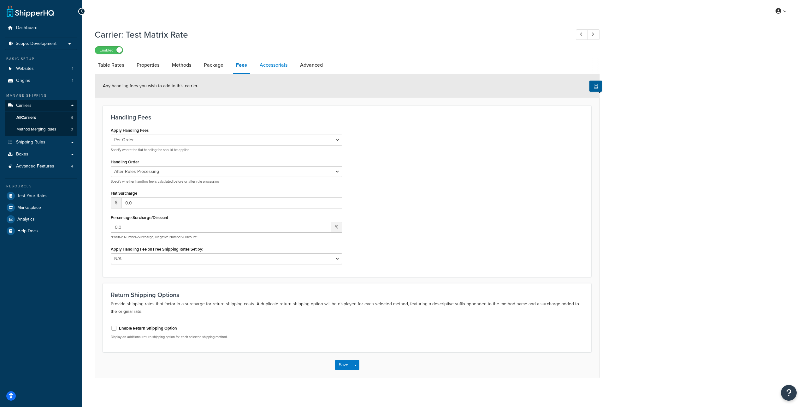
click at [262, 66] on link "Accessorials" at bounding box center [274, 64] width 34 height 15
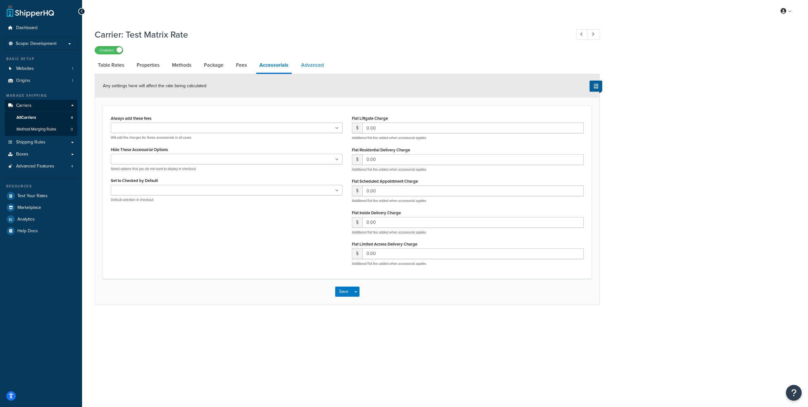
click at [305, 64] on link "Advanced" at bounding box center [312, 64] width 29 height 15
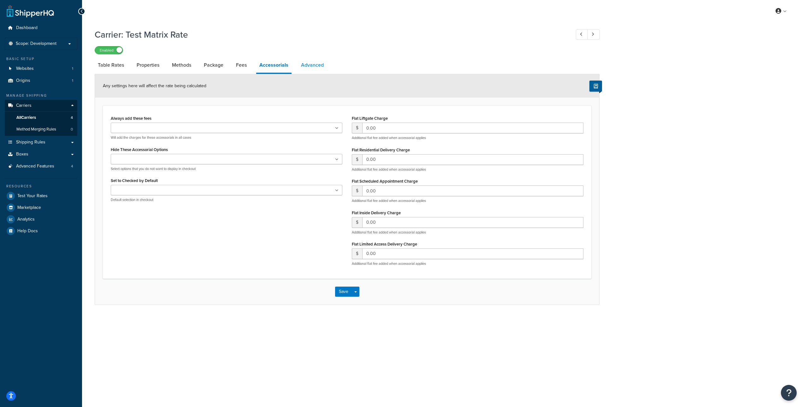
select select "false"
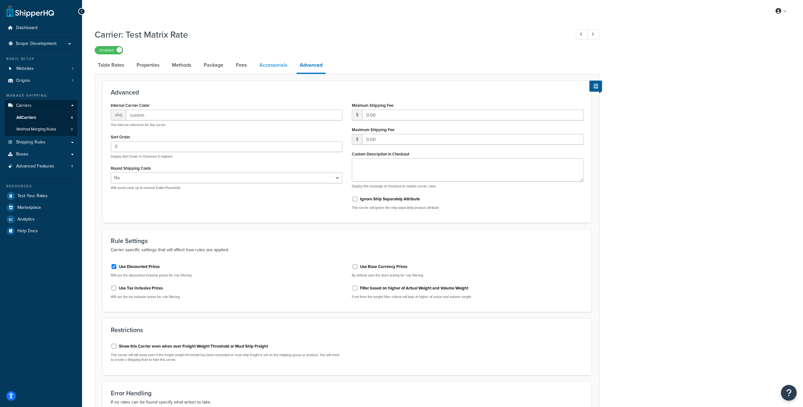
click at [283, 63] on link "Accessorials" at bounding box center [273, 64] width 34 height 15
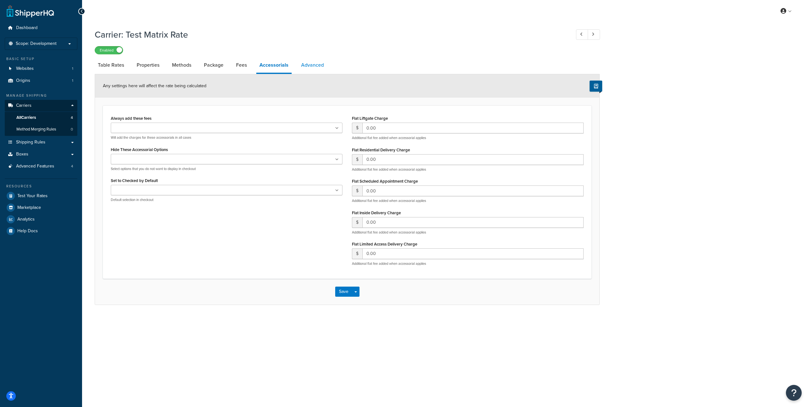
click at [305, 64] on link "Advanced" at bounding box center [312, 64] width 29 height 15
select select "false"
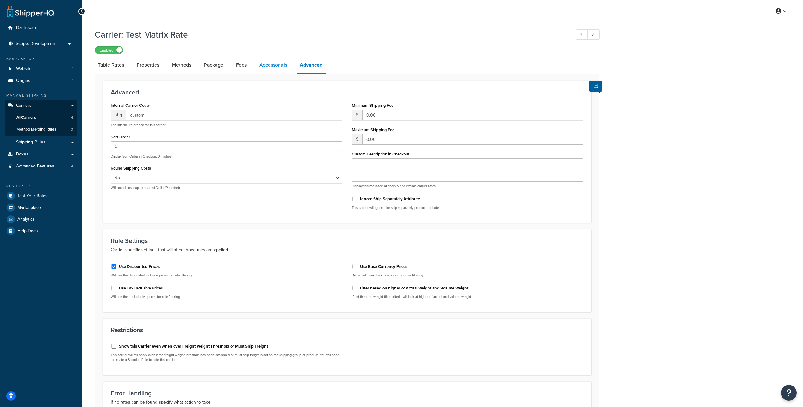
click at [271, 64] on link "Accessorials" at bounding box center [273, 64] width 34 height 15
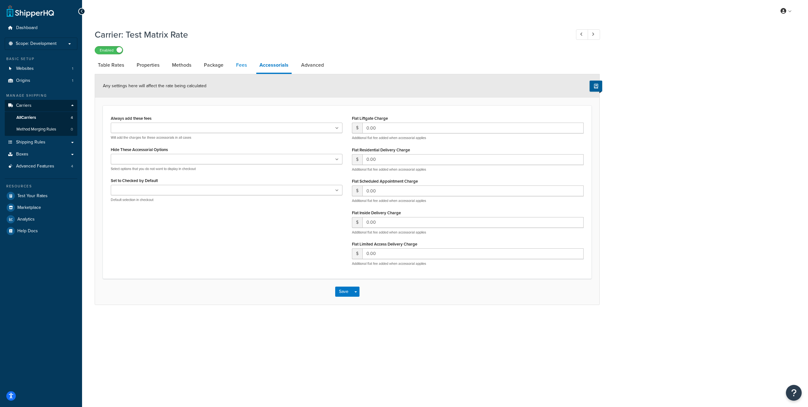
click at [235, 65] on link "Fees" at bounding box center [241, 64] width 17 height 15
select select "AFTER"
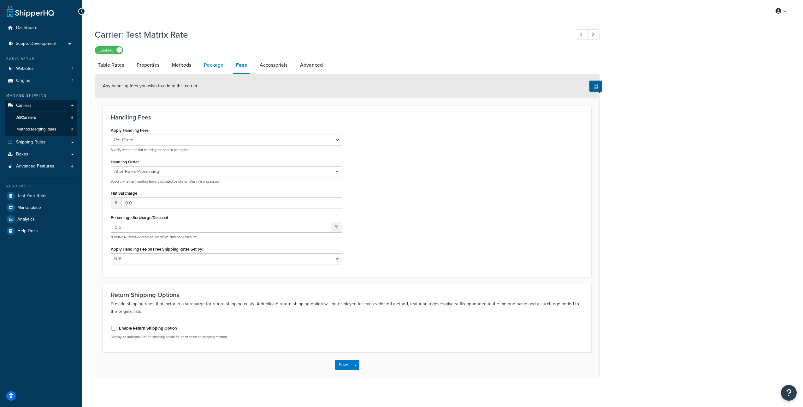
click at [215, 63] on link "Package" at bounding box center [214, 64] width 26 height 15
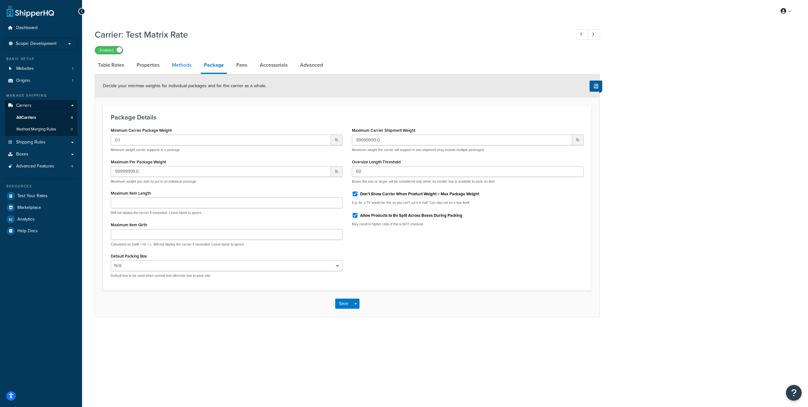
click at [182, 63] on link "Methods" at bounding box center [182, 64] width 26 height 15
select select "25"
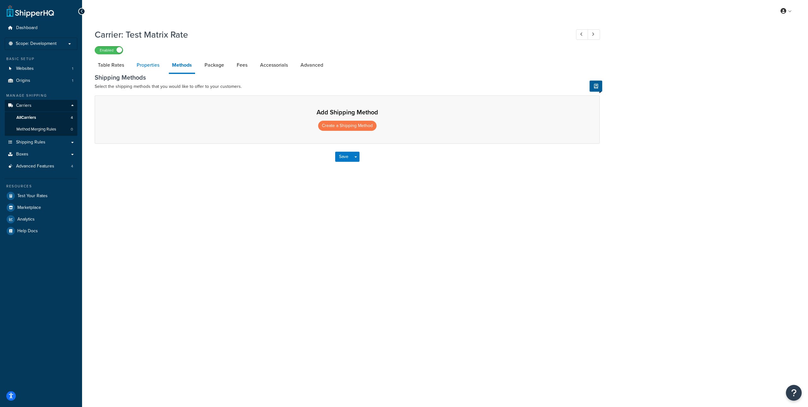
click at [158, 65] on link "Properties" at bounding box center [148, 64] width 29 height 15
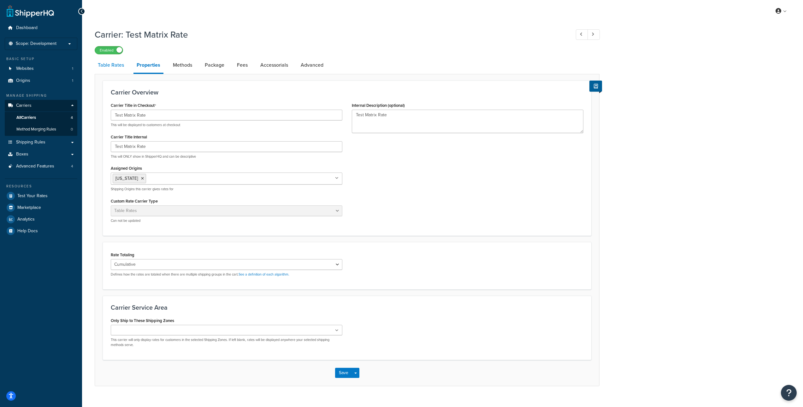
click at [105, 63] on link "Table Rates" at bounding box center [111, 64] width 33 height 15
select select "25"
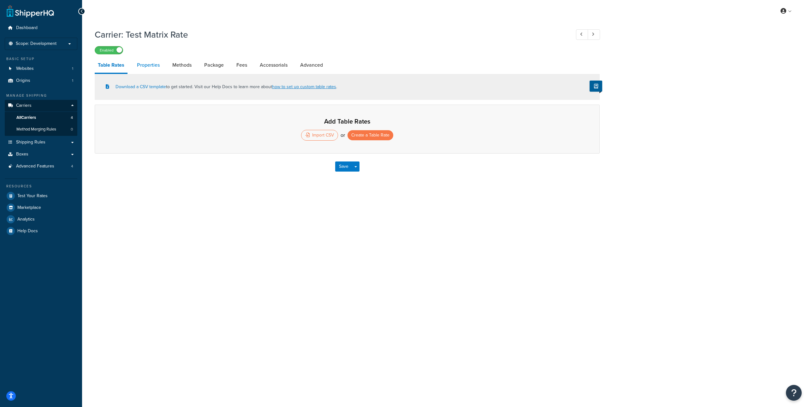
click at [147, 68] on link "Properties" at bounding box center [148, 64] width 29 height 15
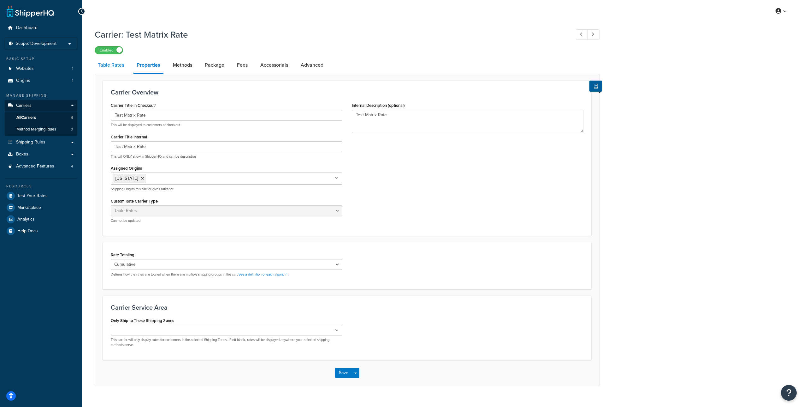
click at [104, 67] on link "Table Rates" at bounding box center [111, 64] width 33 height 15
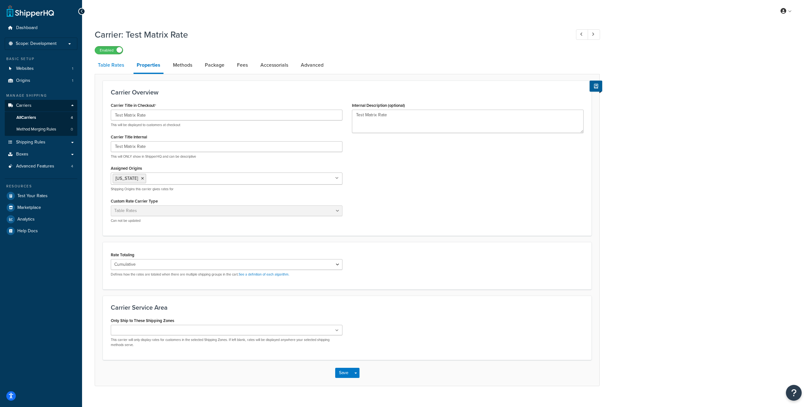
select select "25"
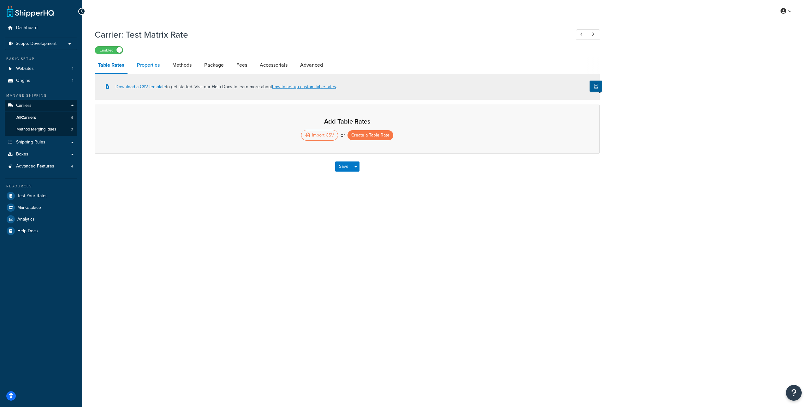
click at [141, 65] on link "Properties" at bounding box center [148, 64] width 29 height 15
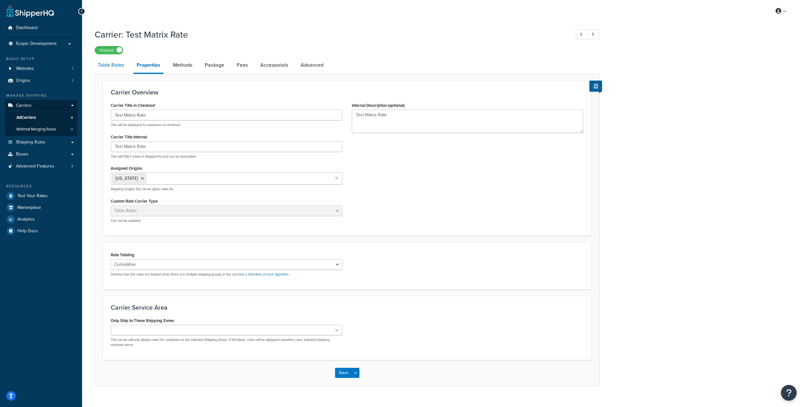
click at [116, 63] on link "Table Rates" at bounding box center [111, 64] width 33 height 15
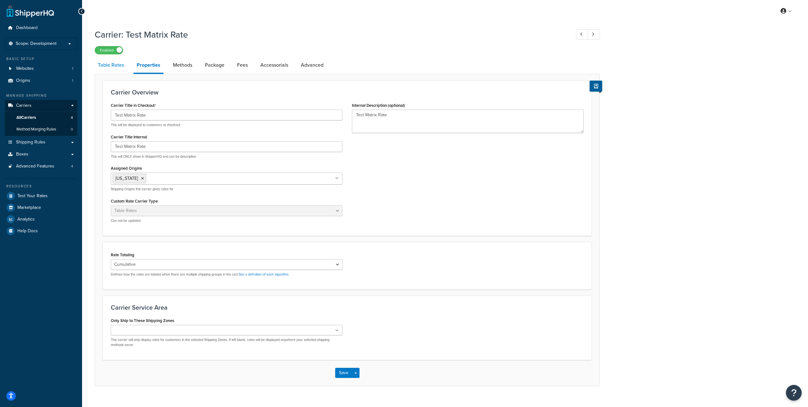
select select "25"
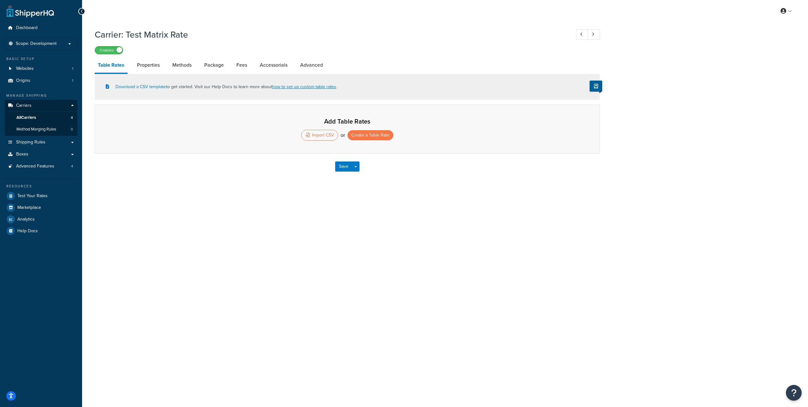
drag, startPoint x: 140, startPoint y: 64, endPoint x: 126, endPoint y: 65, distance: 14.2
click at [140, 64] on link "Properties" at bounding box center [148, 64] width 29 height 15
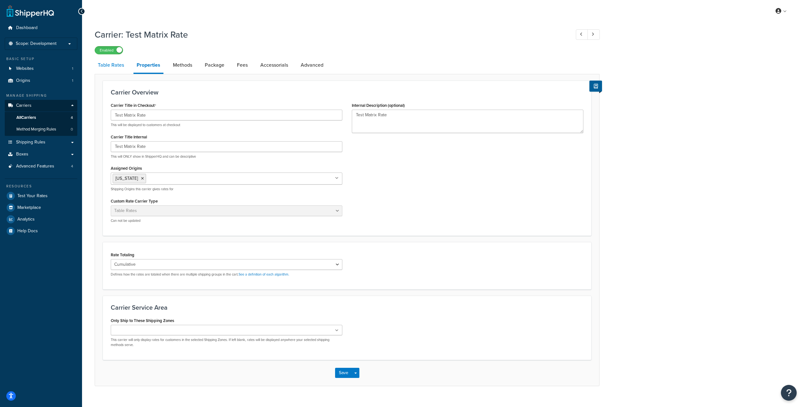
click at [118, 65] on link "Table Rates" at bounding box center [111, 64] width 33 height 15
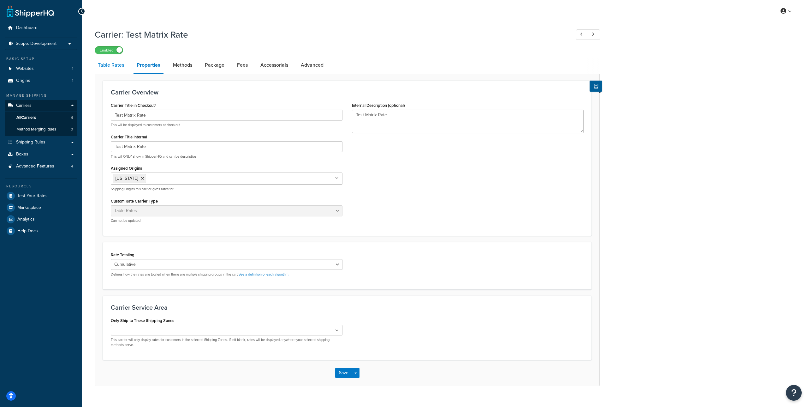
select select "25"
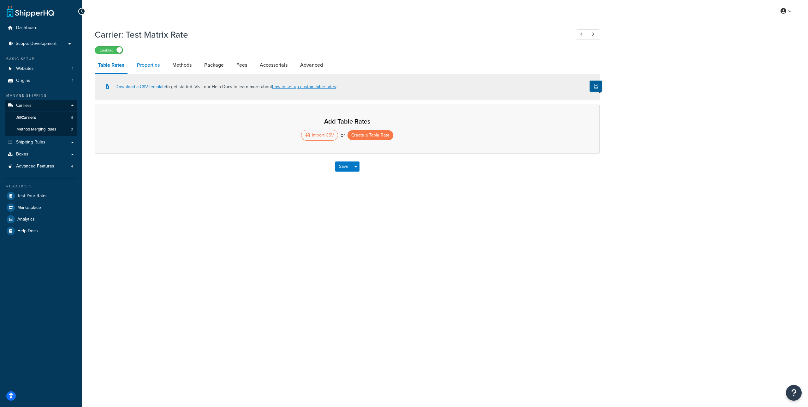
click at [144, 63] on link "Properties" at bounding box center [148, 64] width 29 height 15
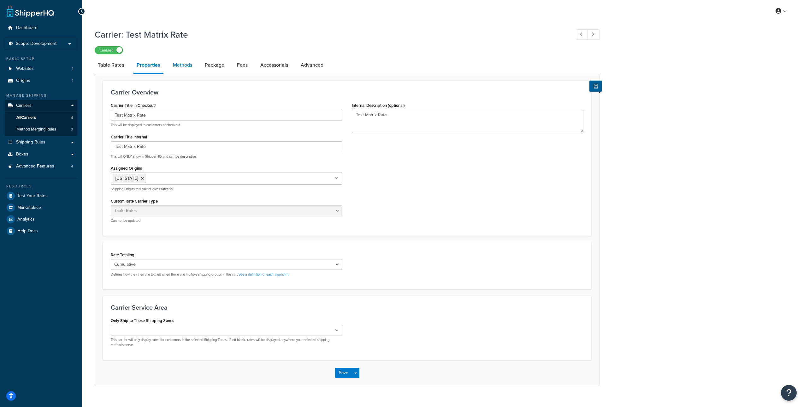
click at [181, 63] on link "Methods" at bounding box center [183, 64] width 26 height 15
select select "25"
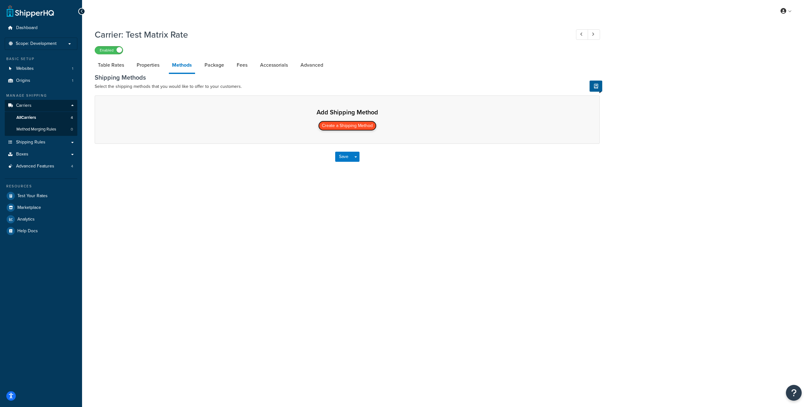
click at [330, 124] on button "Create a Shipping Method" at bounding box center [347, 126] width 58 height 10
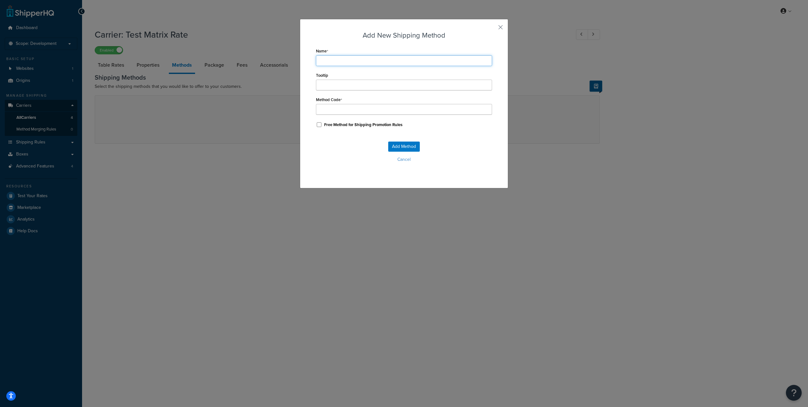
click at [337, 64] on input "Name" at bounding box center [404, 60] width 176 height 11
drag, startPoint x: 326, startPoint y: 73, endPoint x: 330, endPoint y: 81, distance: 9.5
click at [326, 74] on div "Name Tooltip Method Code Free Method for Shipping Promotion Rules" at bounding box center [404, 87] width 176 height 82
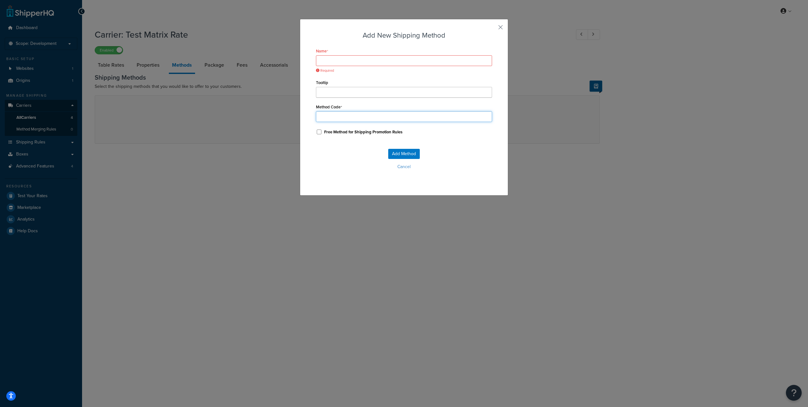
drag, startPoint x: 338, startPoint y: 112, endPoint x: 338, endPoint y: 116, distance: 3.8
click at [338, 112] on input "Method Code" at bounding box center [404, 116] width 176 height 11
click at [338, 116] on input "Method Code" at bounding box center [404, 116] width 176 height 11
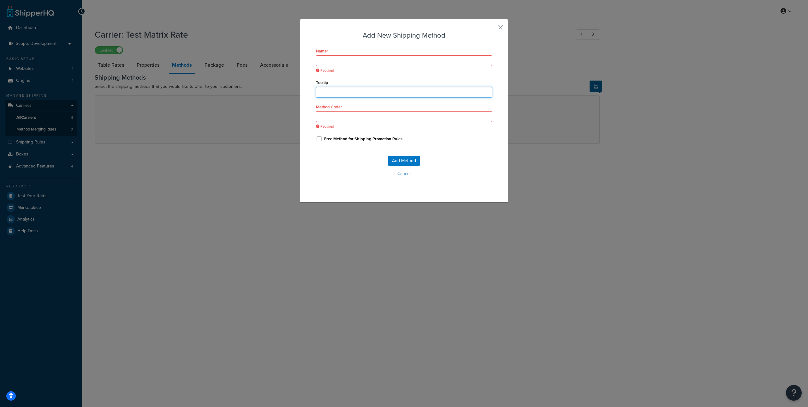
click at [343, 93] on input "Tooltip" at bounding box center [404, 92] width 176 height 11
click at [347, 57] on input "Name" at bounding box center [404, 60] width 176 height 11
click at [412, 70] on span "Required" at bounding box center [404, 70] width 176 height 5
click at [495, 27] on div "Add New Shipping Method Name Required Tooltip Method Code Required Free Method …" at bounding box center [404, 110] width 208 height 183
click at [491, 28] on div "Add New Shipping Method Name Required Tooltip Method Code Required Free Method …" at bounding box center [404, 110] width 208 height 183
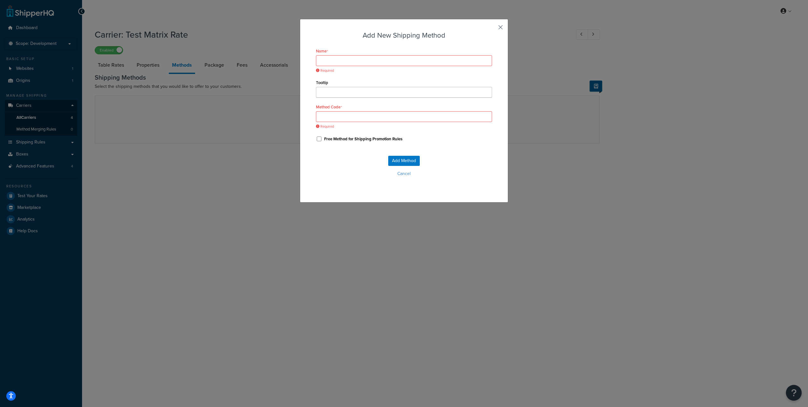
click at [492, 29] on button "button" at bounding box center [492, 30] width 2 height 2
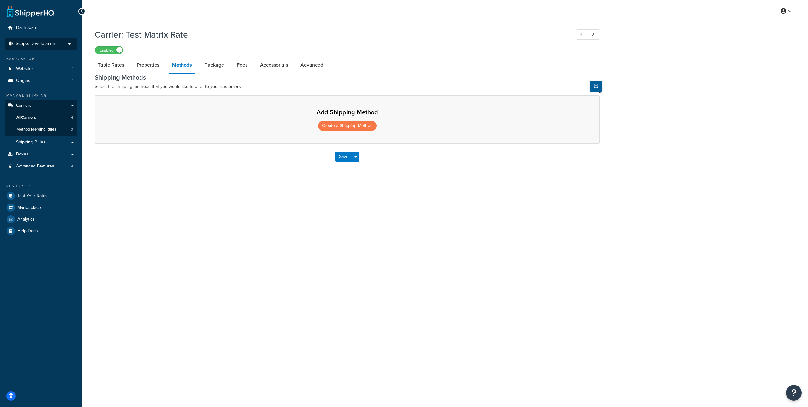
click at [59, 45] on p "Scope: Development" at bounding box center [41, 43] width 67 height 5
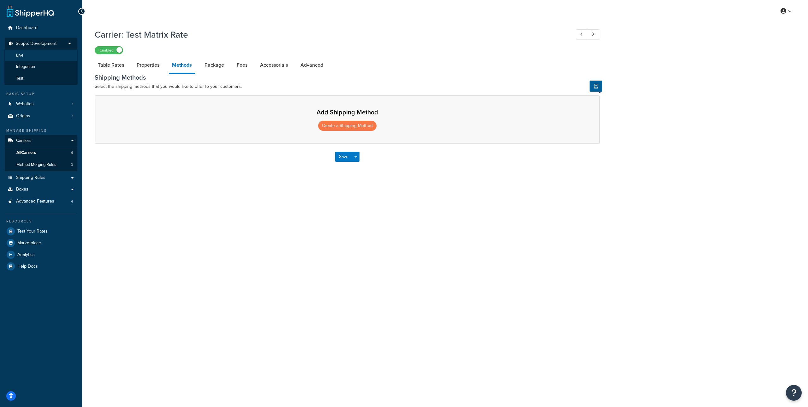
click at [42, 57] on li "Live" at bounding box center [40, 56] width 73 height 12
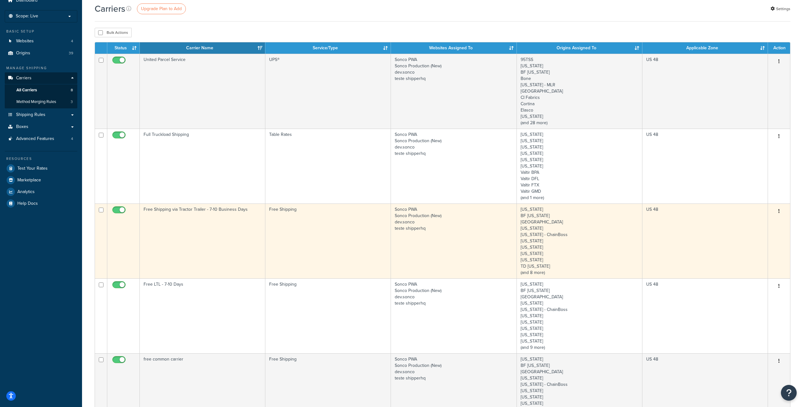
scroll to position [34, 0]
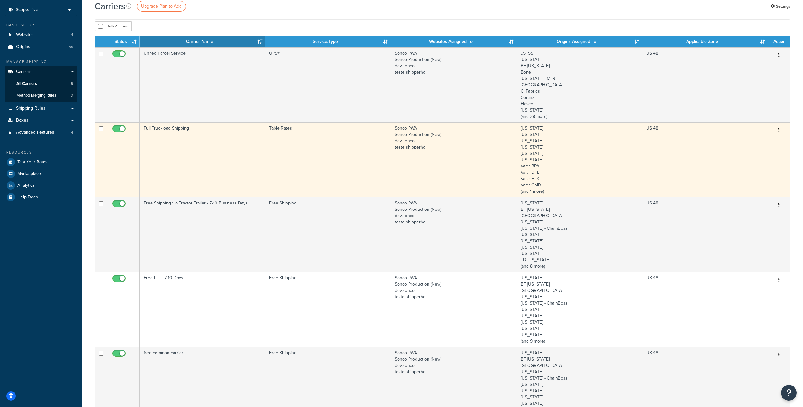
click at [781, 130] on button "button" at bounding box center [779, 130] width 9 height 10
click at [756, 141] on link "Edit" at bounding box center [754, 142] width 50 height 13
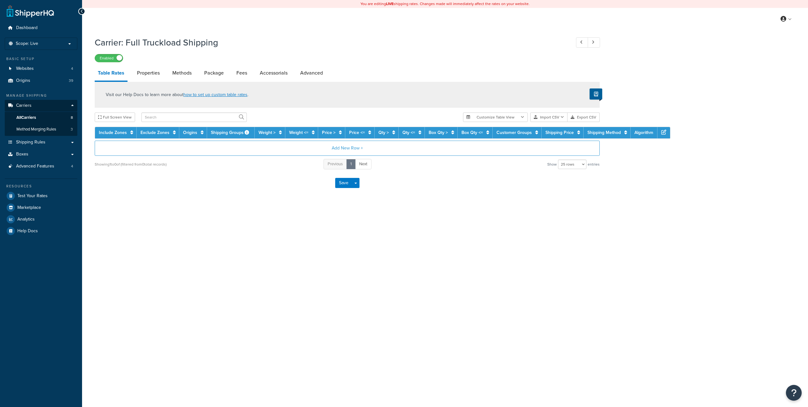
select select "25"
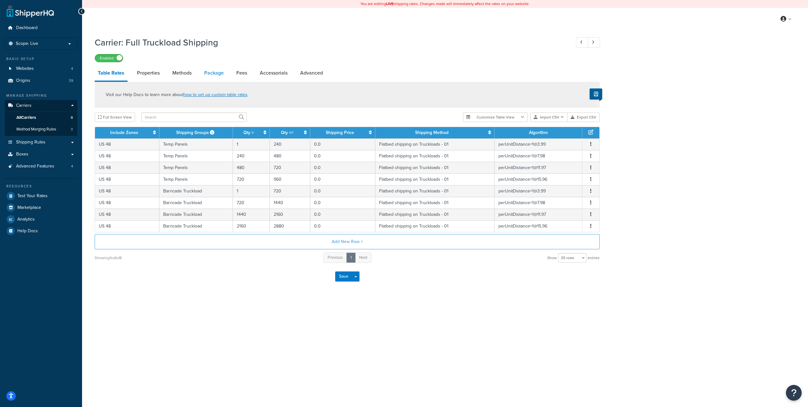
click at [211, 73] on link "Package" at bounding box center [214, 72] width 26 height 15
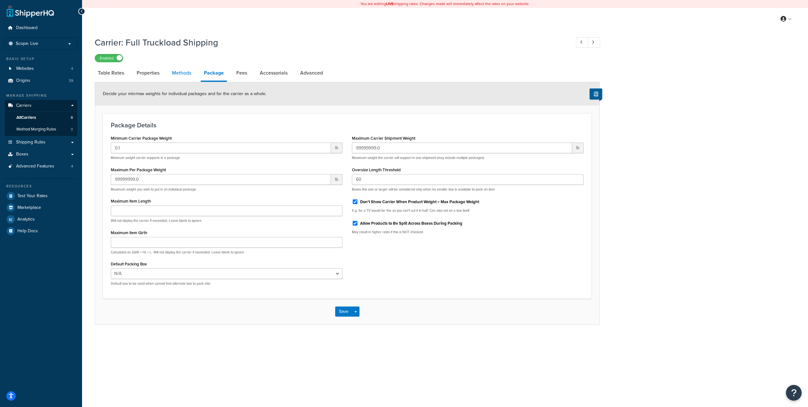
click at [177, 73] on link "Methods" at bounding box center [182, 72] width 26 height 15
select select "25"
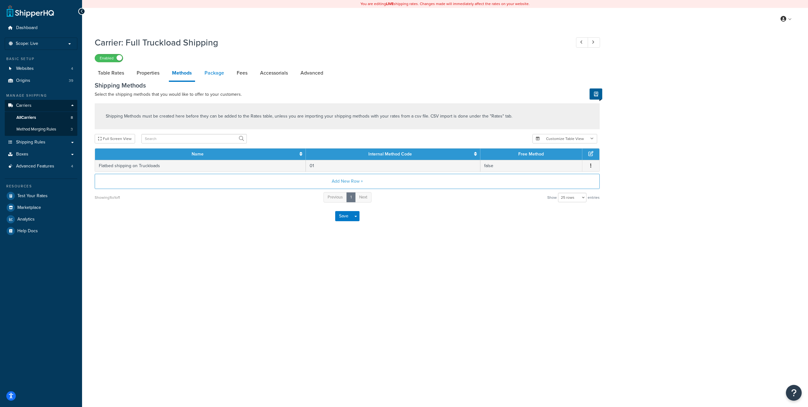
click at [213, 75] on link "Package" at bounding box center [214, 72] width 26 height 15
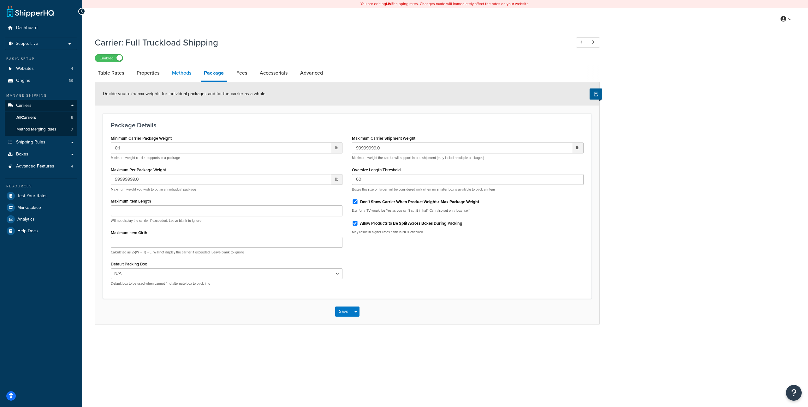
click at [181, 70] on link "Methods" at bounding box center [182, 72] width 26 height 15
select select "25"
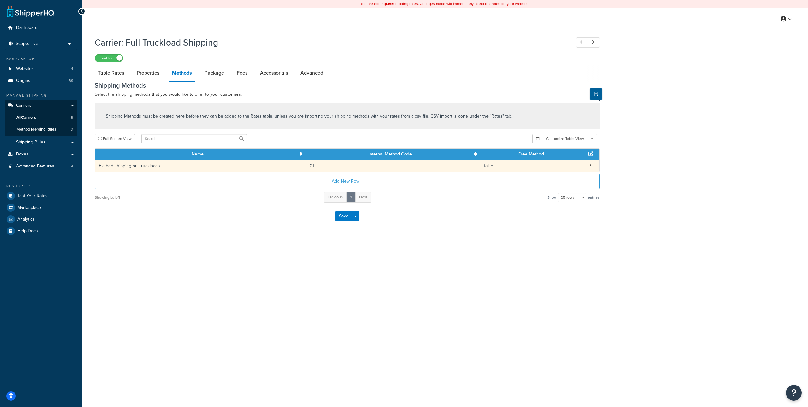
click at [590, 166] on button "button" at bounding box center [590, 165] width 5 height 7
click at [568, 160] on div "Edit" at bounding box center [559, 159] width 45 height 13
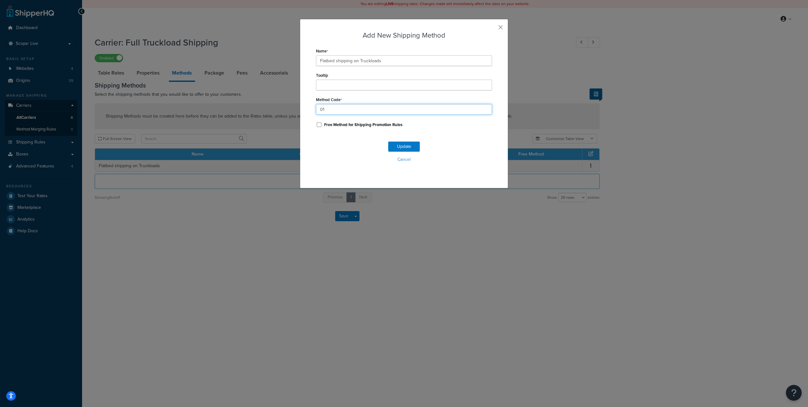
click at [365, 112] on input "01" at bounding box center [404, 109] width 176 height 11
click at [492, 29] on button "button" at bounding box center [492, 30] width 2 height 2
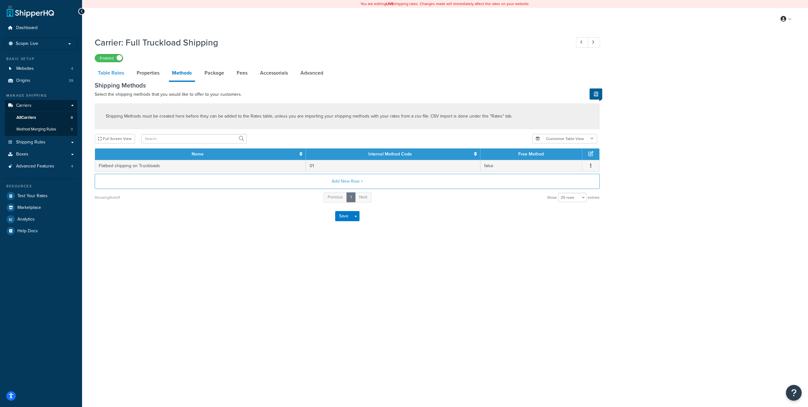
click at [111, 70] on link "Table Rates" at bounding box center [111, 72] width 33 height 15
select select "25"
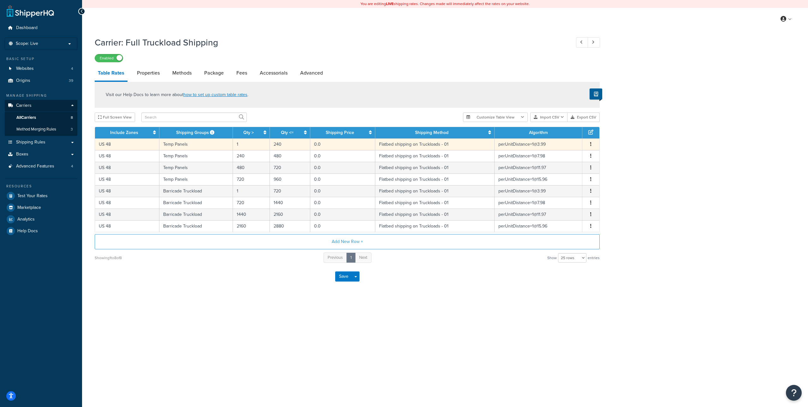
click at [592, 146] on button "button" at bounding box center [590, 144] width 5 height 7
click at [548, 131] on div "Edit" at bounding box center [559, 131] width 45 height 13
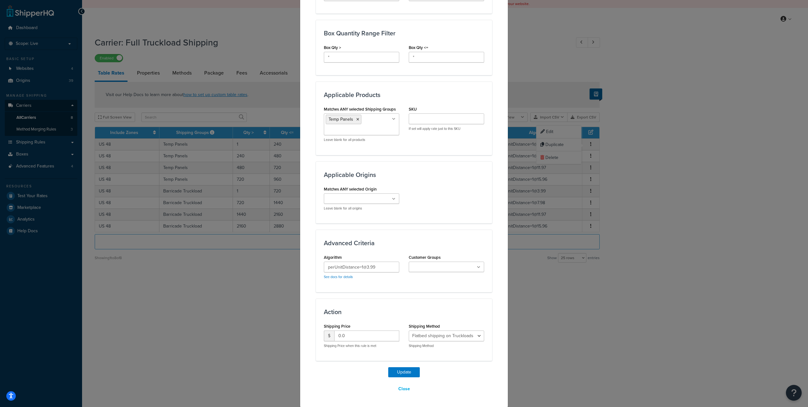
scroll to position [328, 0]
click at [477, 336] on select "Flatbed shipping on Truckloads - 01" at bounding box center [446, 335] width 75 height 11
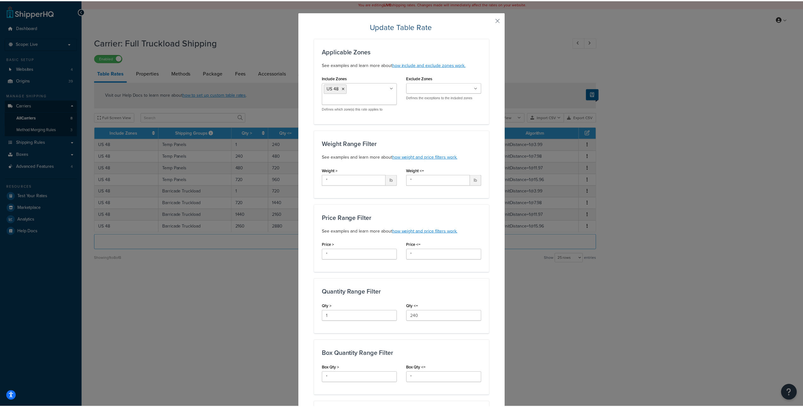
scroll to position [0, 0]
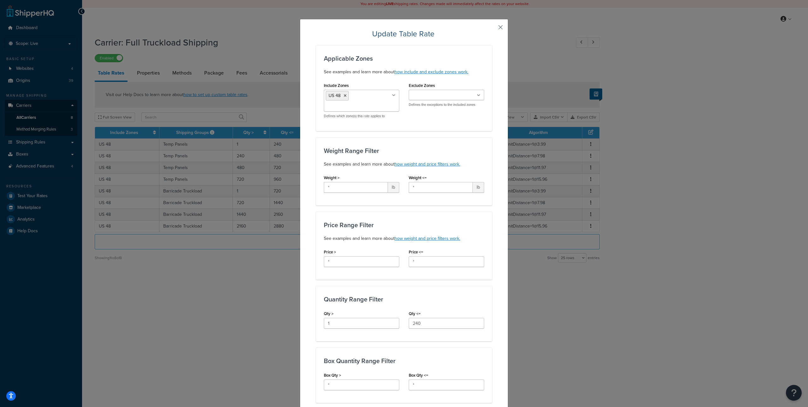
click at [492, 29] on button "button" at bounding box center [492, 30] width 2 height 2
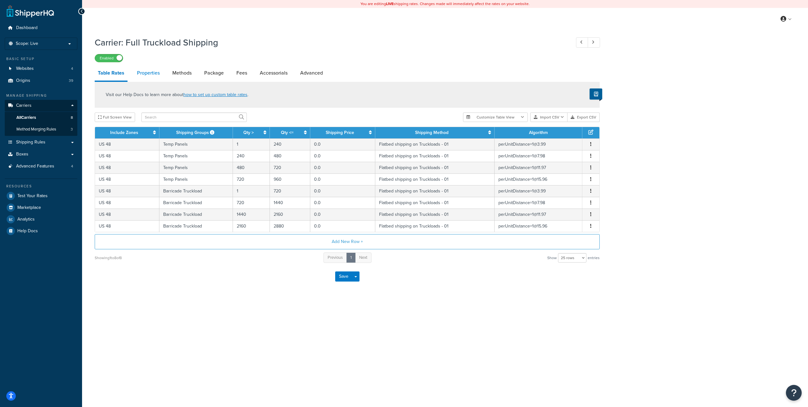
click at [147, 73] on link "Properties" at bounding box center [148, 72] width 29 height 15
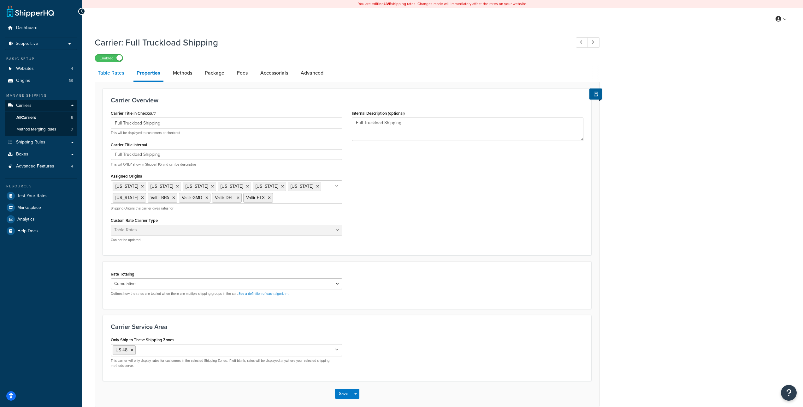
click at [110, 74] on link "Table Rates" at bounding box center [111, 72] width 33 height 15
select select "25"
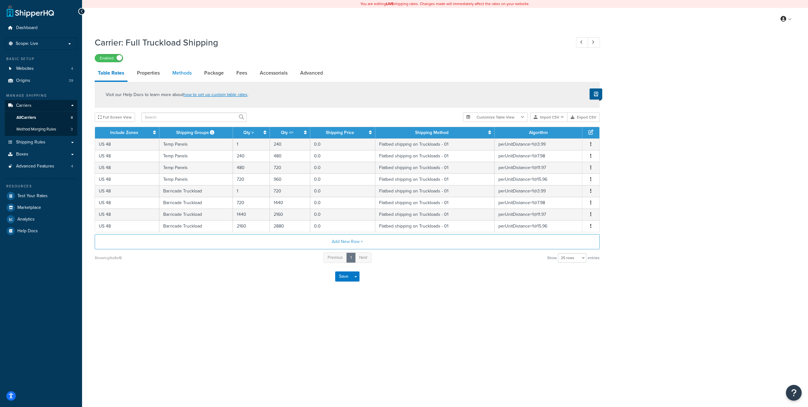
click at [179, 71] on link "Methods" at bounding box center [182, 72] width 26 height 15
select select "25"
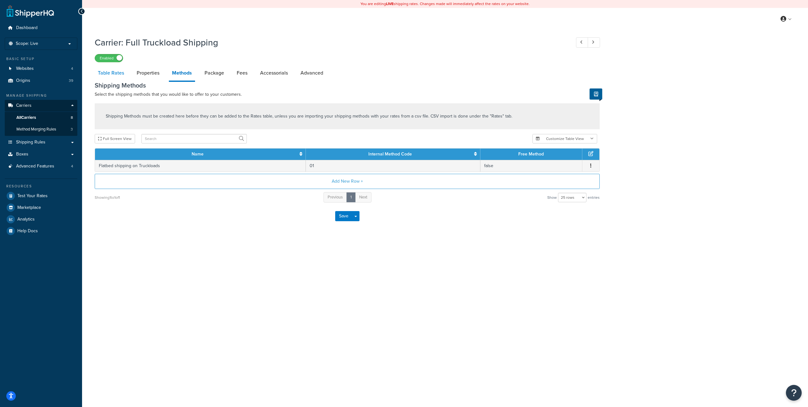
click at [109, 73] on link "Table Rates" at bounding box center [111, 72] width 33 height 15
select select "25"
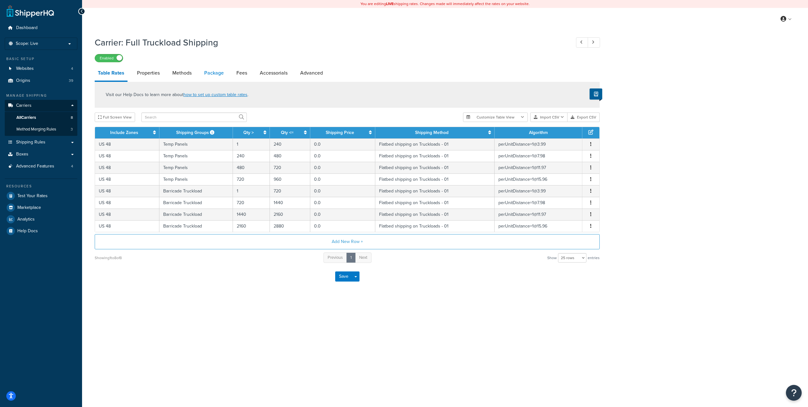
click at [219, 73] on link "Package" at bounding box center [214, 72] width 26 height 15
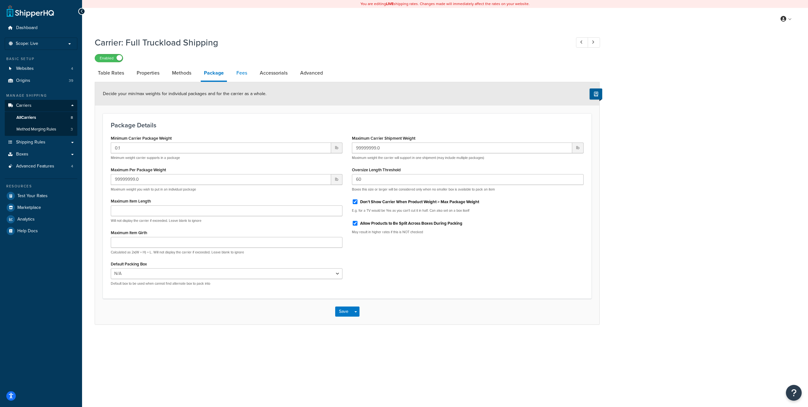
click at [239, 72] on link "Fees" at bounding box center [241, 72] width 17 height 15
select select "package"
select select "AFTER"
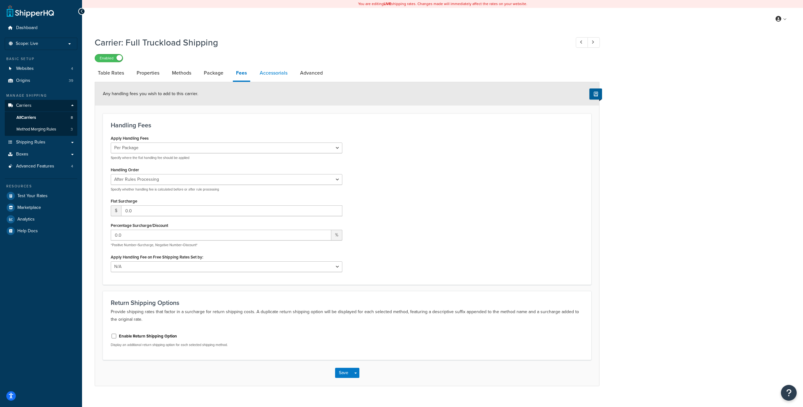
click at [265, 73] on link "Accessorials" at bounding box center [274, 72] width 34 height 15
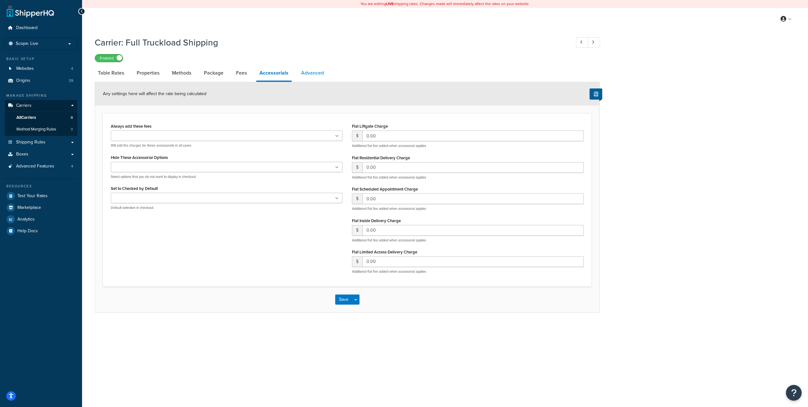
click at [310, 73] on link "Advanced" at bounding box center [312, 72] width 29 height 15
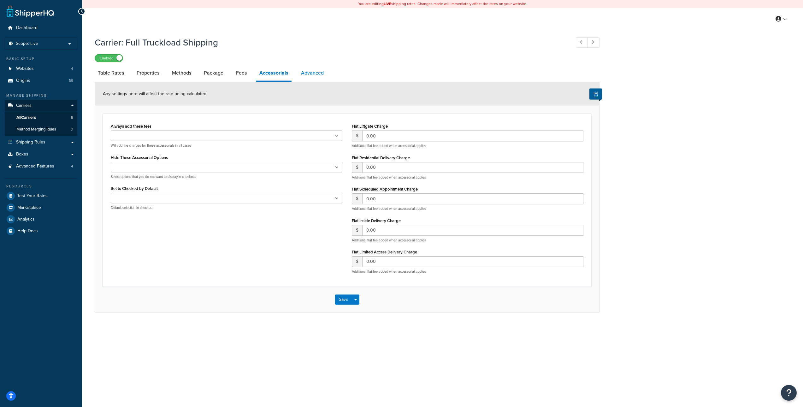
select select "false"
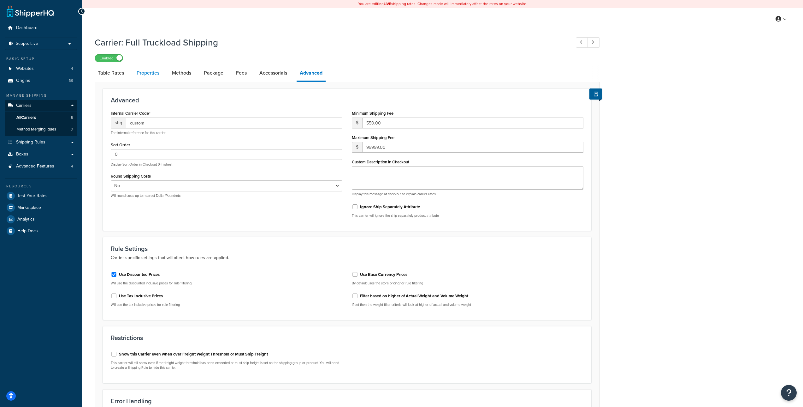
click at [148, 76] on link "Properties" at bounding box center [148, 72] width 29 height 15
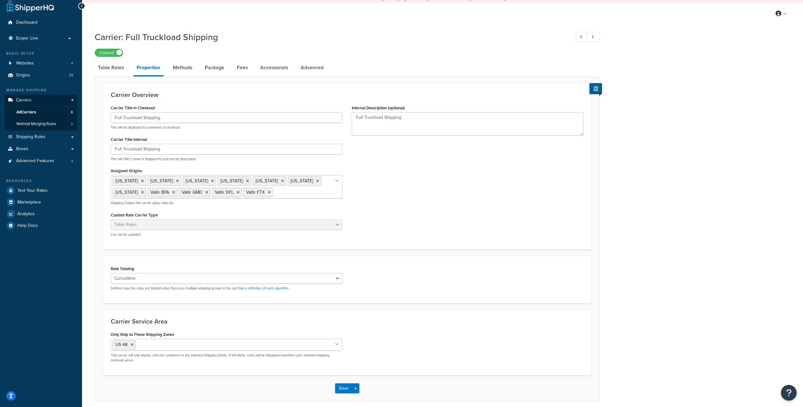
scroll to position [10, 0]
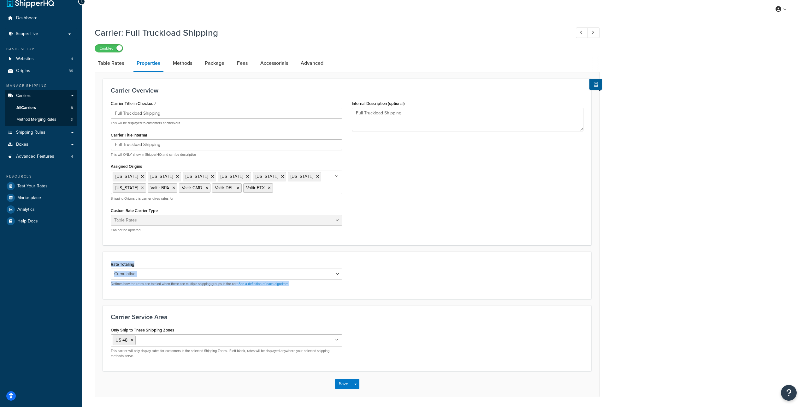
drag, startPoint x: 302, startPoint y: 284, endPoint x: 183, endPoint y: 255, distance: 122.8
click at [183, 255] on div "Rate Totaling Cumulative Highest Per Item Per SKU Defines how the rates are tot…" at bounding box center [347, 274] width 489 height 47
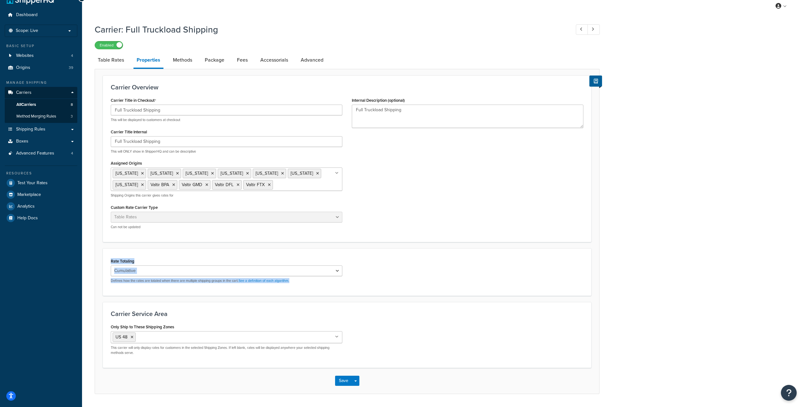
scroll to position [32, 0]
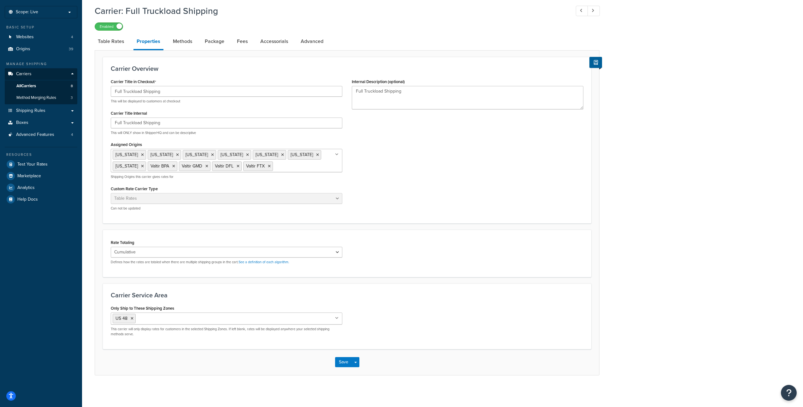
click at [408, 201] on div "Carrier Title in Checkout Full Truckload Shipping This will be displayed to cus…" at bounding box center [347, 146] width 482 height 138
drag, startPoint x: 119, startPoint y: 243, endPoint x: 306, endPoint y: 262, distance: 187.2
click at [306, 262] on form "Carrier Overview Carrier Title in Checkout Full Truckload Shipping This will be…" at bounding box center [347, 216] width 504 height 318
click at [317, 265] on div "Rate Totaling Cumulative Highest Per Item Per SKU Defines how the rates are tot…" at bounding box center [226, 253] width 241 height 31
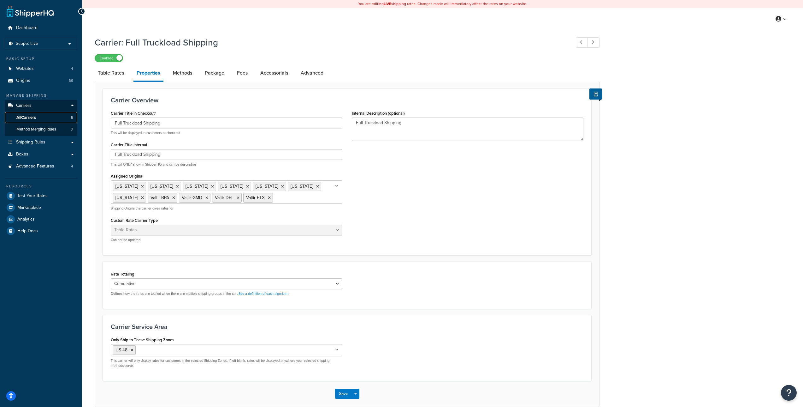
click at [54, 120] on link "All Carriers 8" at bounding box center [41, 118] width 73 height 12
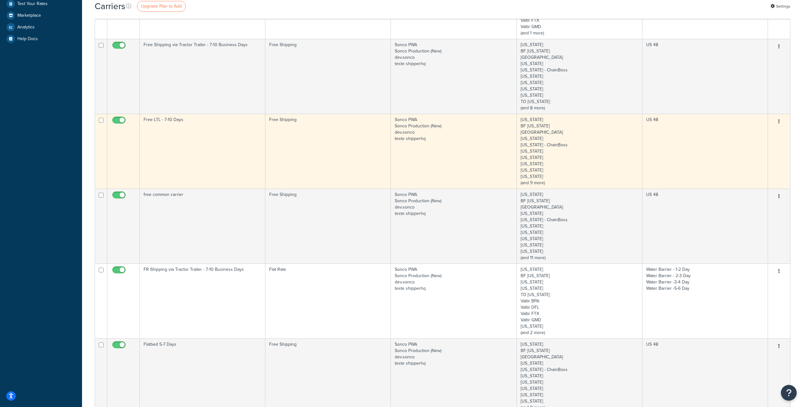
scroll to position [213, 0]
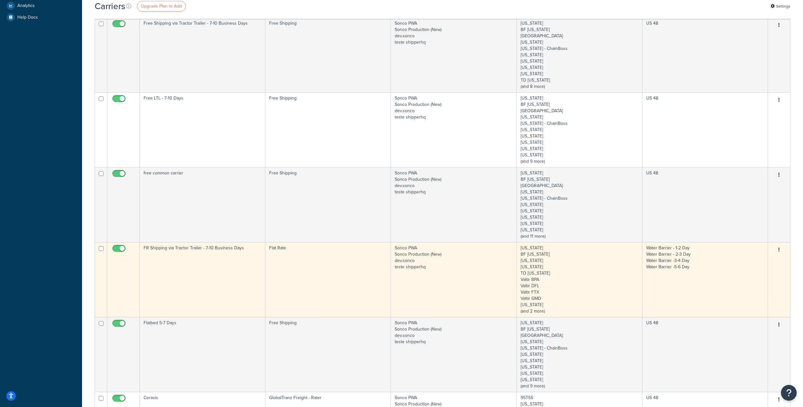
click at [781, 250] on button "button" at bounding box center [779, 250] width 9 height 10
click at [759, 260] on link "Edit" at bounding box center [754, 262] width 50 height 13
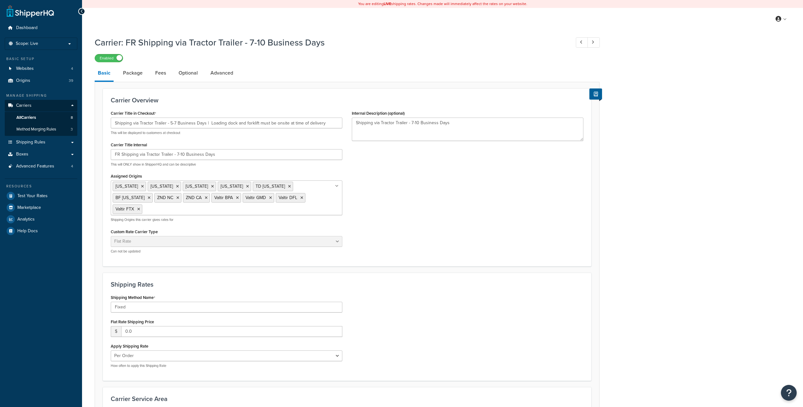
select select "flat"
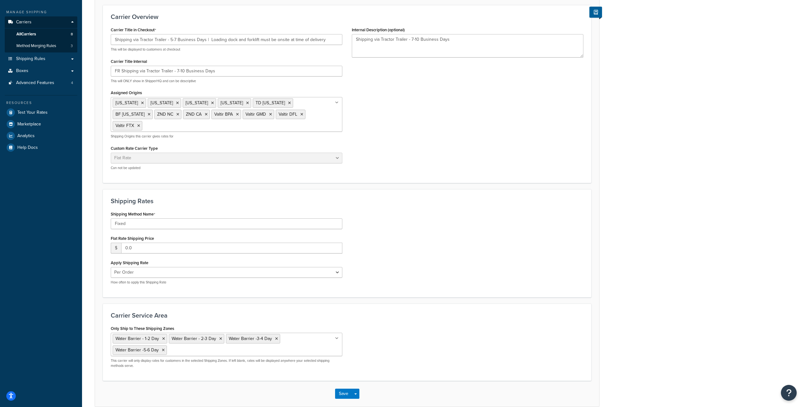
scroll to position [83, 0]
click at [137, 218] on input "Fixed" at bounding box center [227, 223] width 232 height 11
click at [392, 237] on div "Shipping Method Name Fixed Flat Rate Shipping Price $ 0.0 Apply Shipping Rate P…" at bounding box center [347, 250] width 482 height 80
click at [292, 243] on input "0.0" at bounding box center [231, 248] width 221 height 11
click at [384, 239] on div "Shipping Method Name Fixed Flat Rate Shipping Price $ 0.0 Apply Shipping Rate P…" at bounding box center [347, 250] width 482 height 80
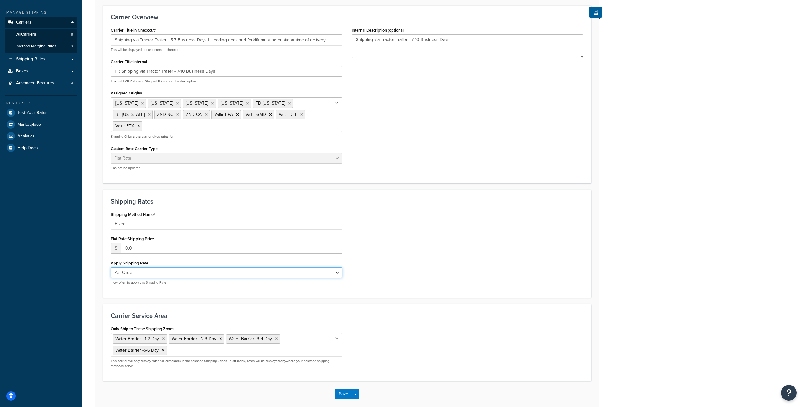
click at [188, 267] on select "Per Order Per Item Per Package" at bounding box center [227, 272] width 232 height 11
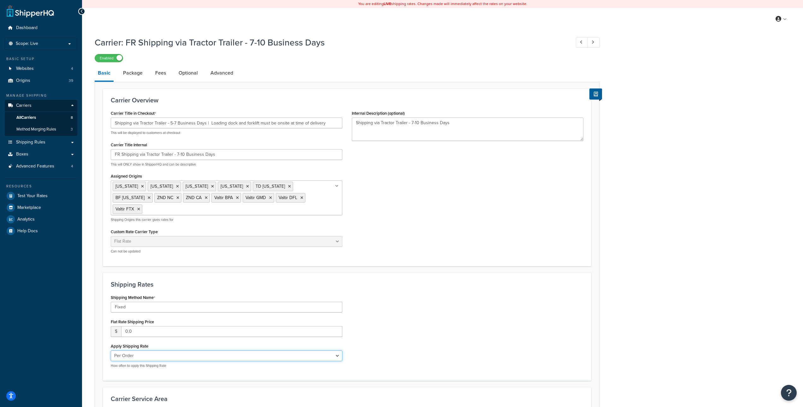
scroll to position [0, 0]
click at [60, 44] on p "Scope: Live" at bounding box center [41, 43] width 67 height 5
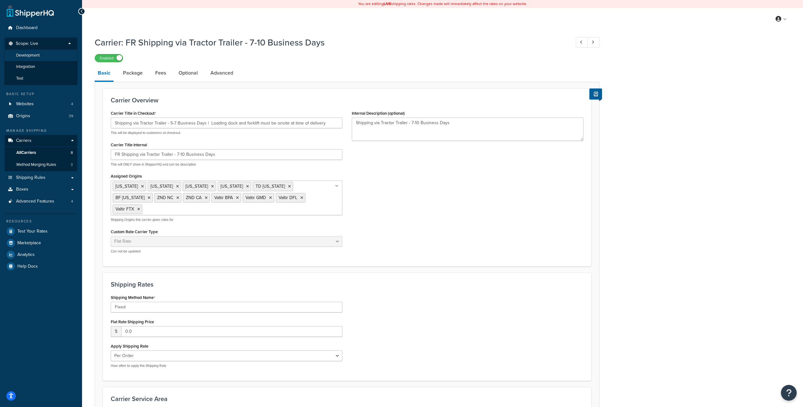
click at [50, 57] on li "Development" at bounding box center [40, 56] width 73 height 12
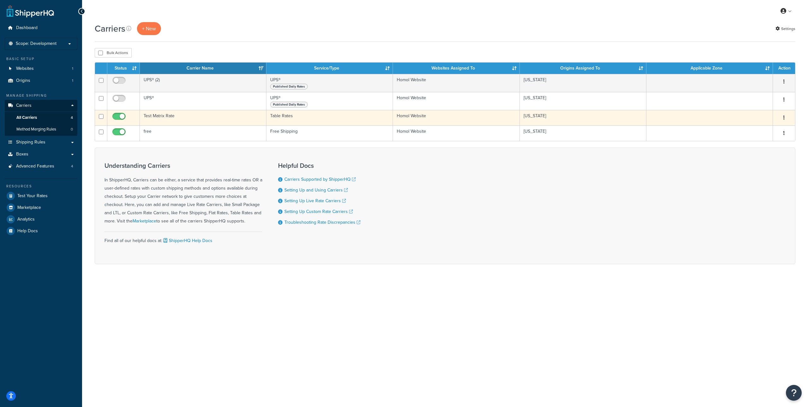
click at [784, 116] on icon "button" at bounding box center [783, 117] width 1 height 4
click at [764, 127] on link "Edit" at bounding box center [759, 130] width 50 height 13
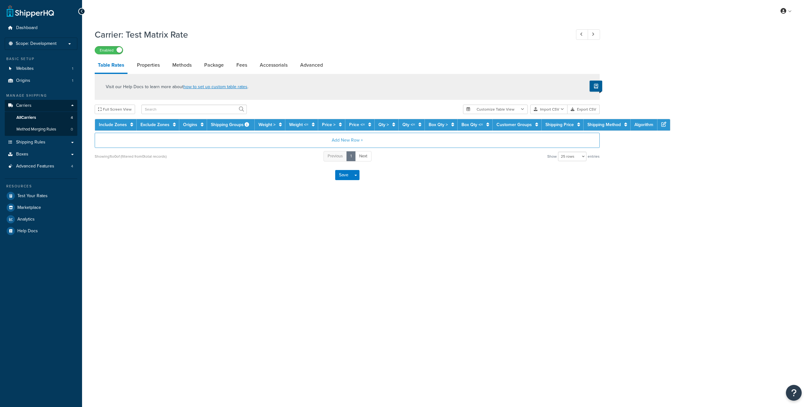
select select "25"
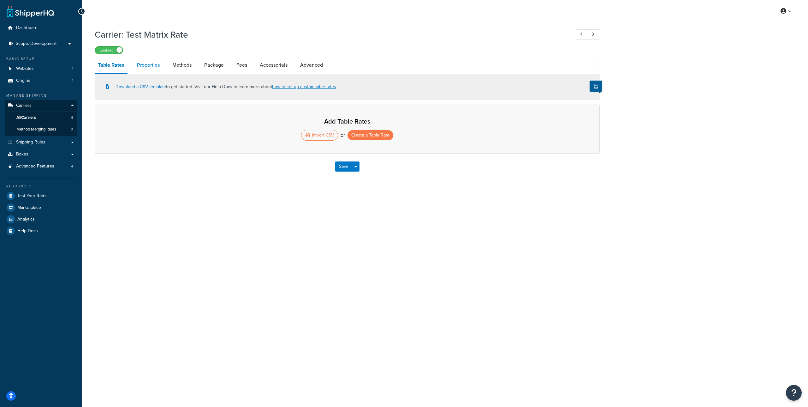
click at [147, 64] on link "Properties" at bounding box center [148, 64] width 29 height 15
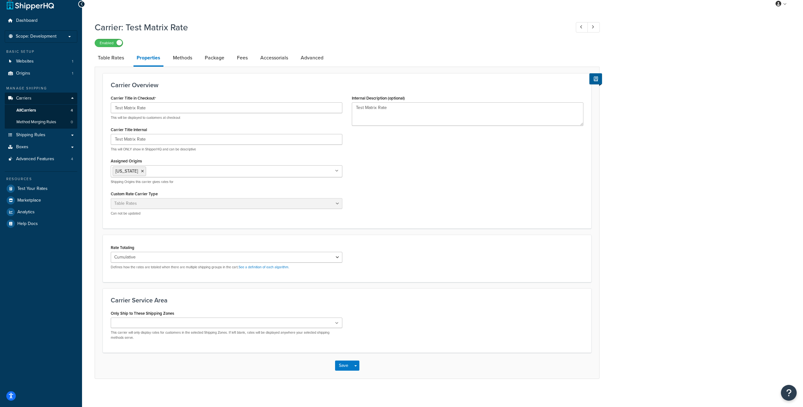
scroll to position [7, 0]
click at [47, 99] on link "Carriers" at bounding box center [41, 98] width 73 height 12
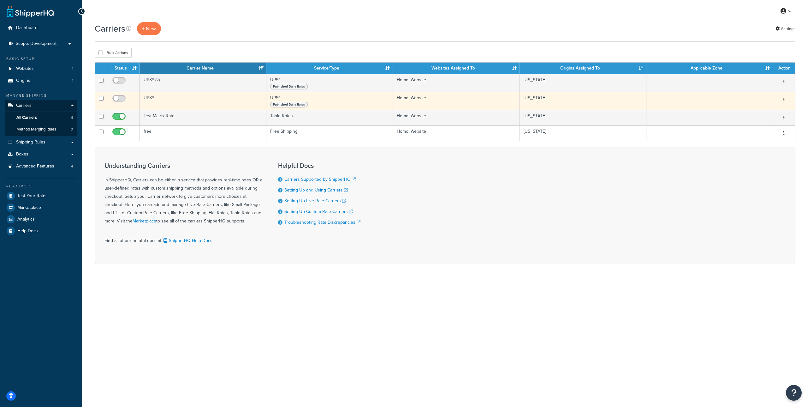
click at [782, 98] on button "button" at bounding box center [784, 100] width 9 height 10
click at [763, 110] on link "Edit" at bounding box center [759, 112] width 50 height 13
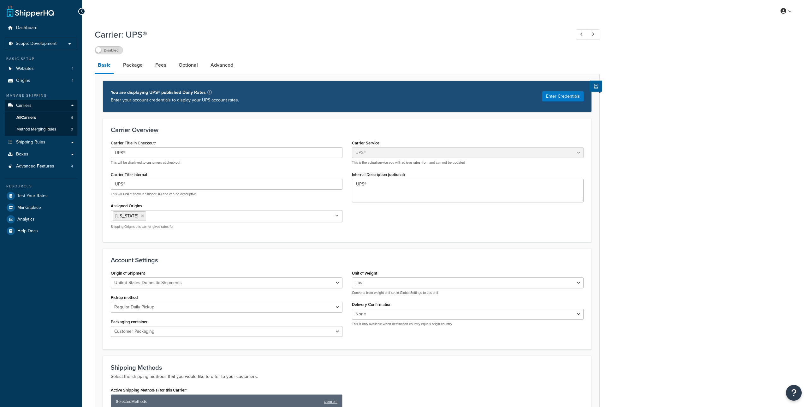
select select "ups"
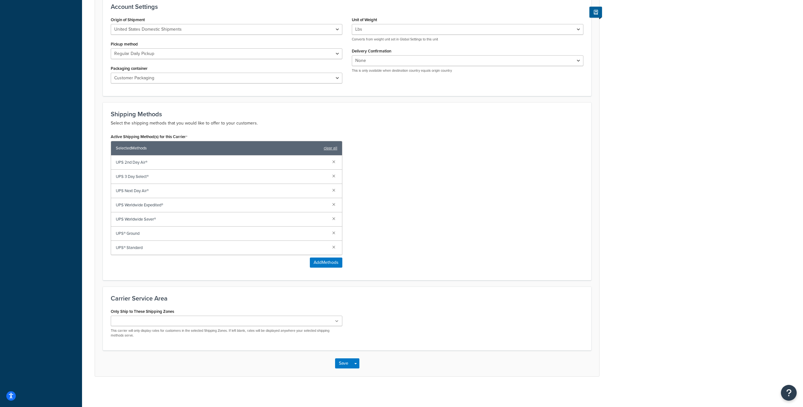
scroll to position [255, 0]
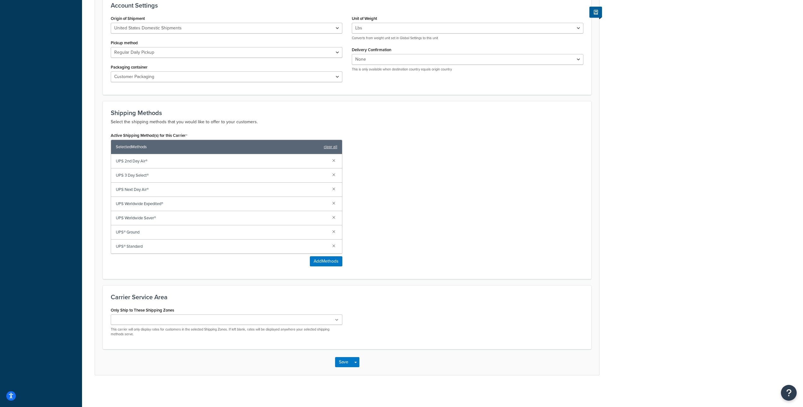
click at [337, 318] on icon at bounding box center [336, 320] width 3 height 4
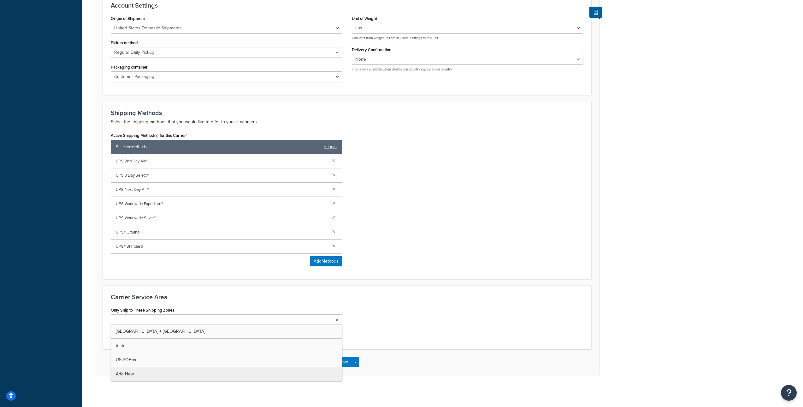
click at [373, 319] on div "Only Ship to These Shipping Zones EUA + Brazil teste US POBox Add New This carr…" at bounding box center [347, 323] width 482 height 36
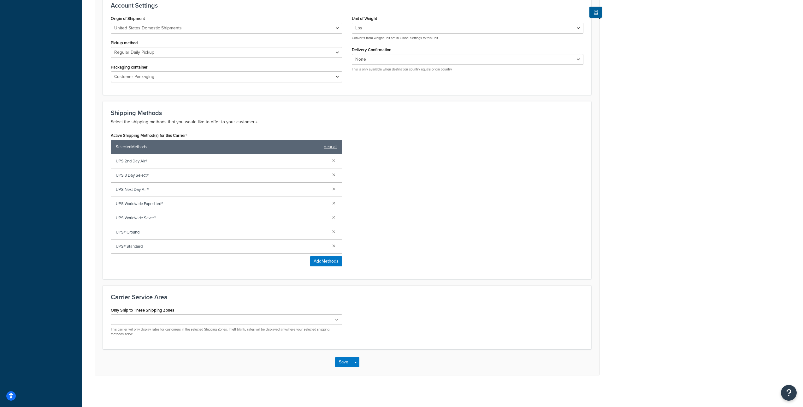
click at [332, 319] on ul at bounding box center [227, 319] width 232 height 10
click at [360, 320] on div "Only Ship to These Shipping Zones EUA + Brazil teste US POBox Add New This carr…" at bounding box center [347, 323] width 482 height 36
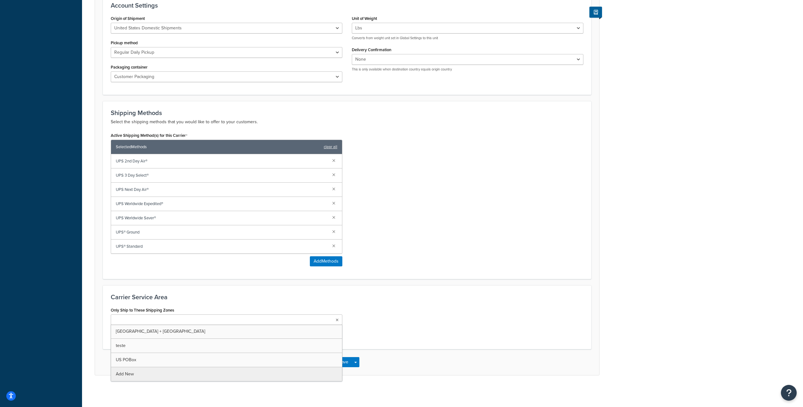
click at [337, 320] on icon at bounding box center [337, 320] width 3 height 4
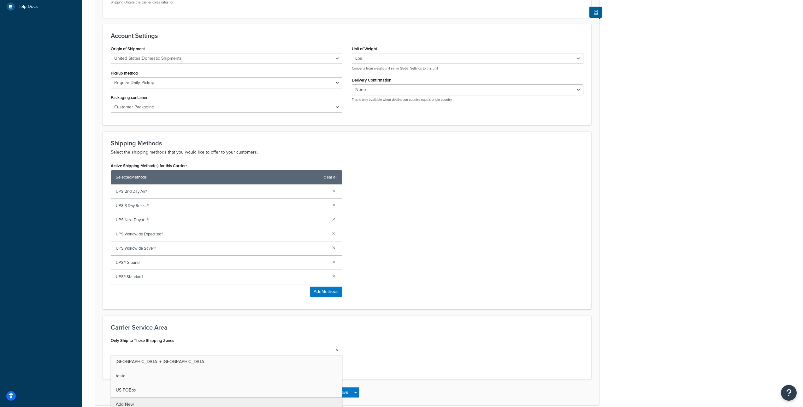
scroll to position [200, 0]
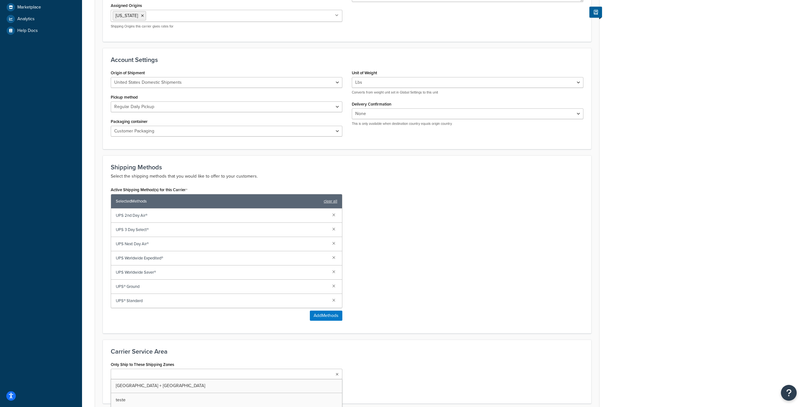
click at [391, 289] on div "Active Shipping Method(s) for this Carrier Selected Methods clear all UPS 2nd D…" at bounding box center [347, 255] width 482 height 140
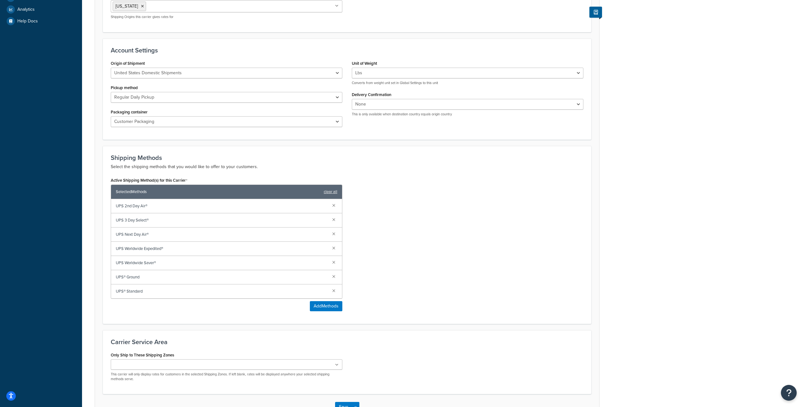
scroll to position [210, 0]
click at [325, 364] on ul at bounding box center [227, 364] width 232 height 10
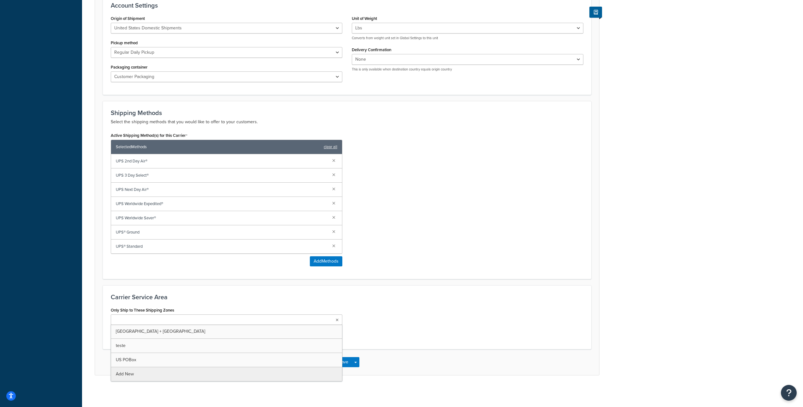
scroll to position [255, 0]
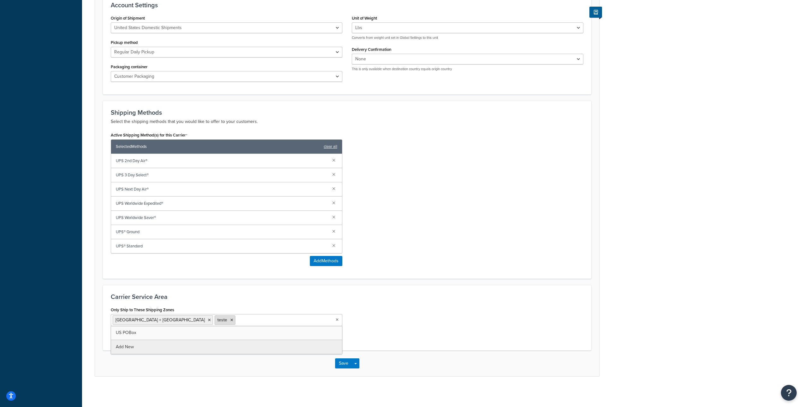
click at [230, 319] on icon at bounding box center [231, 320] width 3 height 4
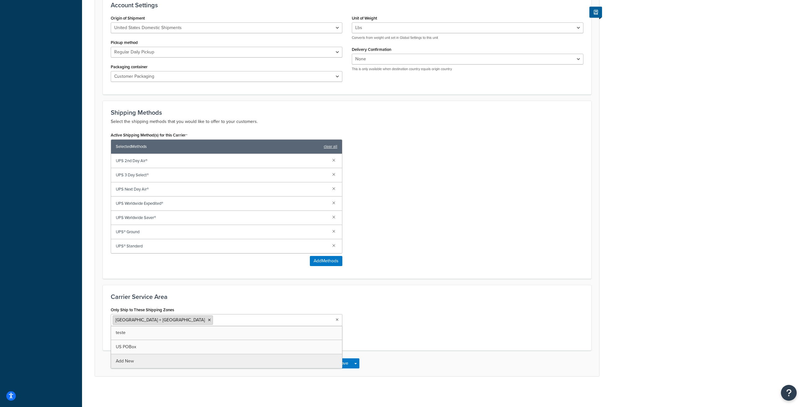
click at [208, 320] on icon at bounding box center [209, 320] width 3 height 4
click at [422, 312] on div "Only Ship to These Shipping Zones EUA + Brazil teste US POBox Add New This carr…" at bounding box center [347, 323] width 482 height 36
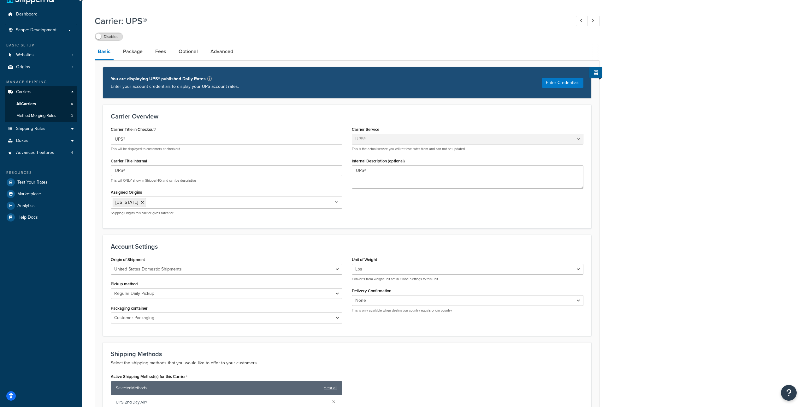
scroll to position [13, 0]
click at [71, 129] on link "Shipping Rules" at bounding box center [41, 129] width 73 height 12
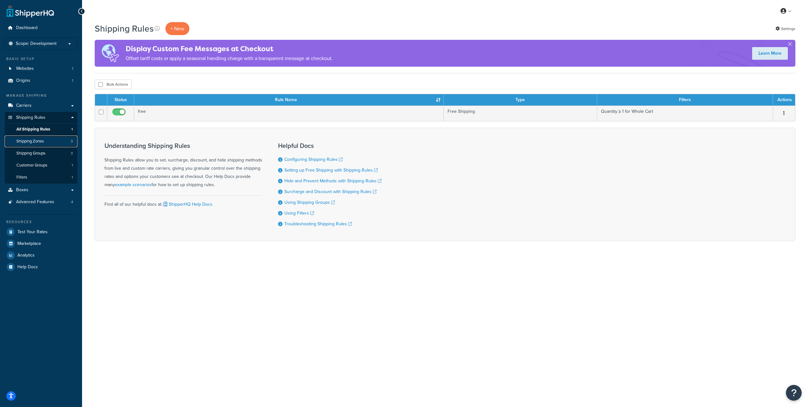
click at [62, 142] on link "Shipping Zones 3" at bounding box center [41, 141] width 73 height 12
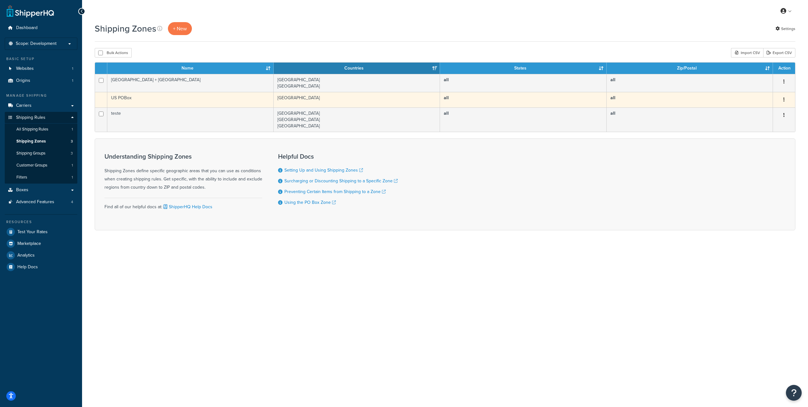
click at [784, 101] on icon "button" at bounding box center [783, 99] width 1 height 4
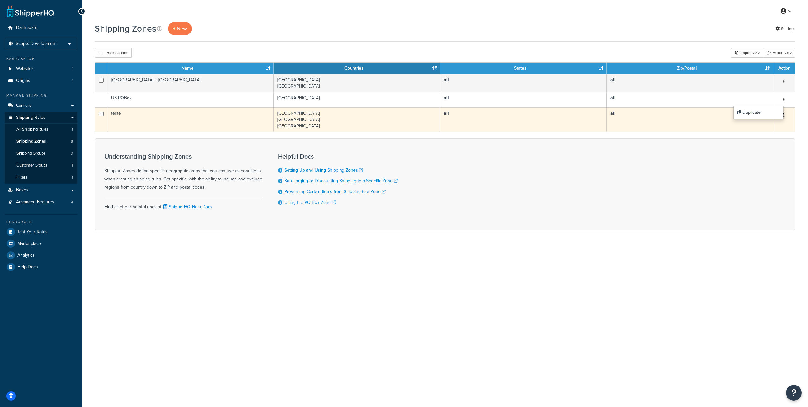
click at [772, 128] on td "all" at bounding box center [690, 119] width 166 height 24
click at [781, 115] on button "button" at bounding box center [784, 115] width 9 height 10
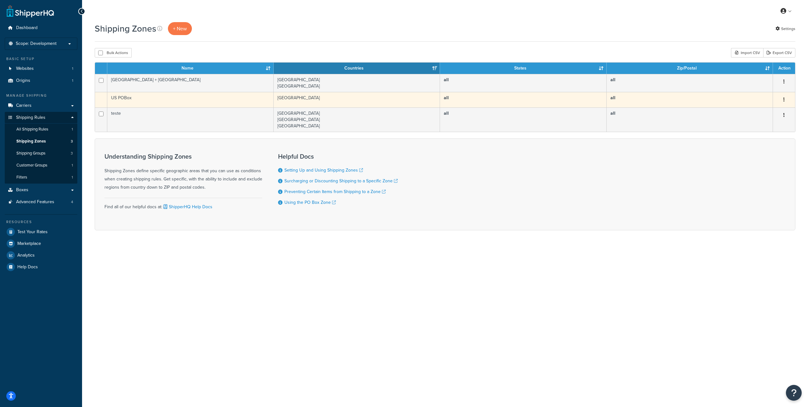
click at [782, 98] on button "button" at bounding box center [784, 100] width 9 height 10
click at [785, 98] on button "button" at bounding box center [784, 100] width 9 height 10
click at [786, 97] on button "button" at bounding box center [784, 100] width 9 height 10
click at [496, 96] on td "all" at bounding box center [523, 99] width 166 height 15
click at [235, 100] on td "US POBox" at bounding box center [190, 99] width 166 height 15
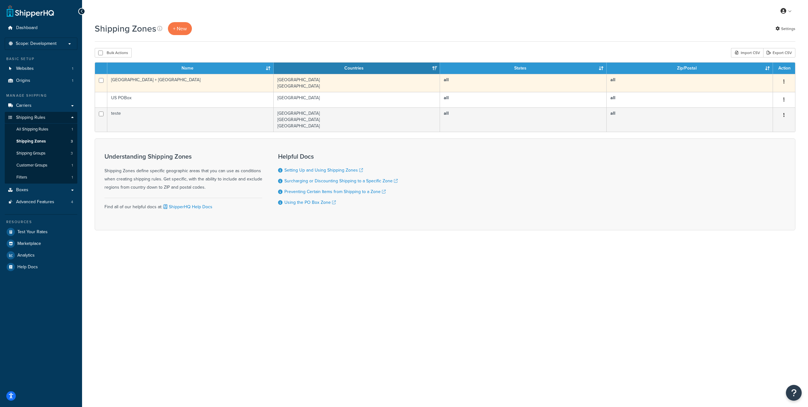
click at [705, 86] on td "all" at bounding box center [690, 83] width 166 height 18
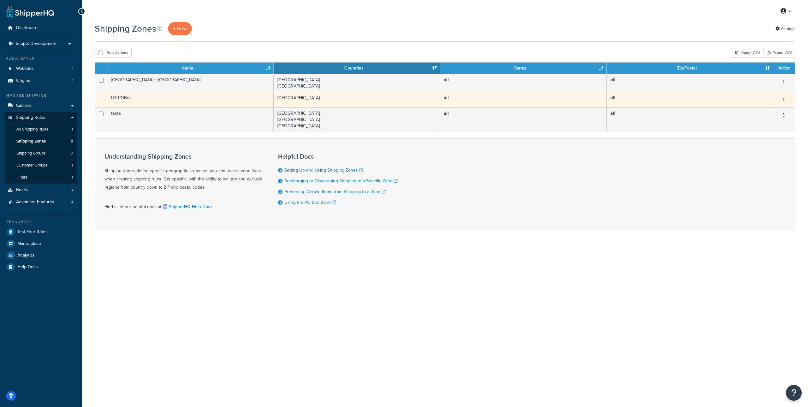
click at [783, 101] on button "button" at bounding box center [784, 100] width 9 height 10
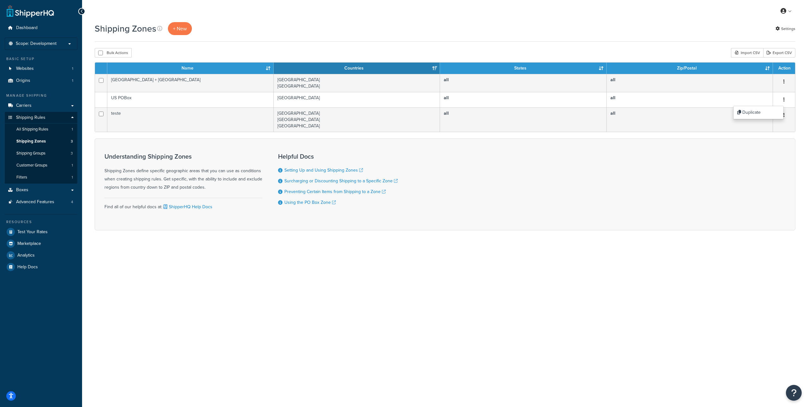
click at [623, 137] on form "Name Countries States Zip/Postal Action EUA + Brazil United States Brazil all a…" at bounding box center [445, 146] width 701 height 168
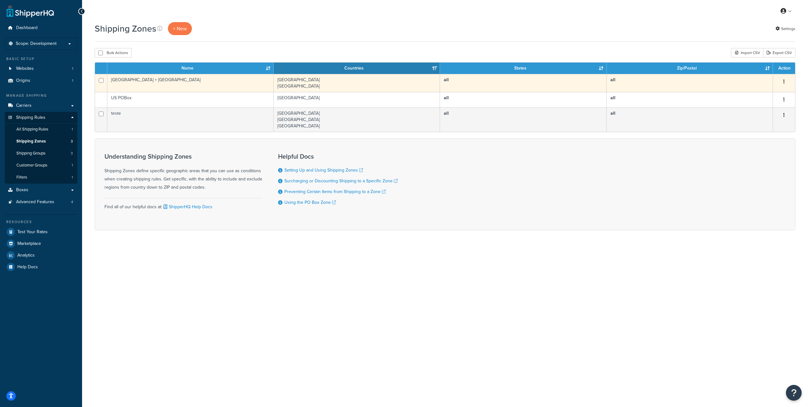
click at [785, 82] on button "button" at bounding box center [784, 82] width 9 height 10
click at [769, 94] on link "Edit" at bounding box center [759, 94] width 50 height 13
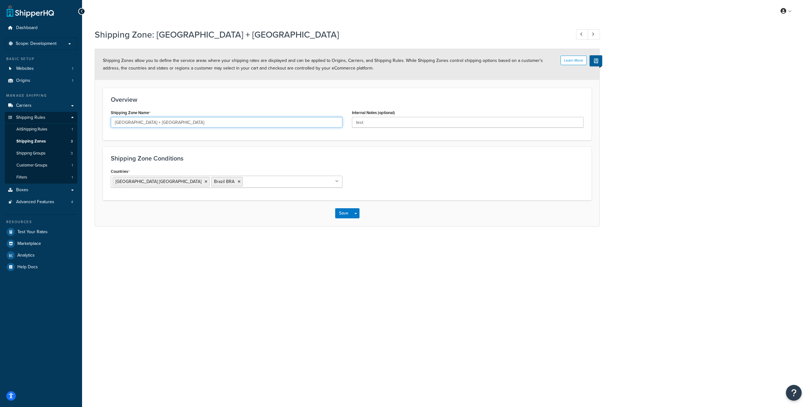
click at [244, 125] on input "[GEOGRAPHIC_DATA] + [GEOGRAPHIC_DATA]" at bounding box center [227, 122] width 232 height 11
click at [238, 181] on icon at bounding box center [239, 182] width 3 height 4
click at [425, 190] on div "Countries [GEOGRAPHIC_DATA] [GEOGRAPHIC_DATA] All Countries ALL [GEOGRAPHIC_DAT…" at bounding box center [347, 216] width 482 height 98
click at [197, 206] on select "All Including Excluding" at bounding box center [227, 206] width 232 height 11
click at [111, 201] on select "All Including Excluding" at bounding box center [227, 206] width 232 height 11
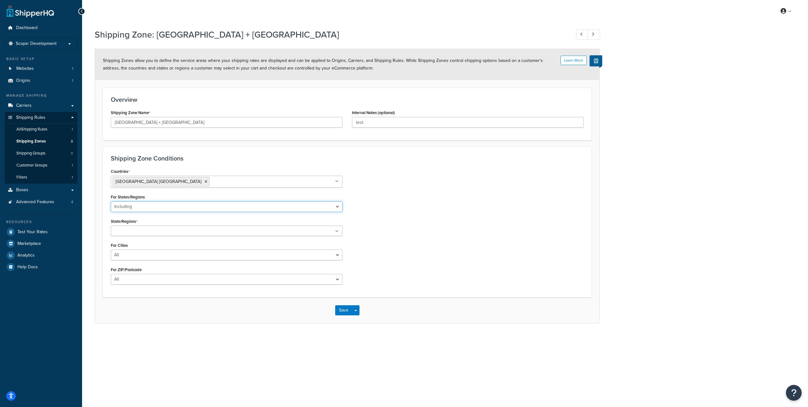
click at [215, 211] on select "All Including Excluding" at bounding box center [227, 206] width 232 height 11
select select "excluding"
click at [111, 201] on select "All Including Excluding" at bounding box center [227, 206] width 232 height 11
click at [191, 254] on select "All Including Excluding" at bounding box center [227, 254] width 232 height 11
select select "excluding"
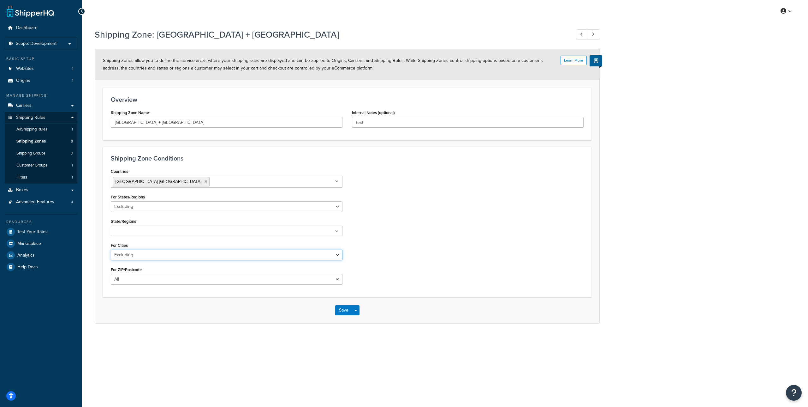
click at [111, 249] on select "All Including Excluding" at bounding box center [227, 254] width 232 height 11
click at [172, 323] on select "All Including Excluding" at bounding box center [227, 323] width 232 height 11
select select "excluding"
click at [111, 318] on select "All Including Excluding" at bounding box center [227, 323] width 232 height 11
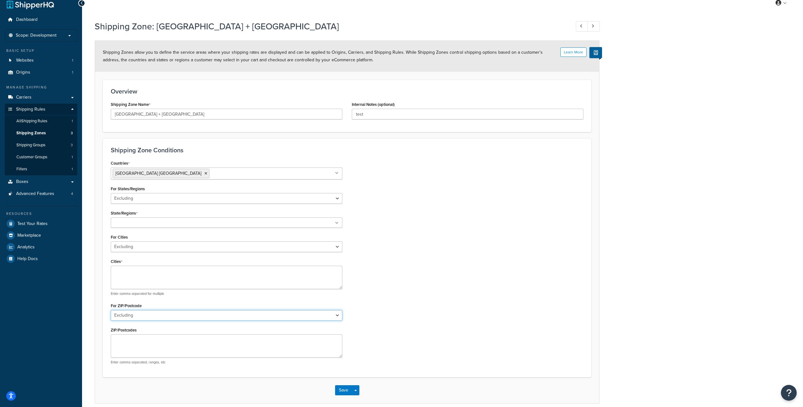
scroll to position [36, 0]
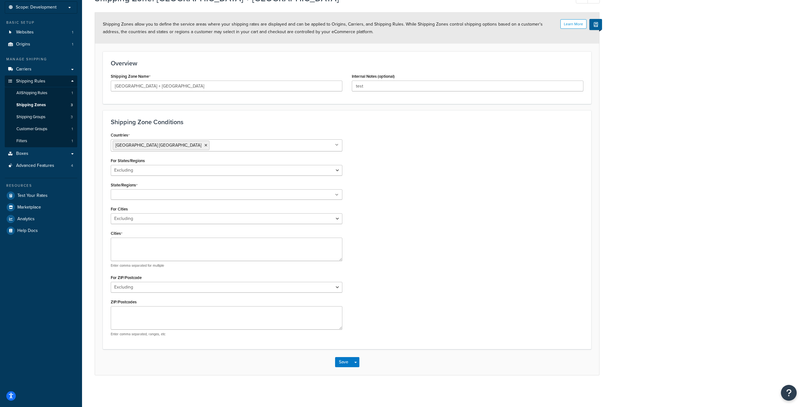
click at [212, 190] on ul at bounding box center [227, 194] width 232 height 10
drag, startPoint x: 388, startPoint y: 185, endPoint x: 343, endPoint y: 197, distance: 47.2
click at [388, 185] on div "Countries [GEOGRAPHIC_DATA] [GEOGRAPHIC_DATA] All Countries ALL [GEOGRAPHIC_DAT…" at bounding box center [347, 235] width 482 height 211
click at [266, 196] on ul at bounding box center [227, 194] width 232 height 10
drag, startPoint x: 166, startPoint y: 196, endPoint x: 157, endPoint y: 206, distance: 13.9
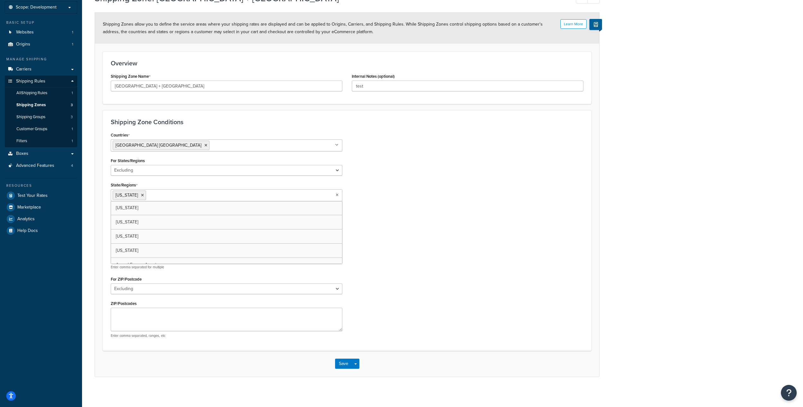
click at [166, 195] on input "State/Regions" at bounding box center [176, 194] width 56 height 7
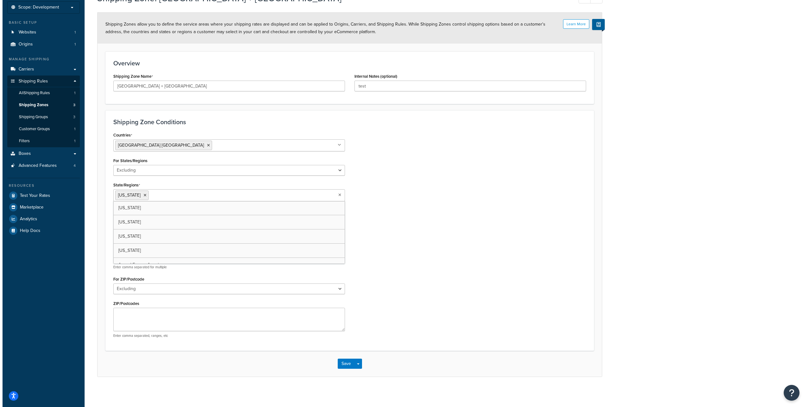
scroll to position [0, 0]
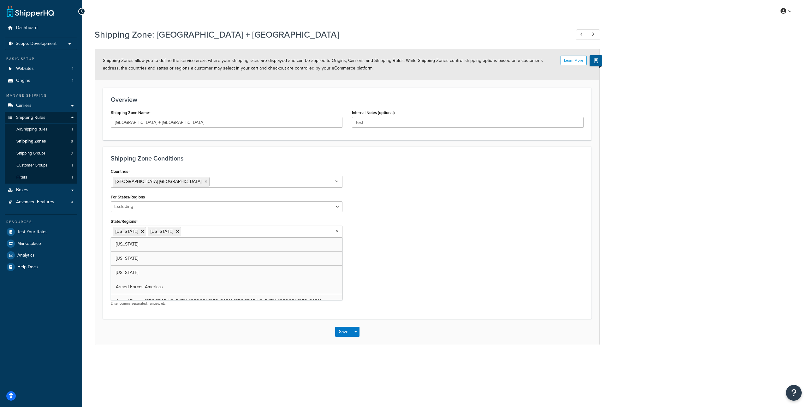
click at [401, 221] on div "Countries United States USA All Countries ALL Afghanistan AFG Albania ALB Alger…" at bounding box center [347, 239] width 482 height 144
click at [201, 280] on textarea "ZIP/Postcodes" at bounding box center [227, 286] width 232 height 23
click at [191, 283] on textarea "20750, 20753" at bounding box center [227, 286] width 232 height 23
type textarea "20750, 20753"
drag, startPoint x: 154, startPoint y: 122, endPoint x: 125, endPoint y: 122, distance: 29.4
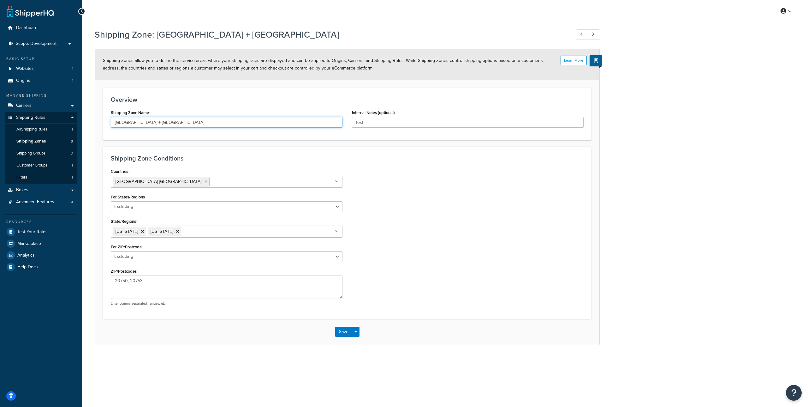
click at [125, 122] on input "EUA + Brazil" at bounding box center [227, 122] width 232 height 11
click at [378, 198] on div "Countries United States USA All Countries ALL Afghanistan AFG Albania ALB Alger…" at bounding box center [347, 239] width 482 height 144
click at [378, 122] on input "test" at bounding box center [468, 122] width 232 height 11
click at [390, 159] on h3 "Shipping Zone Conditions" at bounding box center [347, 158] width 473 height 7
click at [278, 181] on ul "United States USA" at bounding box center [227, 182] width 232 height 12
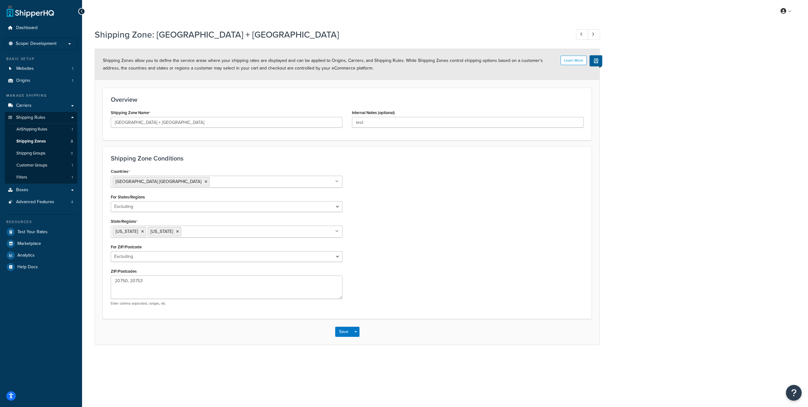
click at [468, 190] on div "Countries United States USA All Countries ALL Afghanistan AFG Albania ALB Alger…" at bounding box center [347, 239] width 482 height 144
click at [209, 229] on input "State/Regions" at bounding box center [211, 231] width 56 height 7
click at [419, 229] on div "Countries United States USA All Countries ALL Afghanistan AFG Albania ALB Alger…" at bounding box center [347, 239] width 482 height 144
click at [383, 232] on div "Countries United States USA All Countries ALL Afghanistan AFG Albania ALB Alger…" at bounding box center [347, 239] width 482 height 144
click at [190, 284] on textarea "20750, 20753" at bounding box center [227, 286] width 232 height 23
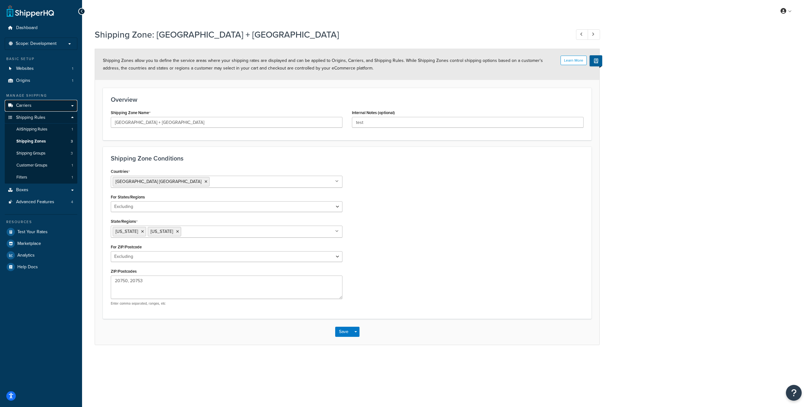
click at [34, 106] on link "Carriers" at bounding box center [41, 106] width 73 height 12
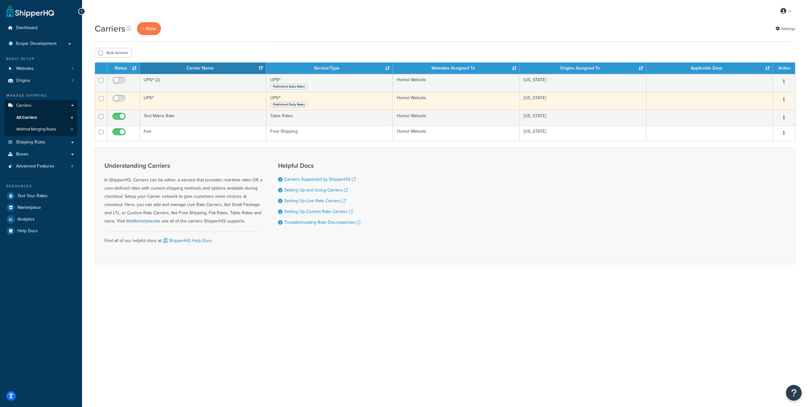
click at [782, 98] on button "button" at bounding box center [784, 100] width 9 height 10
click at [765, 107] on link "Edit" at bounding box center [759, 112] width 50 height 13
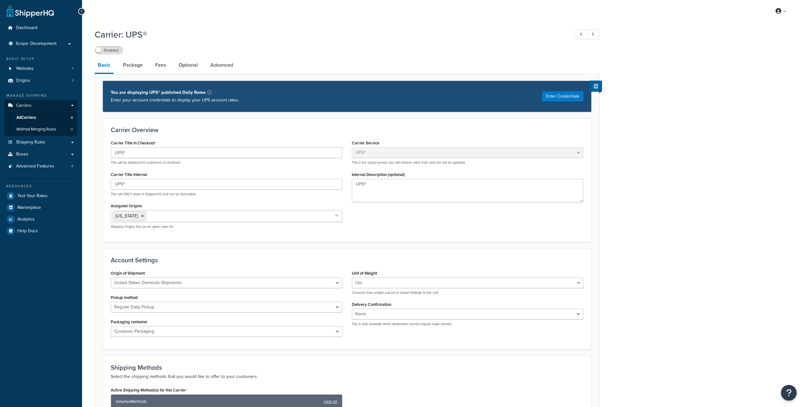
select select "ups"
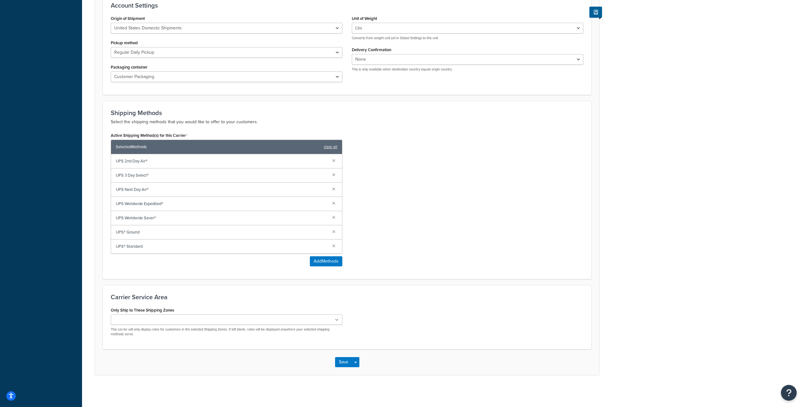
scroll to position [255, 0]
click at [337, 319] on icon at bounding box center [336, 320] width 3 height 4
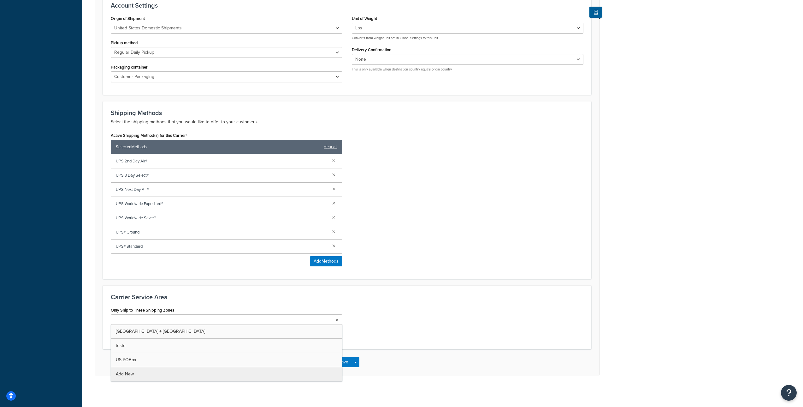
click at [370, 305] on div "Only Ship to These Shipping Zones [GEOGRAPHIC_DATA] + [GEOGRAPHIC_DATA] teste U…" at bounding box center [347, 323] width 482 height 36
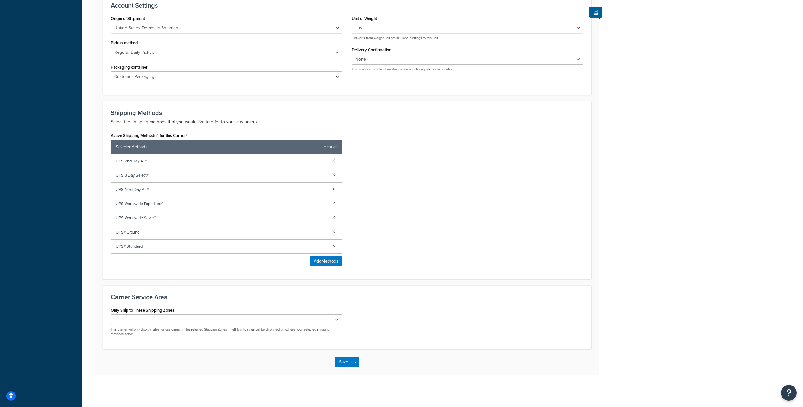
click at [335, 321] on ul at bounding box center [227, 319] width 232 height 10
click at [385, 319] on div "Only Ship to These Shipping Zones teste EUA + Brazil US POBox Add New This carr…" at bounding box center [347, 324] width 482 height 38
click at [324, 322] on ul "teste" at bounding box center [227, 320] width 232 height 12
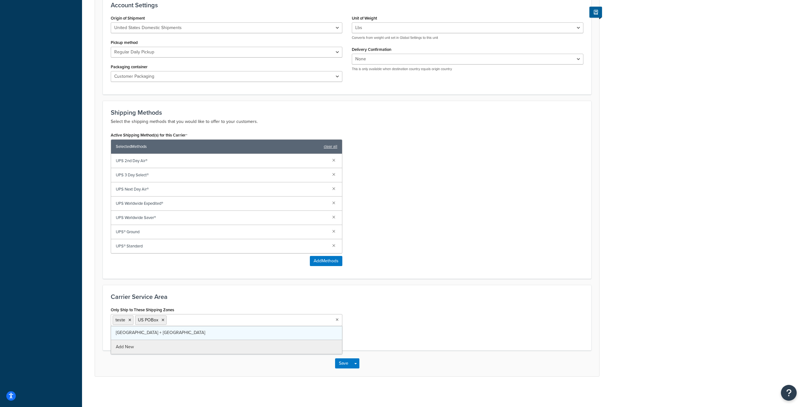
drag, startPoint x: 290, startPoint y: 345, endPoint x: 296, endPoint y: 339, distance: 8.5
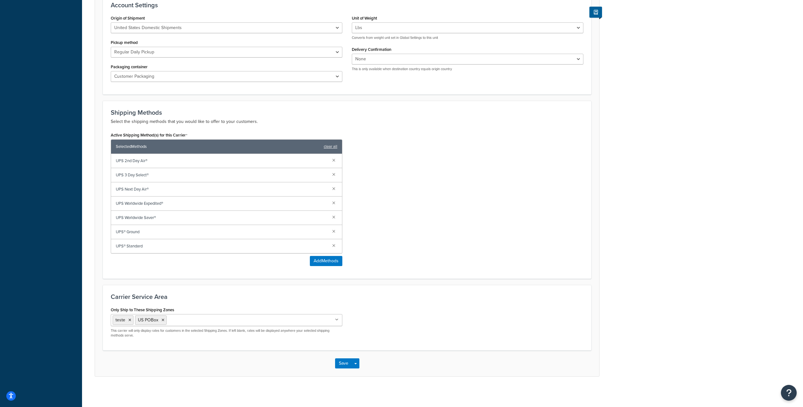
click at [385, 307] on div "Only Ship to These Shipping Zones teste US POBox EUA + Brazil Add New This carr…" at bounding box center [347, 324] width 482 height 38
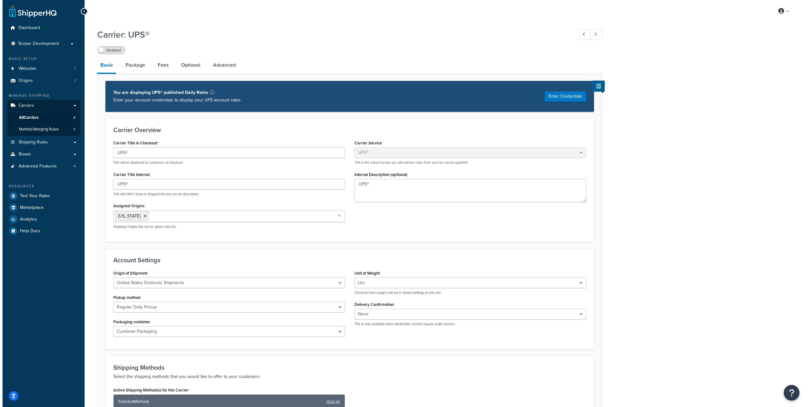
scroll to position [0, 0]
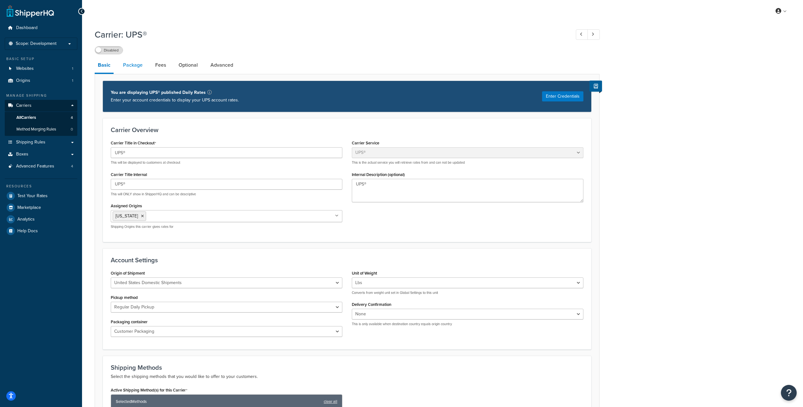
click at [136, 65] on link "Package" at bounding box center [133, 64] width 26 height 15
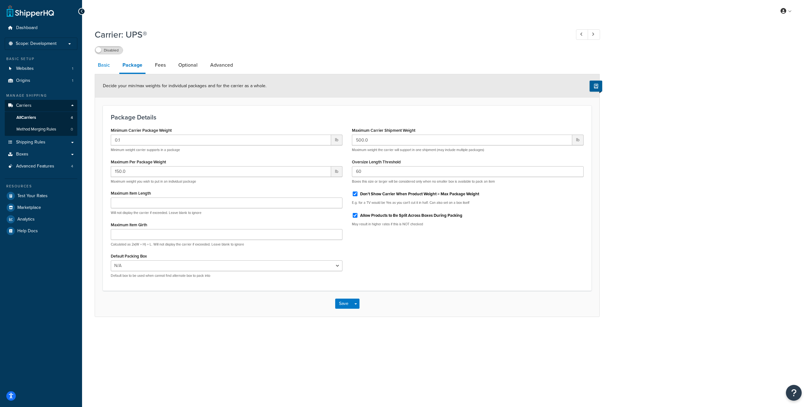
click at [107, 64] on link "Basic" at bounding box center [104, 64] width 18 height 15
select select "ups"
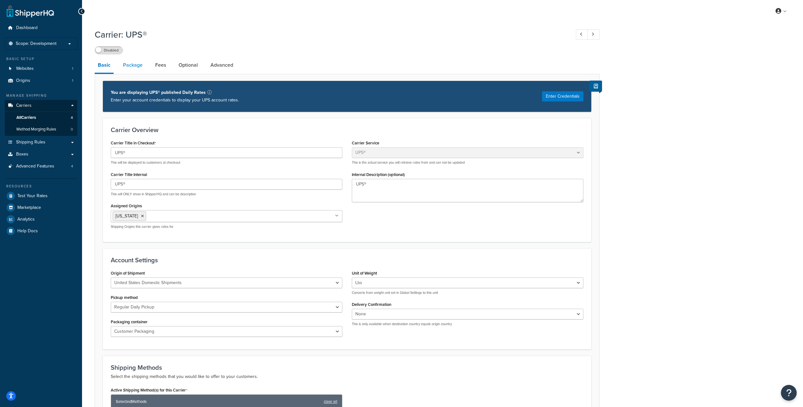
click at [130, 64] on link "Package" at bounding box center [133, 64] width 26 height 15
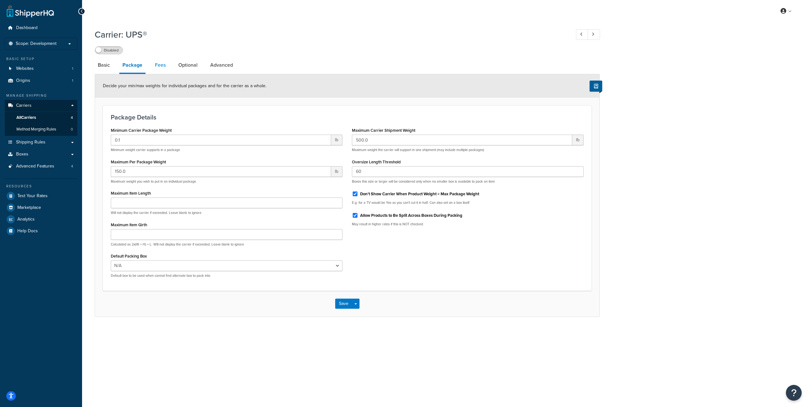
click at [159, 63] on link "Fees" at bounding box center [160, 64] width 17 height 15
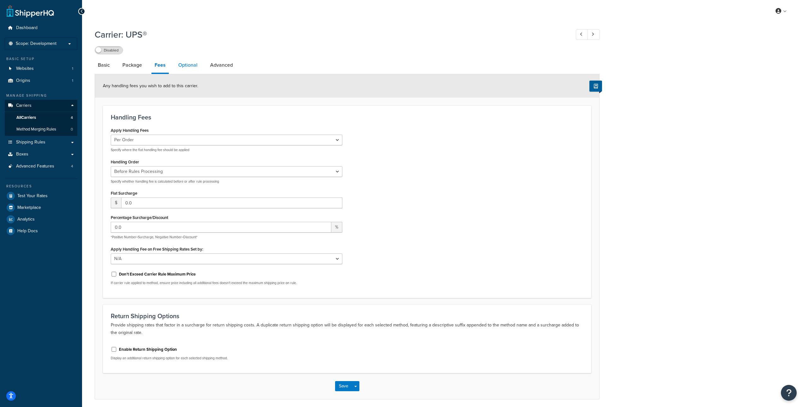
click at [184, 66] on link "Optional" at bounding box center [188, 64] width 26 height 15
select select "business"
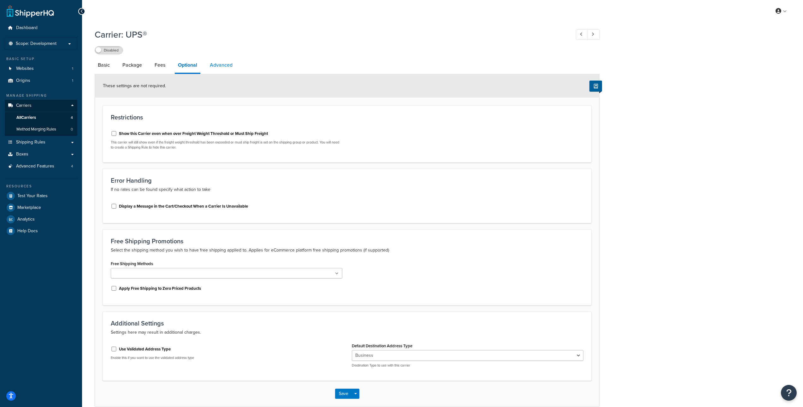
click at [217, 68] on link "Advanced" at bounding box center [221, 64] width 29 height 15
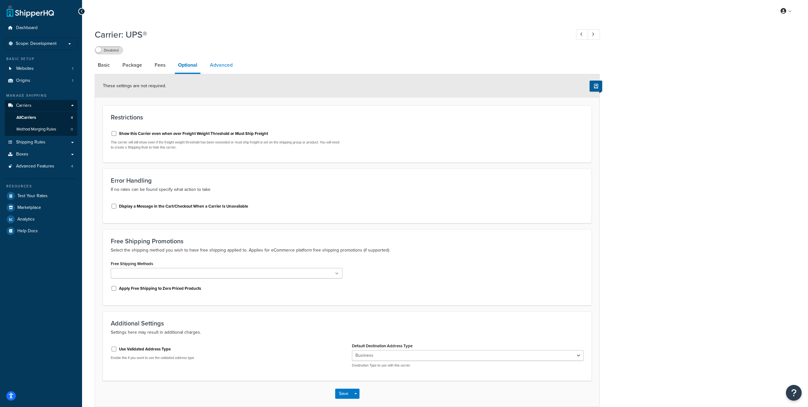
select select "false"
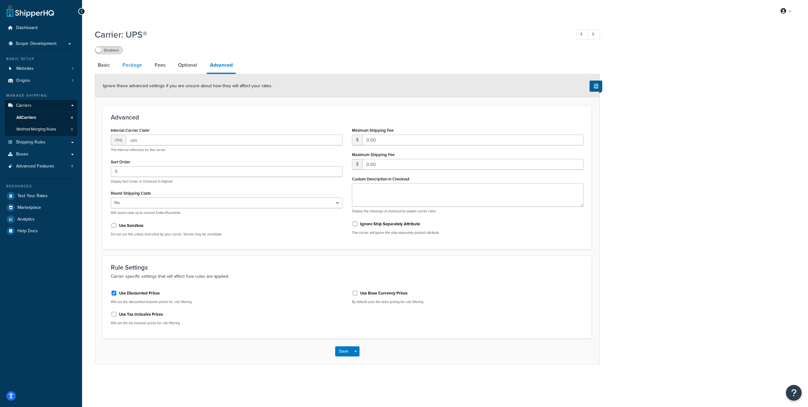
click at [130, 66] on link "Package" at bounding box center [132, 64] width 26 height 15
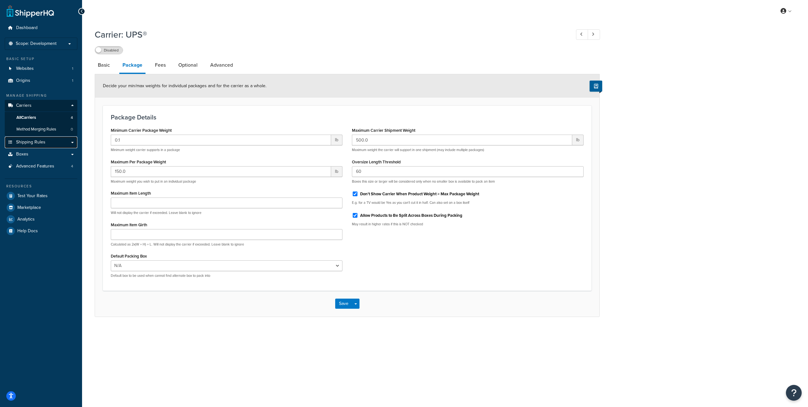
click at [49, 139] on link "Shipping Rules" at bounding box center [41, 142] width 73 height 12
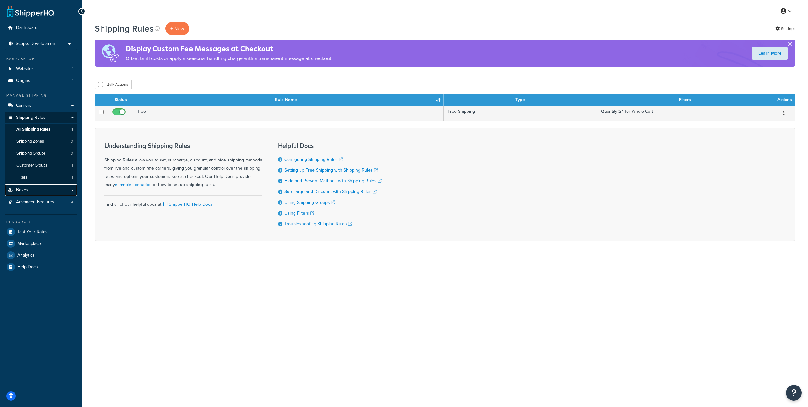
click at [36, 190] on link "Boxes" at bounding box center [41, 190] width 73 height 12
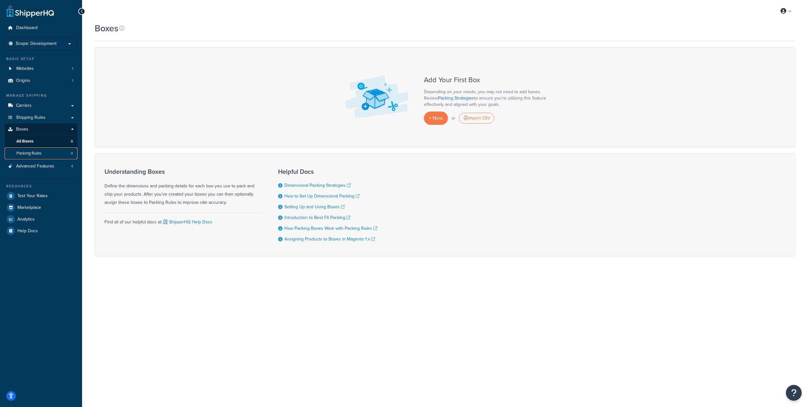
click at [51, 151] on link "Packing Rules 0" at bounding box center [41, 153] width 73 height 12
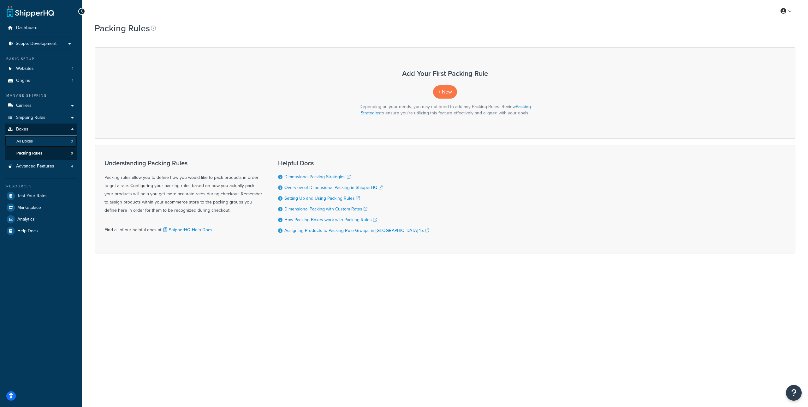
click at [47, 139] on link "All Boxes 0" at bounding box center [41, 141] width 73 height 12
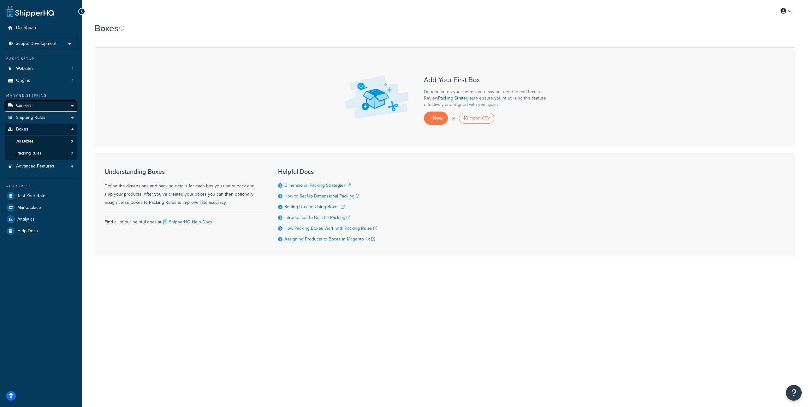
click at [58, 105] on link "Carriers" at bounding box center [41, 106] width 73 height 12
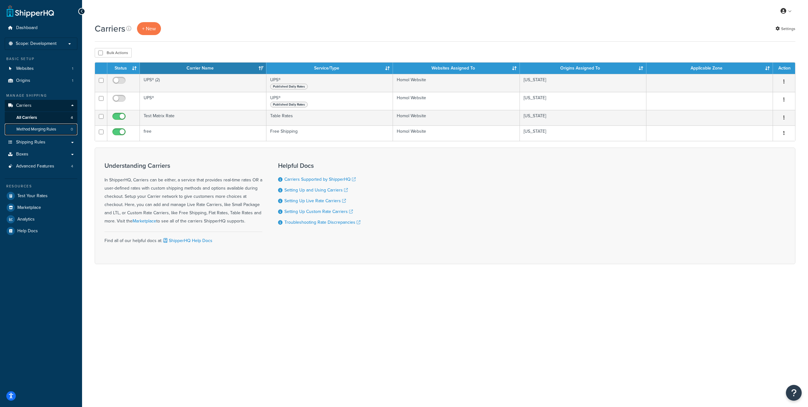
click at [48, 127] on span "Method Merging Rules" at bounding box center [36, 129] width 40 height 5
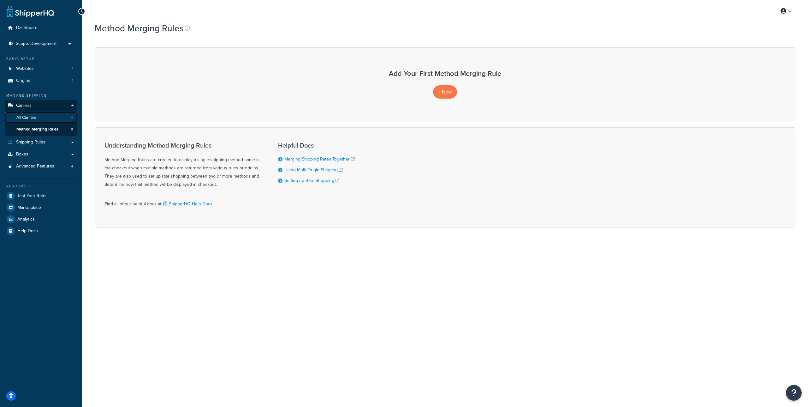
click at [47, 116] on link "All Carriers 4" at bounding box center [41, 118] width 73 height 12
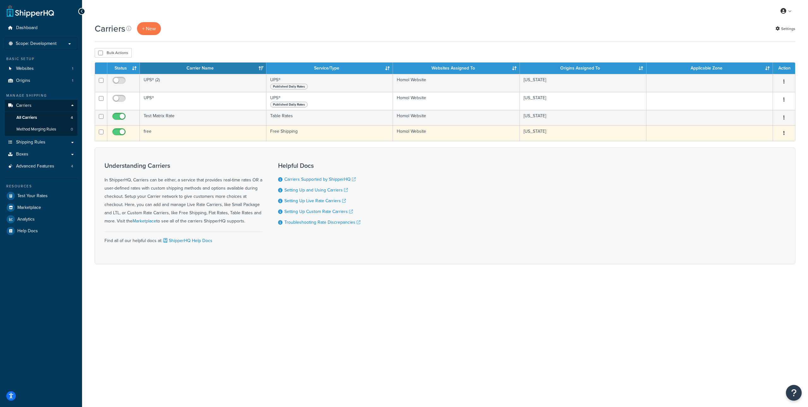
click at [783, 133] on icon "button" at bounding box center [783, 133] width 1 height 4
click at [762, 142] on link "Edit" at bounding box center [759, 146] width 50 height 13
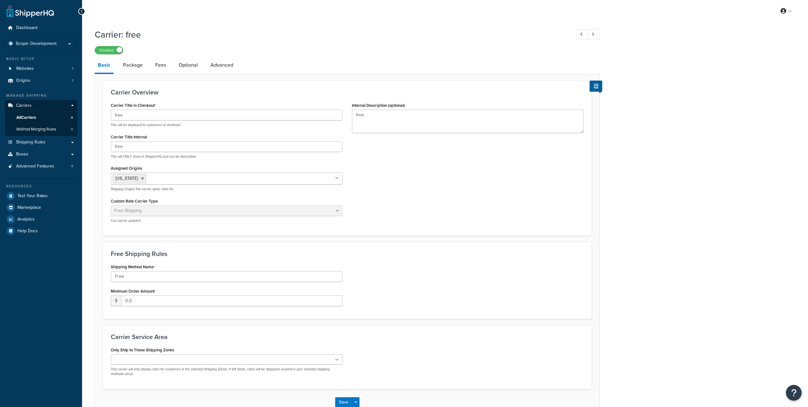
select select "free"
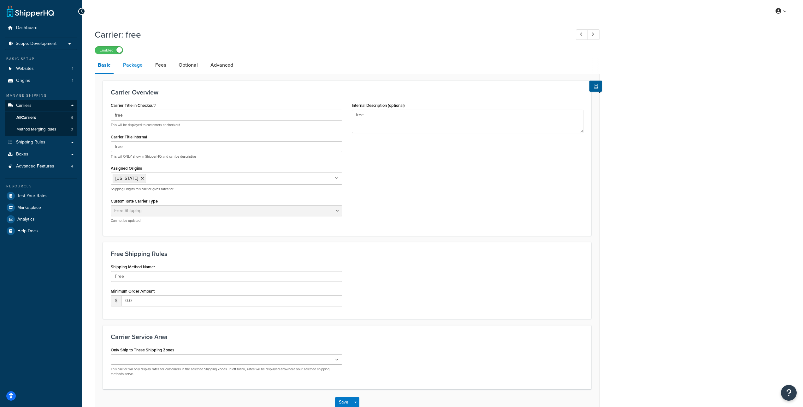
click at [140, 64] on link "Package" at bounding box center [133, 64] width 26 height 15
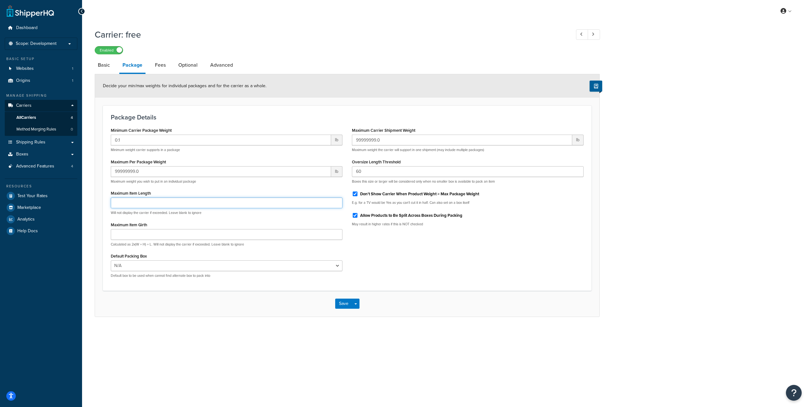
click at [299, 199] on input "Maximum Item Length" at bounding box center [227, 202] width 232 height 11
click at [314, 267] on select "N/A" at bounding box center [227, 265] width 232 height 11
click at [111, 260] on select "N/A" at bounding box center [227, 265] width 232 height 11
click at [313, 264] on select "N/A" at bounding box center [227, 265] width 232 height 11
click at [111, 260] on select "N/A" at bounding box center [227, 265] width 232 height 11
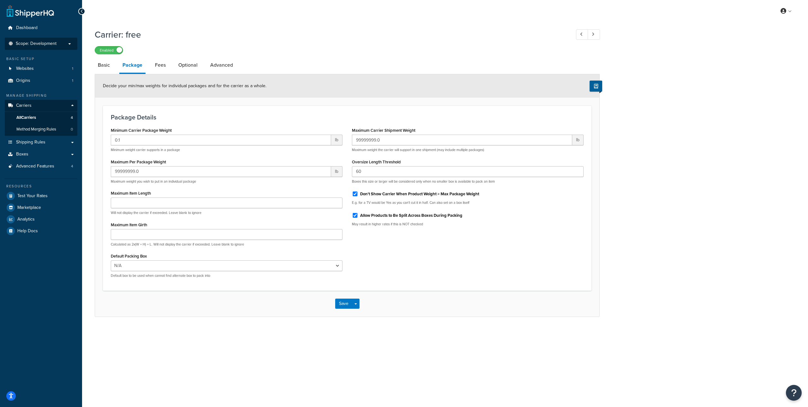
click at [56, 43] on span "Scope: Development" at bounding box center [36, 43] width 41 height 5
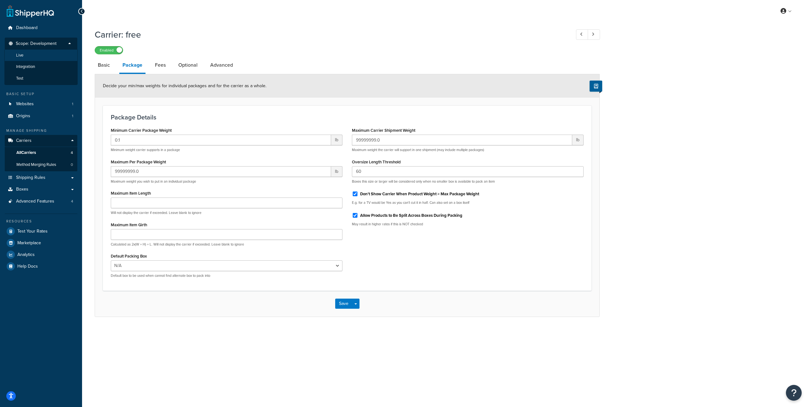
click at [45, 57] on li "Live" at bounding box center [40, 56] width 73 height 12
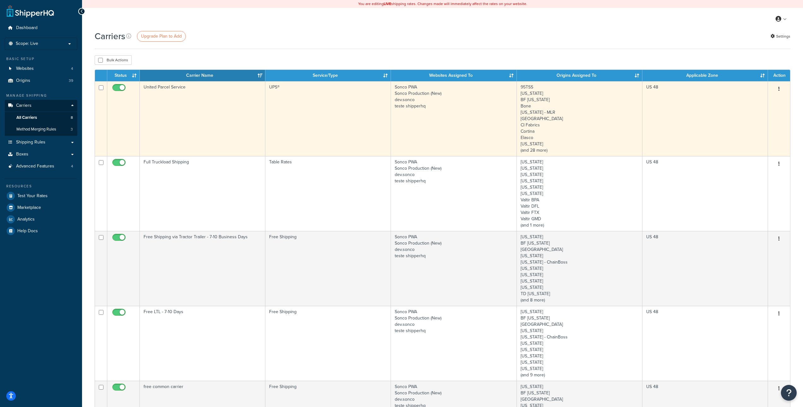
click at [780, 88] on button "button" at bounding box center [779, 89] width 9 height 10
click at [762, 98] on link "Edit" at bounding box center [754, 101] width 50 height 13
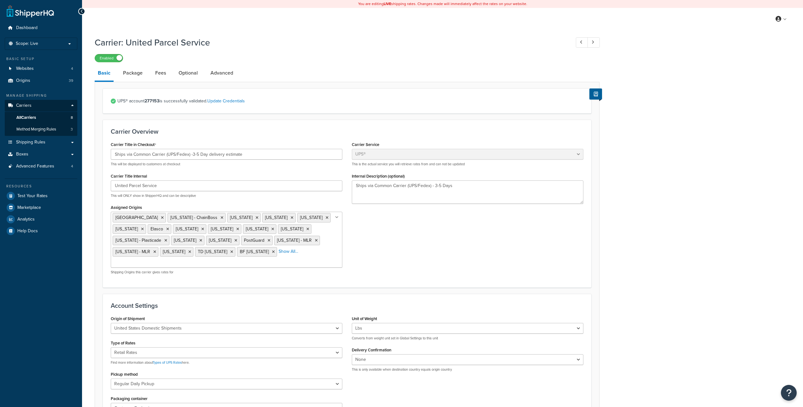
select select "ups"
select select "04"
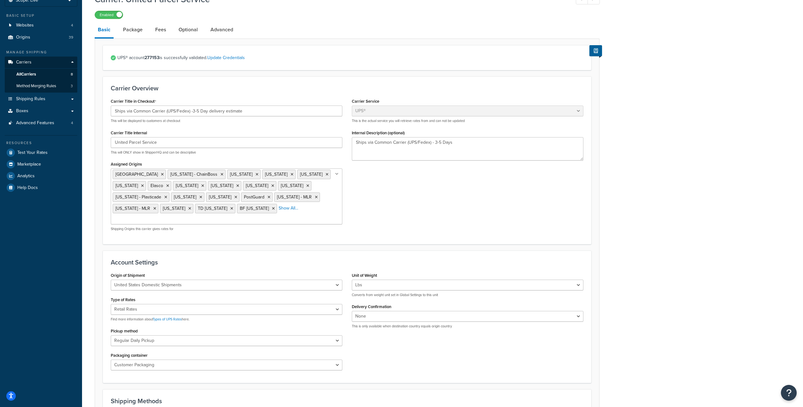
scroll to position [43, 0]
click at [138, 31] on link "Package" at bounding box center [133, 29] width 26 height 15
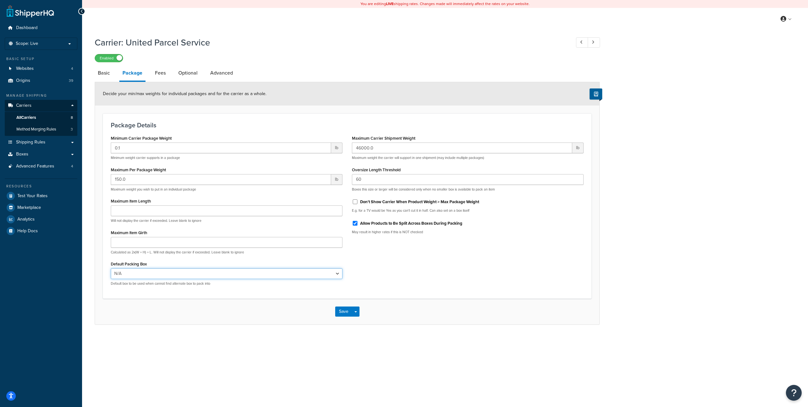
click at [329, 270] on select "N/A SB 8Pallet SP wp300 wp400 Wall Master ConePro 500 ConePro 600 QueueMaster/S…" at bounding box center [227, 273] width 232 height 11
click at [337, 274] on select "N/A SB 8Pallet SP wp300 wp400 Wall Master ConePro 500 ConePro 600 QueueMaster/S…" at bounding box center [227, 273] width 232 height 11
click at [337, 273] on select "N/A SB 8Pallet SP wp300 wp400 Wall Master ConePro 500 ConePro 600 QueueMaster/S…" at bounding box center [227, 273] width 232 height 11
click at [162, 73] on link "Fees" at bounding box center [160, 72] width 17 height 15
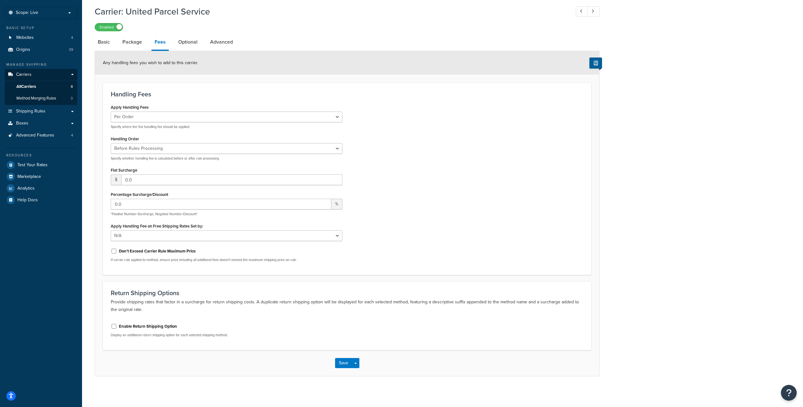
scroll to position [32, 0]
click at [136, 40] on link "Package" at bounding box center [132, 40] width 26 height 15
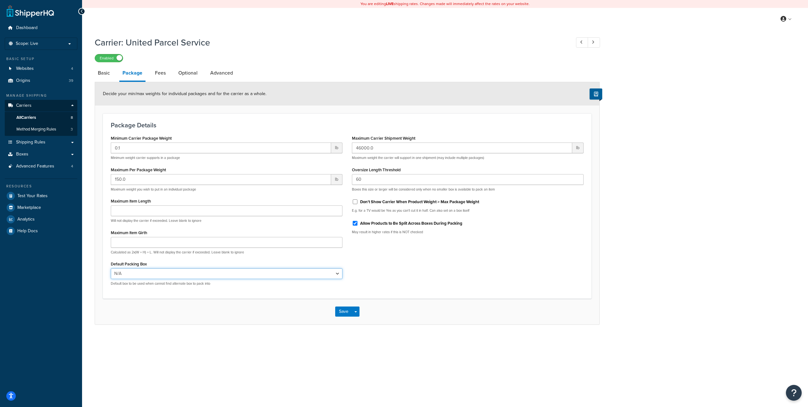
click at [162, 272] on select "N/A SB 8Pallet SP wp300 wp400 Wall Master ConePro 500 ConePro 600 QueueMaster/S…" at bounding box center [227, 273] width 232 height 11
click at [31, 155] on link "Boxes" at bounding box center [41, 154] width 73 height 12
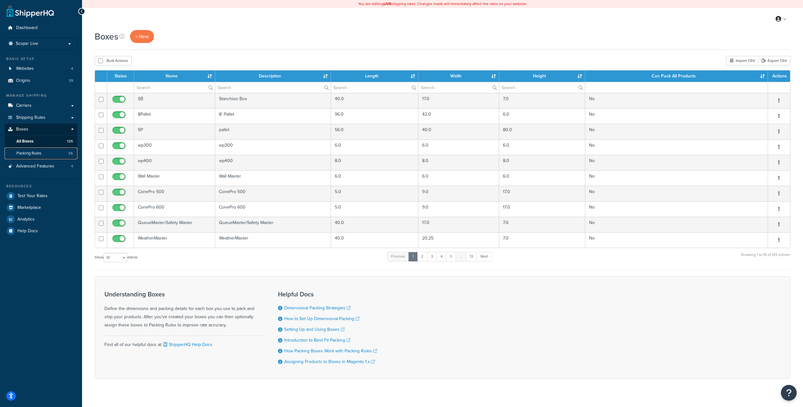
click at [43, 152] on link "Packing Rules 56" at bounding box center [41, 153] width 73 height 12
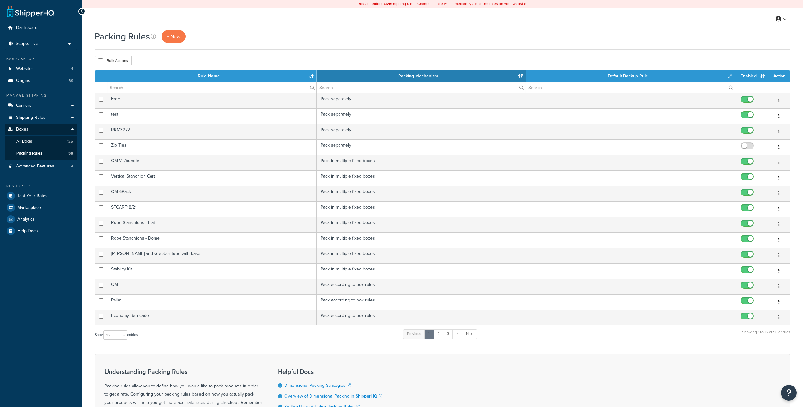
select select "15"
click at [46, 140] on link "All Boxes 125" at bounding box center [41, 141] width 73 height 12
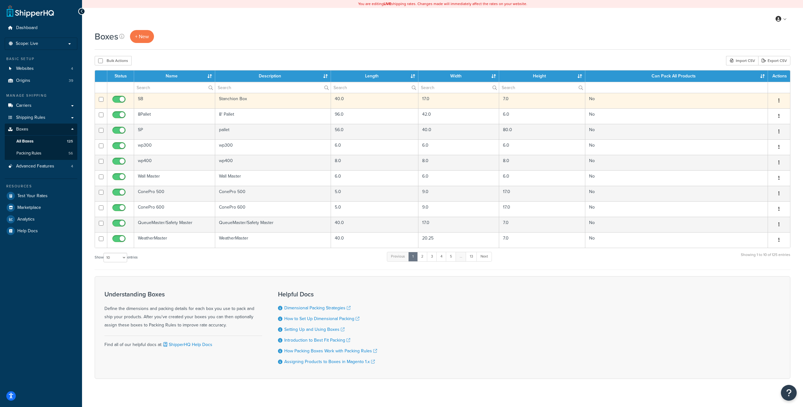
click at [780, 99] on button "button" at bounding box center [779, 101] width 9 height 10
click at [757, 109] on link "Edit" at bounding box center [759, 112] width 50 height 13
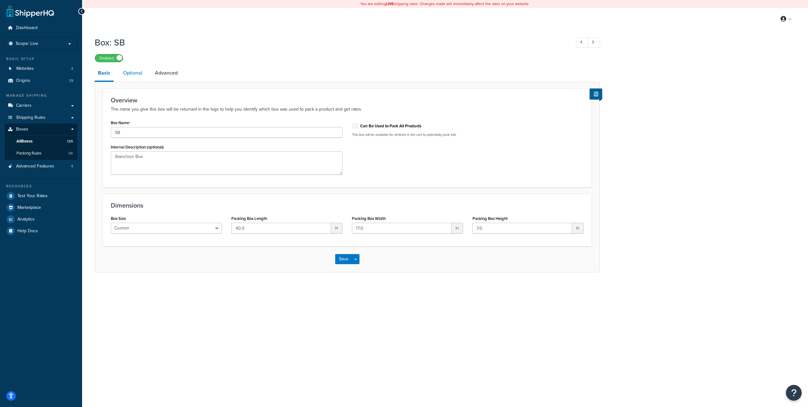
click at [130, 71] on link "Optional" at bounding box center [133, 72] width 26 height 15
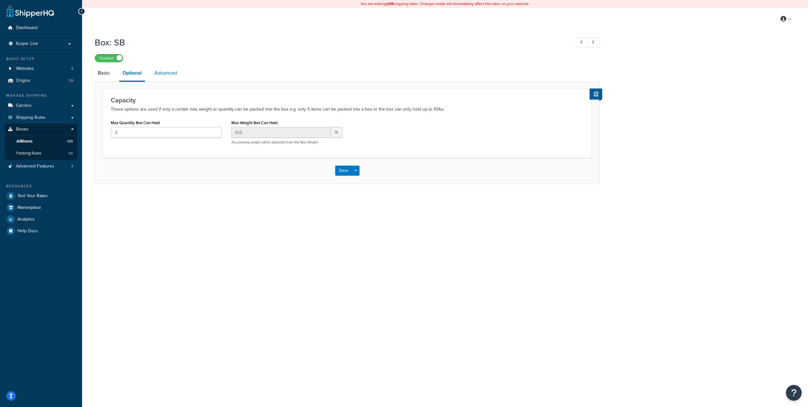
click at [161, 70] on link "Advanced" at bounding box center [165, 72] width 29 height 15
select select "65"
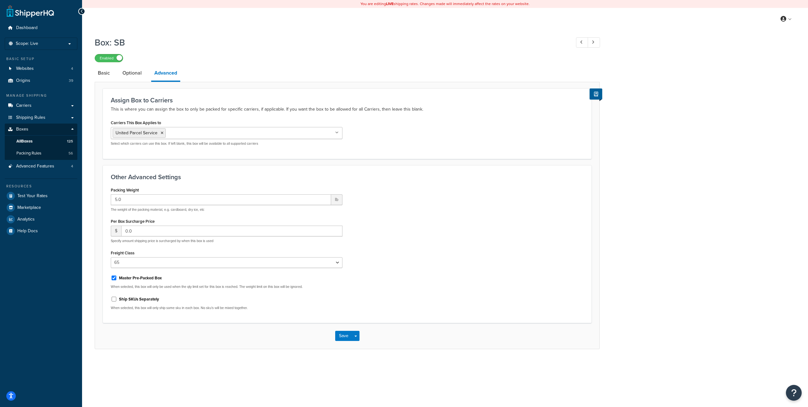
click at [177, 130] on input "Carriers This Box Applies to" at bounding box center [195, 132] width 56 height 7
click at [198, 113] on p "This is where you can assign the box to only be packed for specific carriers, i…" at bounding box center [347, 109] width 473 height 8
click at [185, 144] on p "Select which carriers can use this box. If left blank, this box will be availab…" at bounding box center [227, 143] width 232 height 5
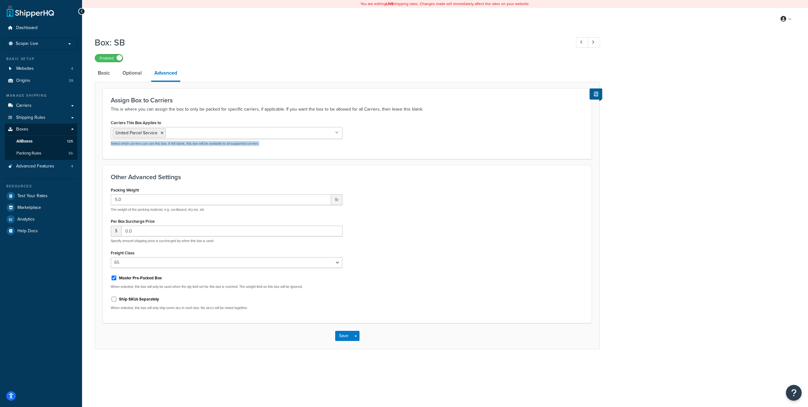
click at [184, 143] on p "Select which carriers can use this box. If left blank, this box will be availab…" at bounding box center [227, 143] width 232 height 5
click at [183, 143] on p "Select which carriers can use this box. If left blank, this box will be availab…" at bounding box center [227, 143] width 232 height 5
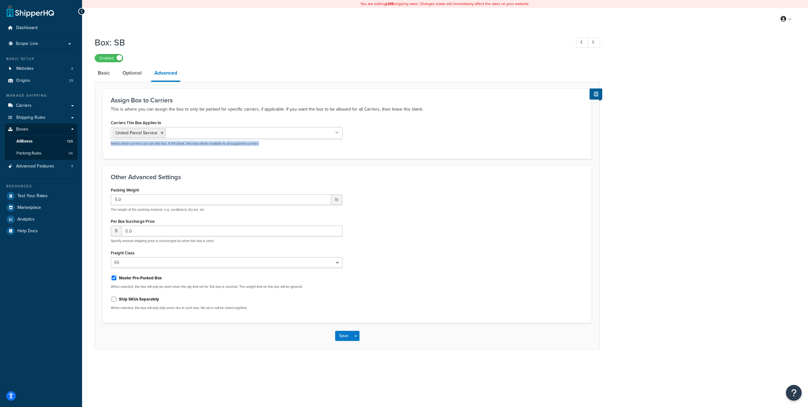
click at [183, 143] on p "Select which carriers can use this box. If left blank, this box will be availab…" at bounding box center [227, 143] width 232 height 5
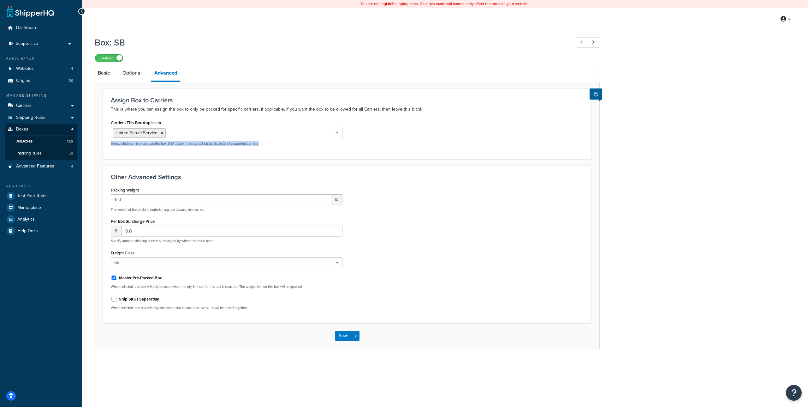
click at [183, 143] on p "Select which carriers can use this box. If left blank, this box will be availab…" at bounding box center [227, 143] width 232 height 5
click at [46, 153] on link "Packing Rules 56" at bounding box center [41, 153] width 73 height 12
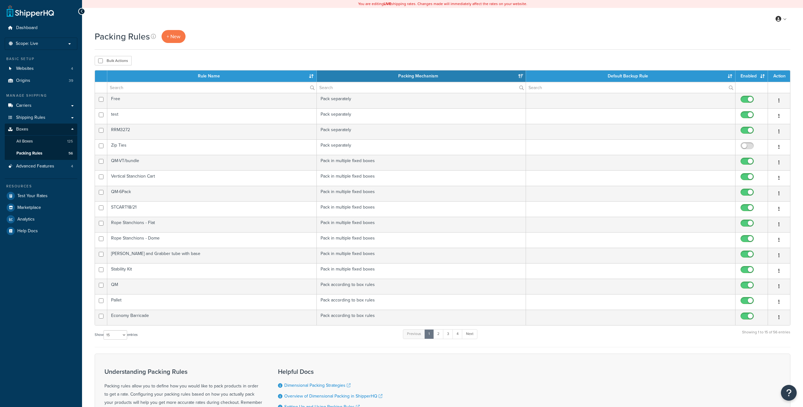
select select "15"
click at [49, 139] on link "All Boxes 125" at bounding box center [41, 141] width 73 height 12
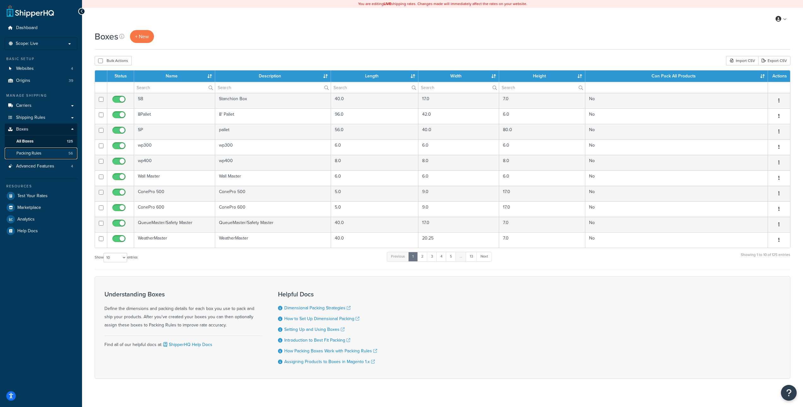
click at [52, 148] on link "Packing Rules 56" at bounding box center [41, 153] width 73 height 12
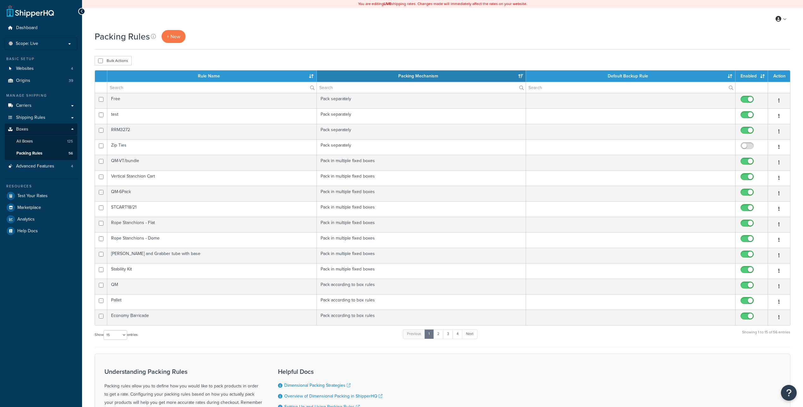
select select "15"
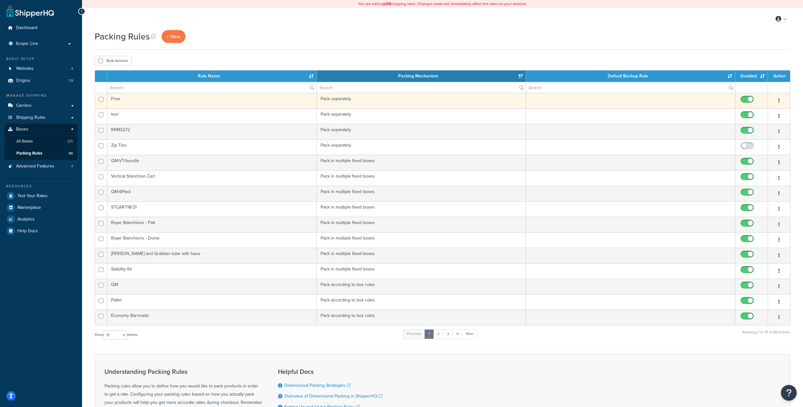
click at [779, 101] on icon "button" at bounding box center [779, 100] width 1 height 4
click at [765, 111] on link "Edit" at bounding box center [754, 113] width 50 height 13
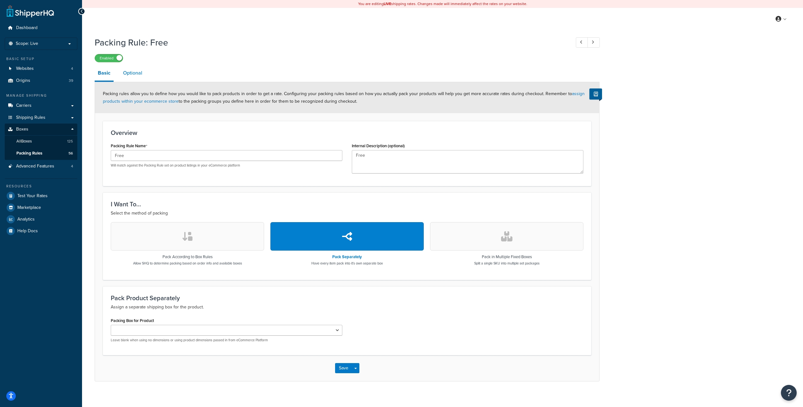
click at [128, 76] on link "Optional" at bounding box center [133, 72] width 26 height 15
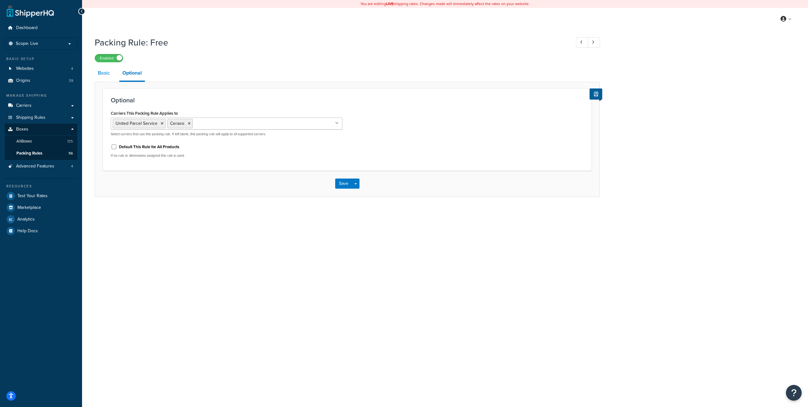
click at [108, 75] on link "Basic" at bounding box center [104, 72] width 18 height 15
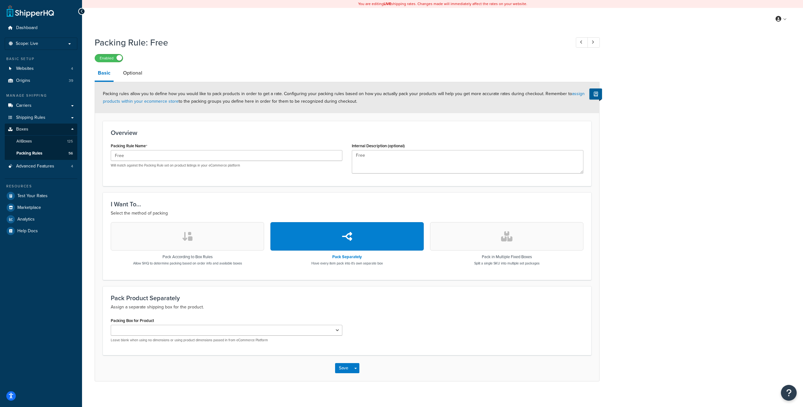
click at [389, 3] on b "LIVE" at bounding box center [388, 4] width 8 height 6
